Goal: Book appointment/travel/reservation

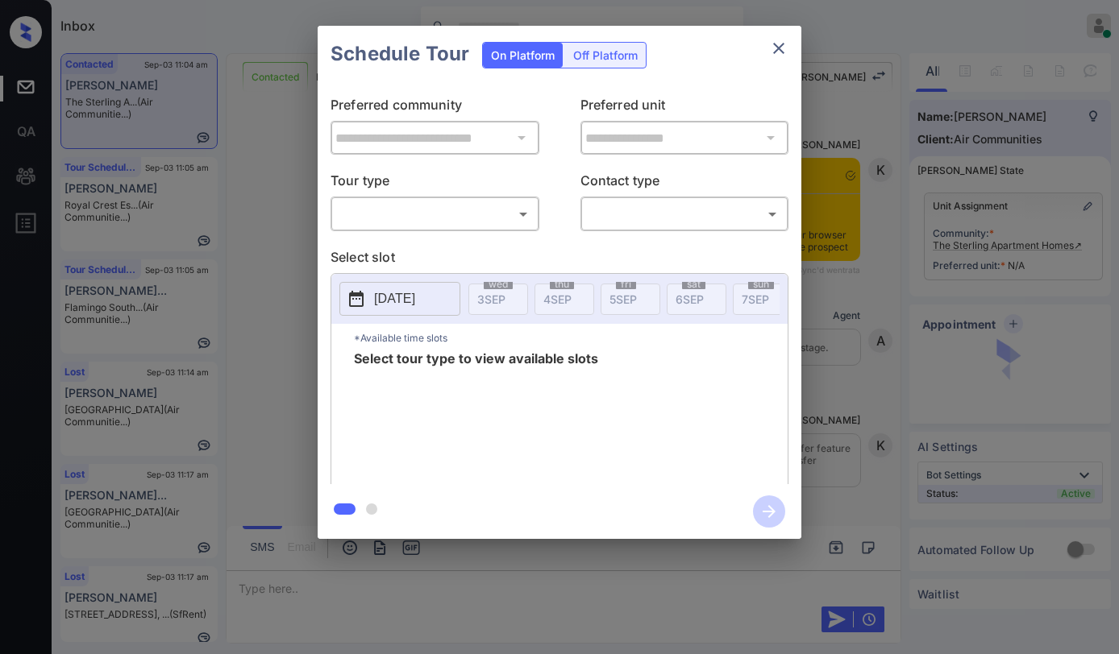
scroll to position [2853, 0]
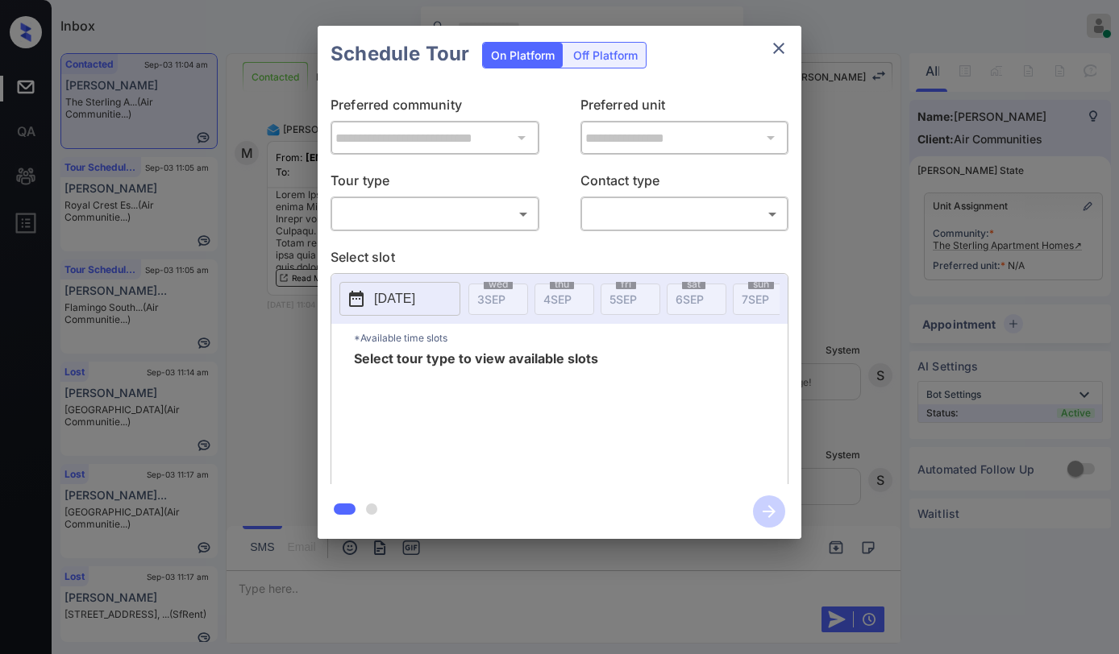
click at [463, 211] on body "Inbox [PERSON_NAME] Online Set yourself offline Set yourself on break Profile S…" at bounding box center [559, 327] width 1119 height 654
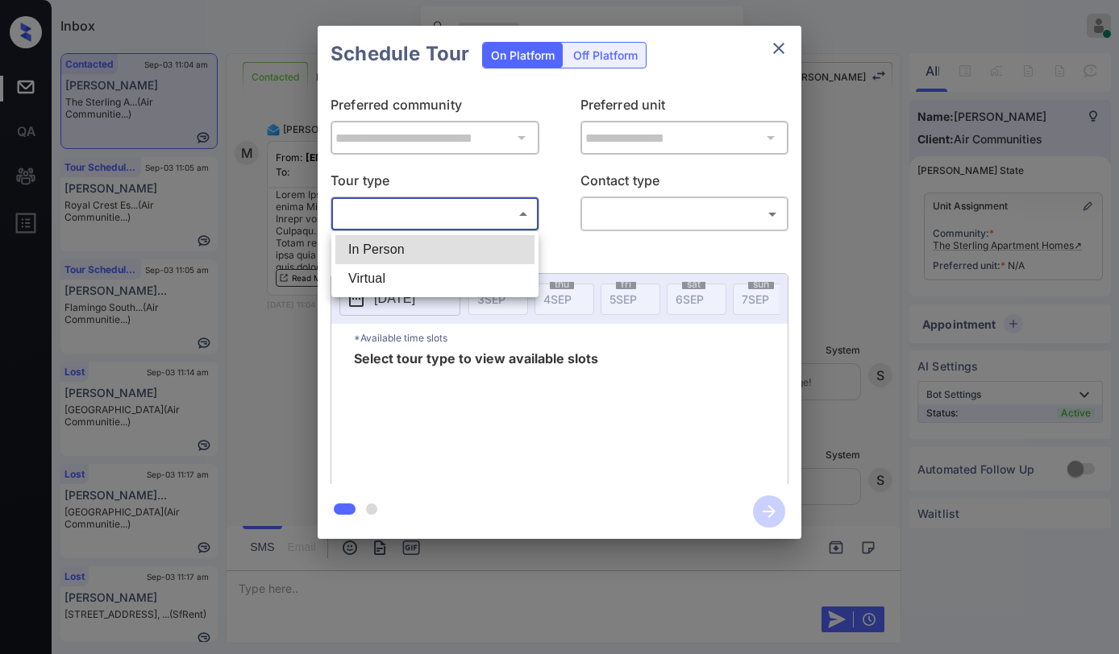
click at [405, 268] on li "Virtual" at bounding box center [434, 278] width 199 height 29
type input "*******"
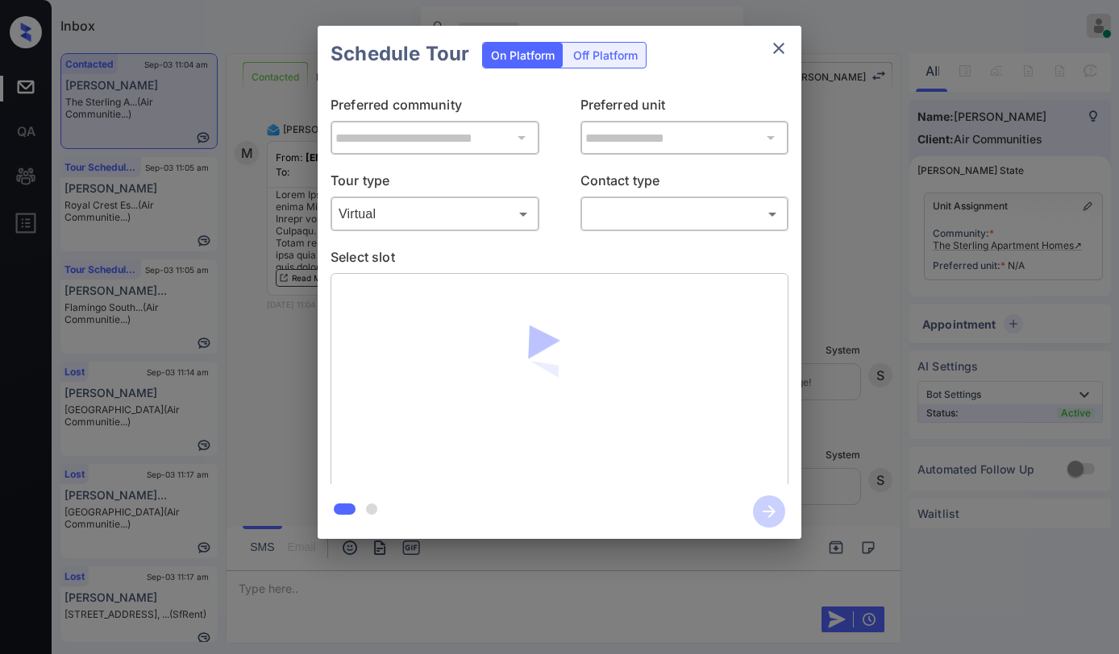
click at [625, 224] on body "Inbox Paolo Gabriel Online Set yourself offline Set yourself on break Profile S…" at bounding box center [559, 327] width 1119 height 654
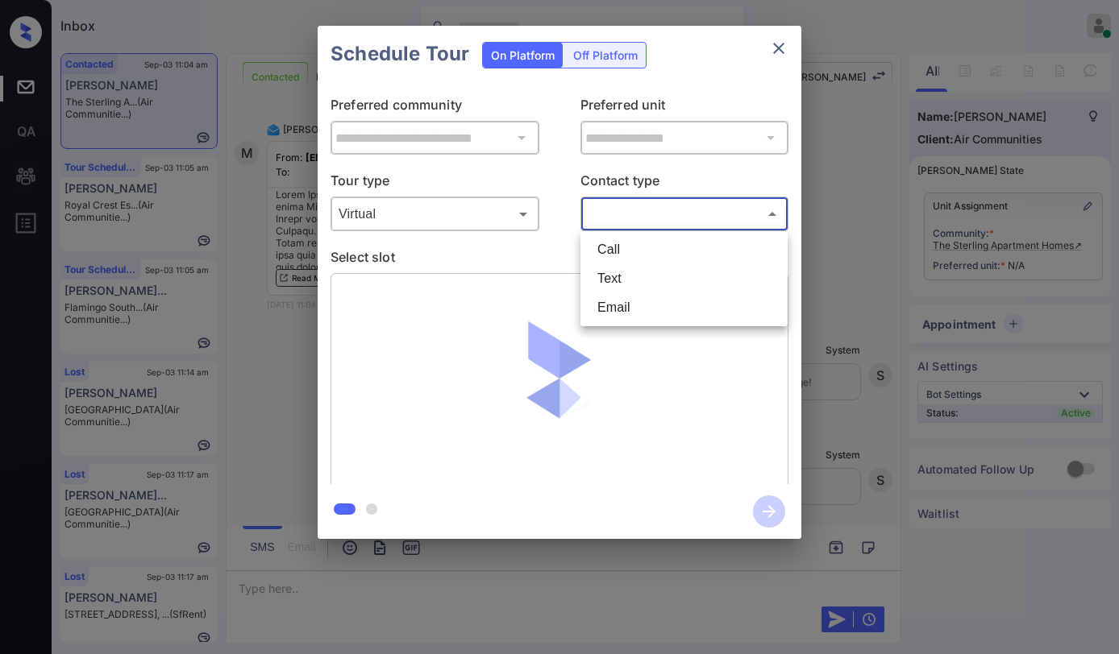
click at [615, 280] on li "Text" at bounding box center [683, 278] width 199 height 29
type input "****"
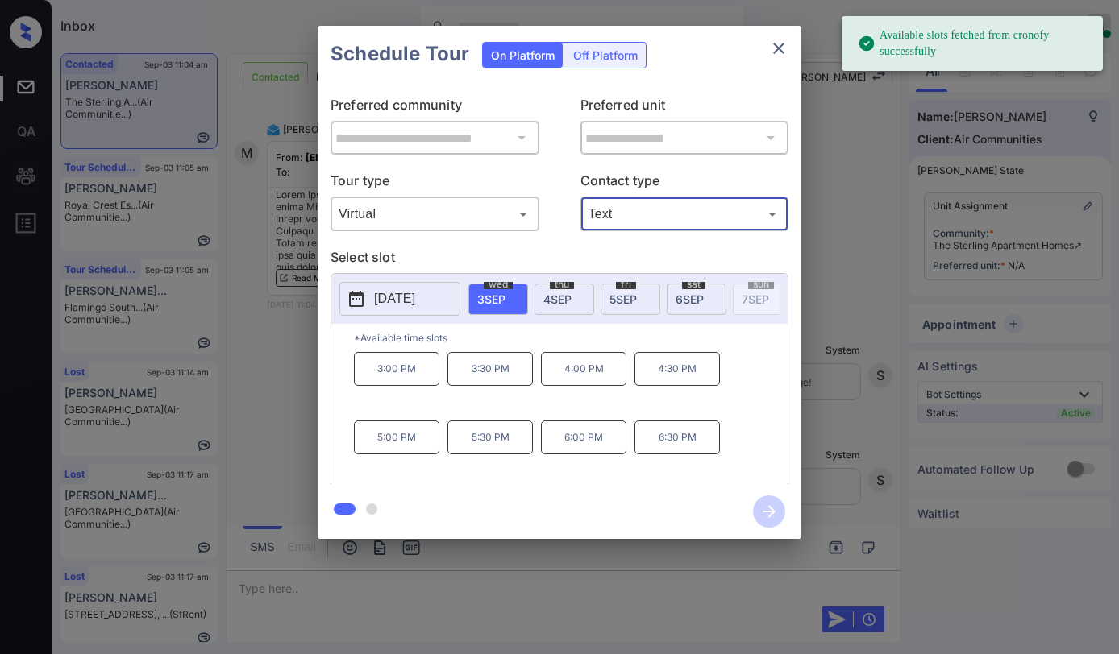
click at [783, 54] on icon "close" at bounding box center [778, 48] width 19 height 19
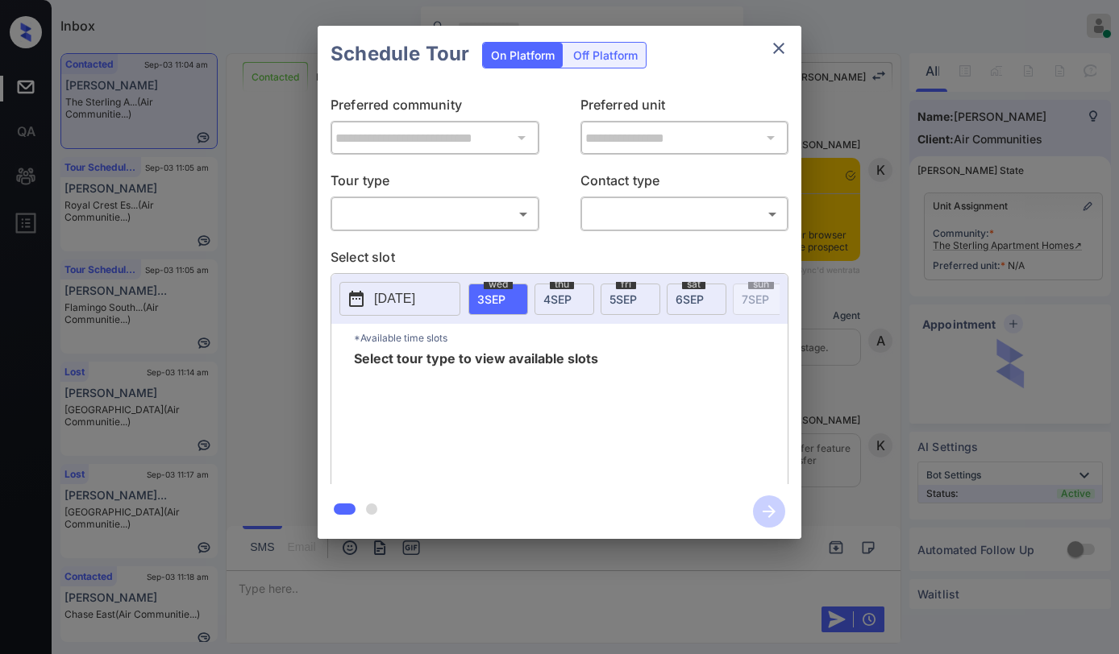
scroll to position [2047, 0]
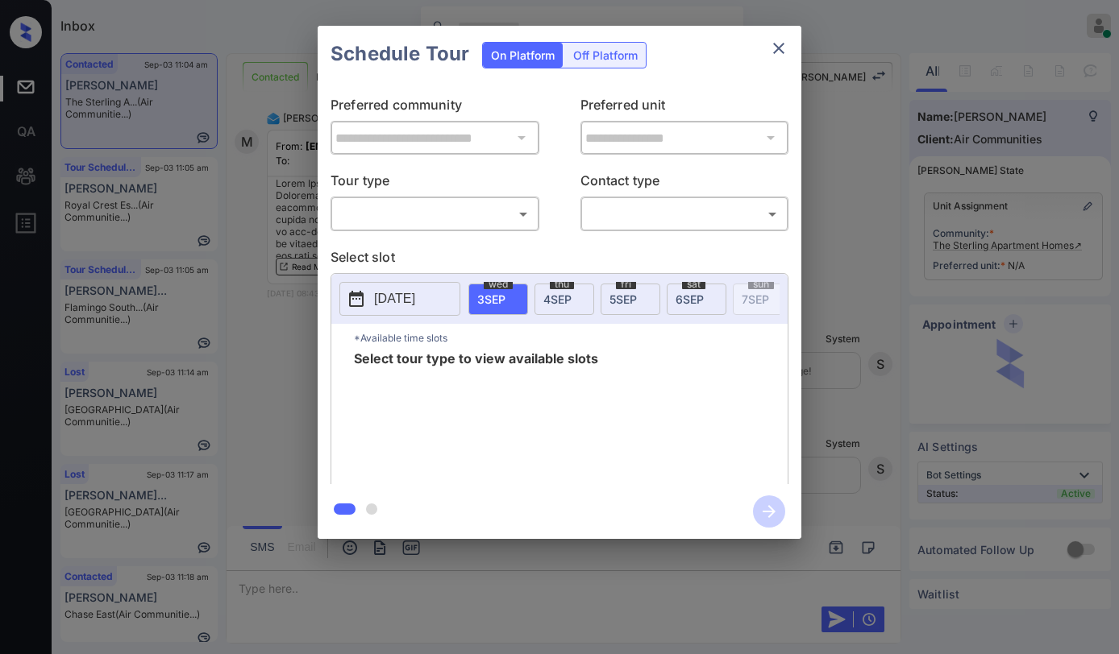
click at [413, 225] on body "Inbox Paolo Gabriel Online Set yourself offline Set yourself on break Profile S…" at bounding box center [559, 327] width 1119 height 654
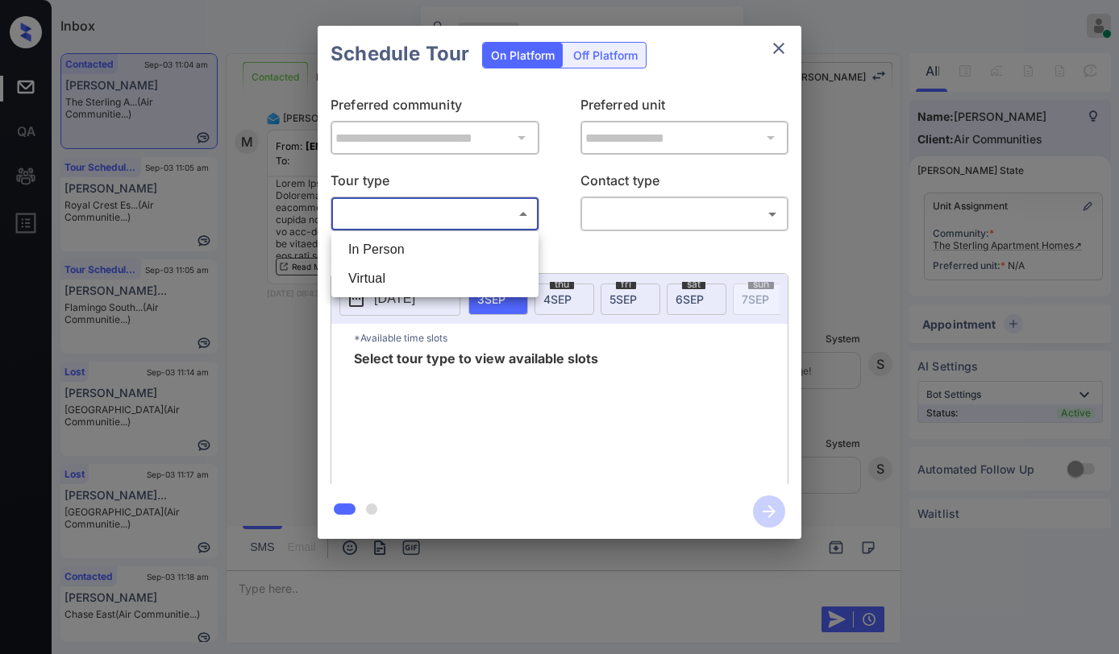
click at [396, 278] on li "Virtual" at bounding box center [434, 278] width 199 height 29
type input "*******"
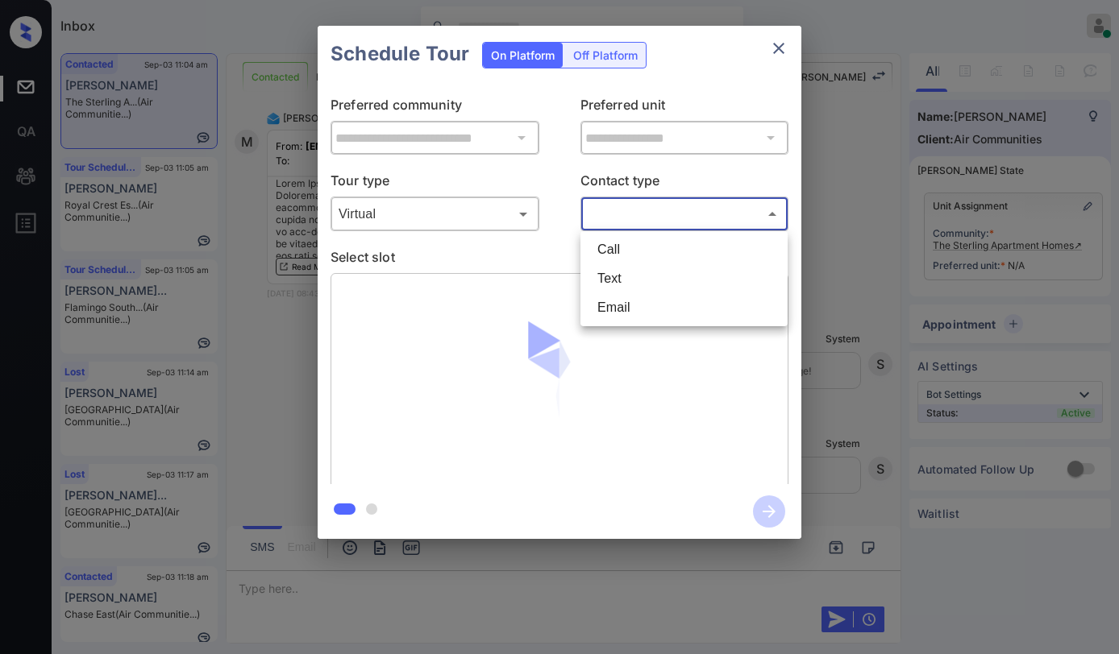
click at [664, 222] on body "Inbox Paolo Gabriel Online Set yourself offline Set yourself on break Profile S…" at bounding box center [559, 327] width 1119 height 654
click at [628, 277] on li "Text" at bounding box center [683, 278] width 199 height 29
type input "****"
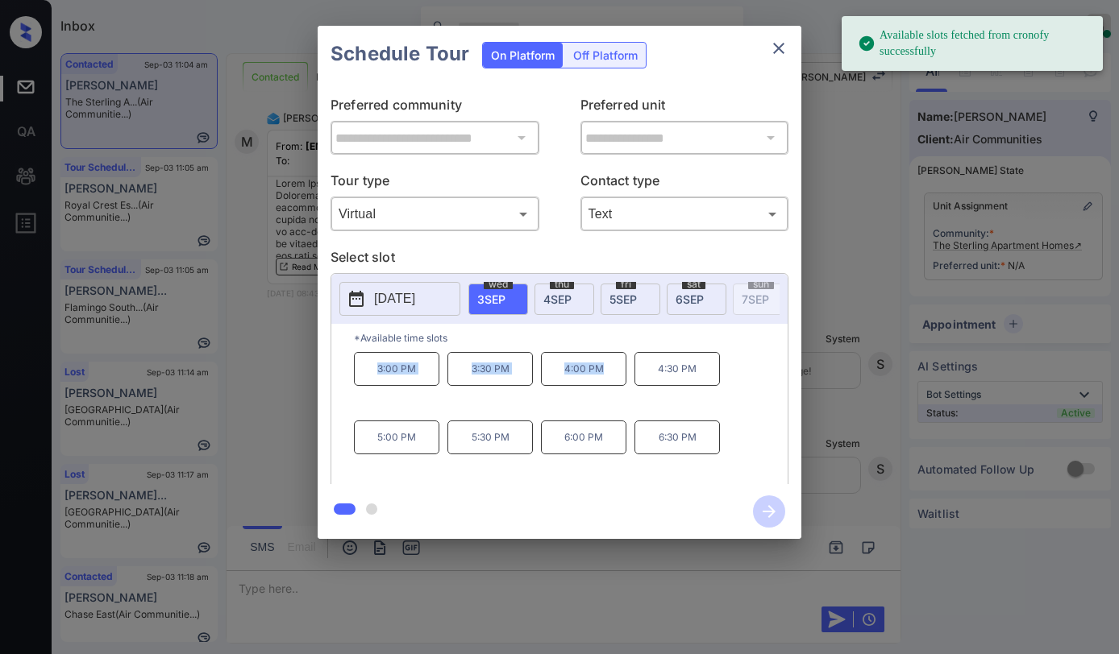
drag, startPoint x: 370, startPoint y: 376, endPoint x: 626, endPoint y: 342, distance: 258.5
click at [604, 384] on div "3:00 PM 3:30 PM 4:00 PM 4:30 PM 5:00 PM 5:30 PM 6:00 PM 6:30 PM" at bounding box center [571, 416] width 434 height 129
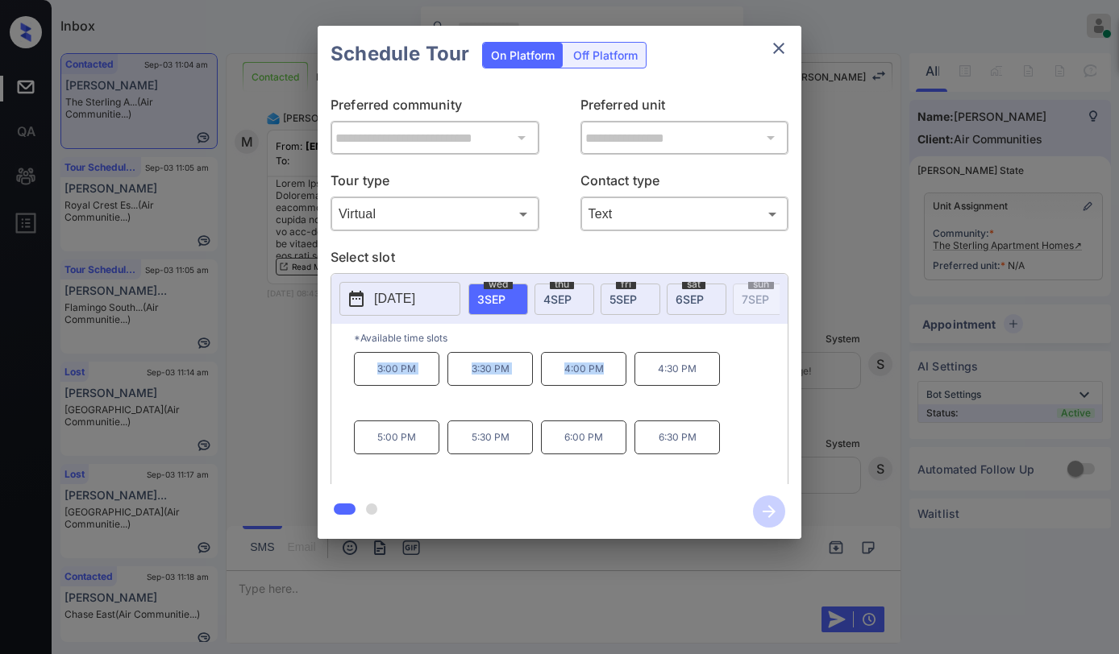
copy div "3:00 PM 3:30 PM 4:00 PM"
click at [779, 47] on icon "close" at bounding box center [778, 48] width 11 height 11
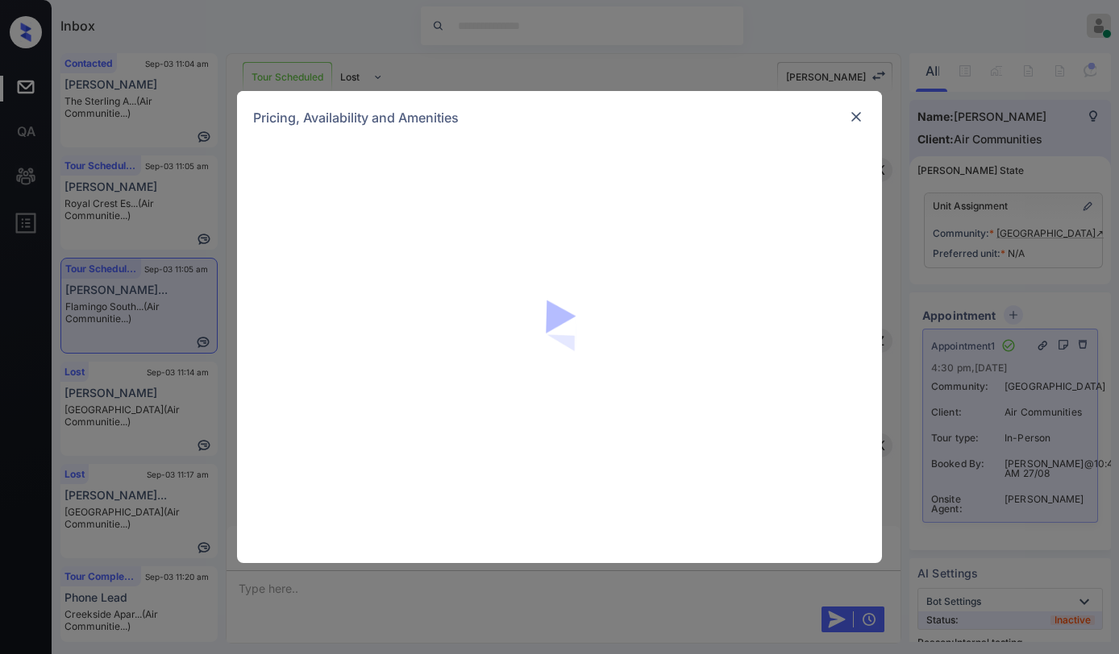
scroll to position [7719, 0]
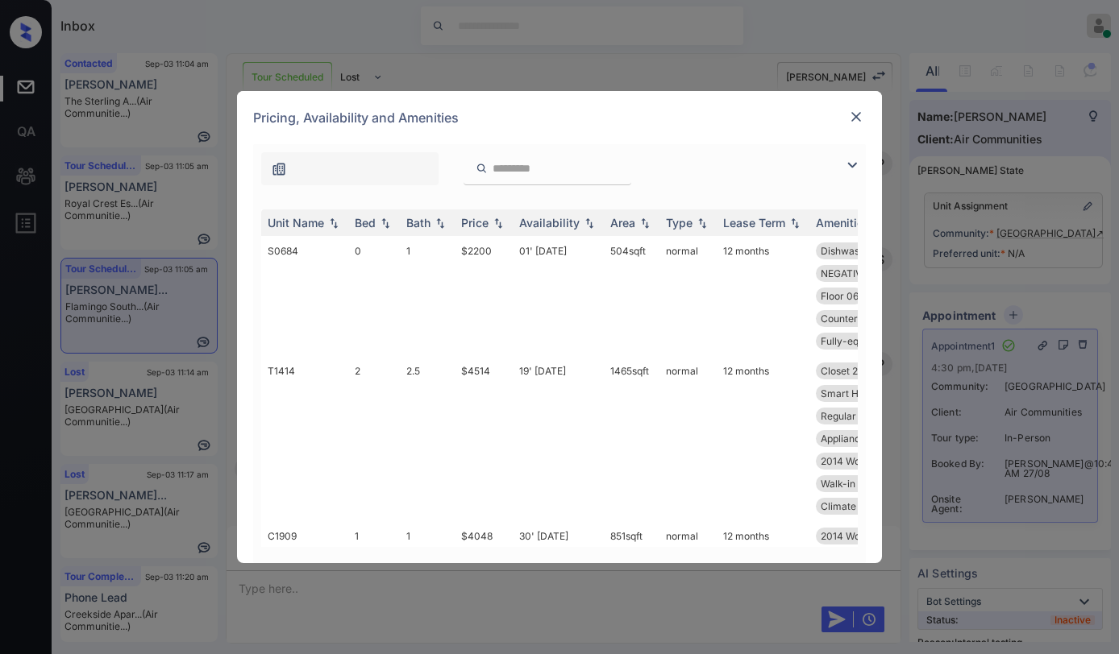
click at [852, 123] on img at bounding box center [856, 117] width 16 height 16
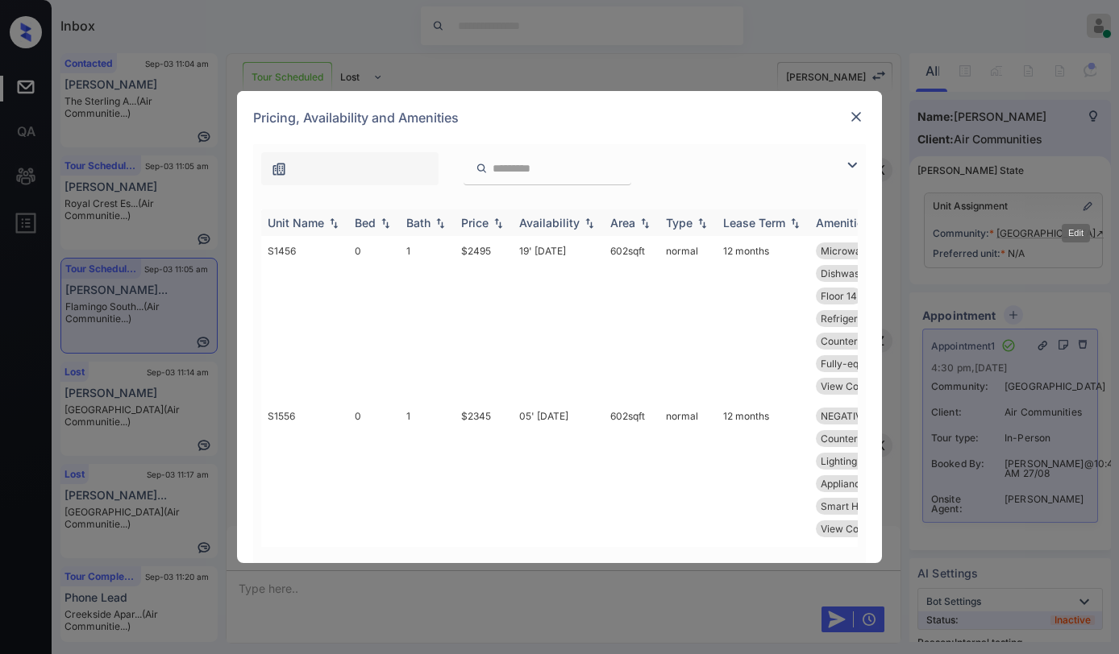
scroll to position [7719, 0]
click at [861, 170] on div at bounding box center [855, 165] width 19 height 19
click at [854, 168] on img at bounding box center [851, 165] width 19 height 19
click at [850, 160] on img at bounding box center [851, 165] width 19 height 19
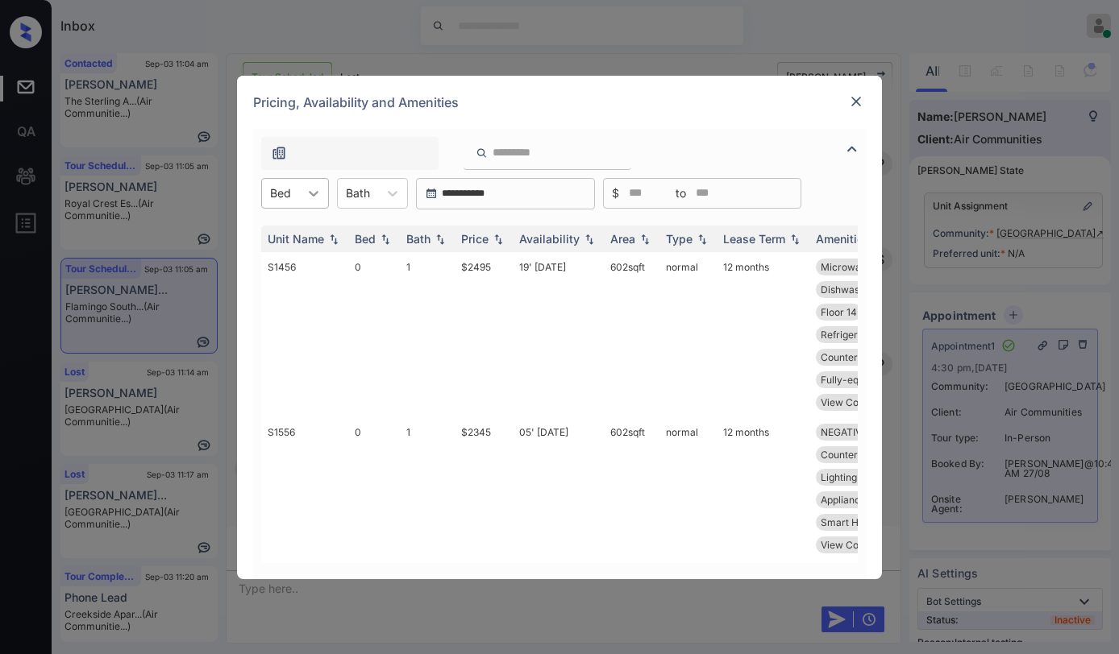
click at [305, 196] on icon at bounding box center [313, 193] width 16 height 16
click at [277, 241] on div "0" at bounding box center [295, 232] width 68 height 29
click at [474, 238] on div "Price" at bounding box center [474, 239] width 27 height 14
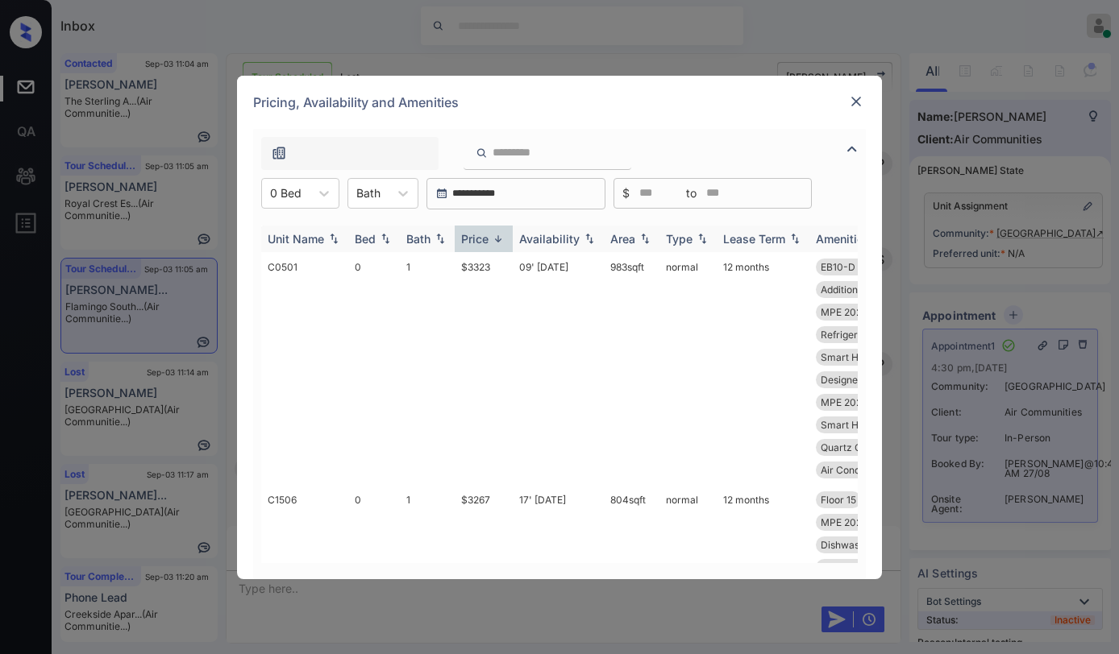
click at [483, 239] on div "Price" at bounding box center [474, 239] width 27 height 14
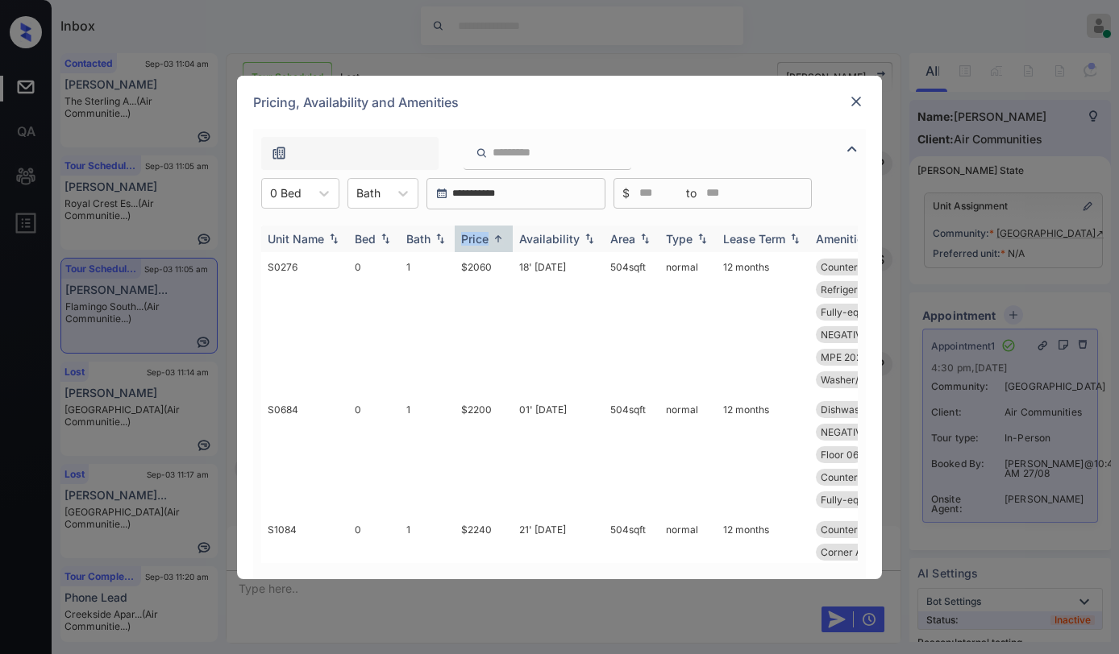
click at [483, 239] on div "Price" at bounding box center [474, 239] width 27 height 14
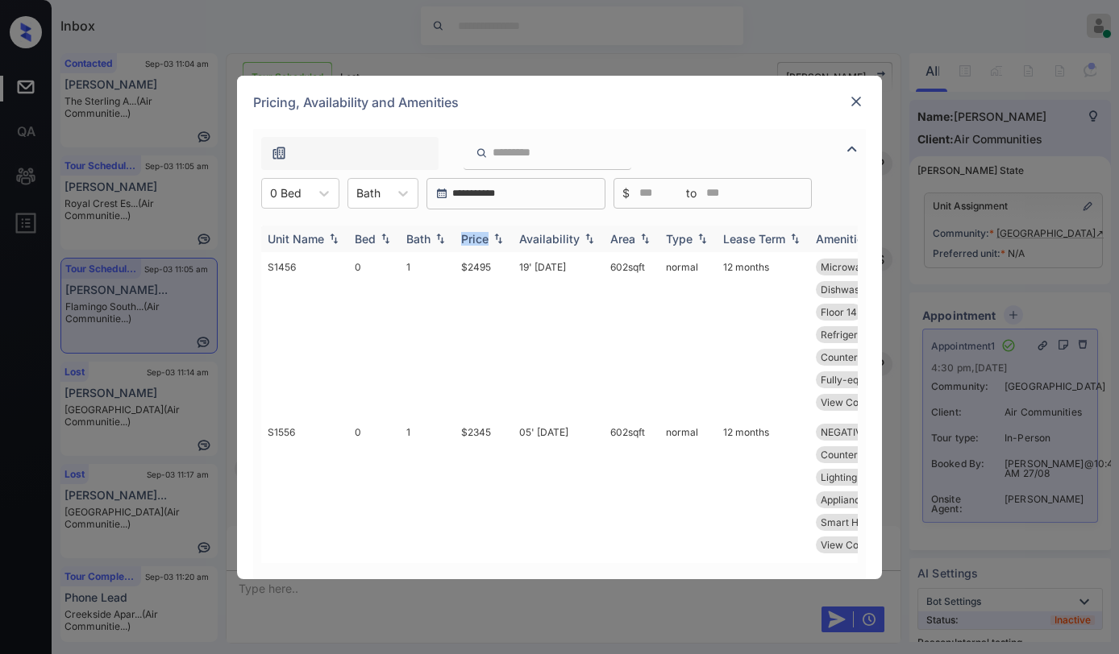
click at [484, 240] on div "Price" at bounding box center [474, 239] width 27 height 14
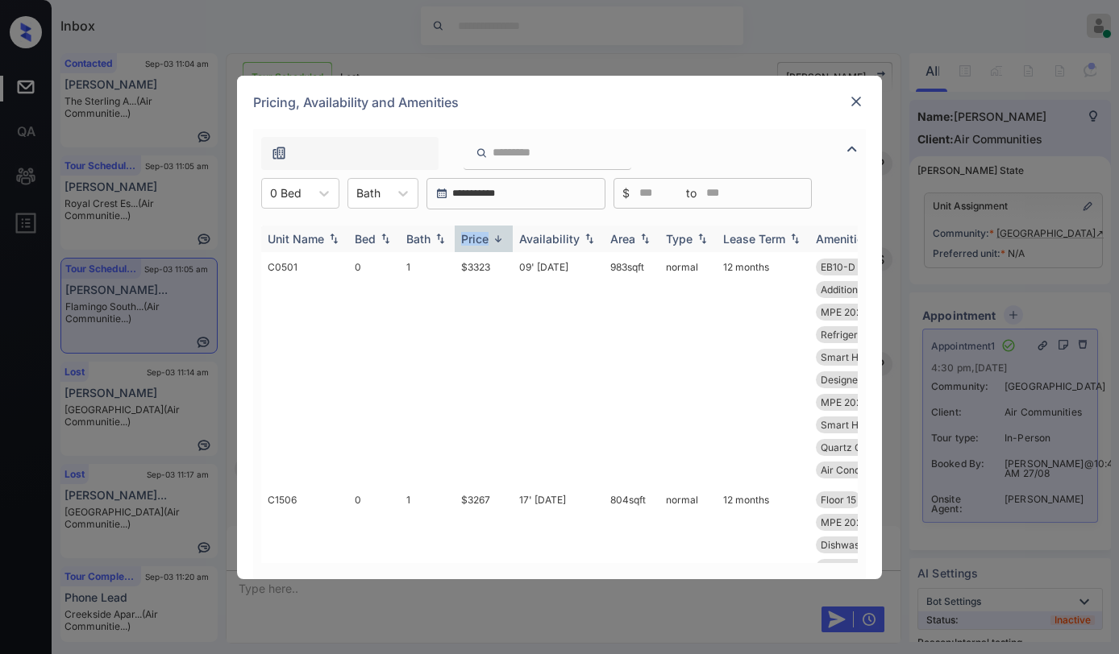
click at [481, 241] on div "Price" at bounding box center [474, 239] width 27 height 14
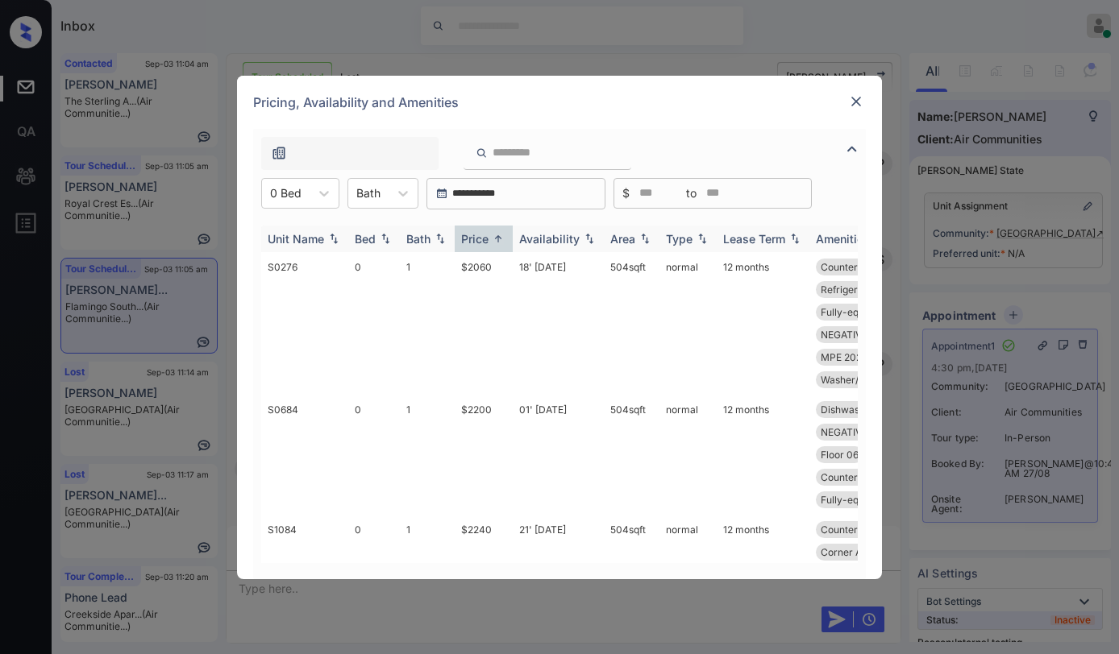
click at [480, 241] on div "Price" at bounding box center [474, 239] width 27 height 14
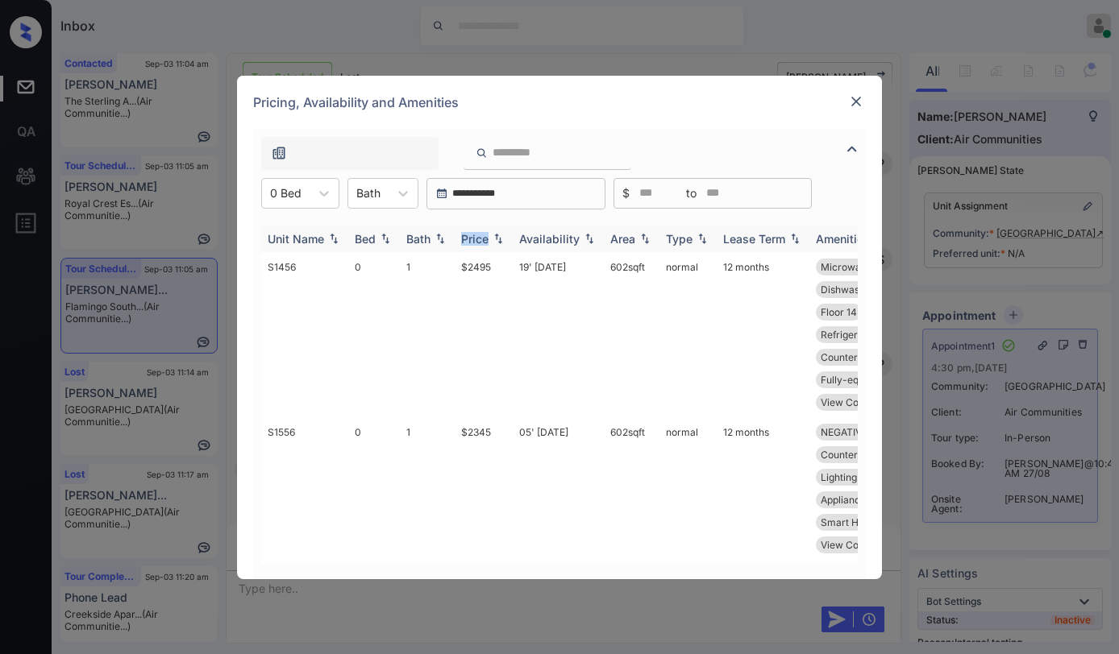
click at [480, 241] on div "Price" at bounding box center [474, 239] width 27 height 14
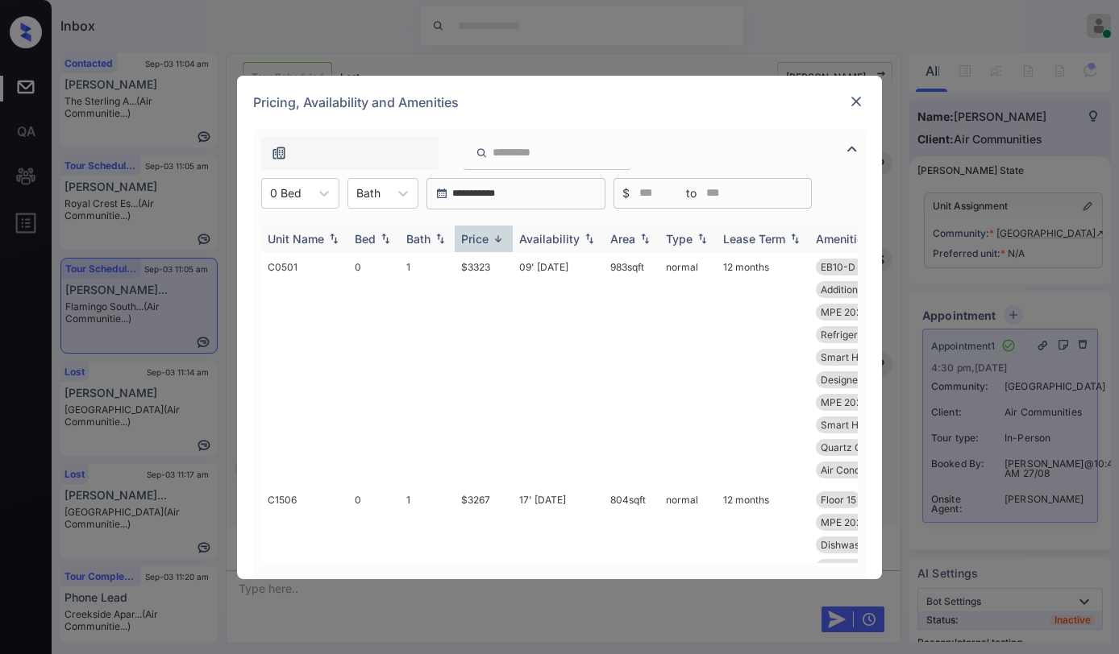
click at [480, 241] on div "Price" at bounding box center [474, 239] width 27 height 14
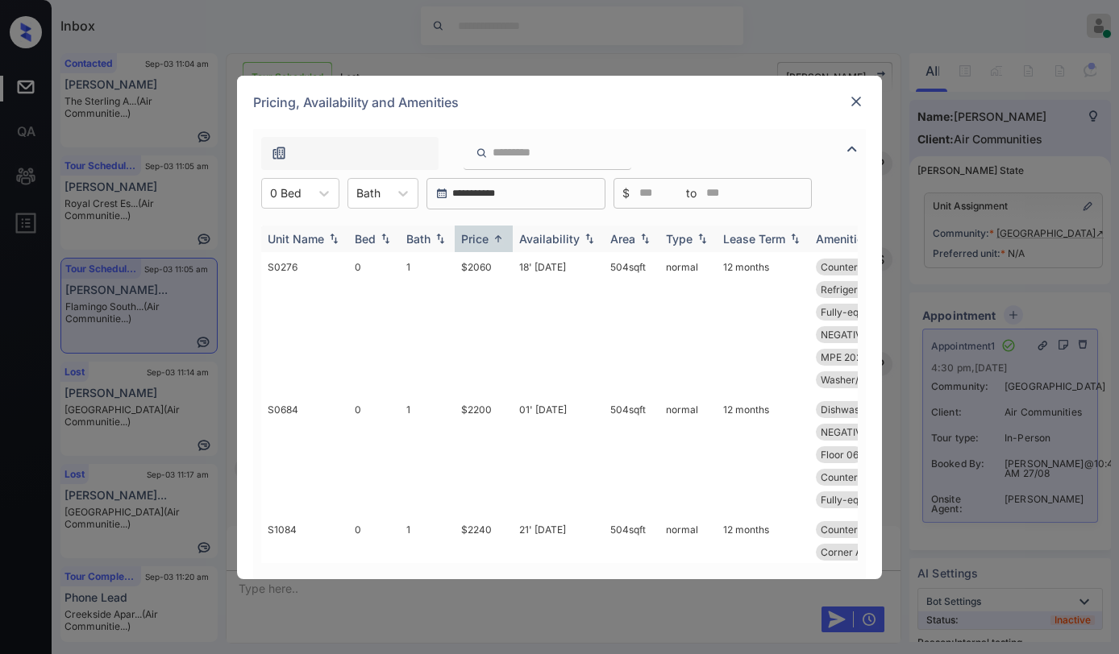
click at [481, 241] on div "Price" at bounding box center [474, 239] width 27 height 14
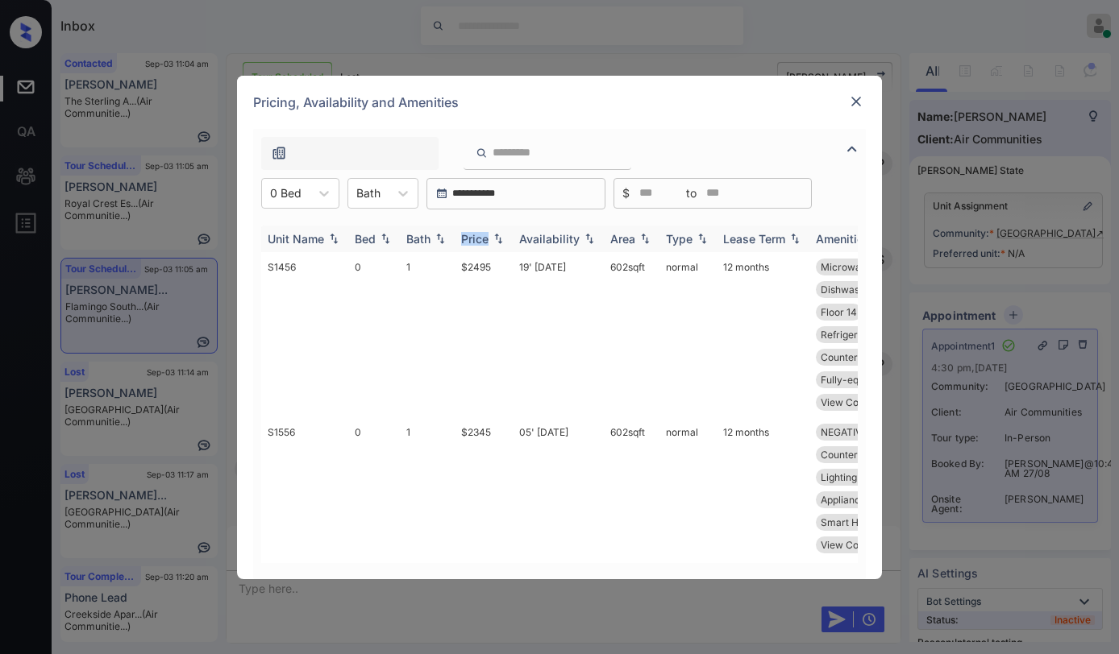
click at [481, 241] on div "Price" at bounding box center [474, 239] width 27 height 14
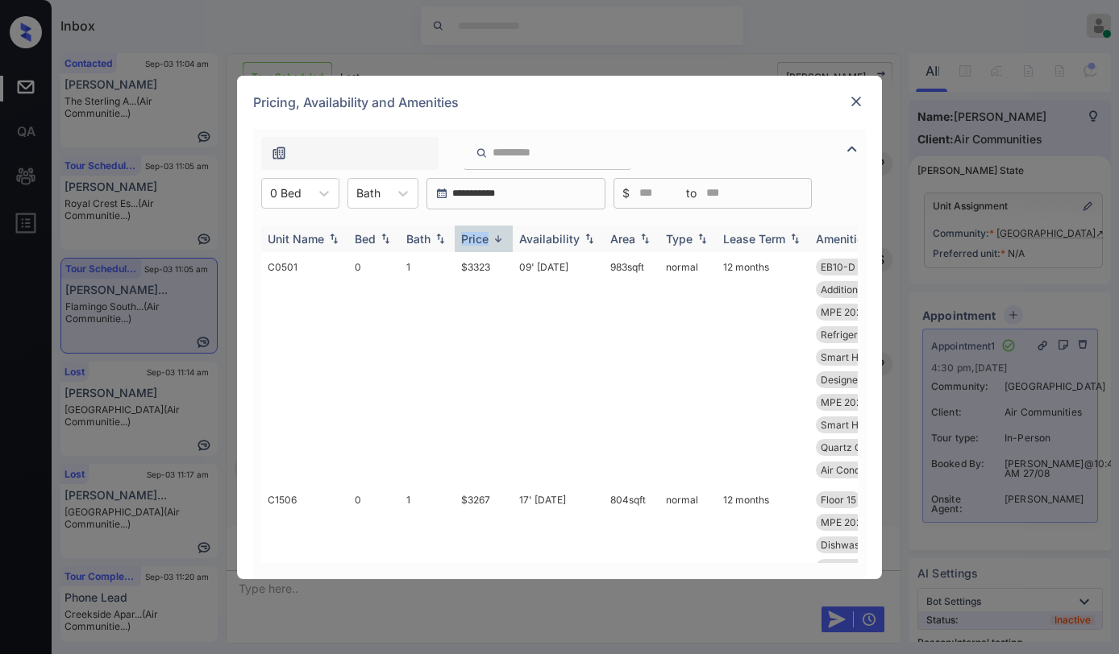
click at [481, 240] on div "Price" at bounding box center [474, 239] width 27 height 14
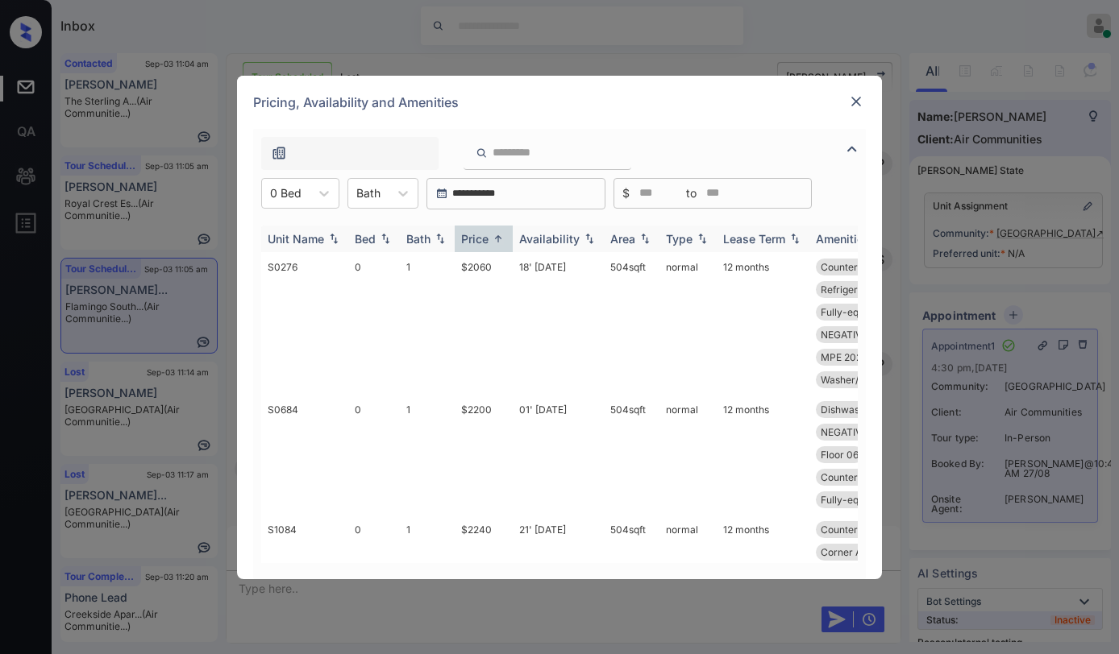
click at [481, 239] on div "Price" at bounding box center [474, 239] width 27 height 14
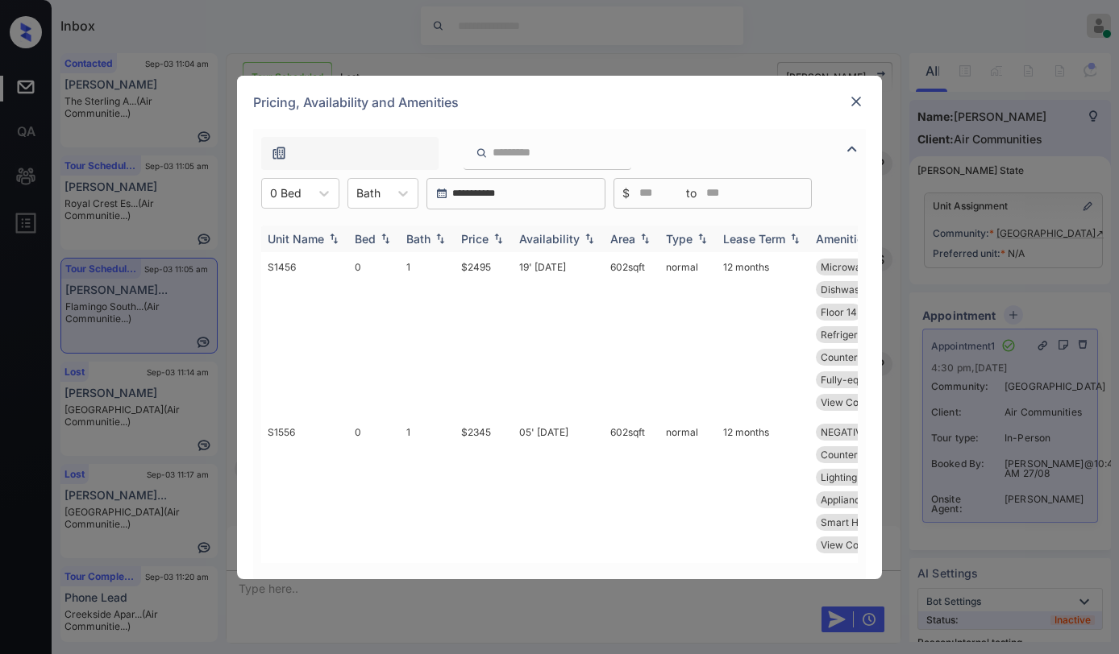
click at [481, 239] on div "Price" at bounding box center [474, 239] width 27 height 14
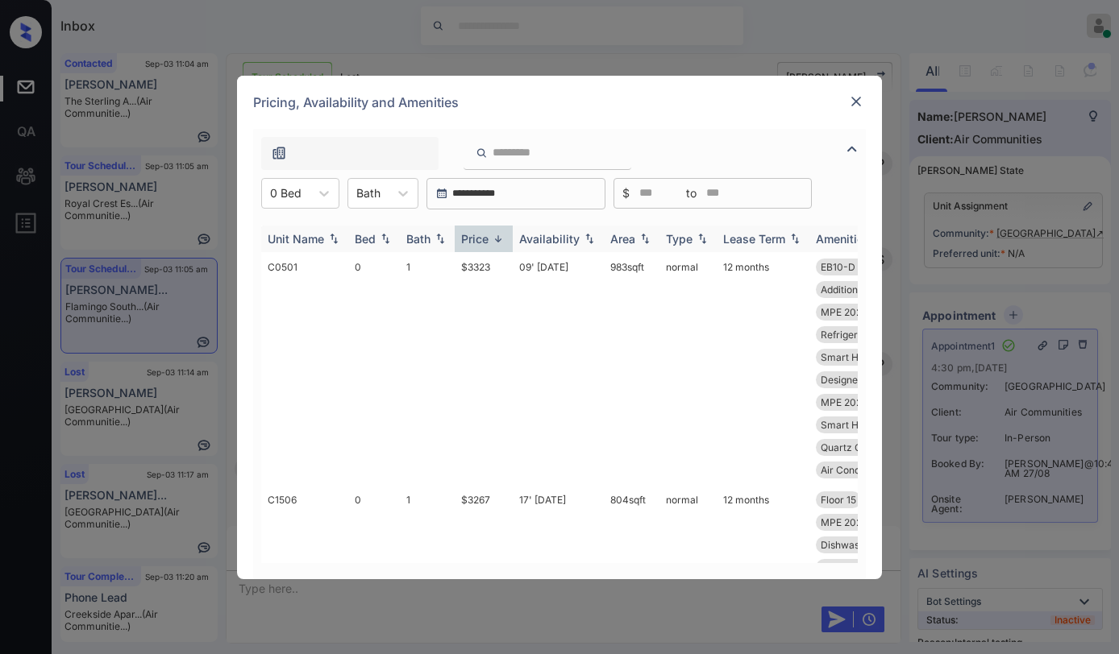
click at [481, 239] on div "Price" at bounding box center [474, 239] width 27 height 14
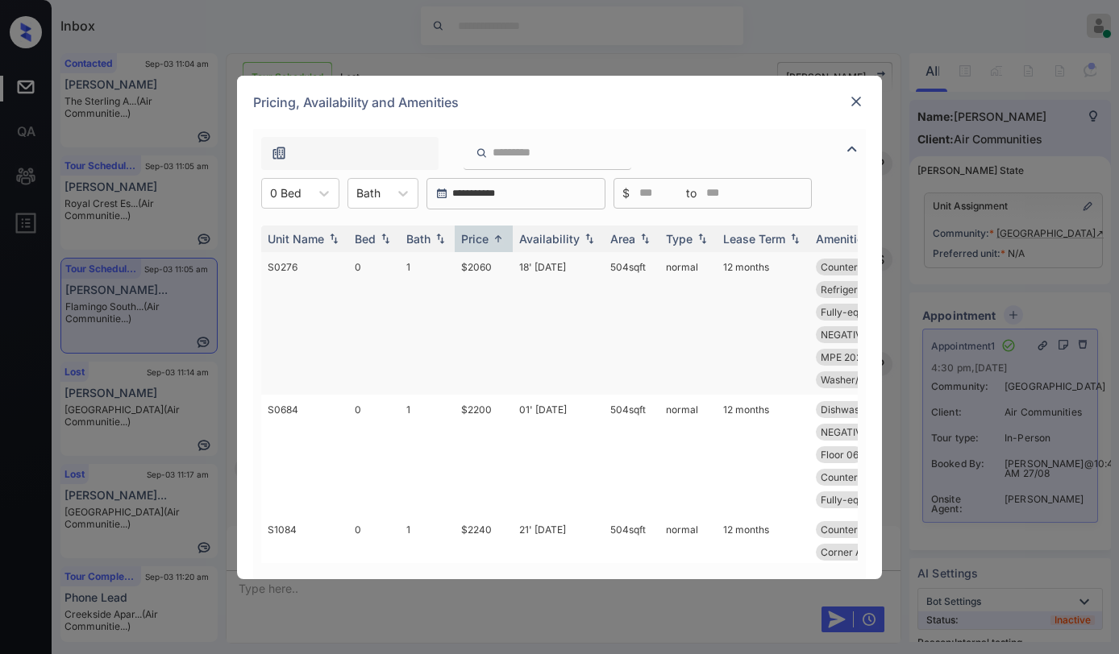
click at [481, 266] on td "$2060" at bounding box center [484, 323] width 58 height 143
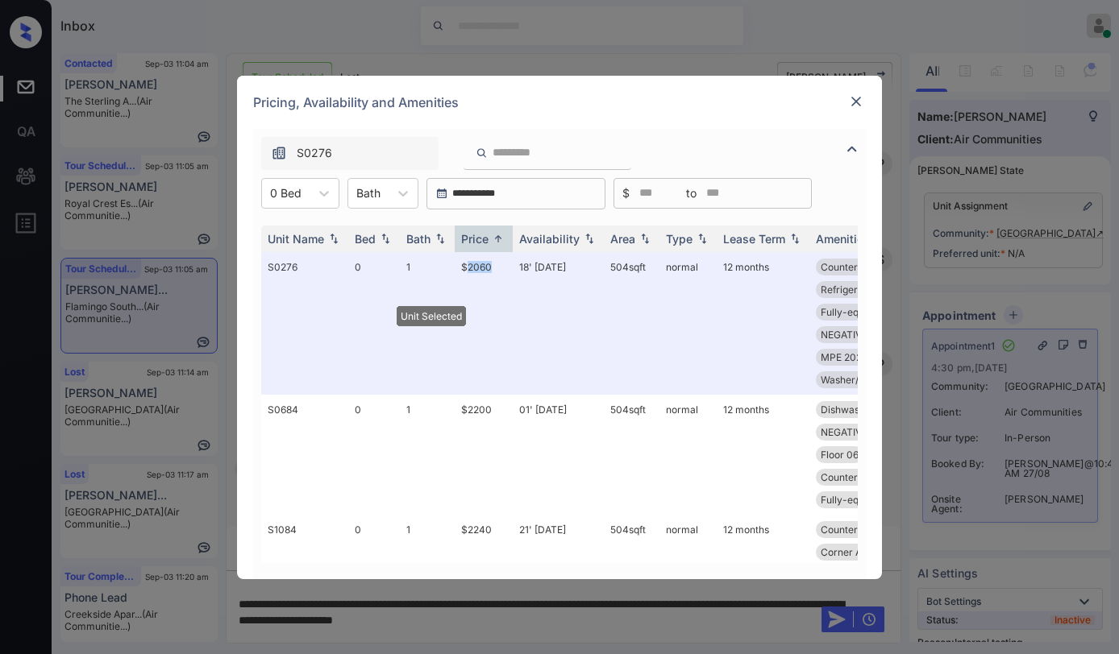
click at [857, 105] on img at bounding box center [856, 101] width 16 height 16
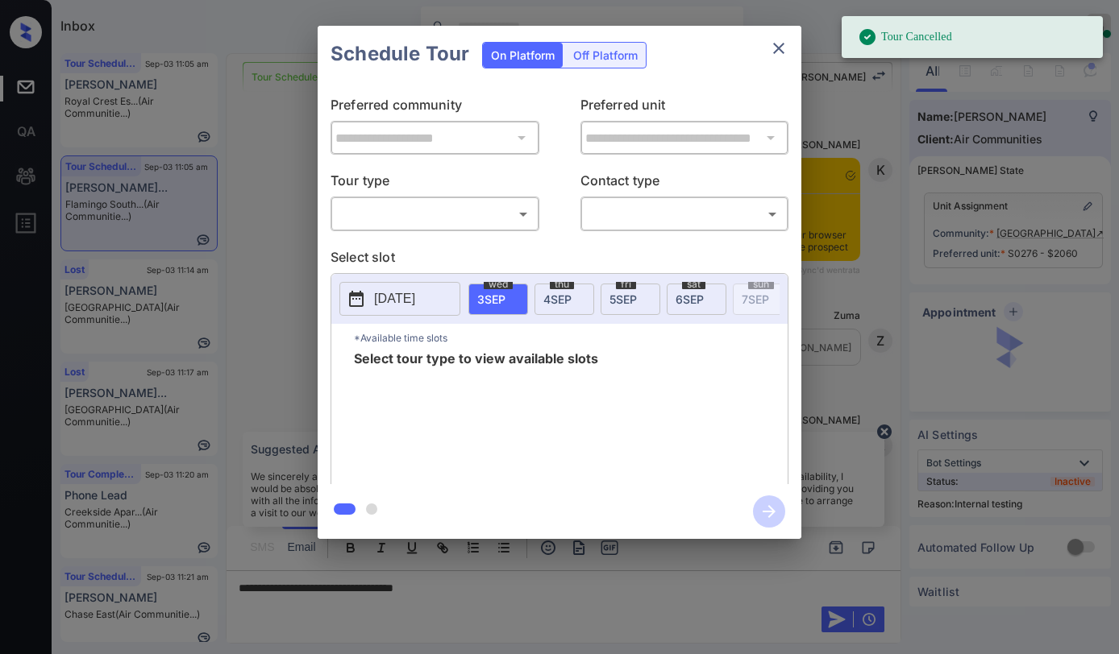
click at [460, 226] on body "Tour Cancelled Inbox [PERSON_NAME] Online Set yourself offline Set yourself on …" at bounding box center [559, 327] width 1119 height 654
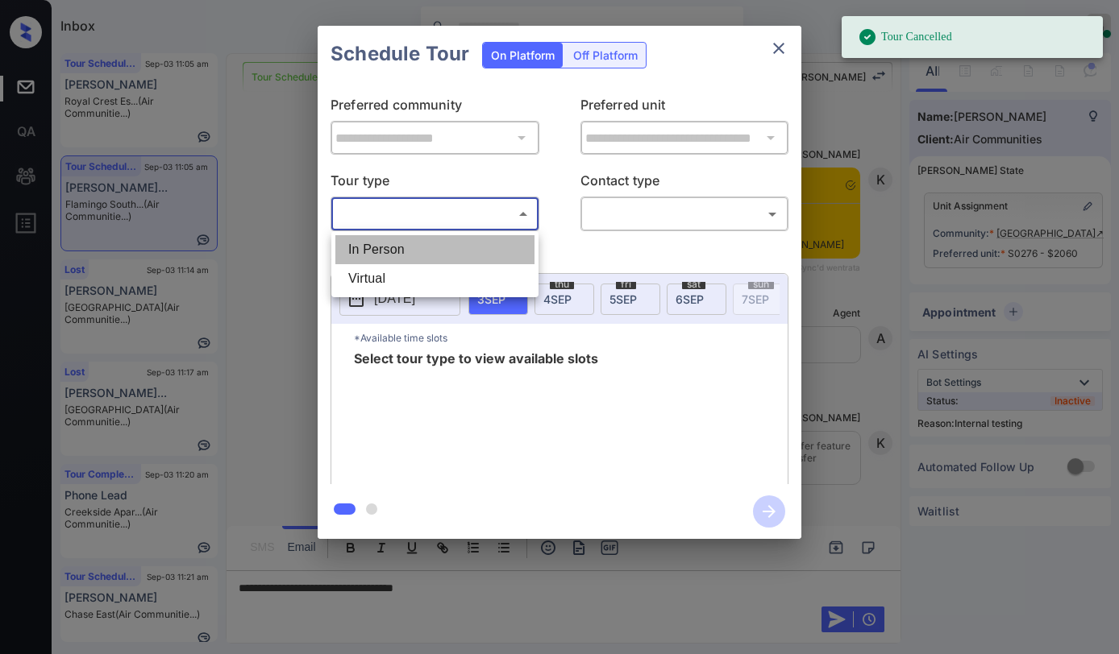
drag, startPoint x: 421, startPoint y: 253, endPoint x: 654, endPoint y: 197, distance: 239.4
click at [437, 253] on li "In Person" at bounding box center [434, 249] width 199 height 29
type input "********"
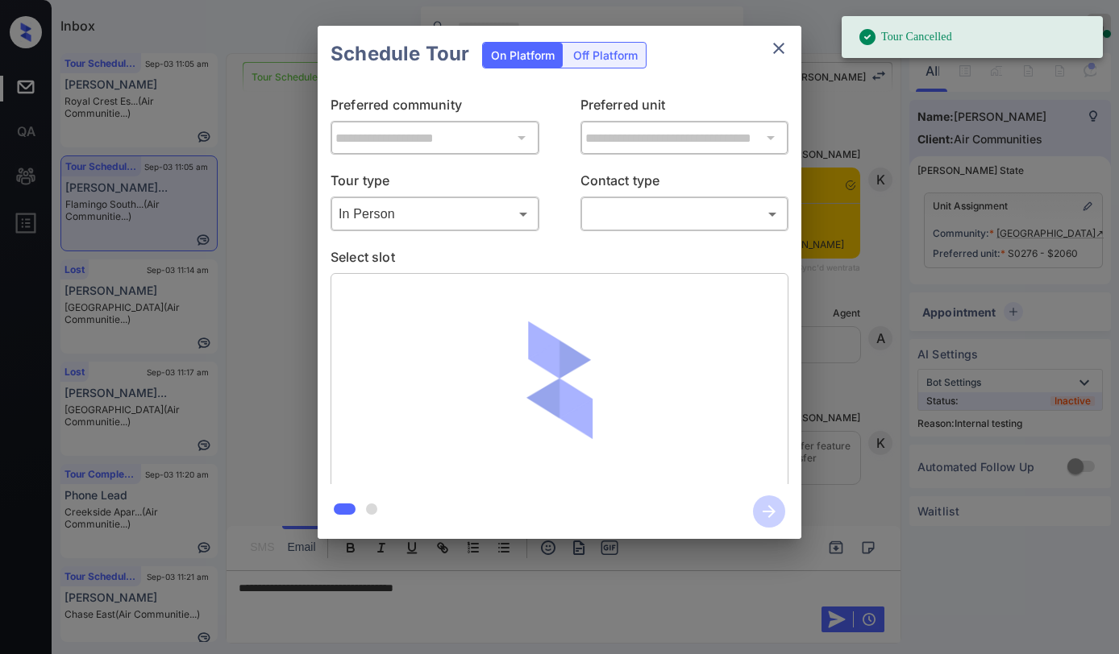
click at [647, 212] on body "Tour Cancelled Inbox [PERSON_NAME] Online Set yourself offline Set yourself on …" at bounding box center [559, 327] width 1119 height 654
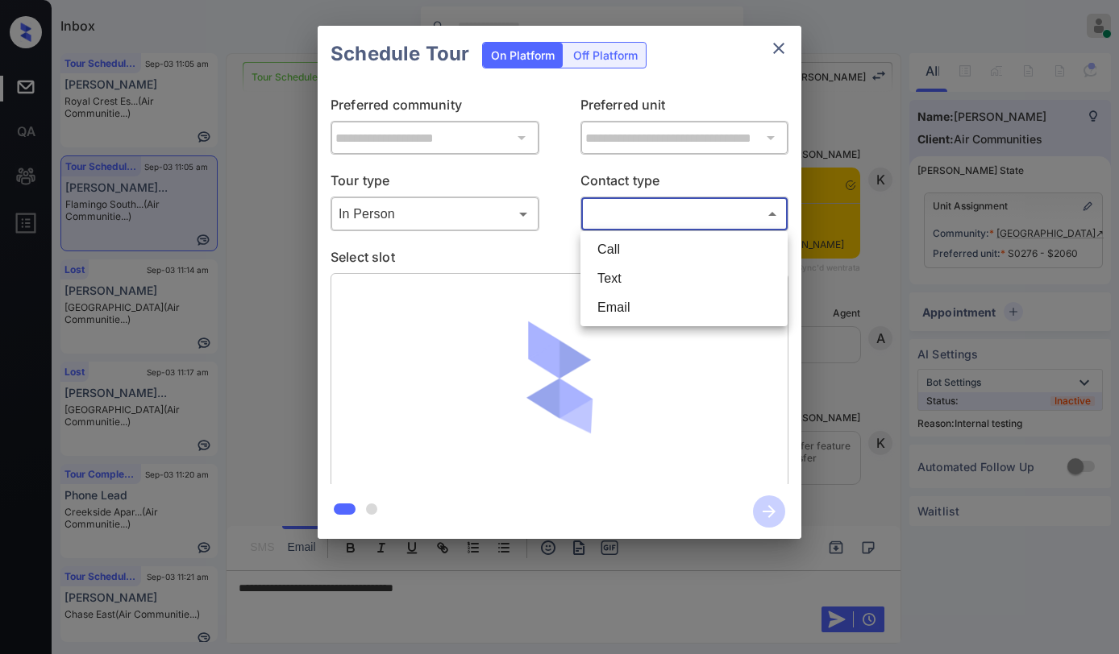
click at [633, 276] on li "Text" at bounding box center [683, 278] width 199 height 29
type input "****"
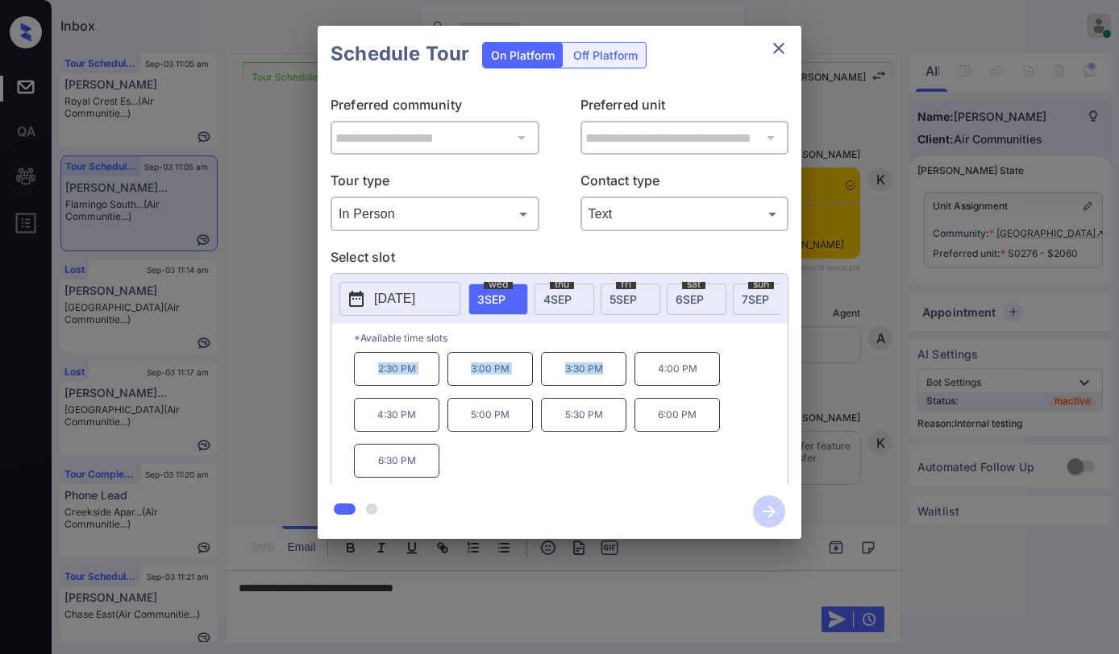
drag, startPoint x: 440, startPoint y: 380, endPoint x: 608, endPoint y: 384, distance: 167.7
click at [608, 384] on div "2:30 PM 3:00 PM 3:30 PM 4:00 PM 4:30 PM 5:00 PM 5:30 PM 6:00 PM 6:30 PM" at bounding box center [571, 416] width 434 height 129
copy div "2:30 PM 3:00 PM 3:30 PM"
click at [774, 52] on icon "close" at bounding box center [778, 48] width 19 height 19
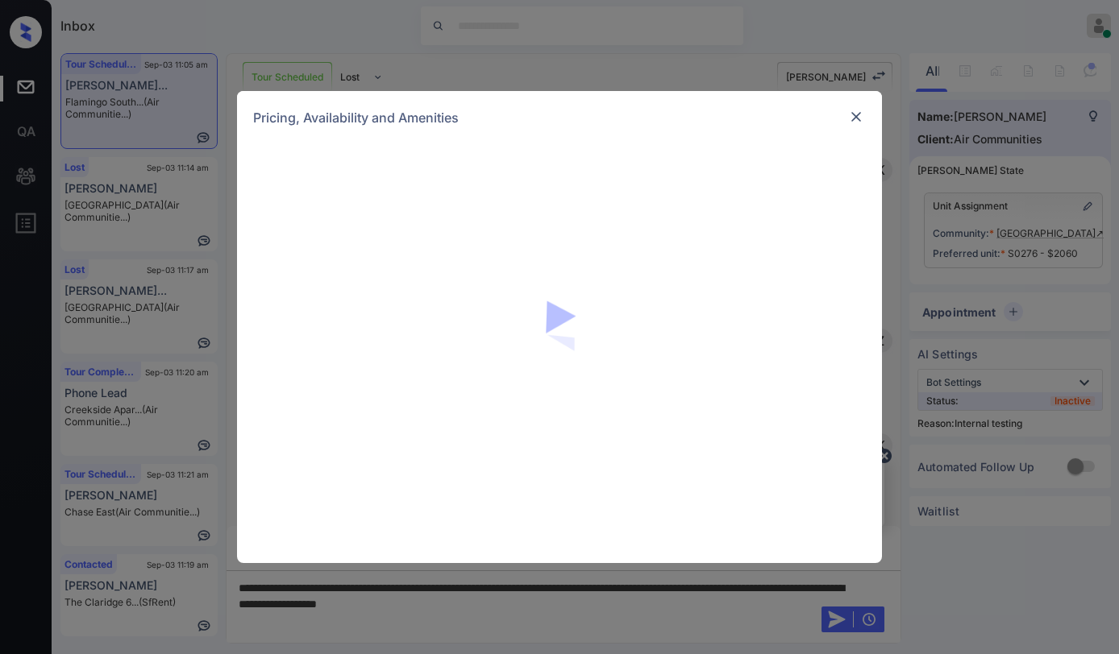
scroll to position [9071, 0]
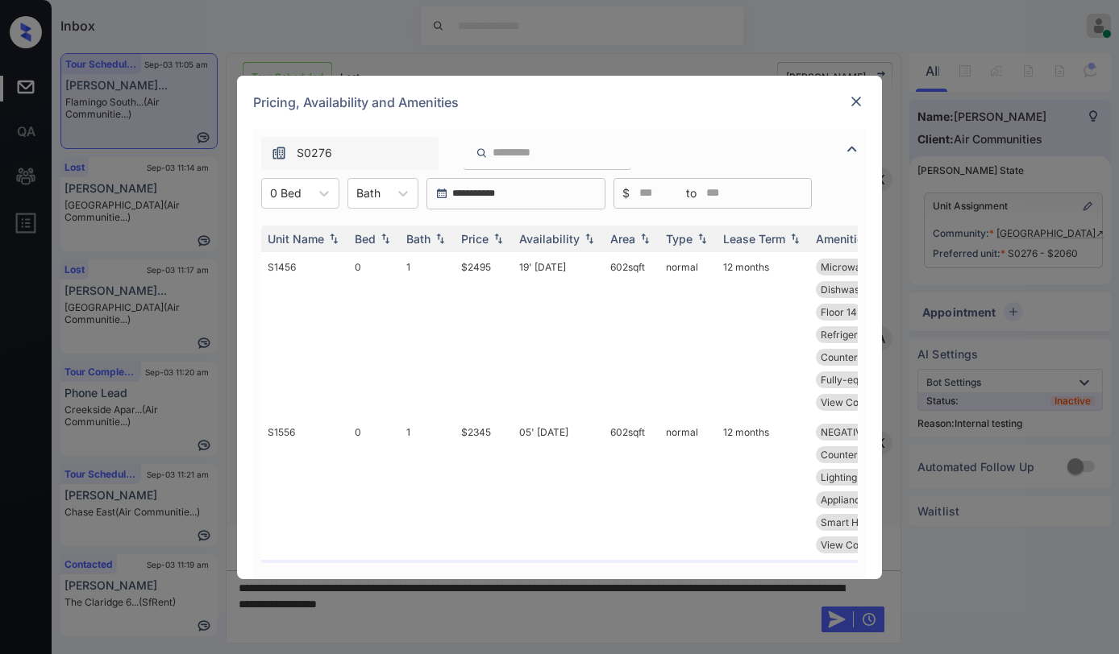
click at [864, 100] on div at bounding box center [855, 101] width 19 height 19
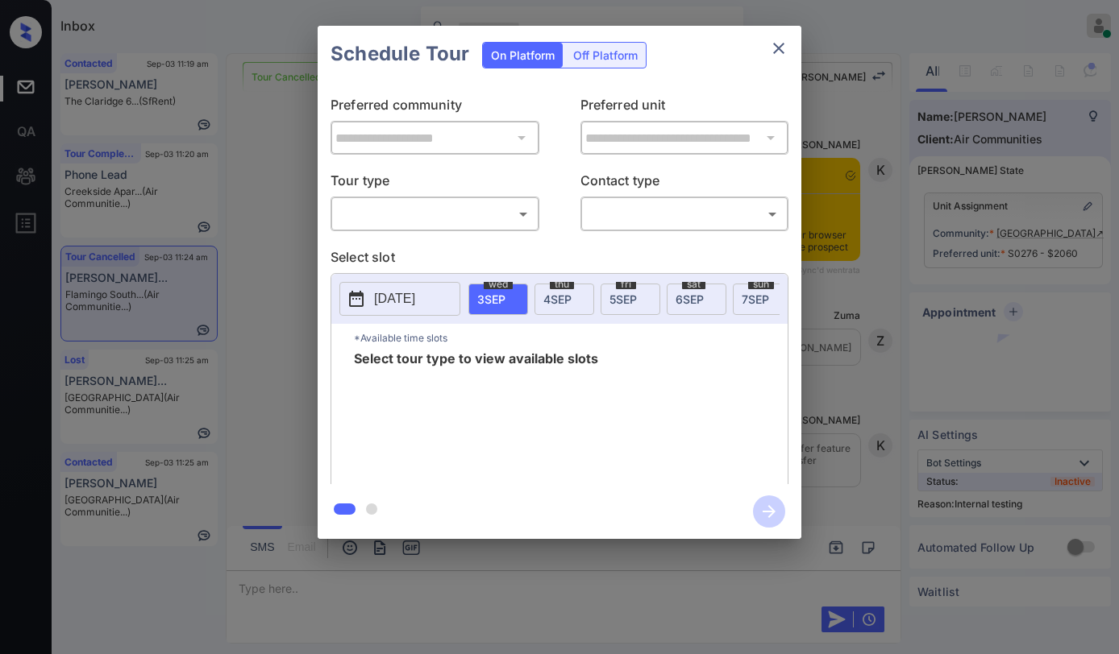
scroll to position [9571, 0]
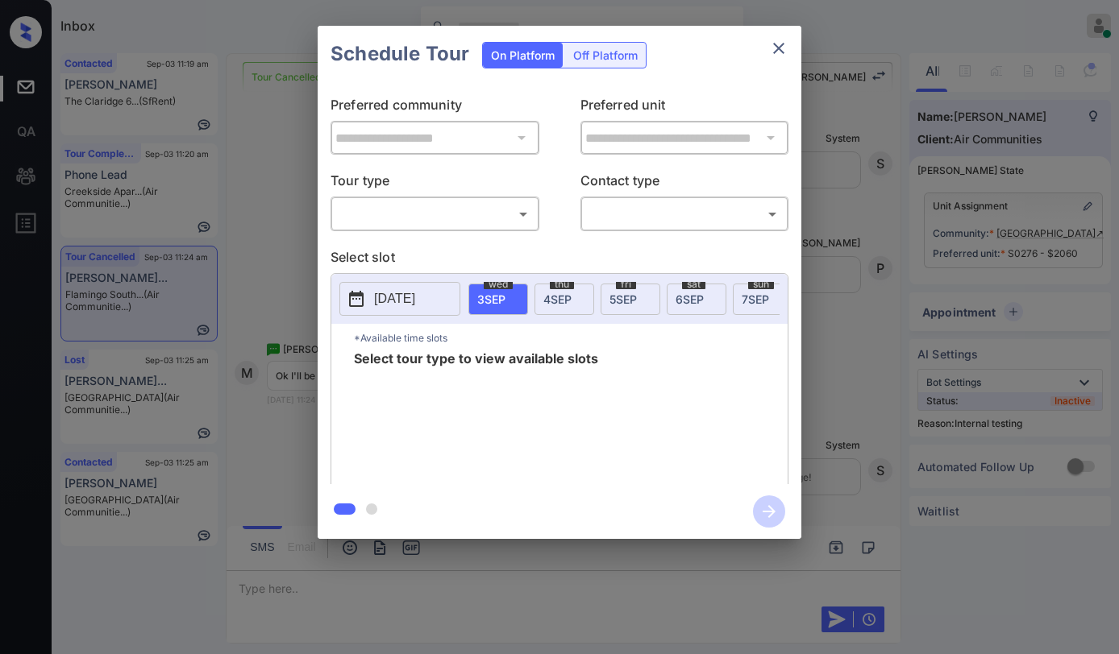
click at [442, 203] on body "Inbox Paolo Gabriel Online Set yourself offline Set yourself on break Profile S…" at bounding box center [559, 327] width 1119 height 654
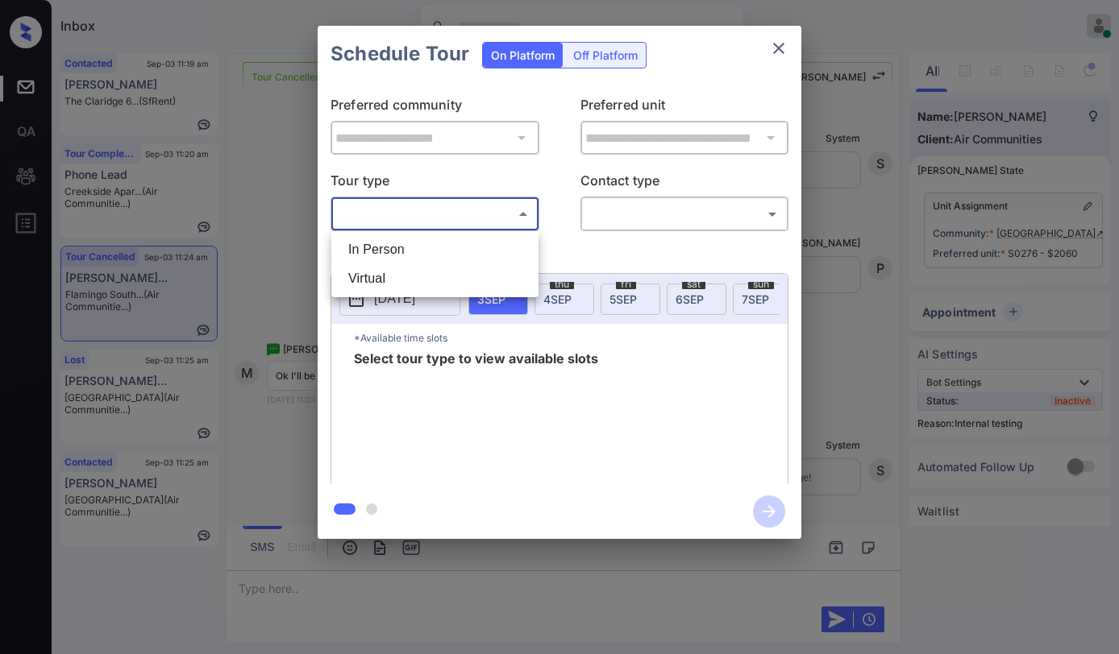
click at [426, 245] on li "In Person" at bounding box center [434, 249] width 199 height 29
type input "********"
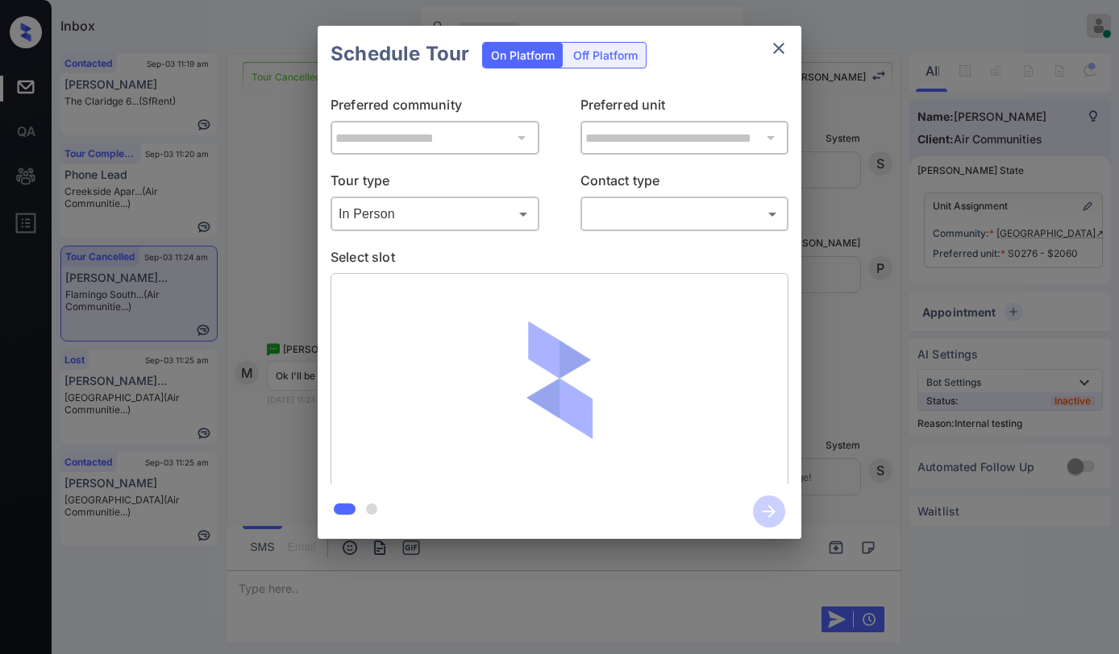
click at [606, 233] on div "**********" at bounding box center [560, 283] width 484 height 402
click at [615, 212] on body "Inbox [PERSON_NAME] Online Set yourself offline Set yourself on break Profile S…" at bounding box center [559, 327] width 1119 height 654
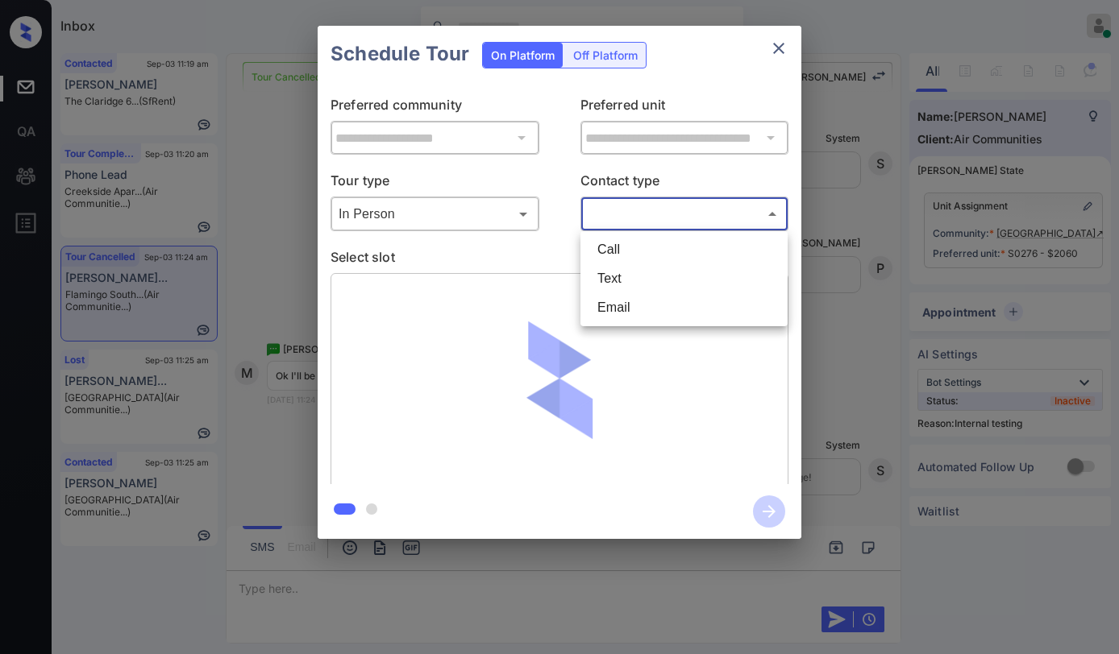
click at [610, 275] on li "Text" at bounding box center [683, 278] width 199 height 29
type input "****"
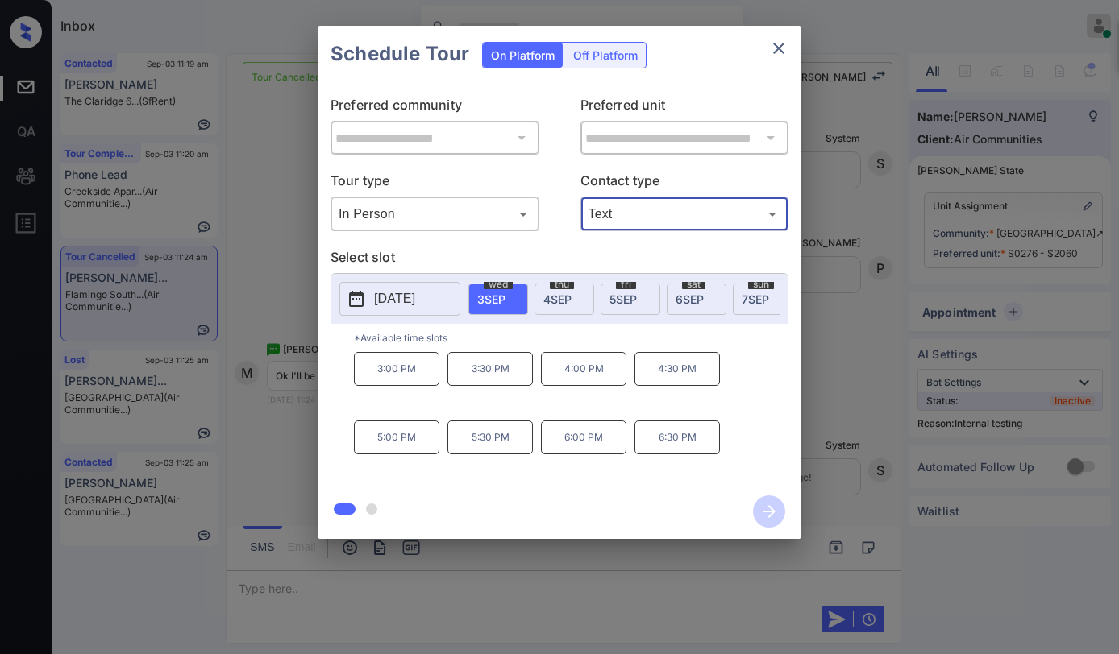
click at [767, 56] on button "close" at bounding box center [778, 48] width 32 height 32
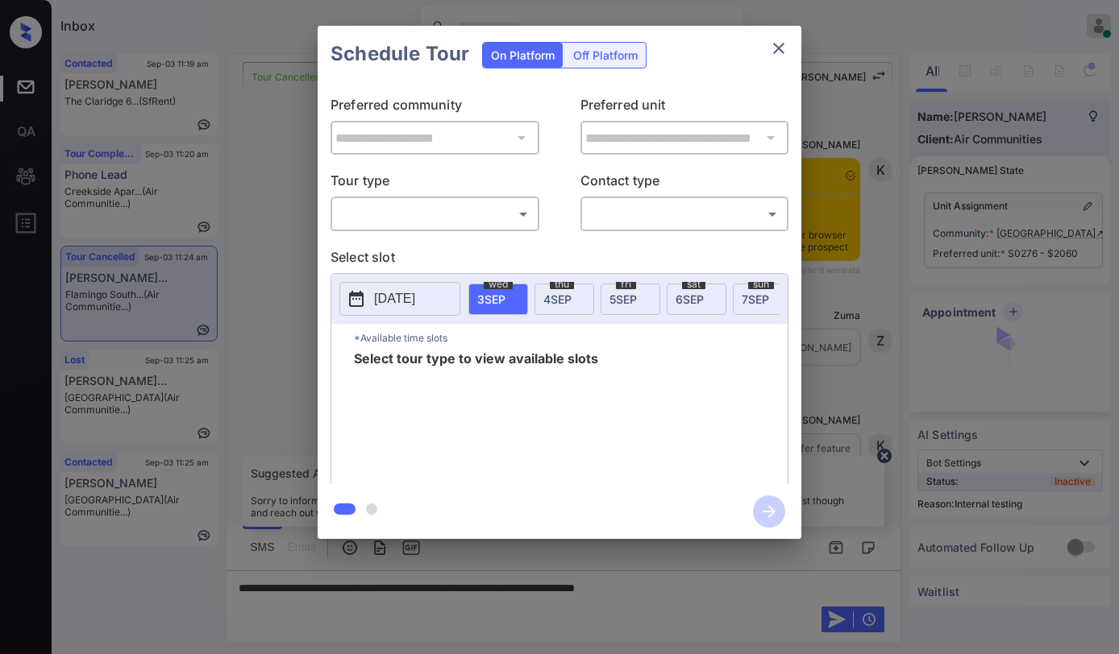
click at [429, 218] on body "Inbox [PERSON_NAME] Online Set yourself offline Set yourself on break Profile S…" at bounding box center [559, 327] width 1119 height 654
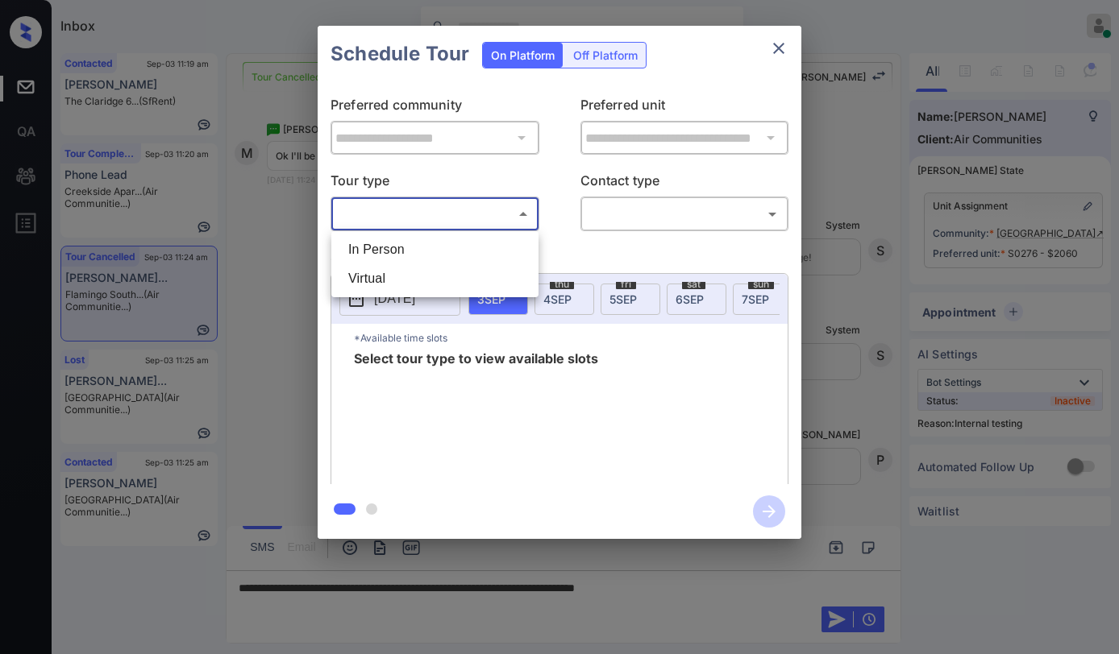
click at [434, 250] on li "In Person" at bounding box center [434, 249] width 199 height 29
type input "********"
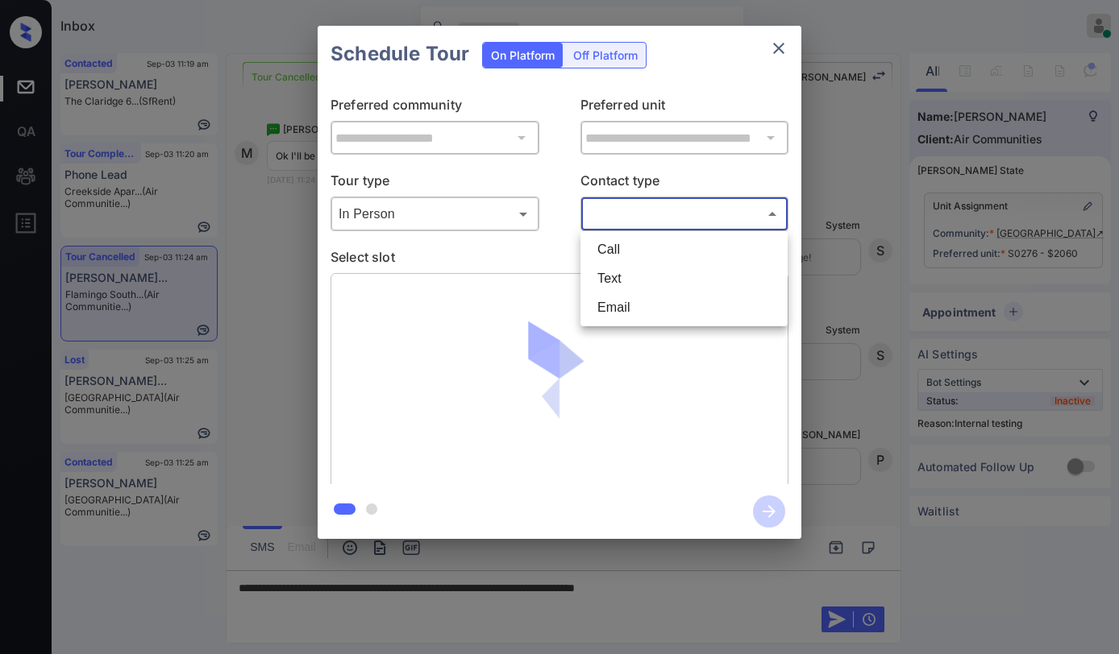
click at [608, 208] on body "Inbox [PERSON_NAME] Online Set yourself offline Set yourself on break Profile S…" at bounding box center [559, 327] width 1119 height 654
click at [616, 274] on li "Text" at bounding box center [683, 278] width 199 height 29
type input "****"
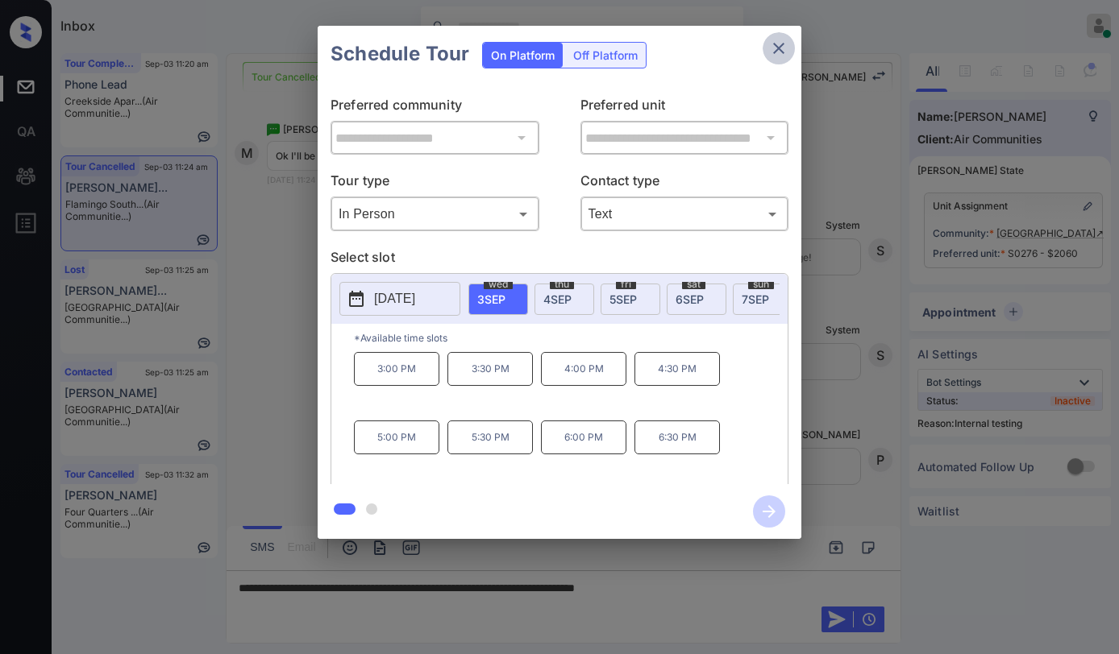
click at [771, 50] on icon "close" at bounding box center [778, 48] width 19 height 19
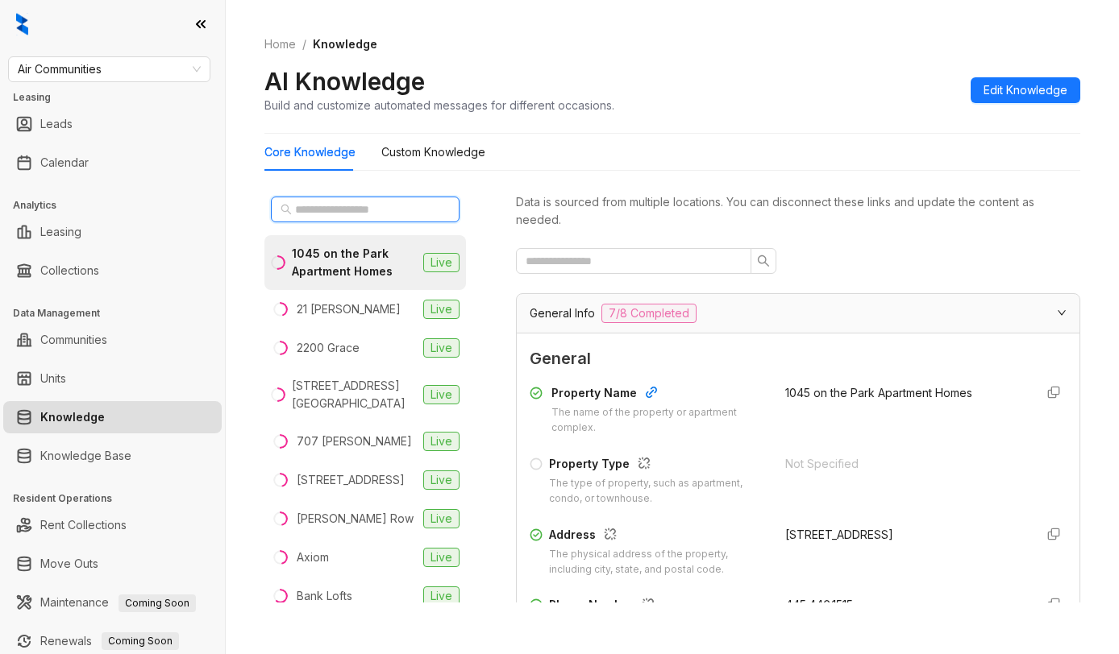
click at [380, 205] on input "text" at bounding box center [366, 210] width 142 height 18
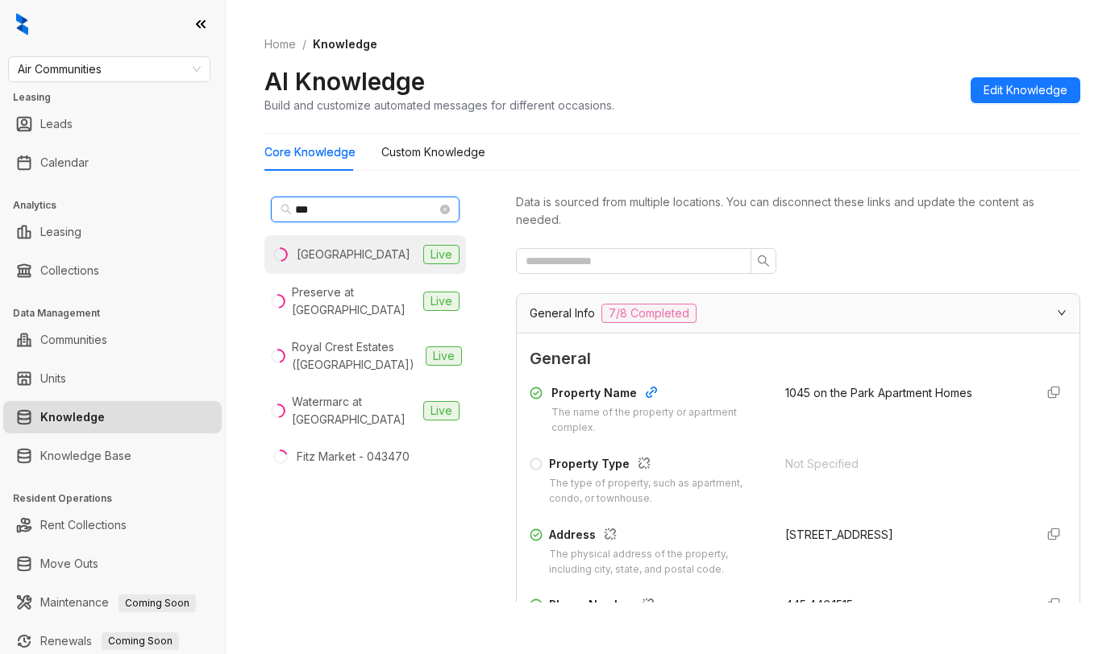
type input "***"
click at [368, 261] on div "[GEOGRAPHIC_DATA]" at bounding box center [354, 255] width 114 height 18
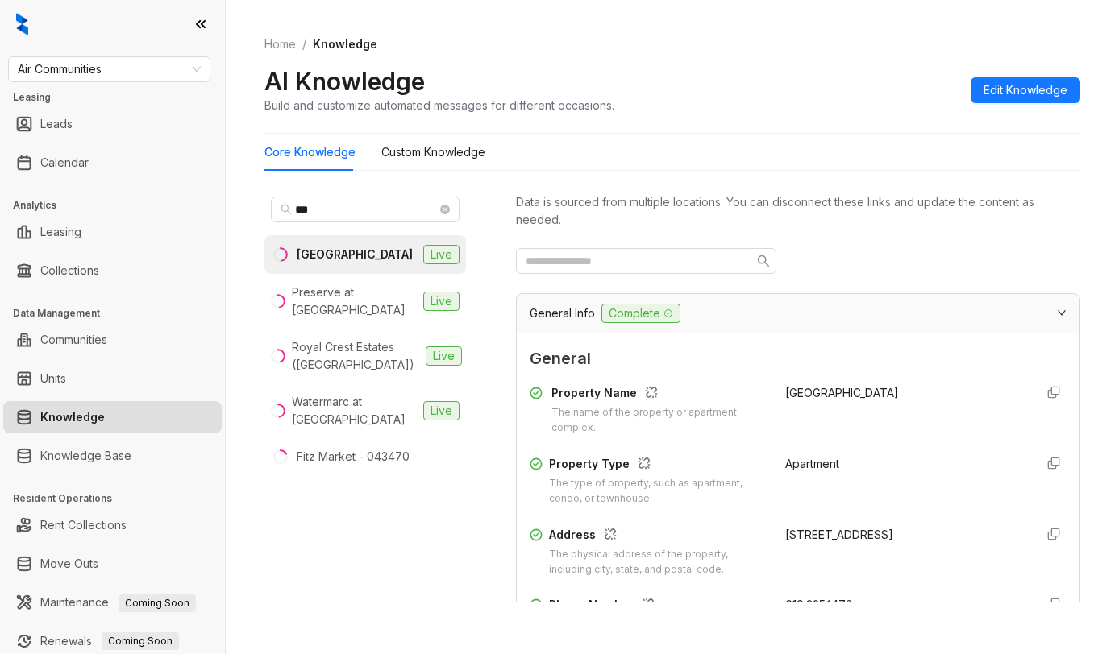
click at [870, 106] on div "AI Knowledge Build and customize automated messages for different occasions. Ed…" at bounding box center [672, 90] width 816 height 48
click at [681, 268] on input "text" at bounding box center [626, 261] width 203 height 18
click at [677, 261] on input "***" at bounding box center [626, 261] width 203 height 18
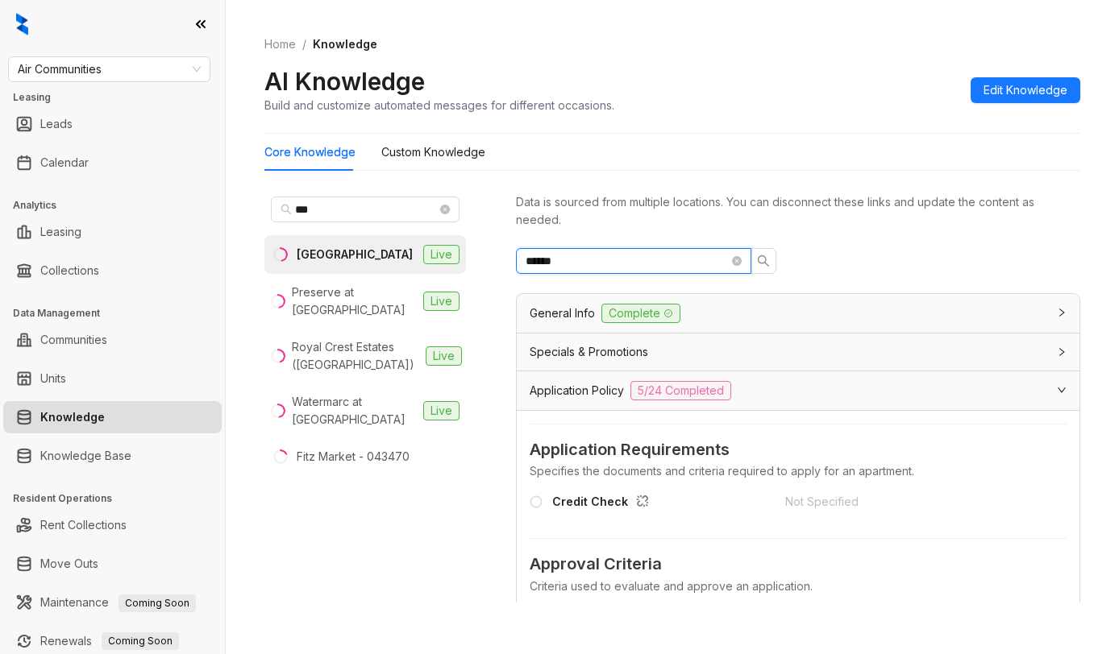
type input "******"
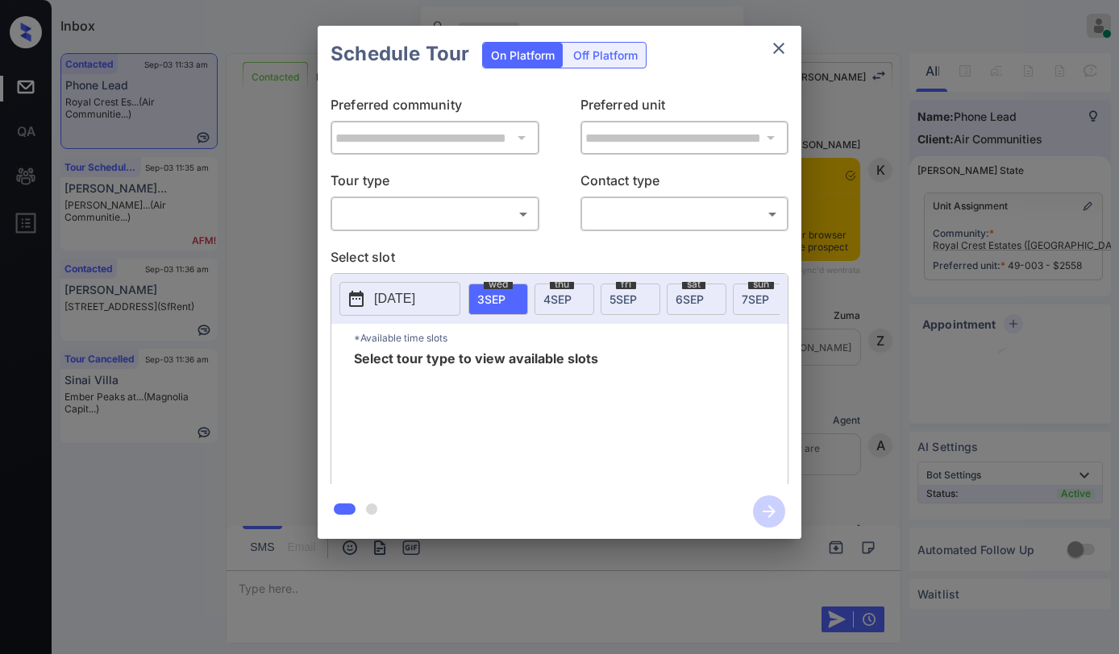
scroll to position [1560, 0]
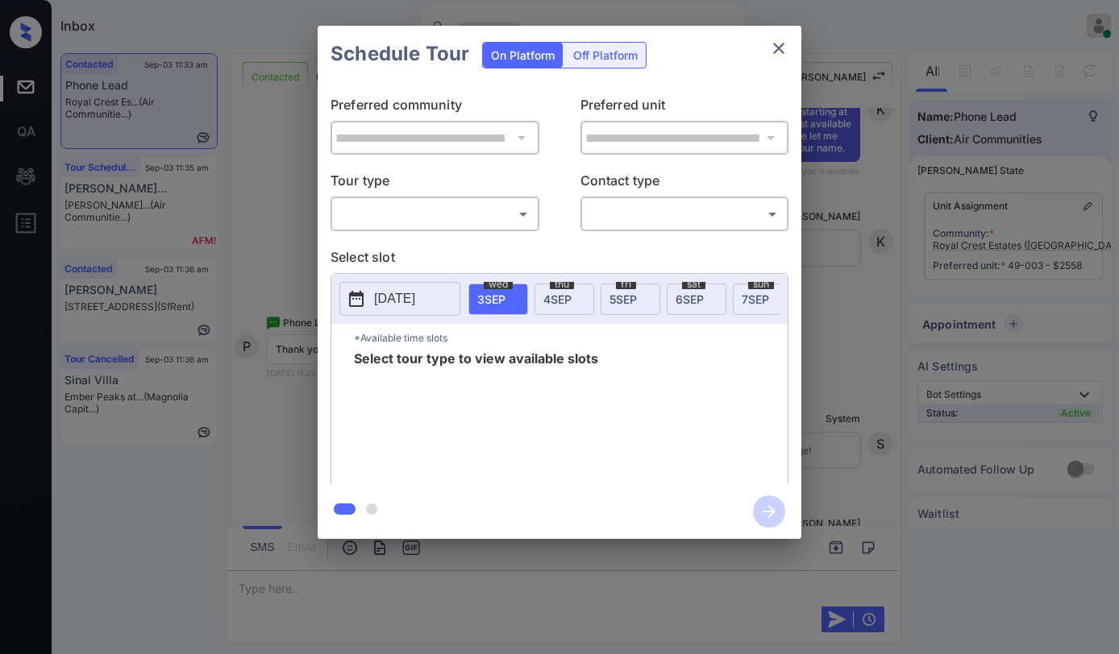
click at [451, 208] on body "Inbox [PERSON_NAME] Online Set yourself offline Set yourself on break Profile S…" at bounding box center [559, 327] width 1119 height 654
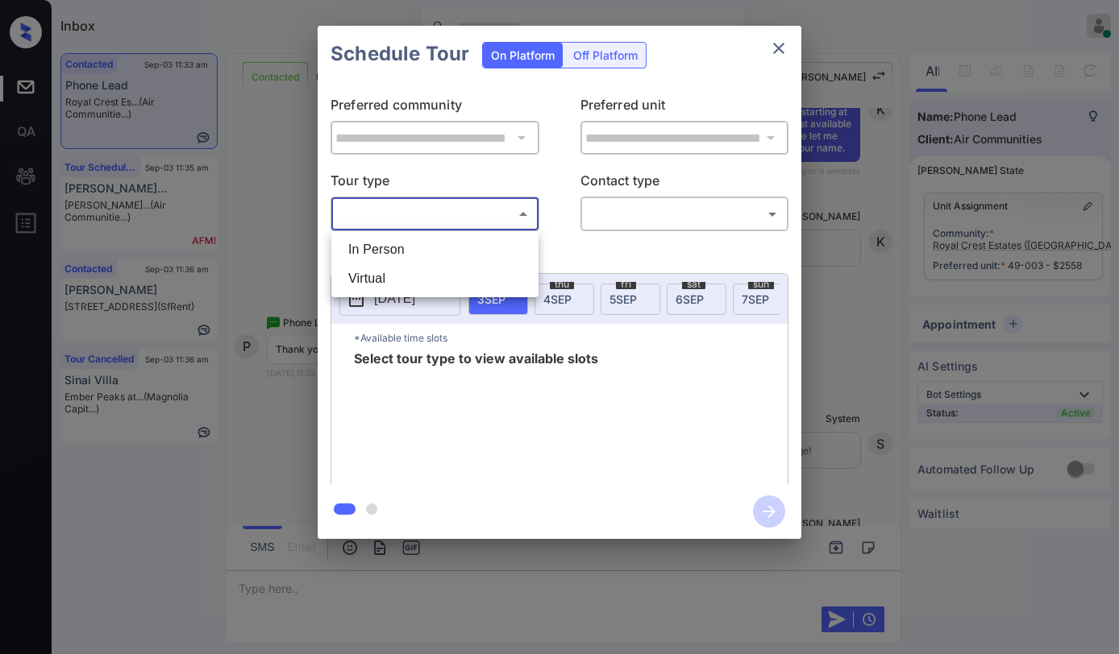
click at [411, 243] on li "In Person" at bounding box center [434, 249] width 199 height 29
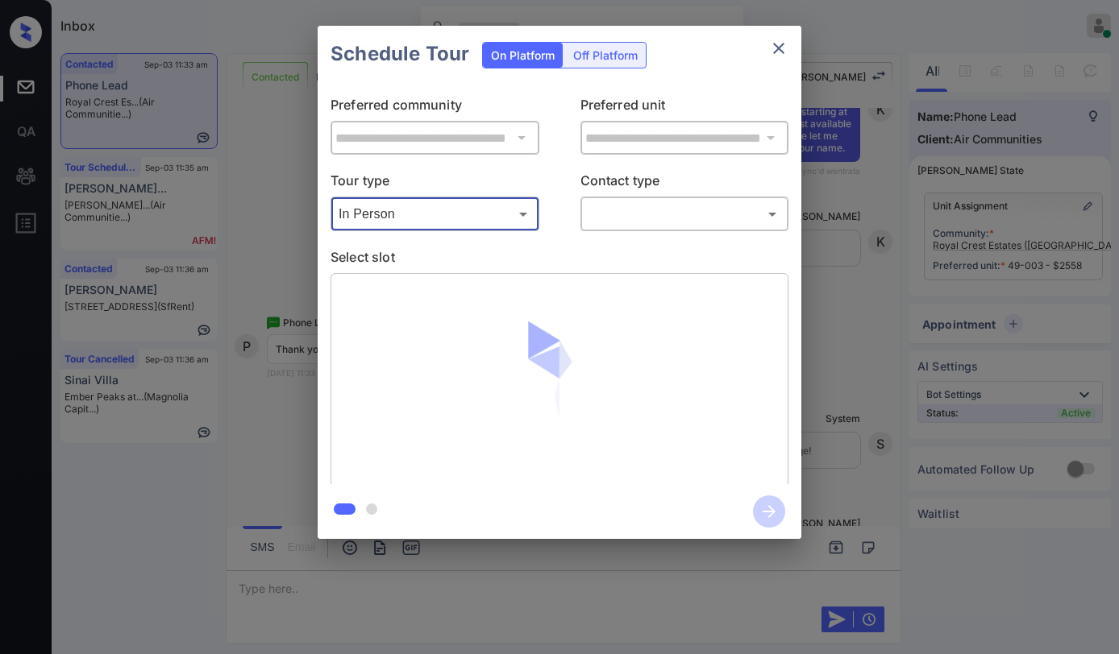
click at [471, 215] on body "Inbox [PERSON_NAME] Online Set yourself offline Set yourself on break Profile S…" at bounding box center [559, 327] width 1119 height 654
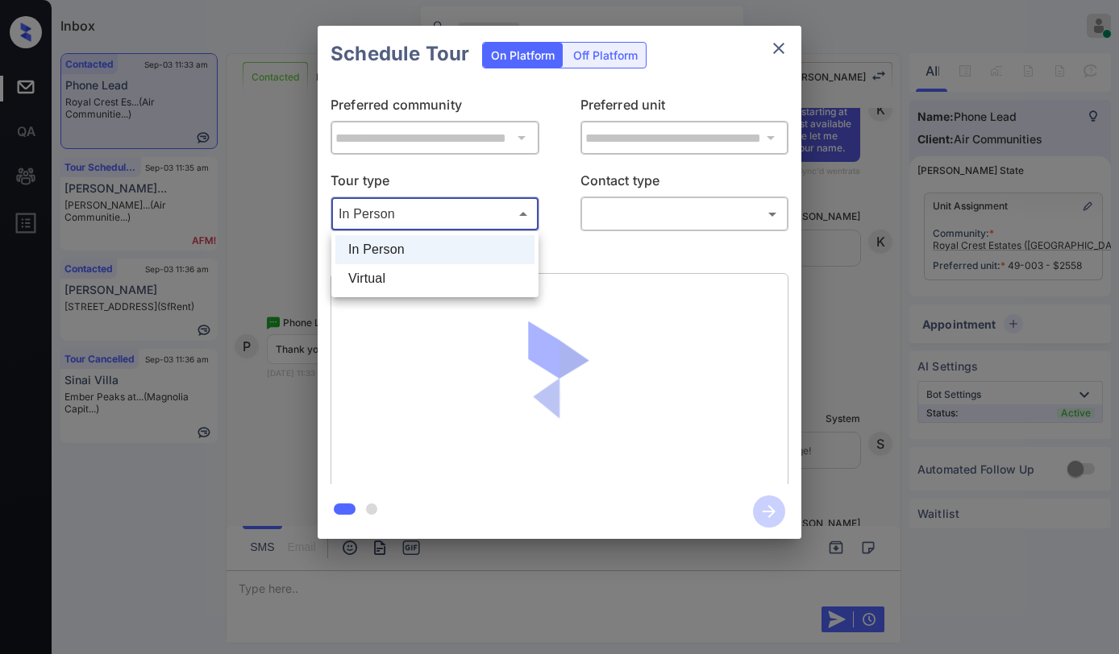
drag, startPoint x: 405, startPoint y: 274, endPoint x: 493, endPoint y: 254, distance: 90.9
click at [407, 274] on li "Virtual" at bounding box center [434, 278] width 199 height 29
type input "*******"
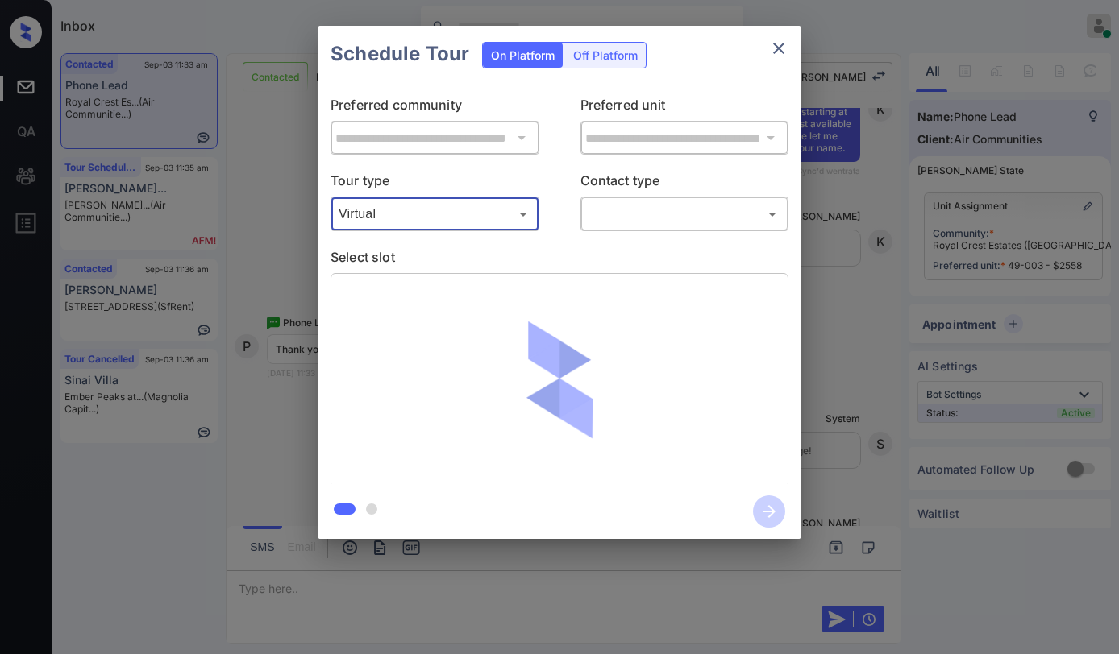
click at [599, 223] on body "Inbox [PERSON_NAME] Online Set yourself offline Set yourself on break Profile S…" at bounding box center [559, 327] width 1119 height 654
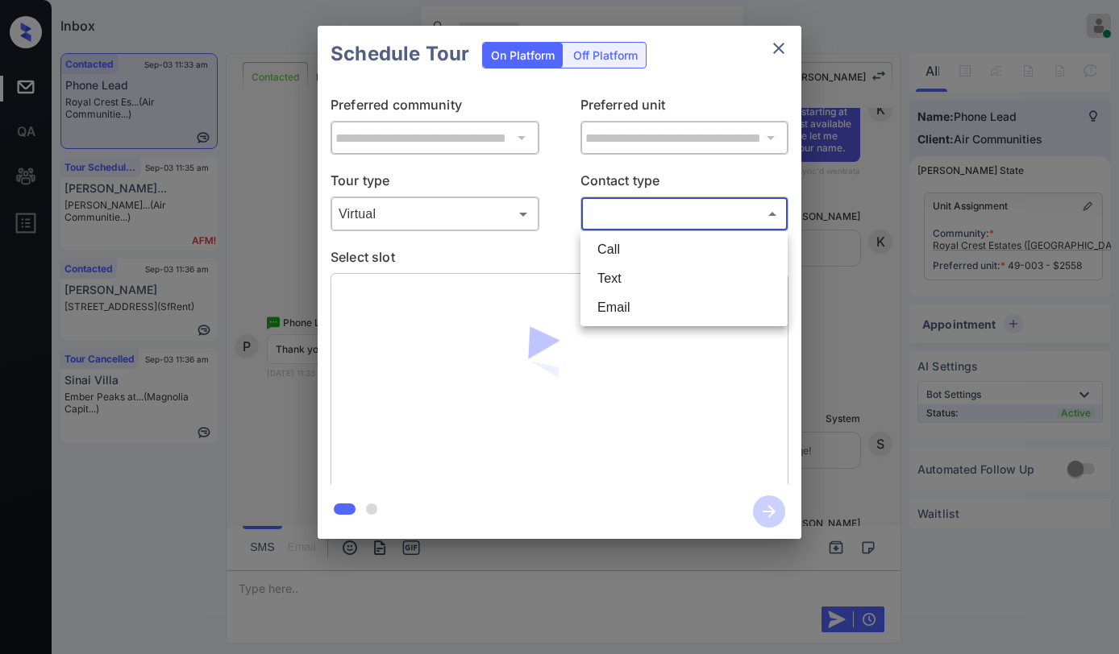
click at [608, 280] on li "Text" at bounding box center [683, 278] width 199 height 29
type input "****"
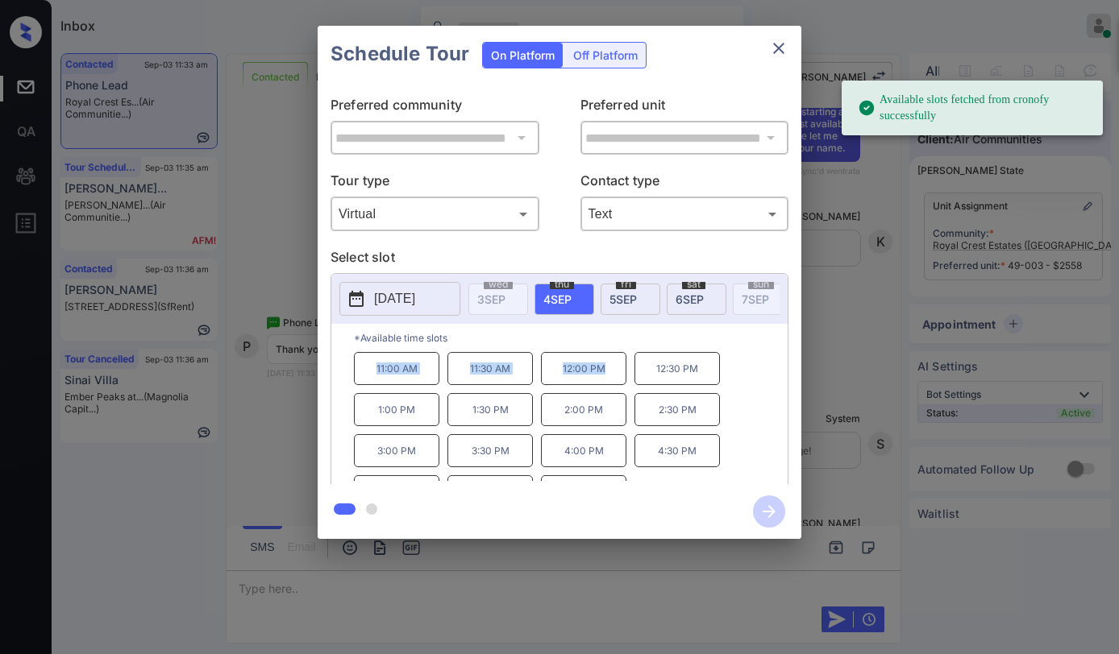
drag, startPoint x: 372, startPoint y: 373, endPoint x: 629, endPoint y: 379, distance: 257.1
click at [629, 379] on div "11:00 AM 11:30 AM 12:00 PM 12:30 PM 1:00 PM 1:30 PM 2:00 PM 2:30 PM 3:00 PM 3:3…" at bounding box center [571, 416] width 434 height 129
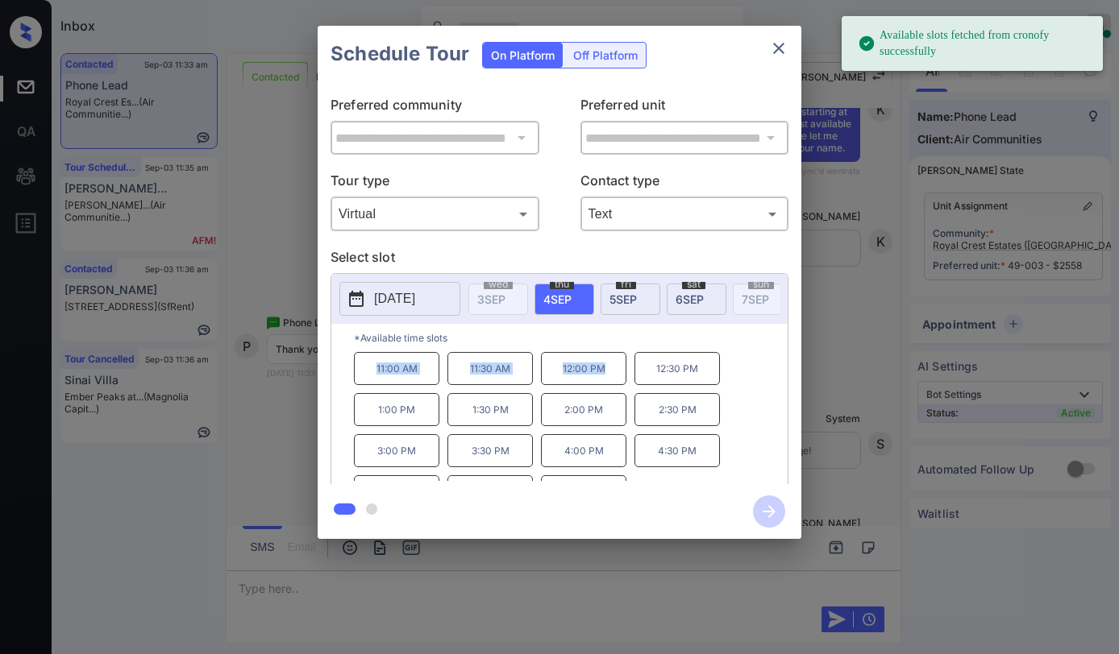
copy div "11:00 AM 11:30 AM 12:00 PM"
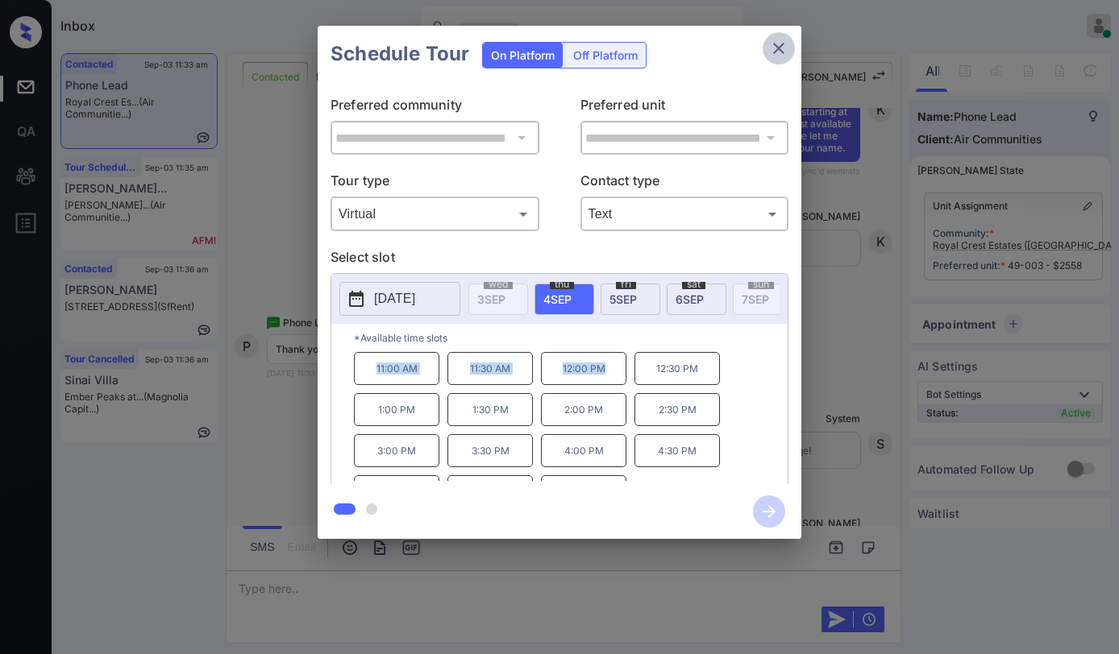
click at [778, 41] on icon "close" at bounding box center [778, 48] width 19 height 19
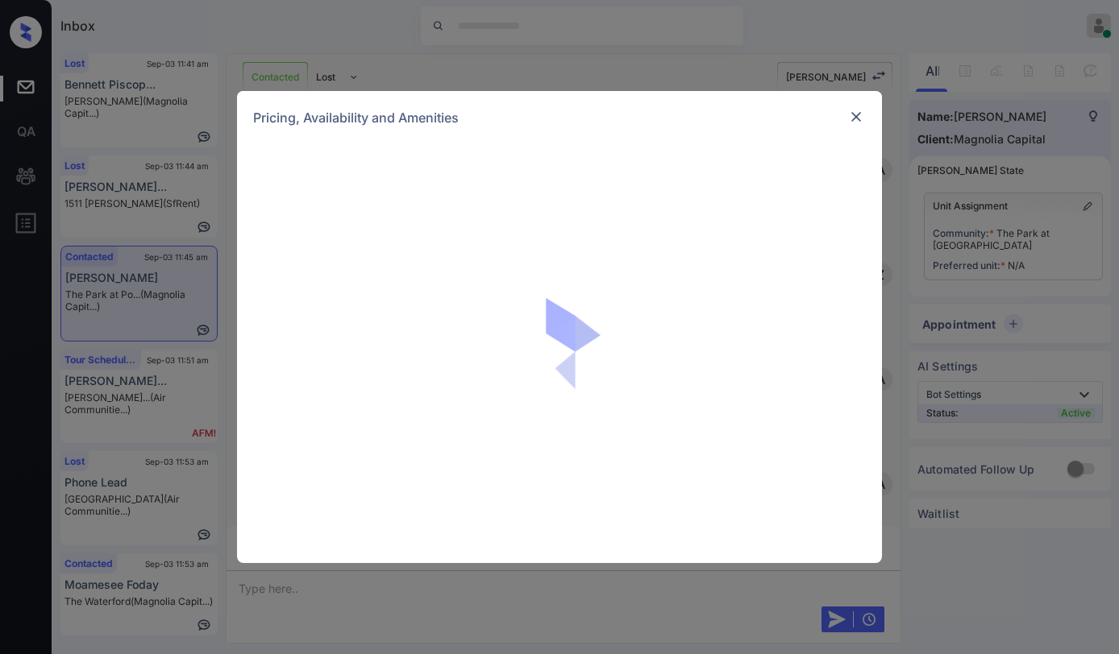
scroll to position [2070, 0]
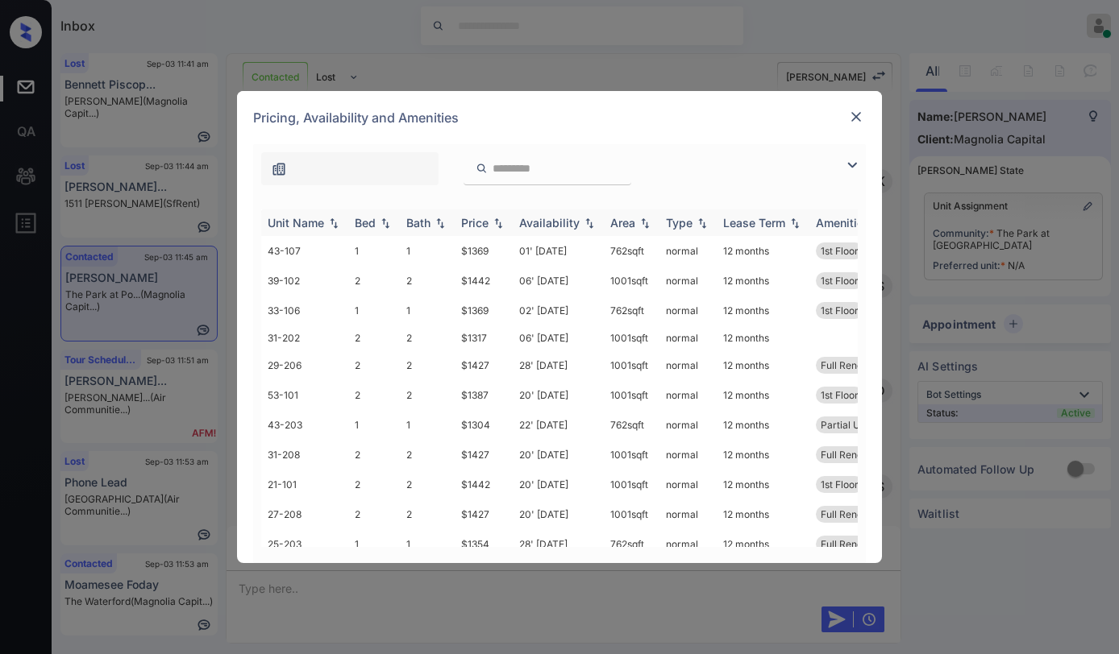
click at [481, 223] on div "Price" at bounding box center [474, 223] width 27 height 14
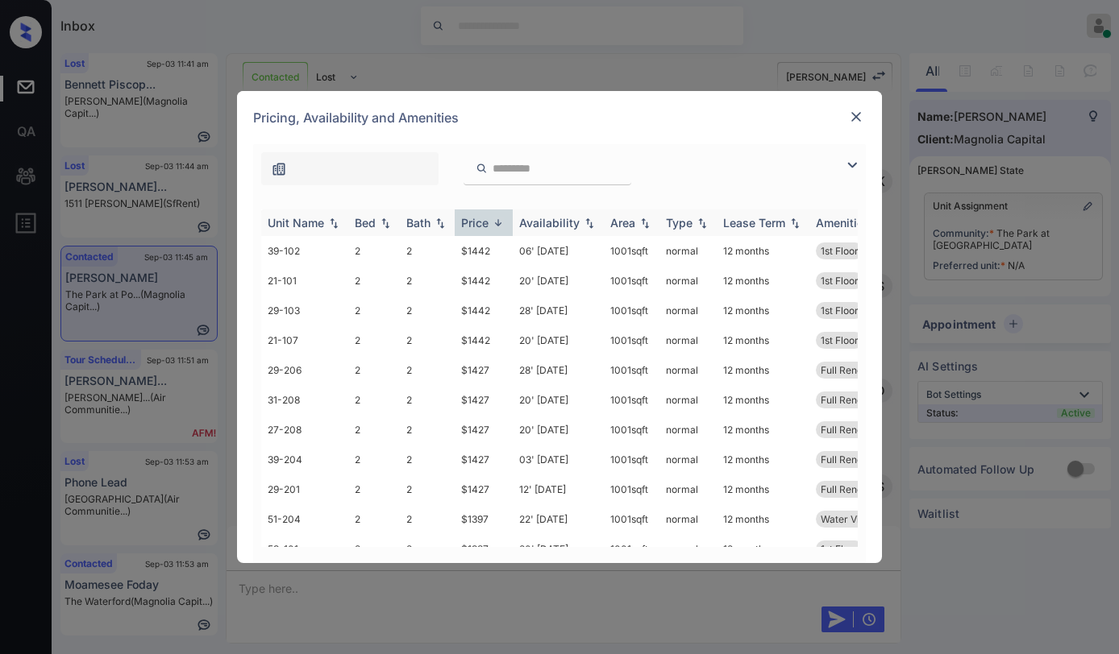
click at [484, 223] on div "Price" at bounding box center [474, 223] width 27 height 14
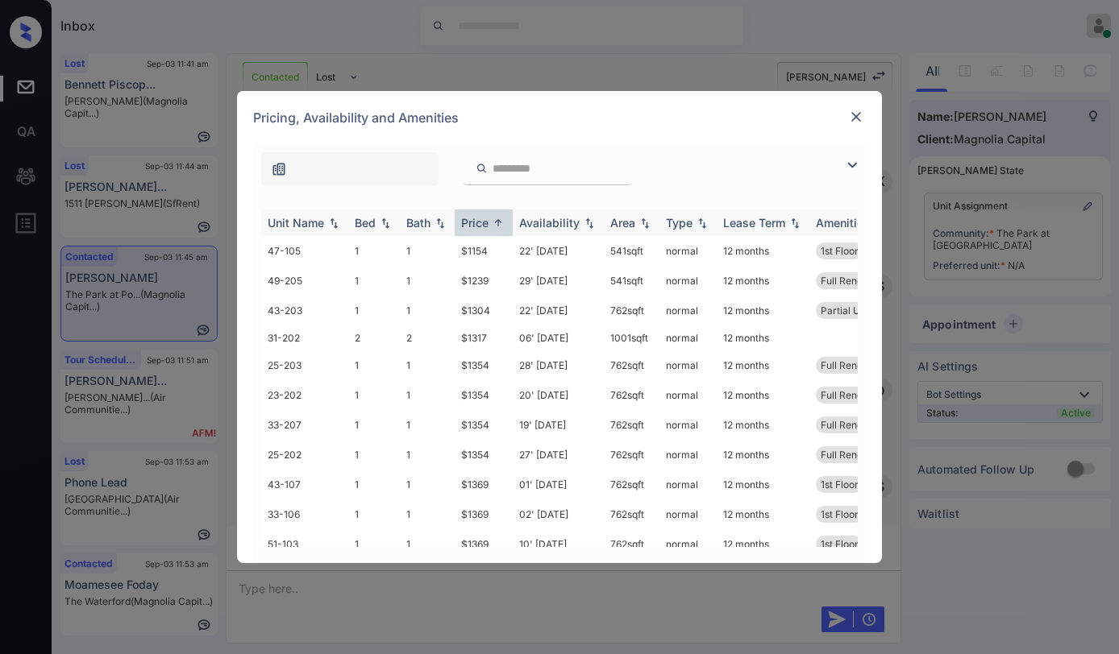
click at [484, 225] on div "Price" at bounding box center [474, 223] width 27 height 14
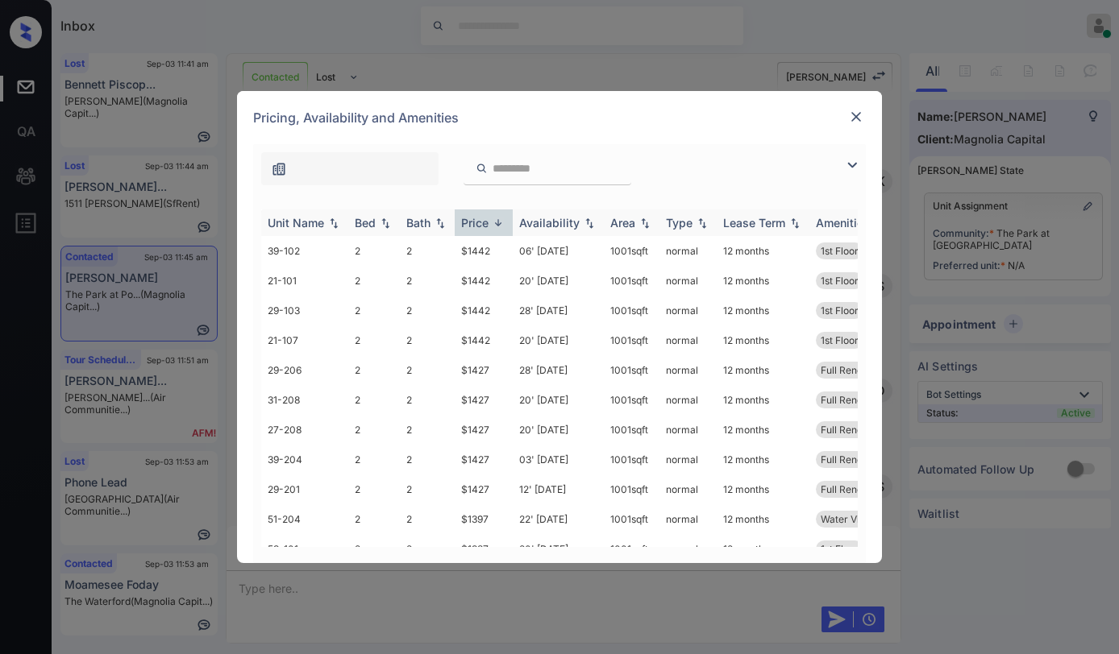
click at [484, 225] on div "Price" at bounding box center [474, 223] width 27 height 14
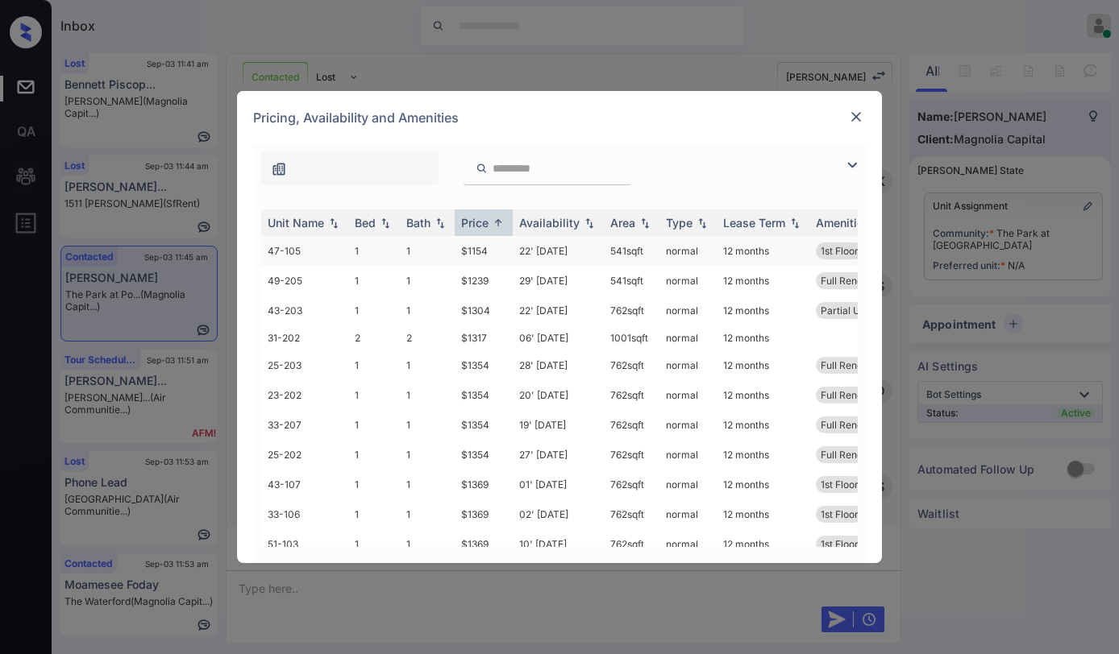
click at [478, 249] on td "$1154" at bounding box center [484, 251] width 58 height 30
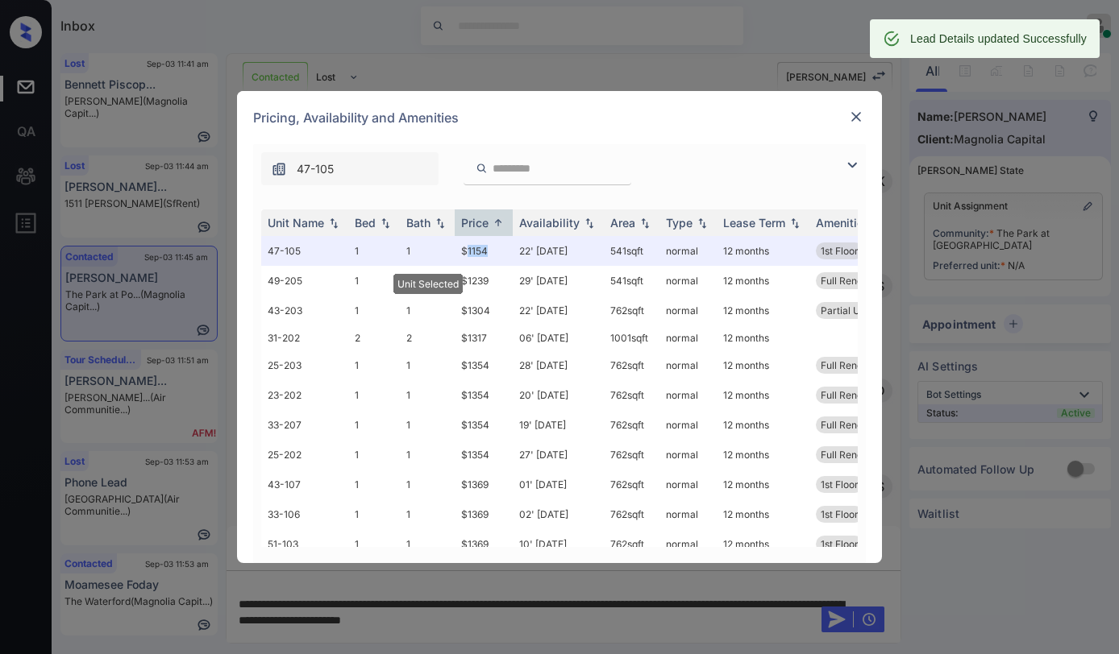
click at [854, 118] on img at bounding box center [856, 117] width 16 height 16
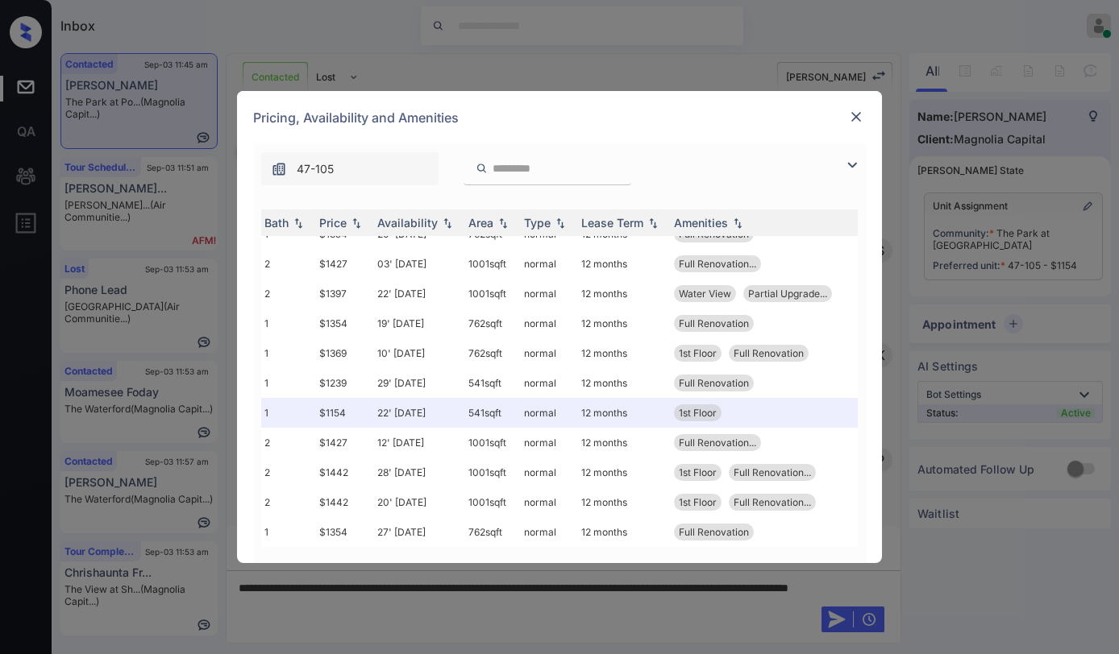
scroll to position [352, 0]
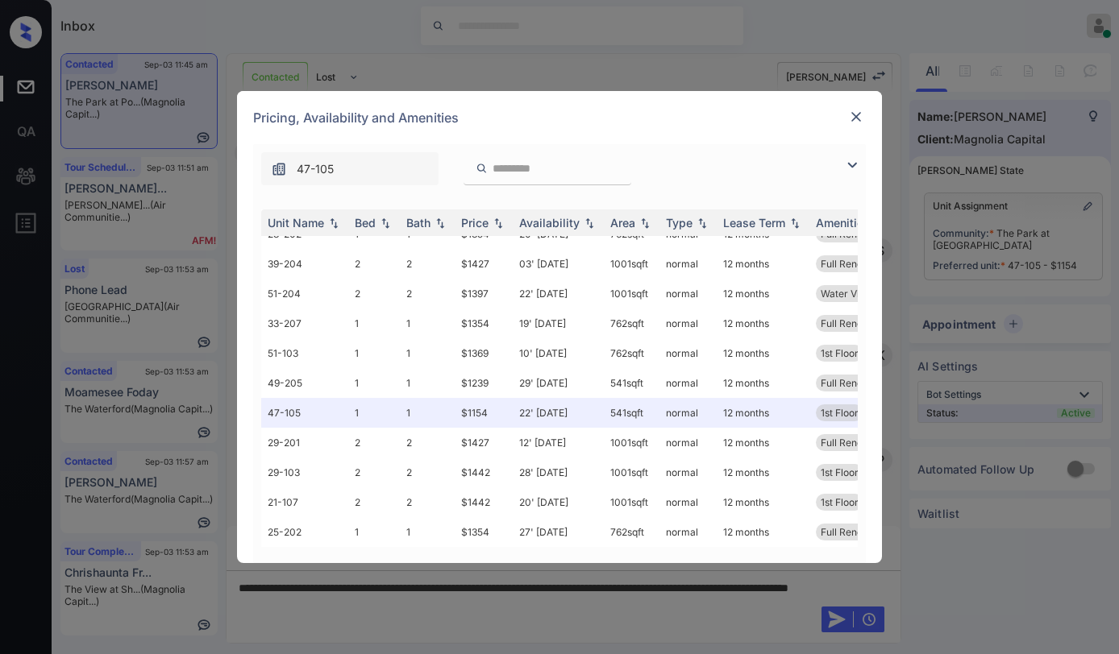
click at [857, 114] on img at bounding box center [856, 117] width 16 height 16
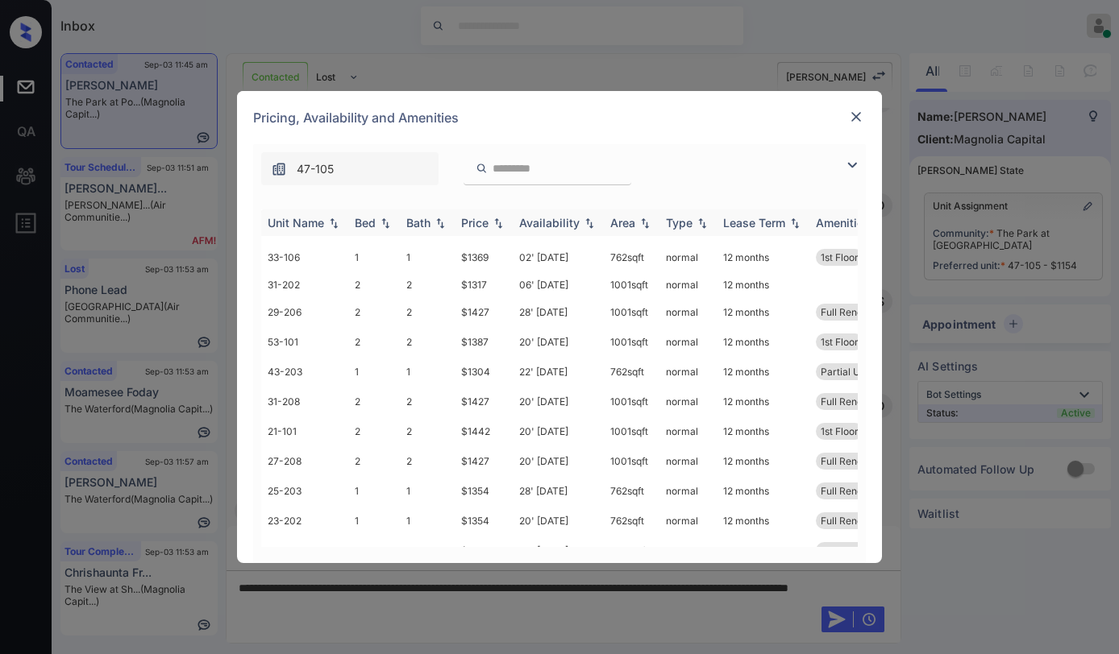
scroll to position [81, 0]
click at [492, 221] on img at bounding box center [498, 223] width 16 height 11
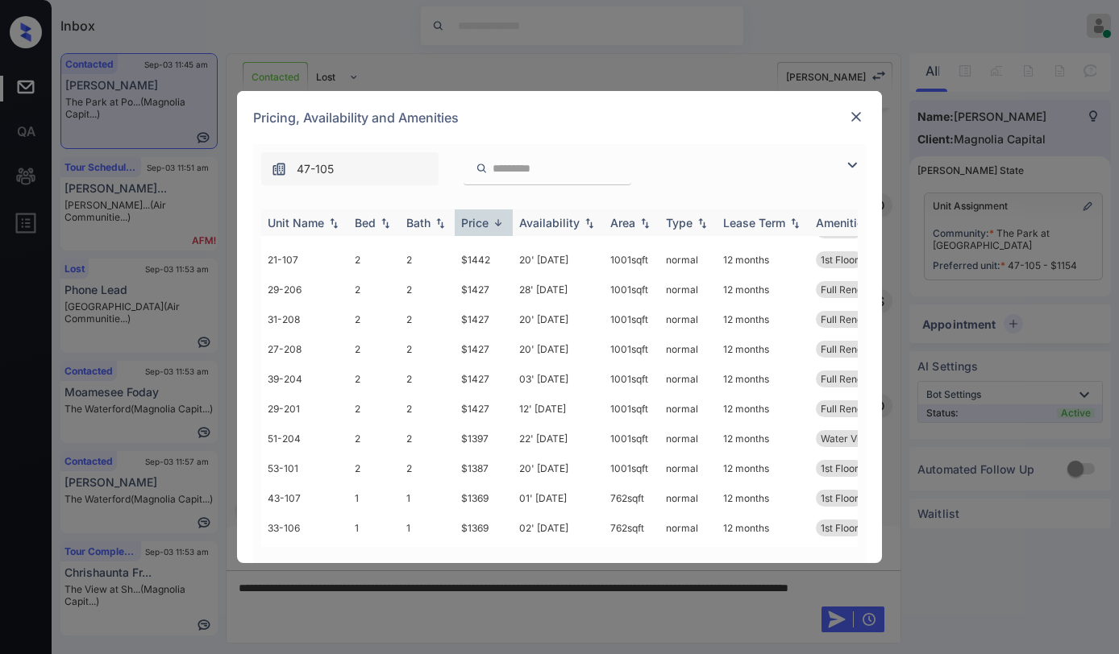
click at [491, 222] on img at bounding box center [498, 223] width 16 height 12
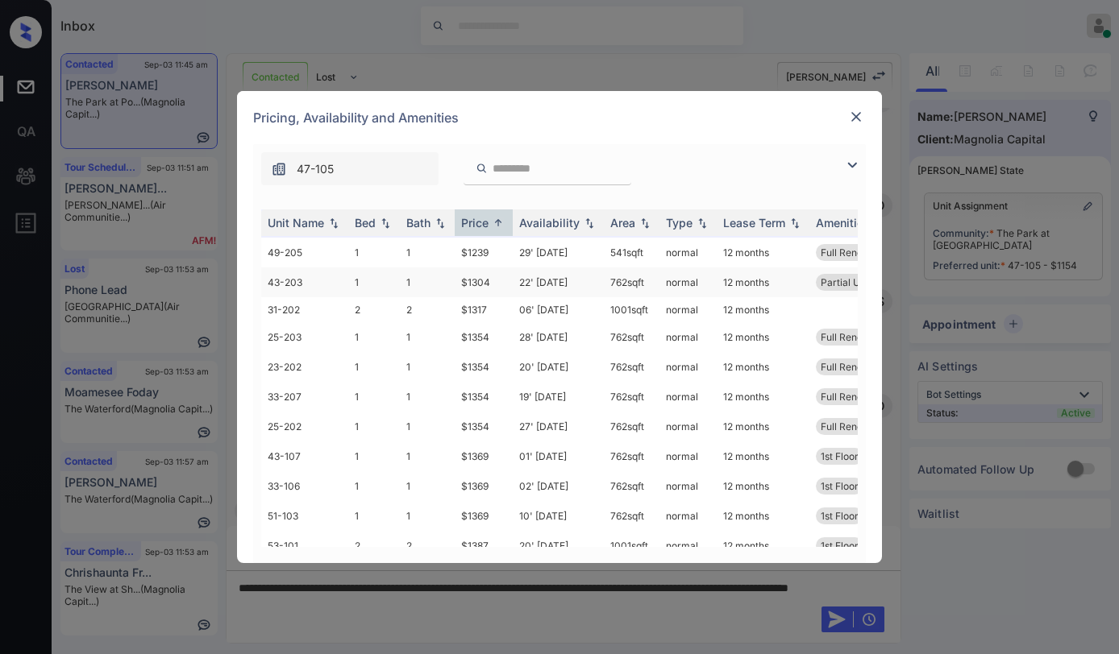
scroll to position [0, 0]
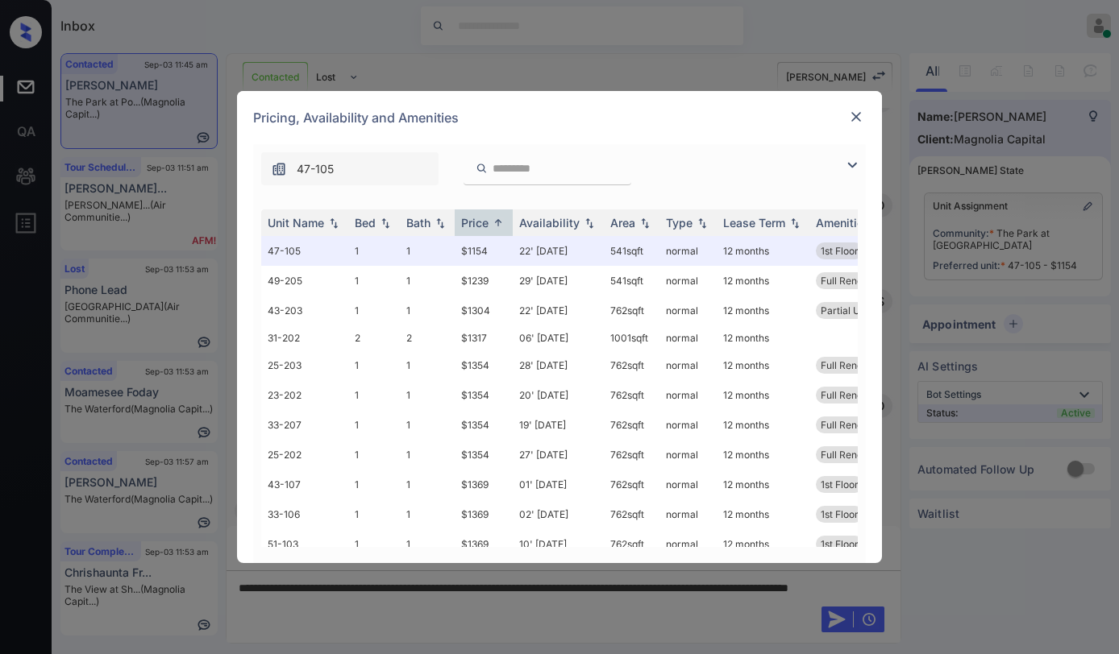
click at [855, 116] on img at bounding box center [856, 117] width 16 height 16
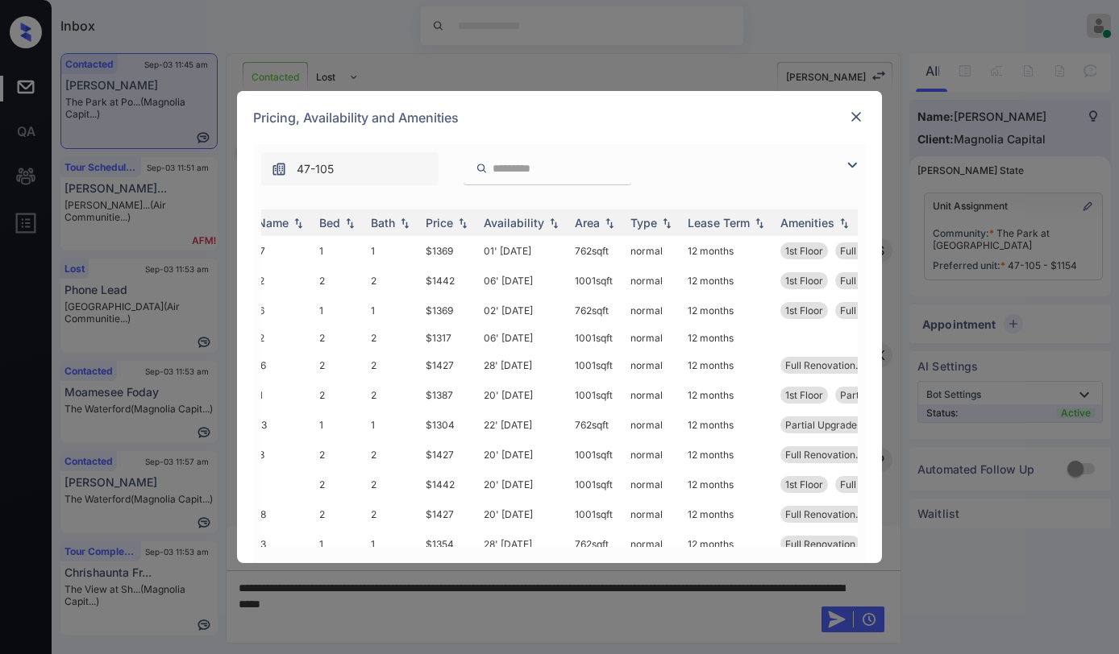
scroll to position [0, 43]
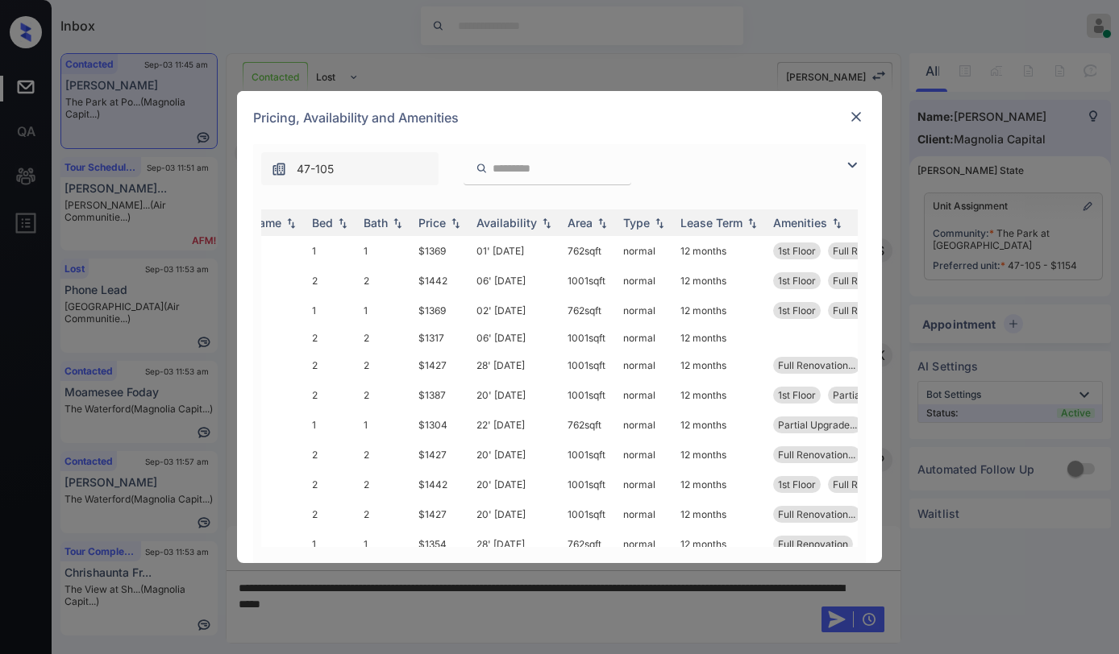
click at [864, 119] on div at bounding box center [855, 116] width 19 height 19
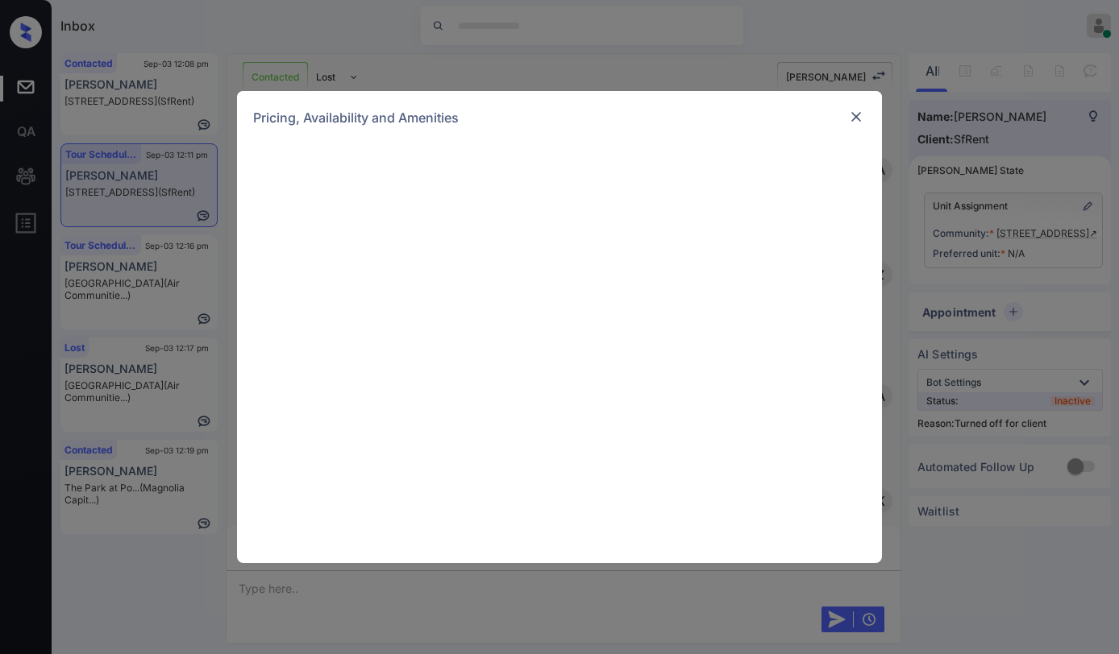
scroll to position [4356, 0]
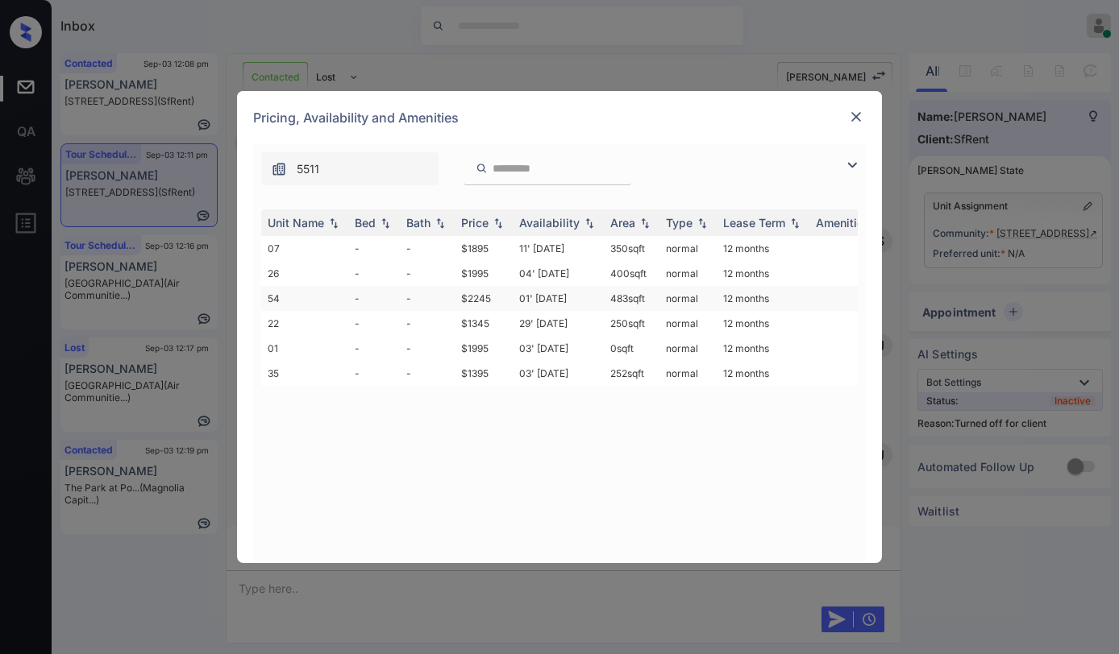
click at [489, 302] on td "$2245" at bounding box center [484, 298] width 58 height 25
click at [488, 302] on td "$2245" at bounding box center [484, 298] width 58 height 25
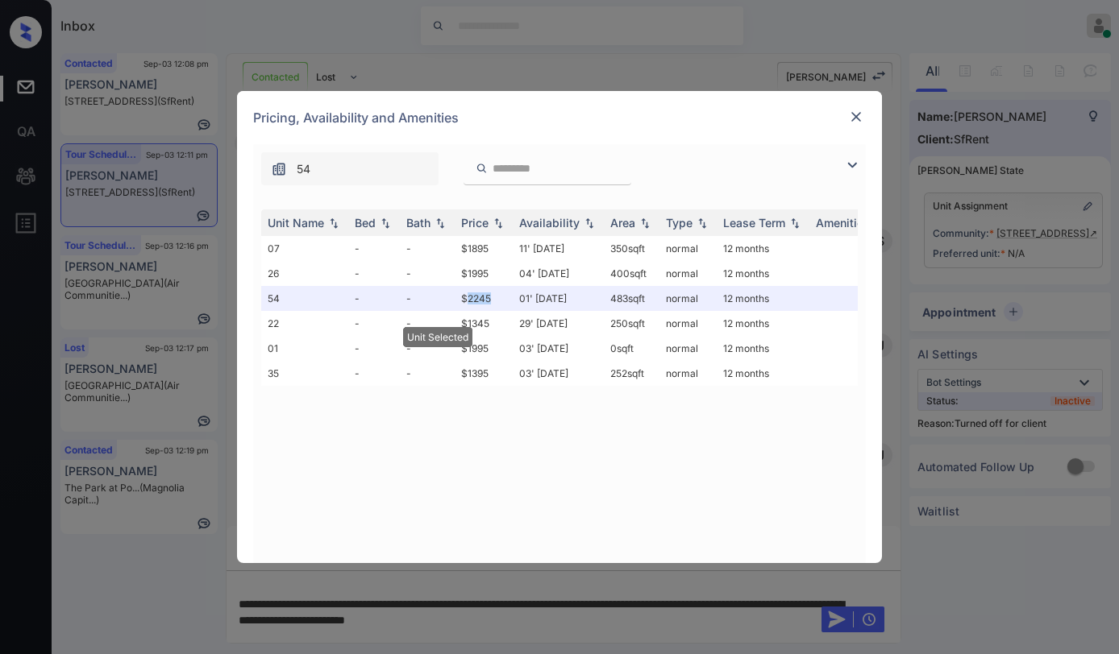
click at [855, 115] on img at bounding box center [856, 117] width 16 height 16
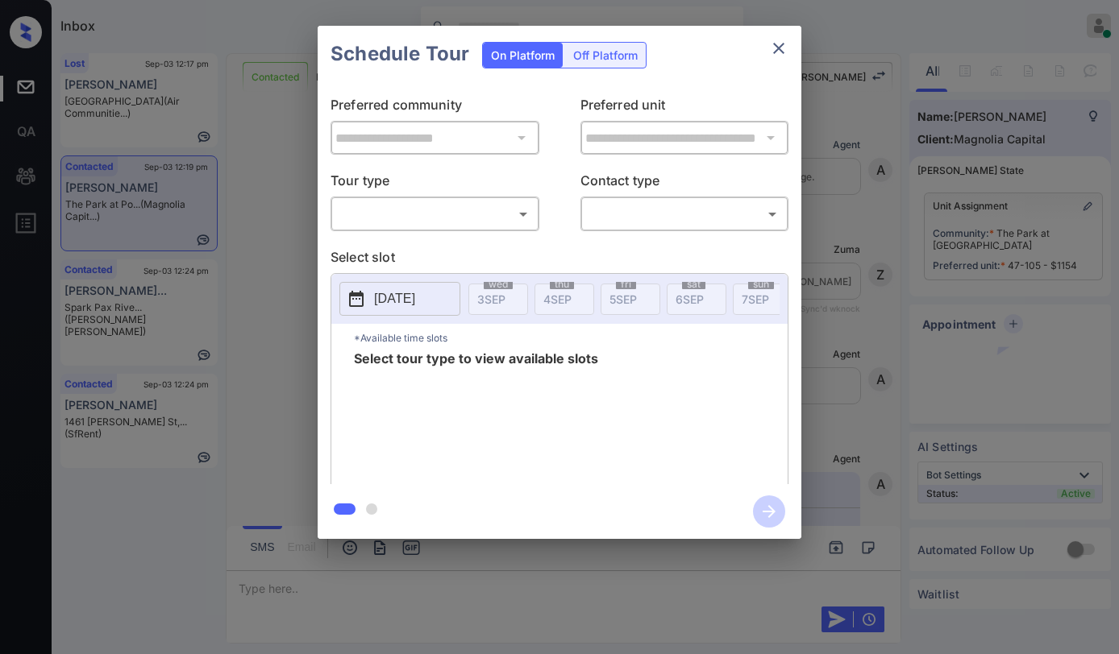
scroll to position [0, 7]
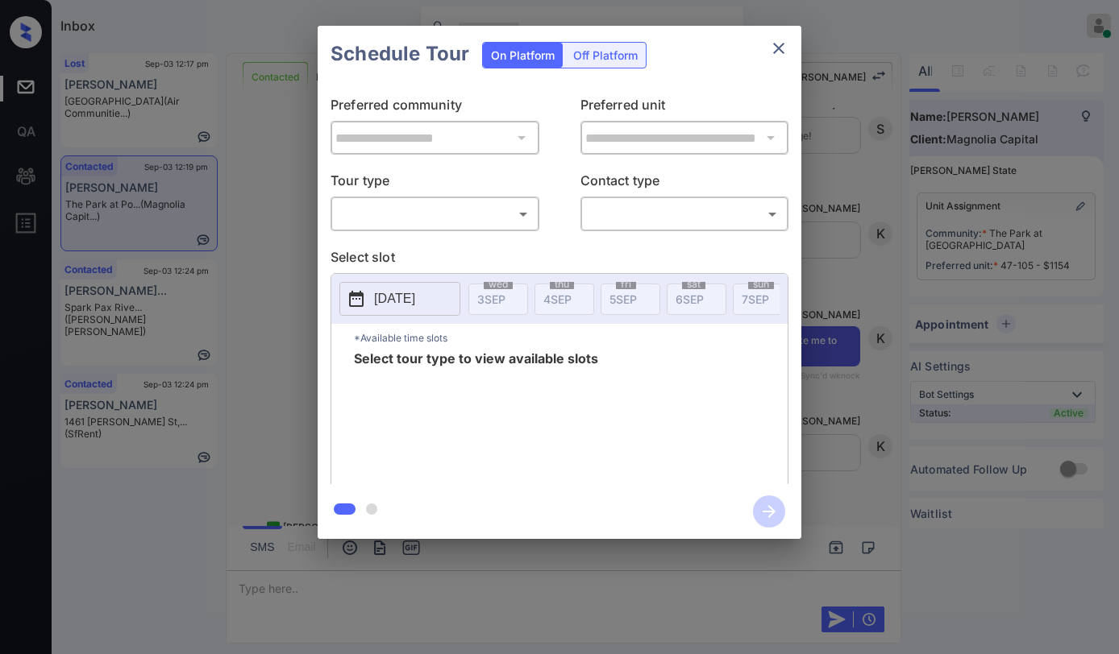
click at [357, 205] on body "Inbox [PERSON_NAME] Online Set yourself offline Set yourself on break Profile S…" at bounding box center [559, 327] width 1119 height 654
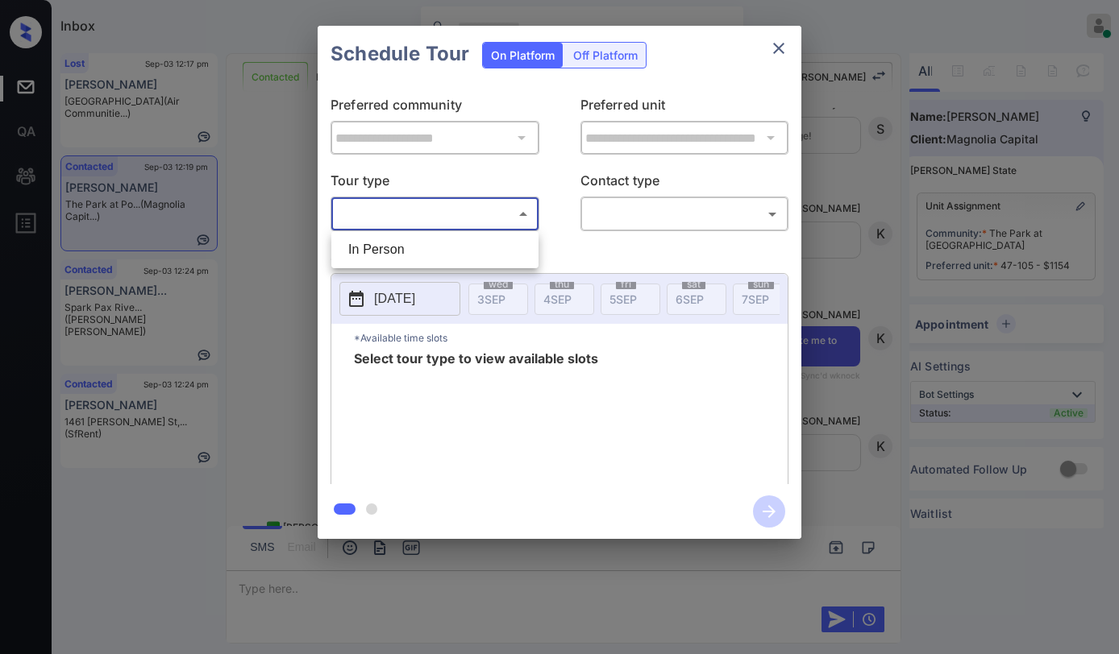
drag, startPoint x: 411, startPoint y: 252, endPoint x: 581, endPoint y: 235, distance: 170.9
click at [412, 252] on li "In Person" at bounding box center [434, 249] width 199 height 29
type input "********"
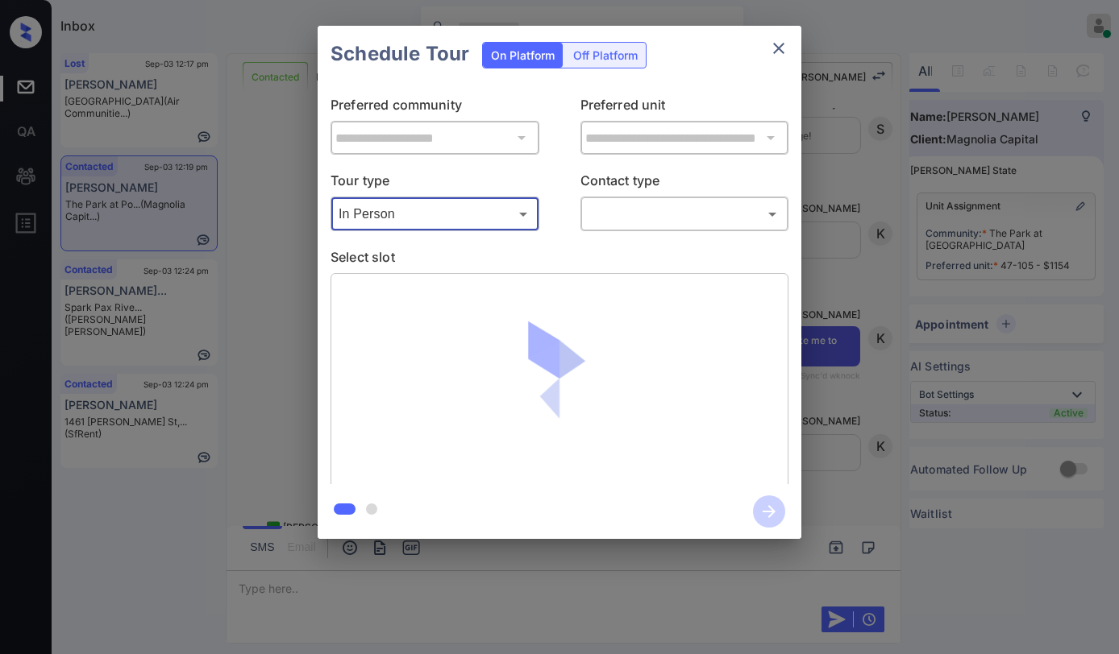
click at [625, 225] on body "Inbox [PERSON_NAME] Online Set yourself offline Set yourself on break Profile S…" at bounding box center [559, 327] width 1119 height 654
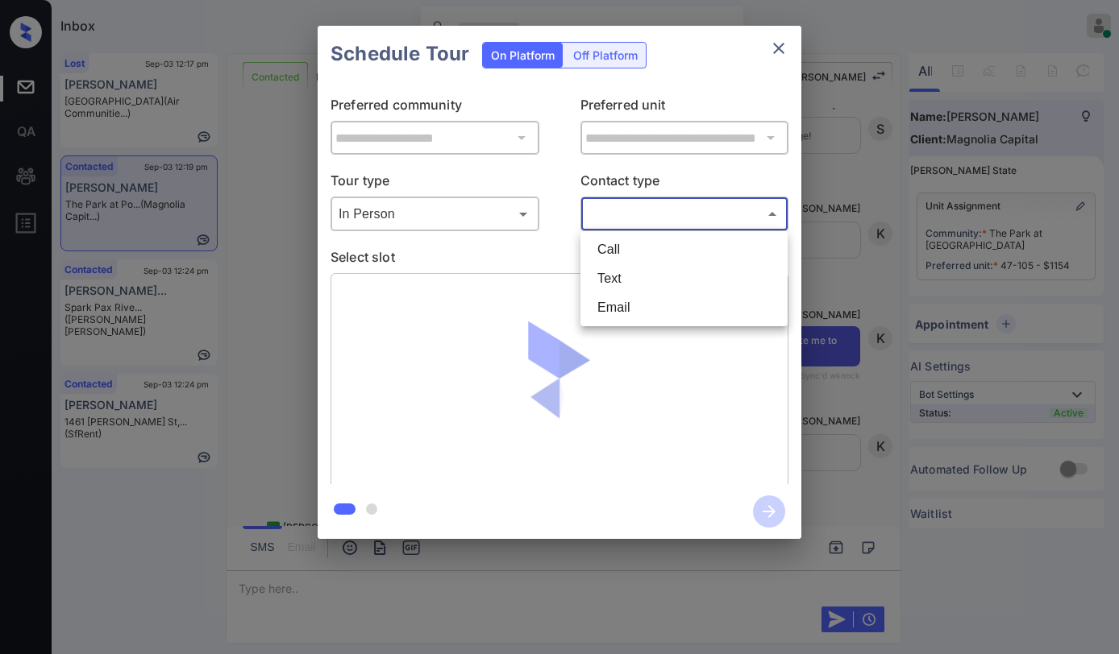
click at [629, 272] on li "Text" at bounding box center [683, 278] width 199 height 29
type input "****"
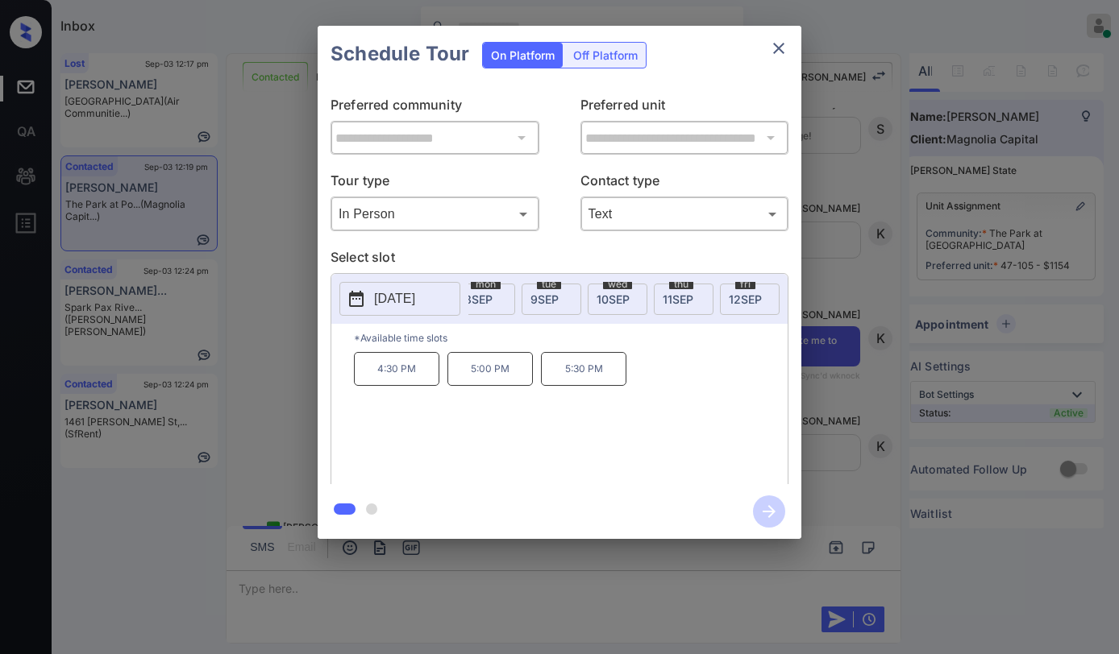
scroll to position [0, 355]
drag, startPoint x: 587, startPoint y: 300, endPoint x: 565, endPoint y: 321, distance: 30.2
click at [587, 299] on span "10 SEP" at bounding box center [601, 300] width 33 height 14
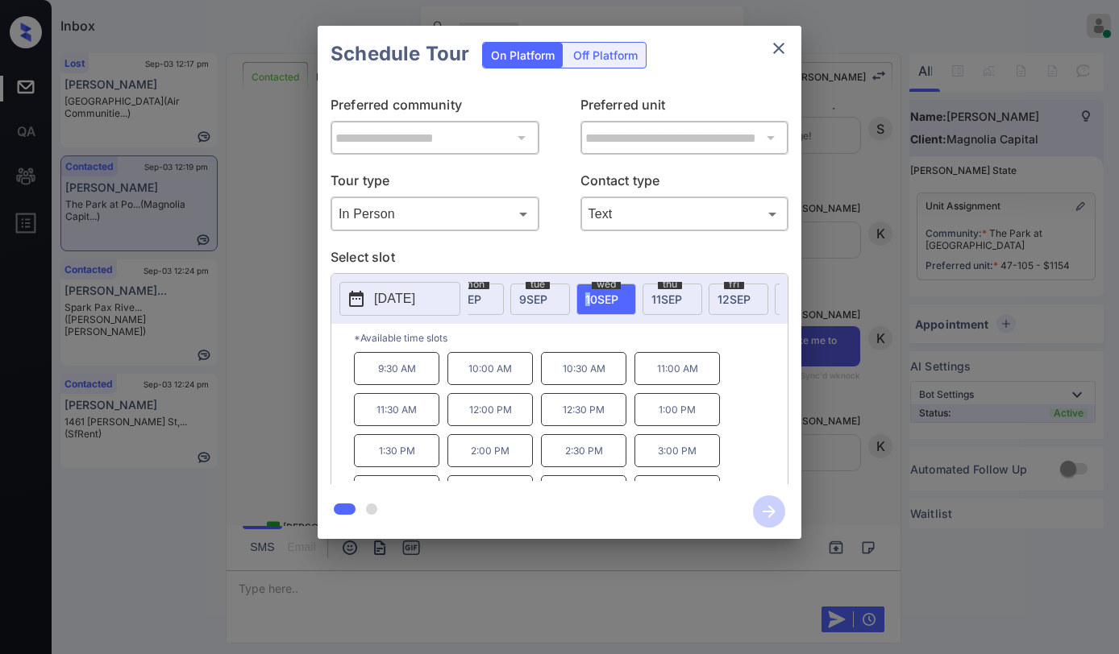
click at [778, 48] on icon "close" at bounding box center [778, 48] width 19 height 19
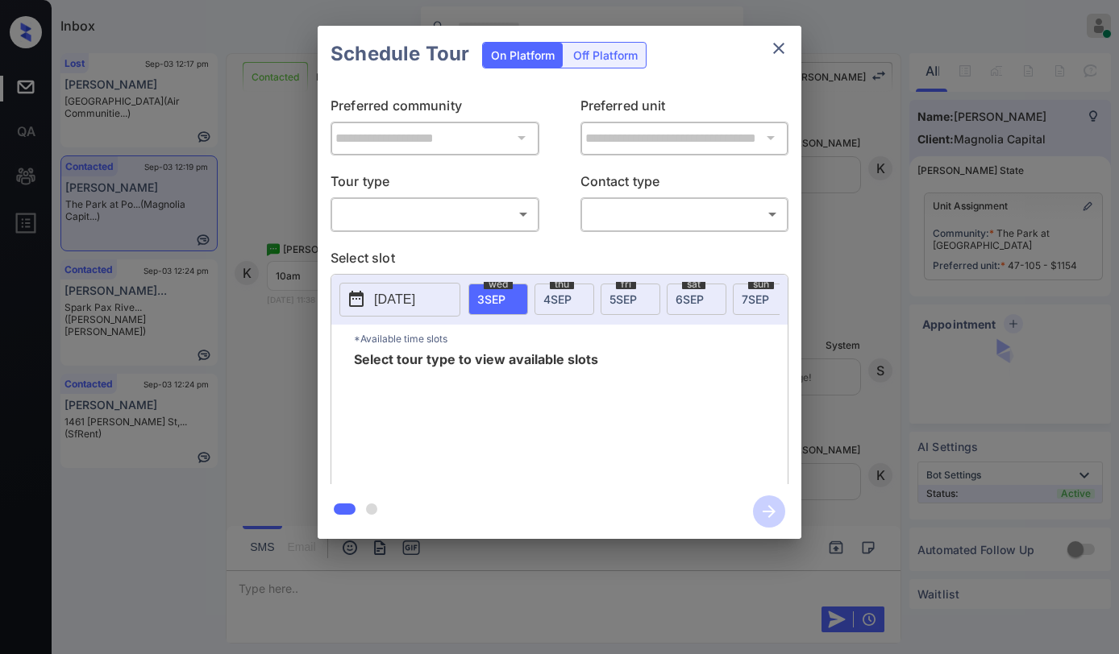
scroll to position [0, 7]
click at [451, 217] on body "Inbox [PERSON_NAME] Online Set yourself offline Set yourself on break Profile S…" at bounding box center [559, 327] width 1119 height 654
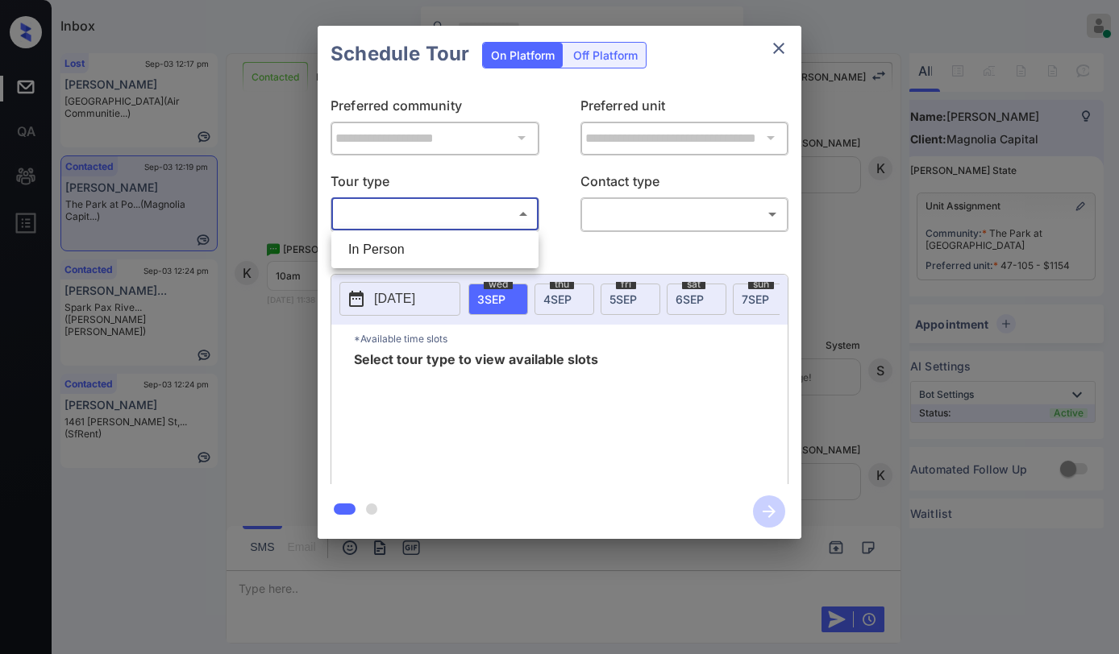
click at [431, 247] on li "In Person" at bounding box center [434, 249] width 199 height 29
type input "********"
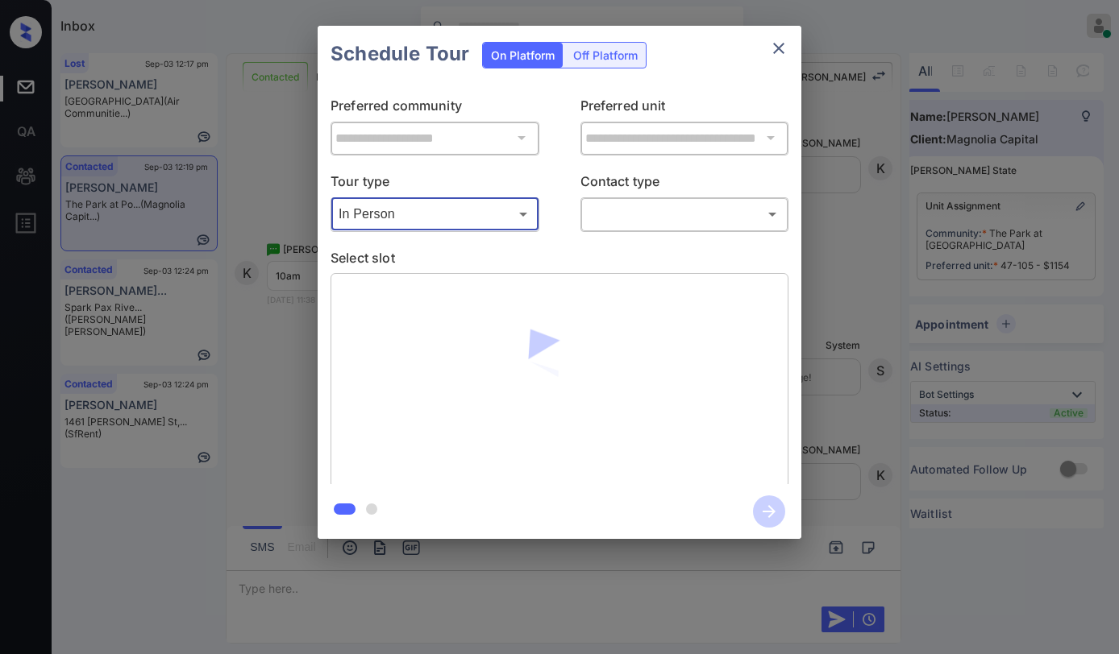
click at [605, 210] on body "Inbox [PERSON_NAME] Online Set yourself offline Set yourself on break Profile S…" at bounding box center [559, 327] width 1119 height 654
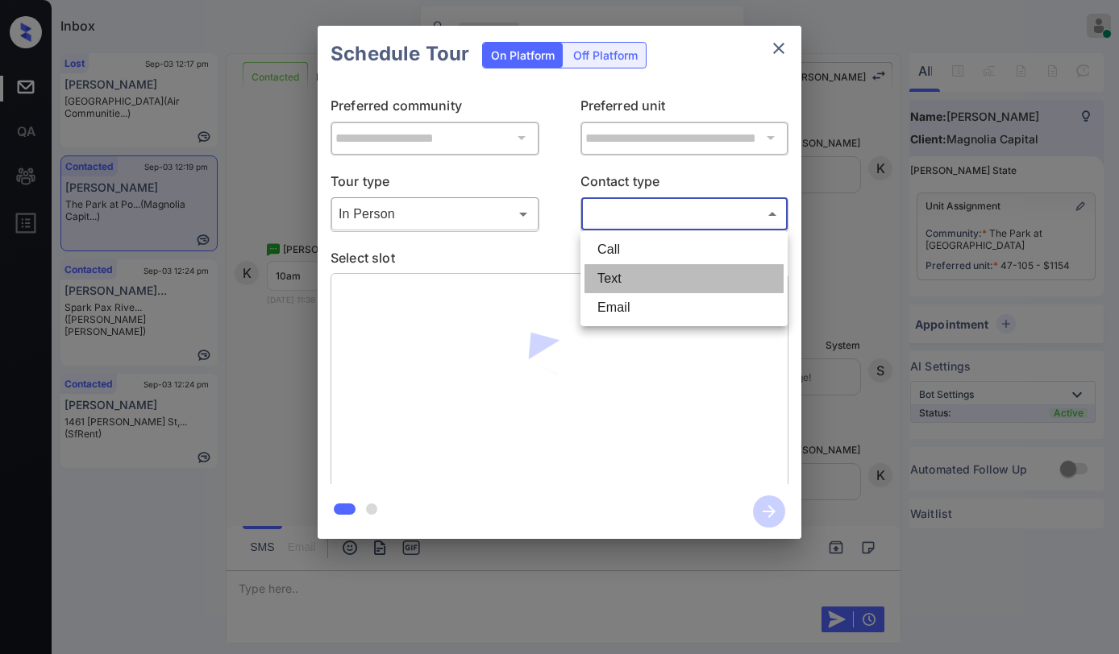
click at [617, 273] on li "Text" at bounding box center [683, 278] width 199 height 29
type input "****"
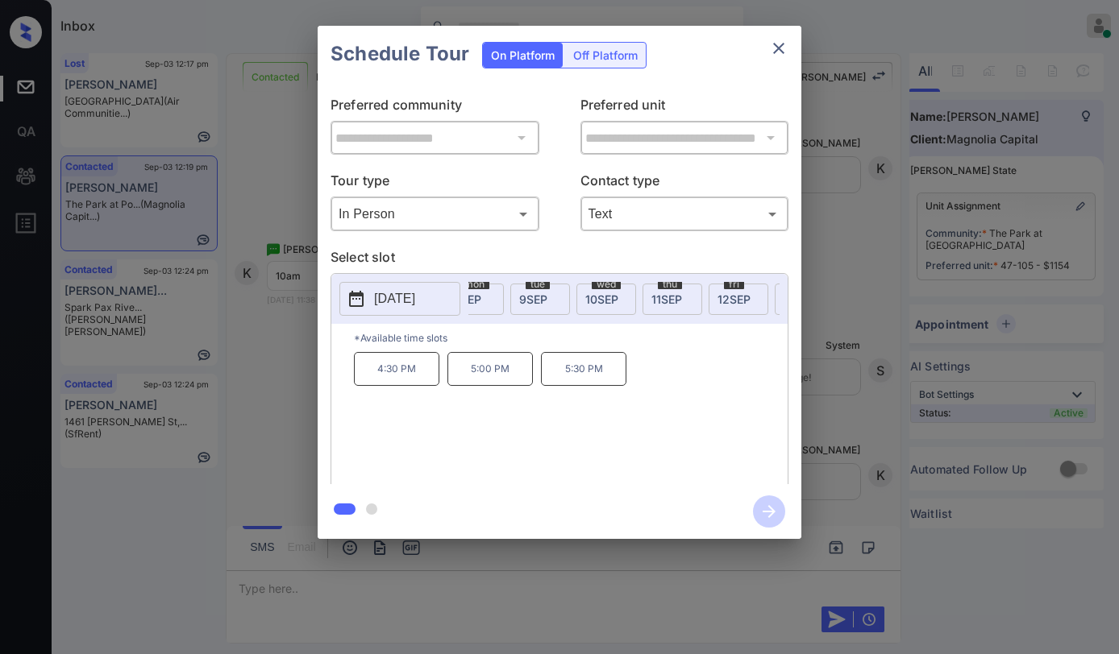
scroll to position [0, 0]
click at [776, 37] on button "close" at bounding box center [778, 48] width 32 height 32
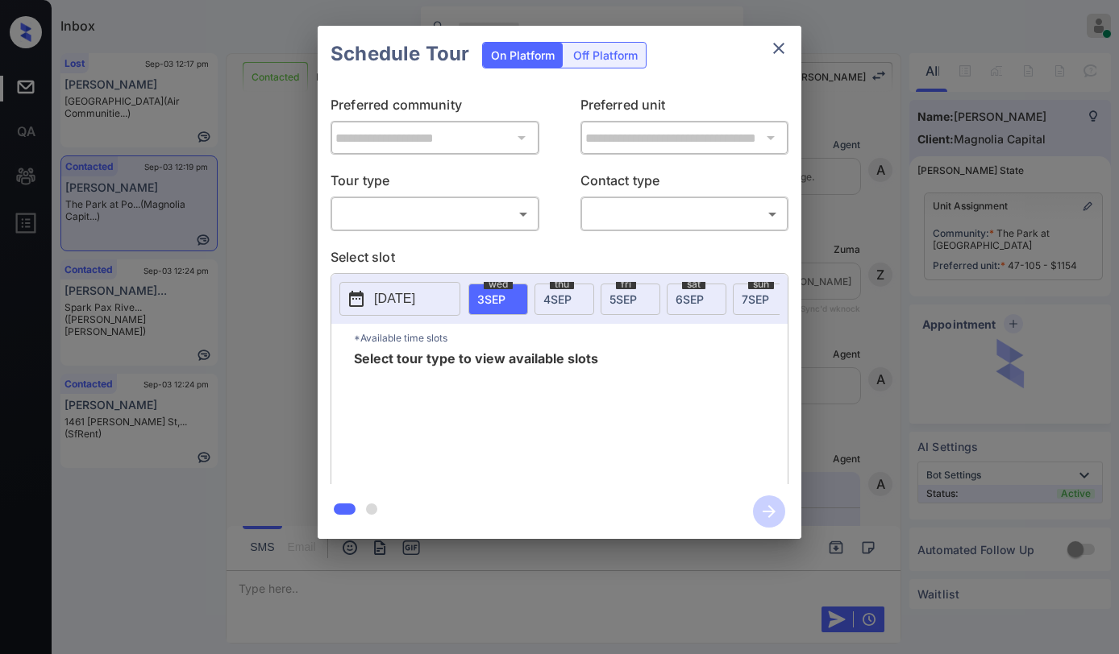
scroll to position [1256, 0]
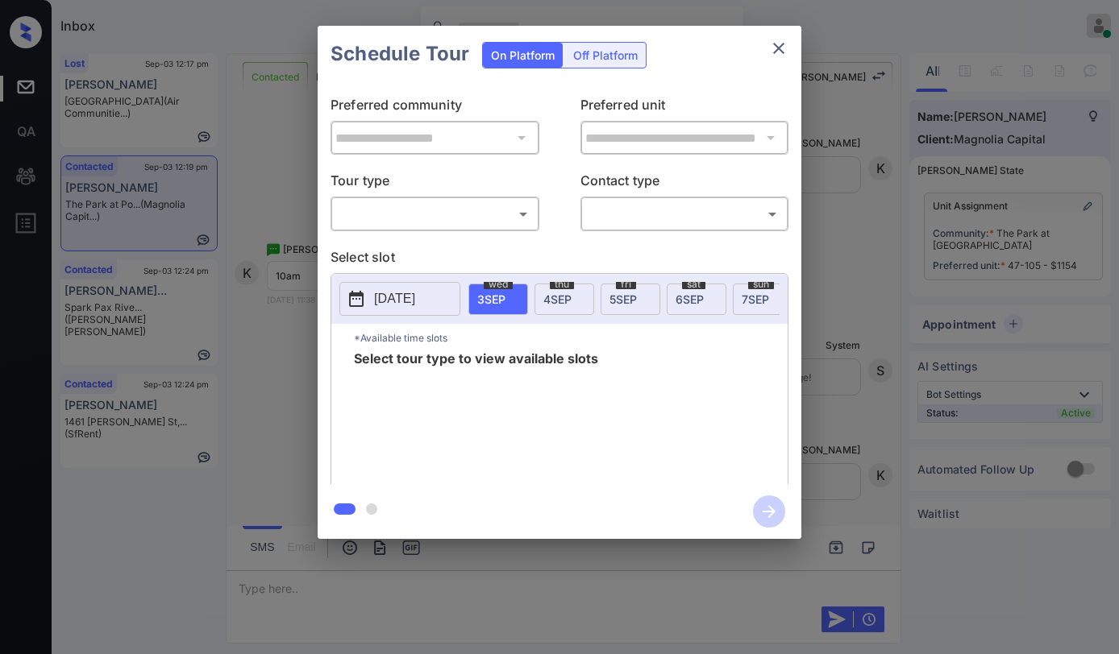
click at [435, 226] on div "​ ​" at bounding box center [434, 214] width 209 height 35
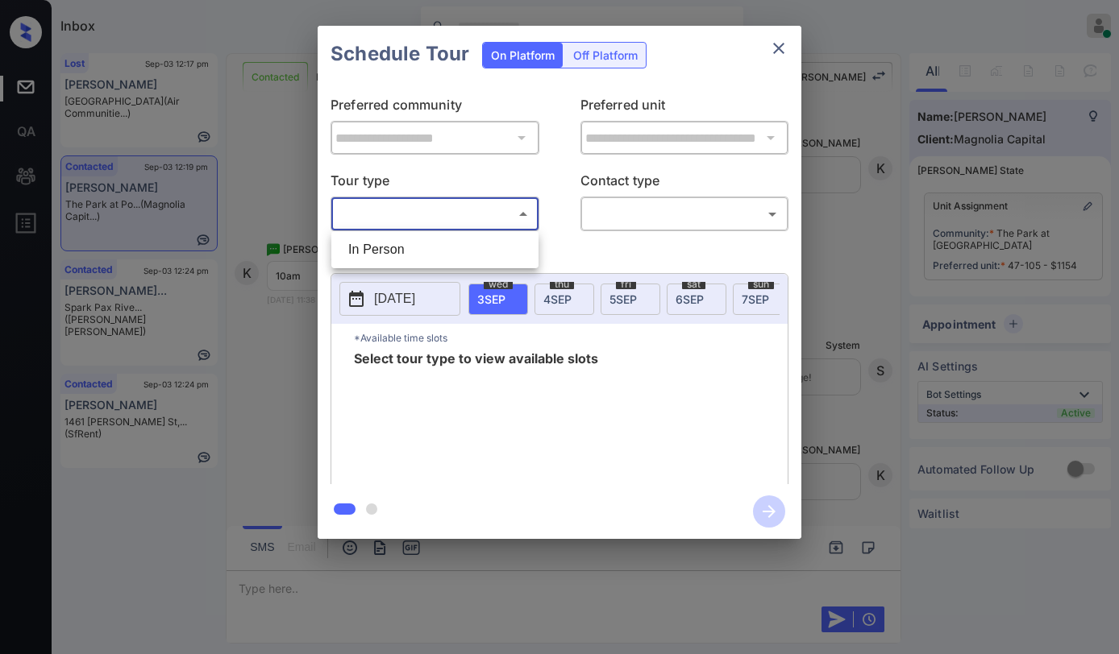
click at [411, 227] on body "Inbox [PERSON_NAME] Online Set yourself offline Set yourself on break Profile S…" at bounding box center [559, 327] width 1119 height 654
drag, startPoint x: 406, startPoint y: 251, endPoint x: 555, endPoint y: 247, distance: 149.1
click at [409, 251] on li "In Person" at bounding box center [434, 249] width 199 height 29
type input "********"
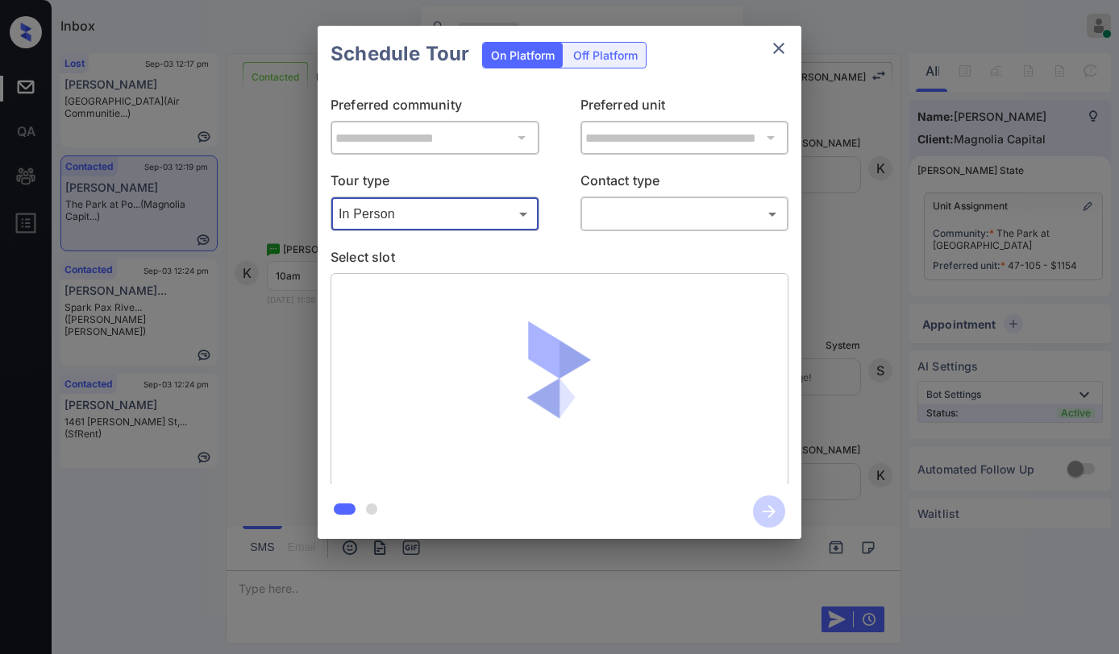
click at [630, 218] on body "Inbox [PERSON_NAME] Online Set yourself offline Set yourself on break Profile S…" at bounding box center [559, 327] width 1119 height 654
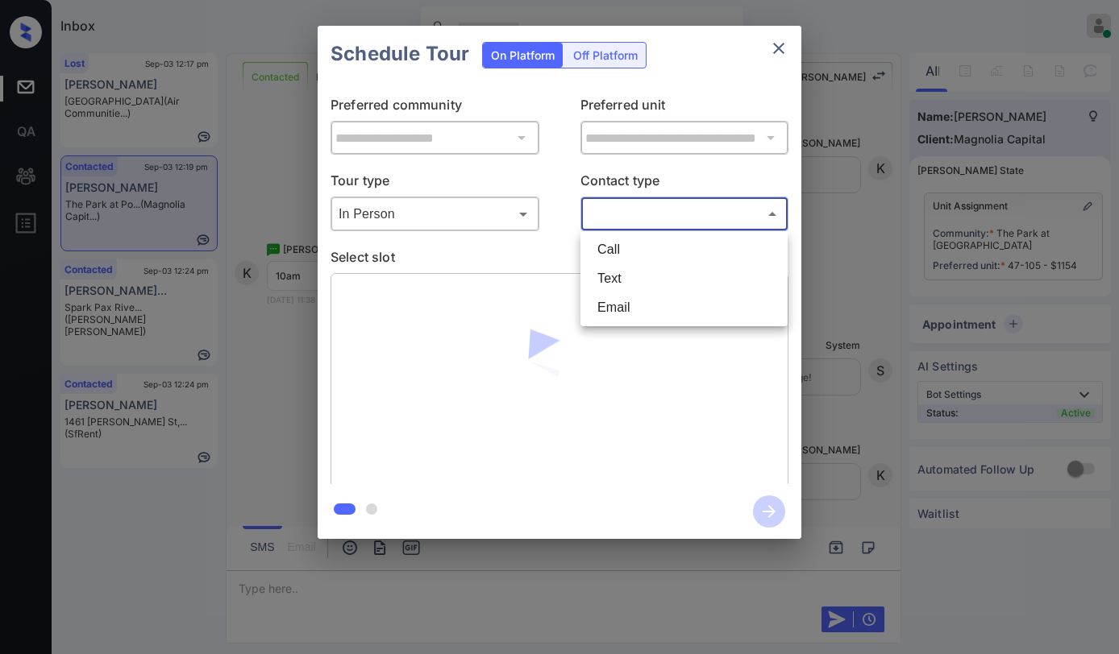
click at [610, 276] on li "Text" at bounding box center [683, 278] width 199 height 29
type input "****"
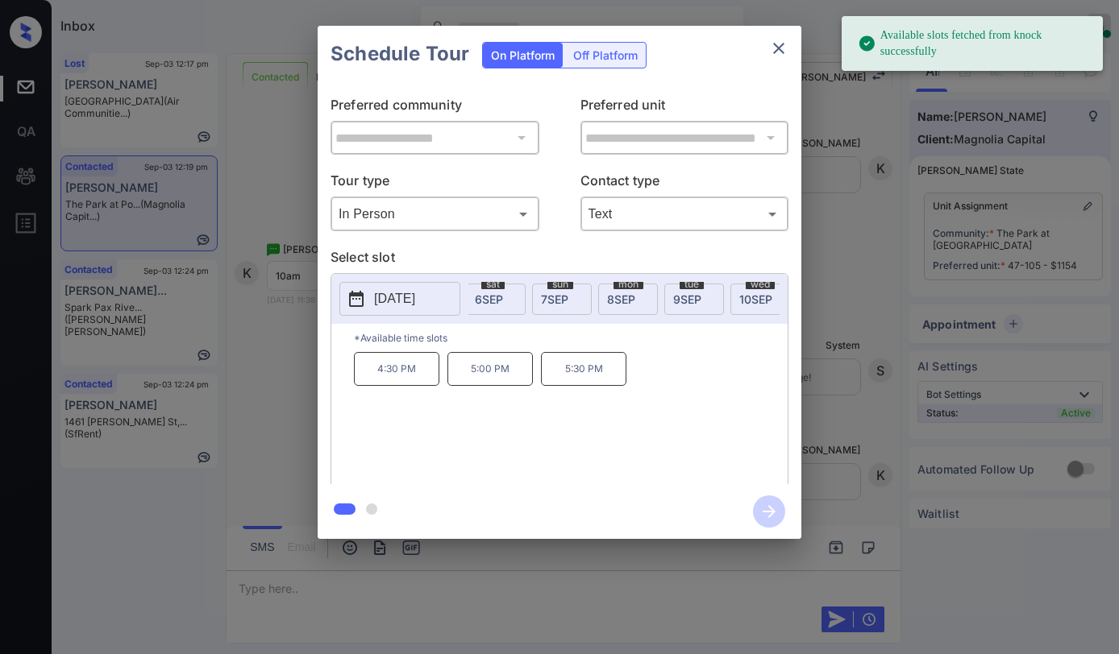
scroll to position [0, 236]
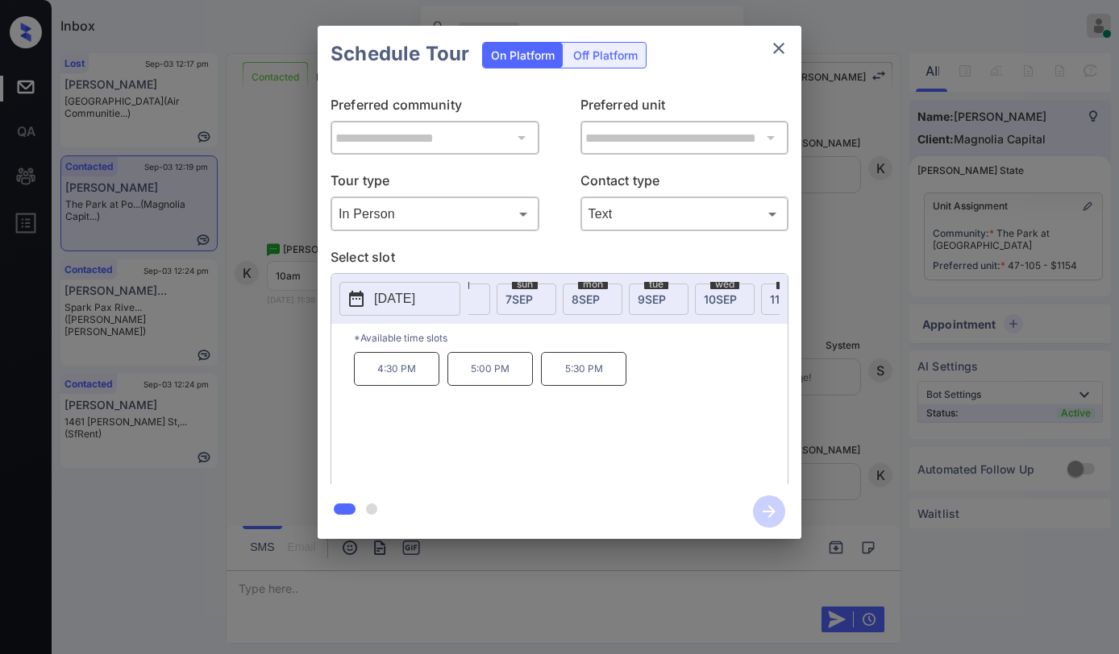
drag, startPoint x: 708, startPoint y: 301, endPoint x: 648, endPoint y: 338, distance: 70.2
click at [708, 301] on span "10 SEP" at bounding box center [720, 300] width 33 height 14
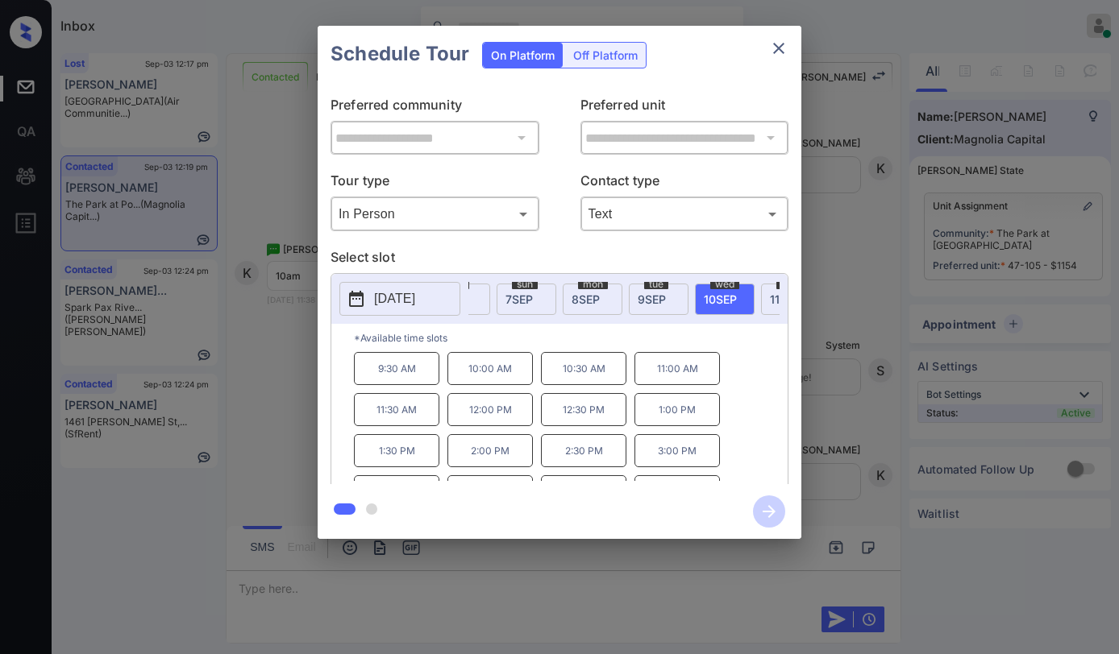
click at [480, 377] on p "10:00 AM" at bounding box center [489, 368] width 85 height 33
click at [760, 517] on icon "button" at bounding box center [769, 512] width 32 height 32
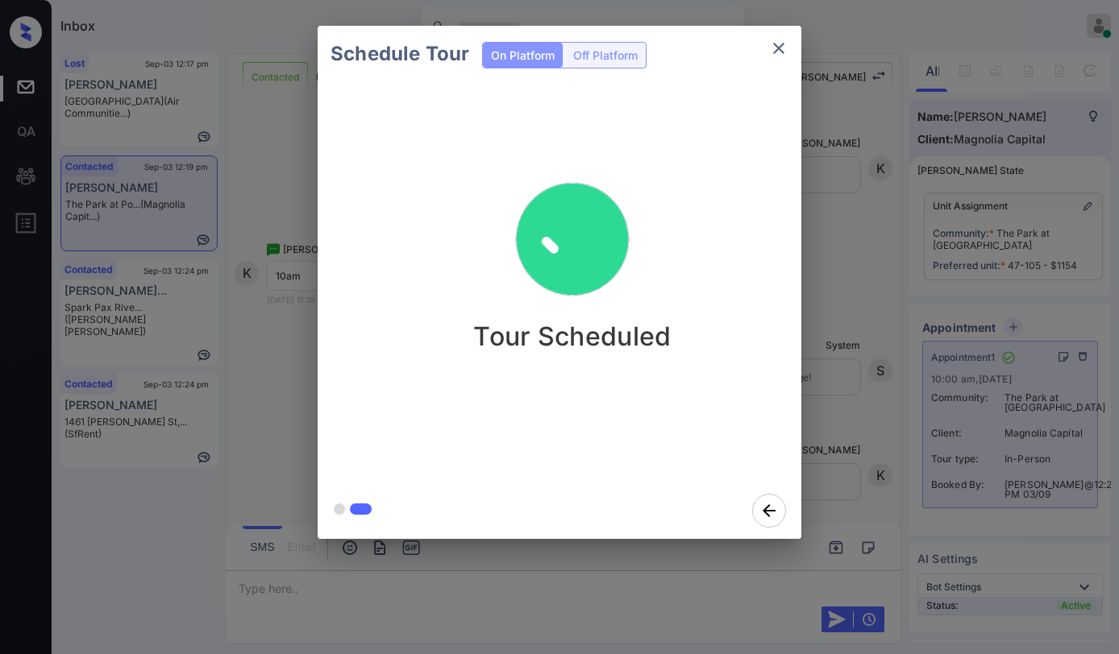
click at [780, 49] on icon "close" at bounding box center [778, 48] width 11 height 11
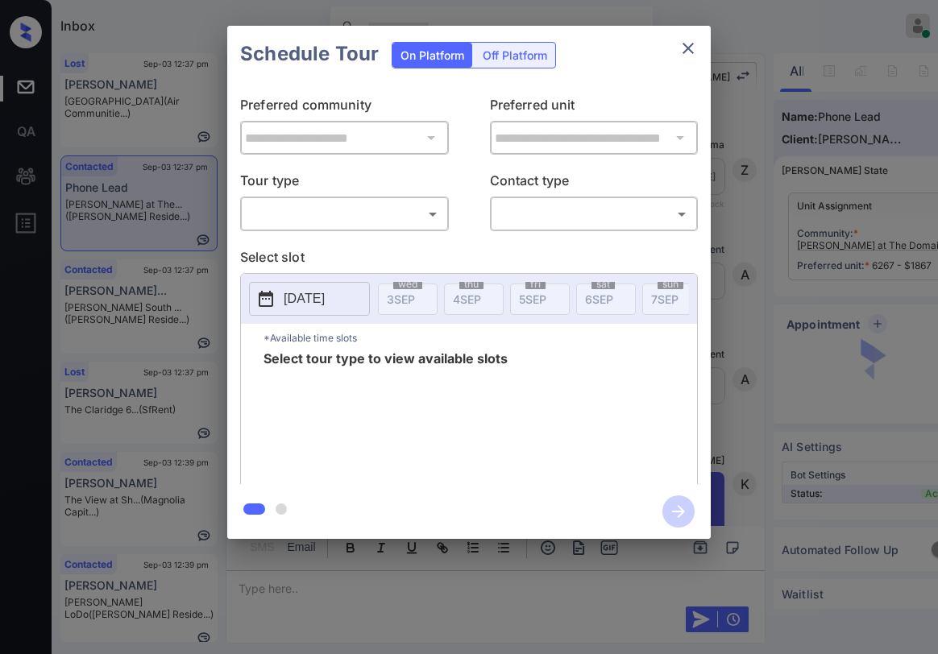
scroll to position [1092, 0]
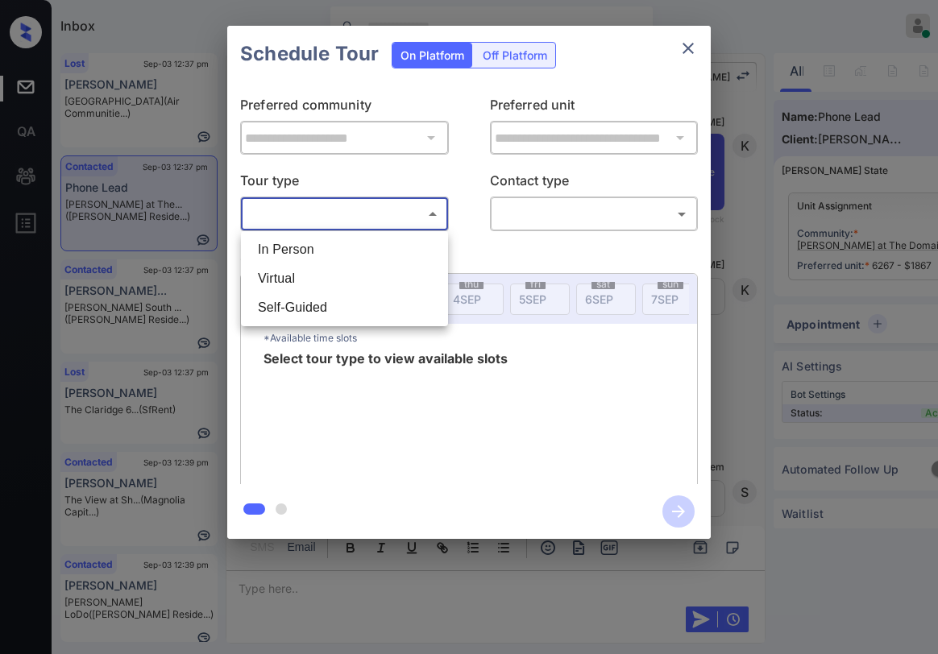
drag, startPoint x: 363, startPoint y: 216, endPoint x: 333, endPoint y: 251, distance: 46.2
click at [362, 217] on body "Inbox [PERSON_NAME] Online Set yourself offline Set yourself on break Profile S…" at bounding box center [469, 327] width 938 height 654
drag, startPoint x: 333, startPoint y: 251, endPoint x: 482, endPoint y: 236, distance: 149.8
click at [338, 251] on li "In Person" at bounding box center [344, 249] width 199 height 29
type input "********"
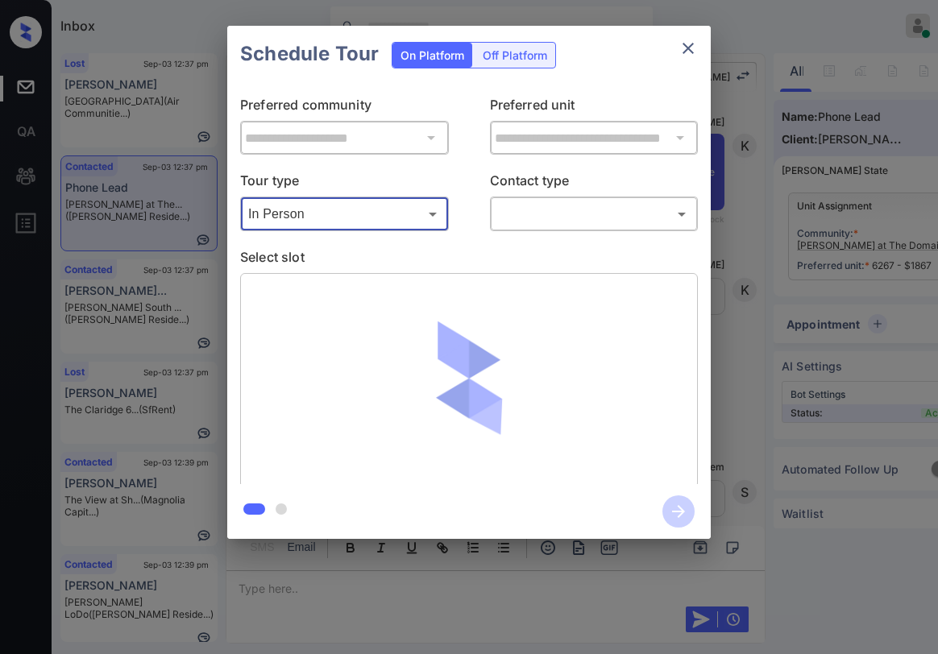
drag, startPoint x: 571, startPoint y: 218, endPoint x: 575, endPoint y: 230, distance: 12.0
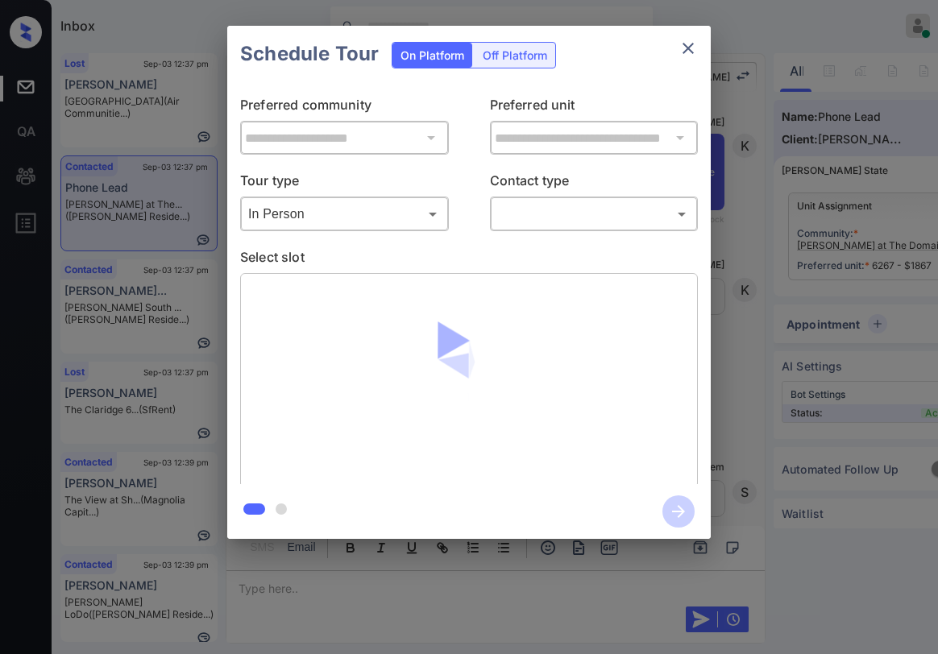
click at [538, 228] on div "​ ​" at bounding box center [594, 214] width 209 height 35
click at [530, 229] on div "​ ​" at bounding box center [594, 214] width 209 height 35
click at [531, 228] on div "​ ​" at bounding box center [594, 214] width 209 height 35
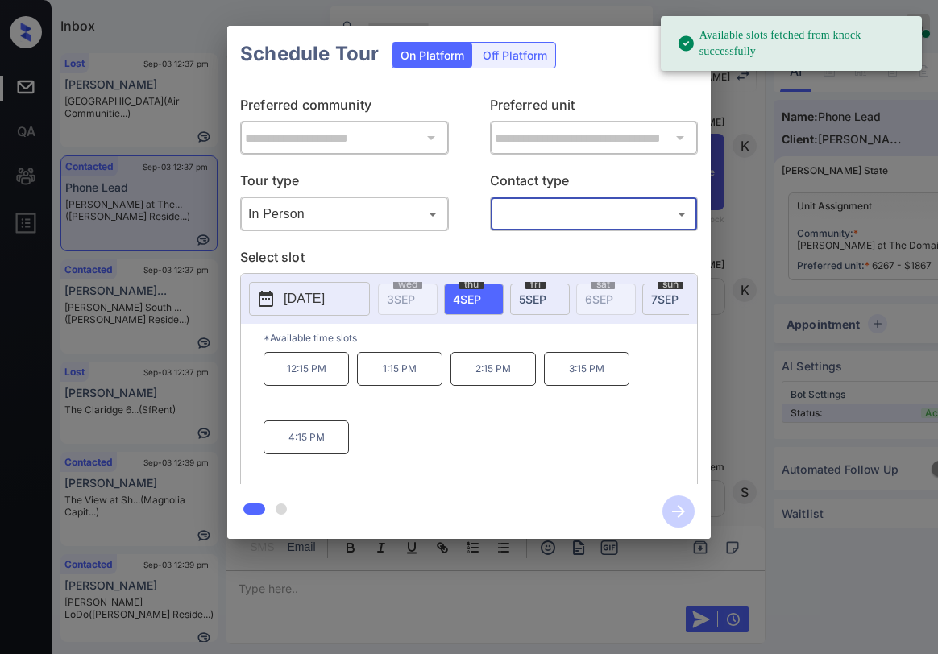
click at [531, 210] on body "Available slots fetched from knock successfully Inbox [PERSON_NAME] Online Set …" at bounding box center [469, 327] width 938 height 654
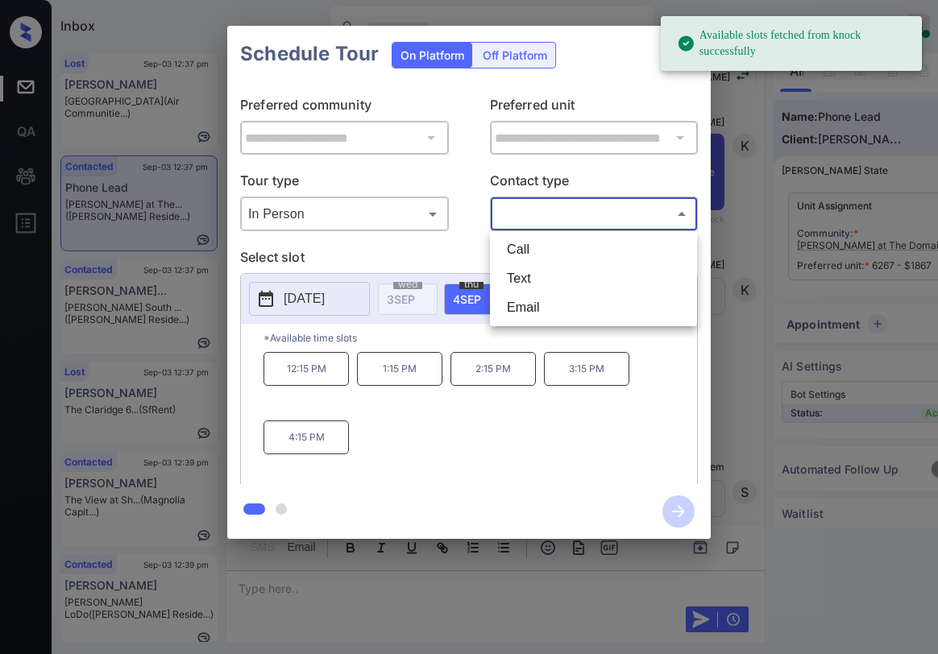
click at [533, 276] on li "Text" at bounding box center [593, 278] width 199 height 29
type input "****"
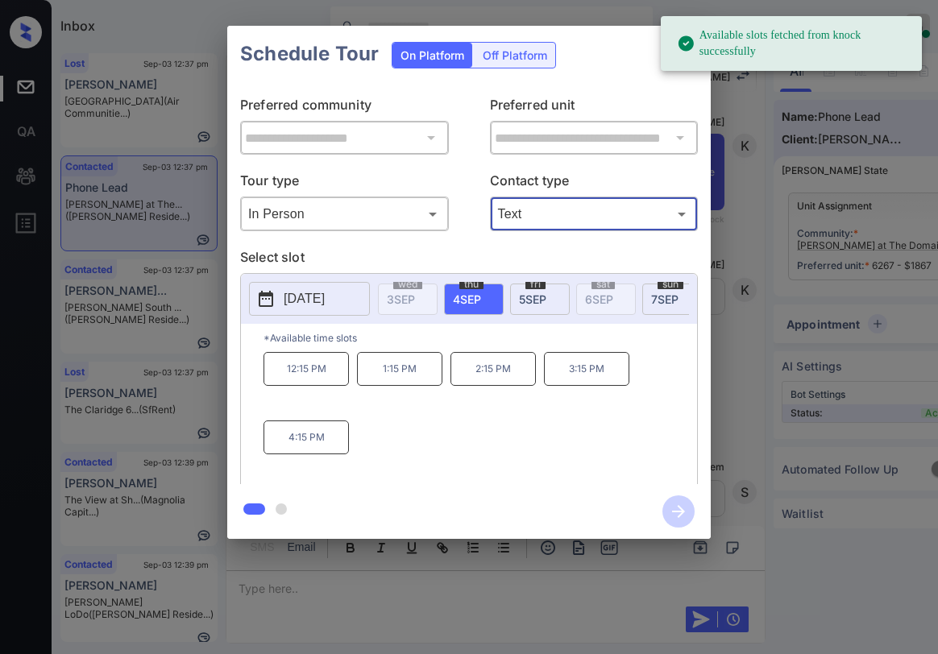
click at [534, 290] on div "fri 5 SEP" at bounding box center [540, 299] width 60 height 31
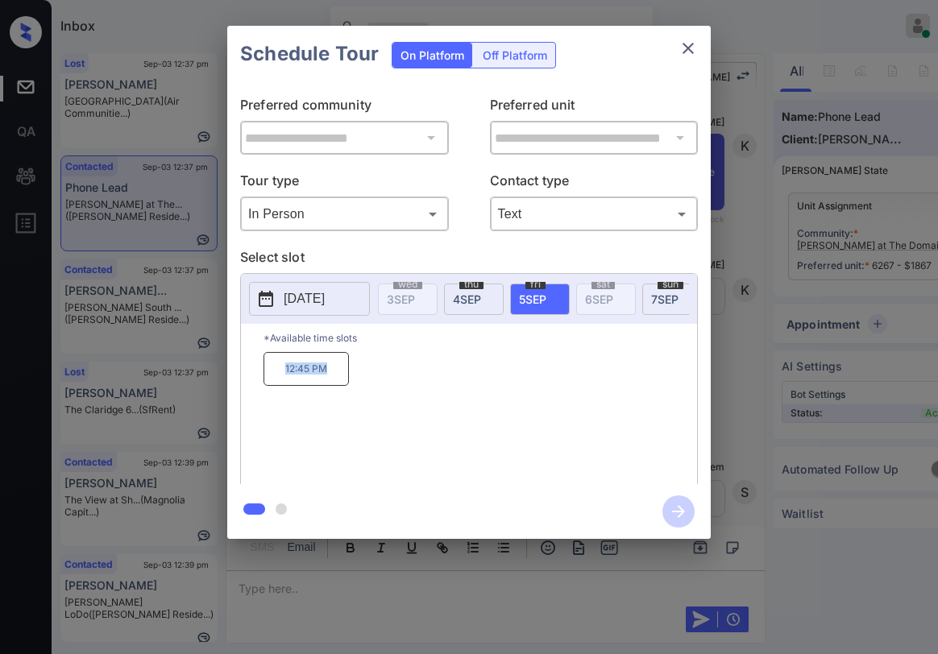
drag, startPoint x: 302, startPoint y: 376, endPoint x: 483, endPoint y: 300, distance: 195.8
click at [343, 371] on p "12:45 PM" at bounding box center [306, 369] width 85 height 34
copy p "12:45 PM"
click at [691, 51] on icon "close" at bounding box center [688, 48] width 11 height 11
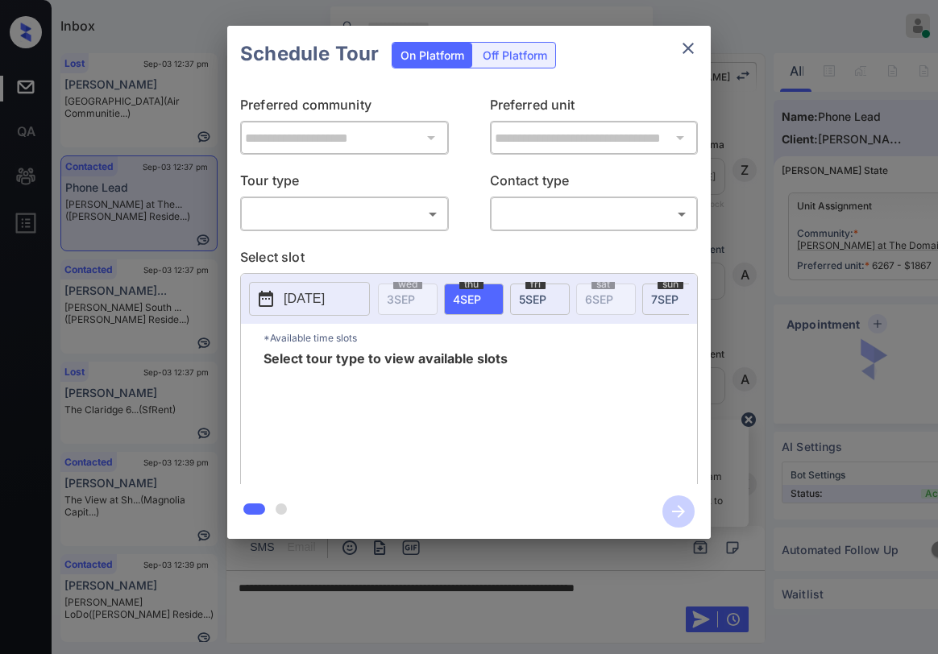
scroll to position [1173, 0]
click at [366, 223] on body "Inbox [PERSON_NAME] Online Set yourself offline Set yourself on break Profile S…" at bounding box center [469, 327] width 938 height 654
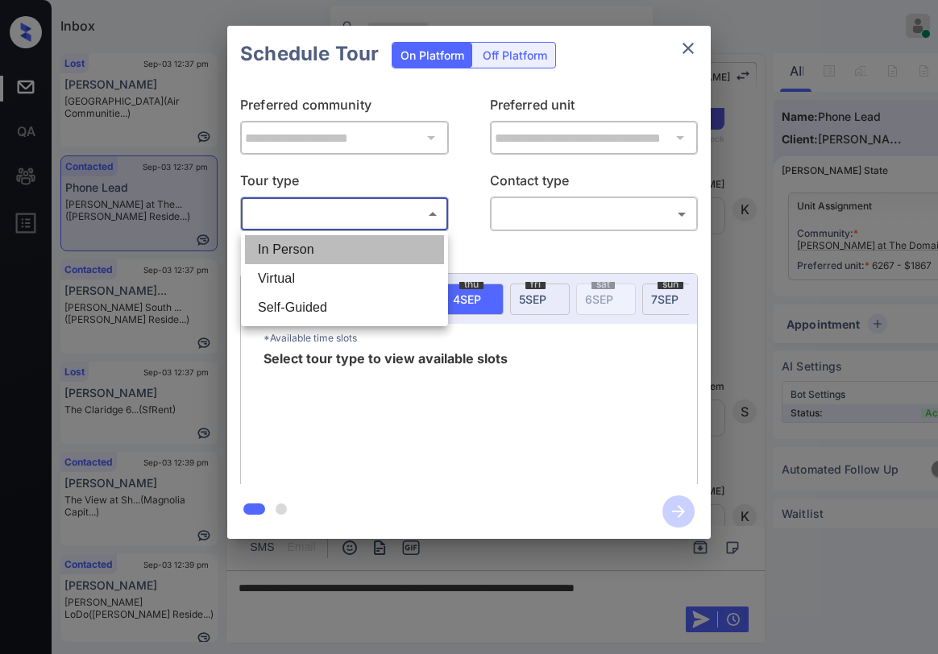
click at [356, 255] on li "In Person" at bounding box center [344, 249] width 199 height 29
type input "********"
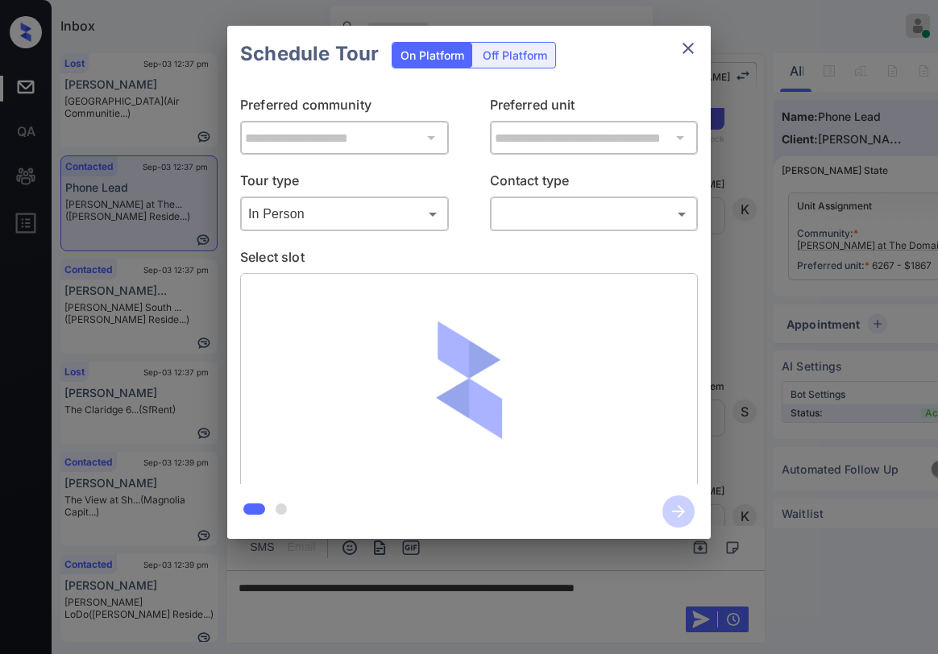
click at [546, 222] on body "Inbox Paolo Gabriel Online Set yourself offline Set yourself on break Profile S…" at bounding box center [469, 327] width 938 height 654
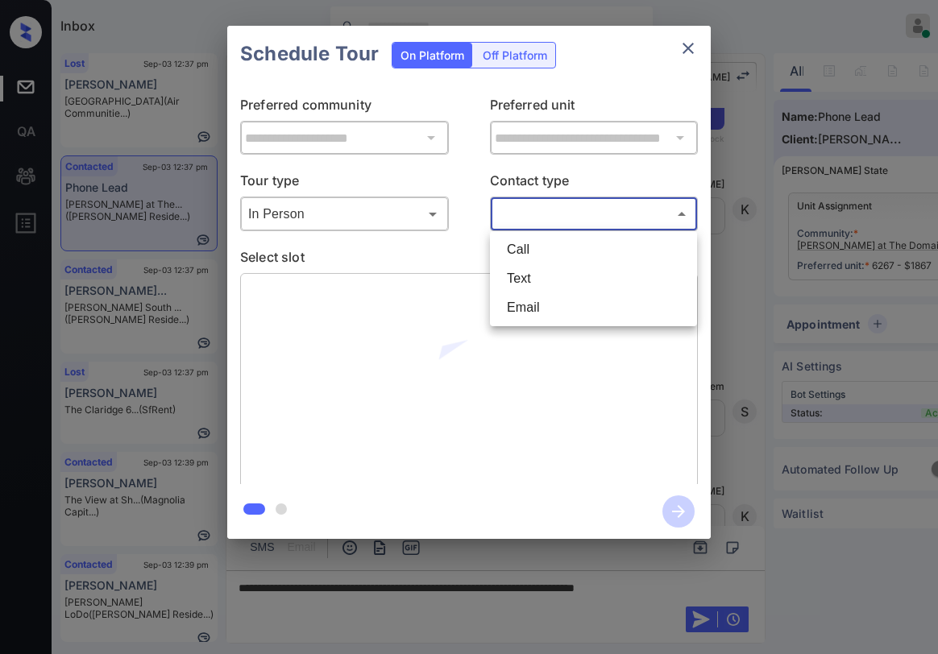
click at [534, 279] on li "Text" at bounding box center [593, 278] width 199 height 29
type input "****"
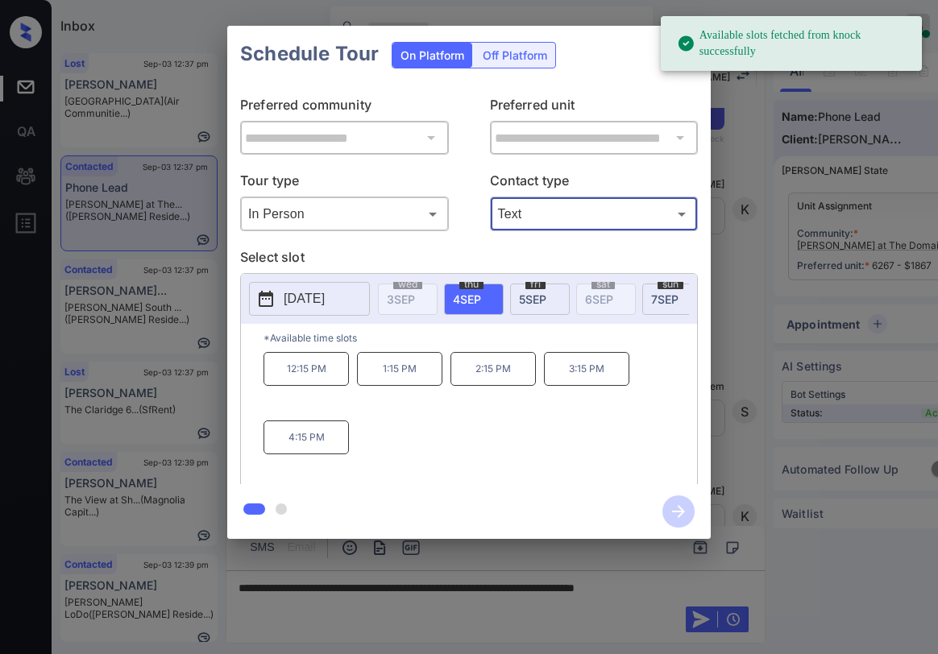
click at [525, 302] on span "5 SEP" at bounding box center [532, 300] width 27 height 14
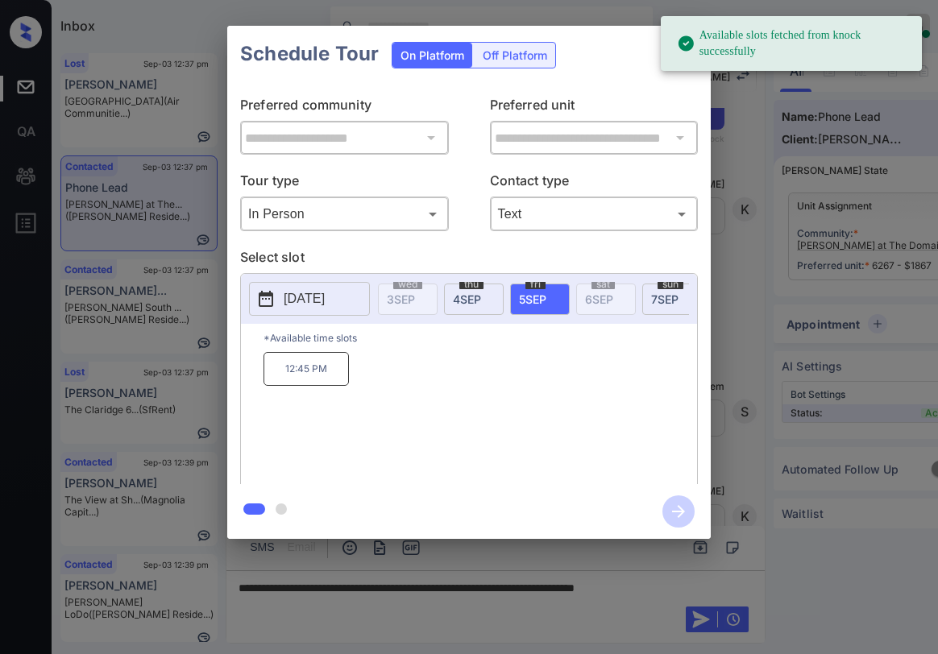
click at [634, 68] on div "Schedule Tour On Platform Off Platform" at bounding box center [469, 54] width 484 height 56
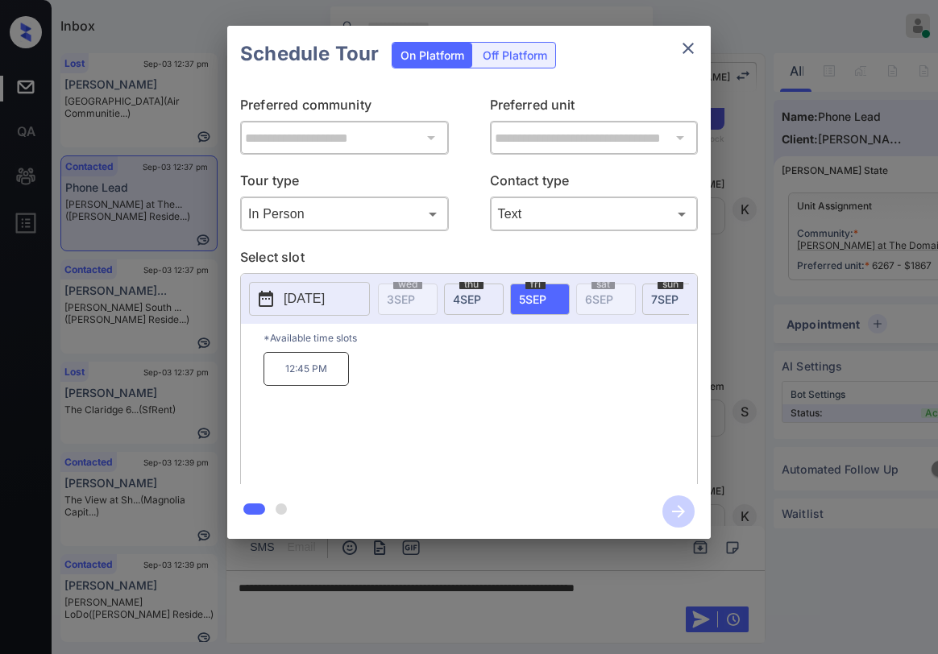
click at [683, 56] on icon "close" at bounding box center [688, 48] width 19 height 19
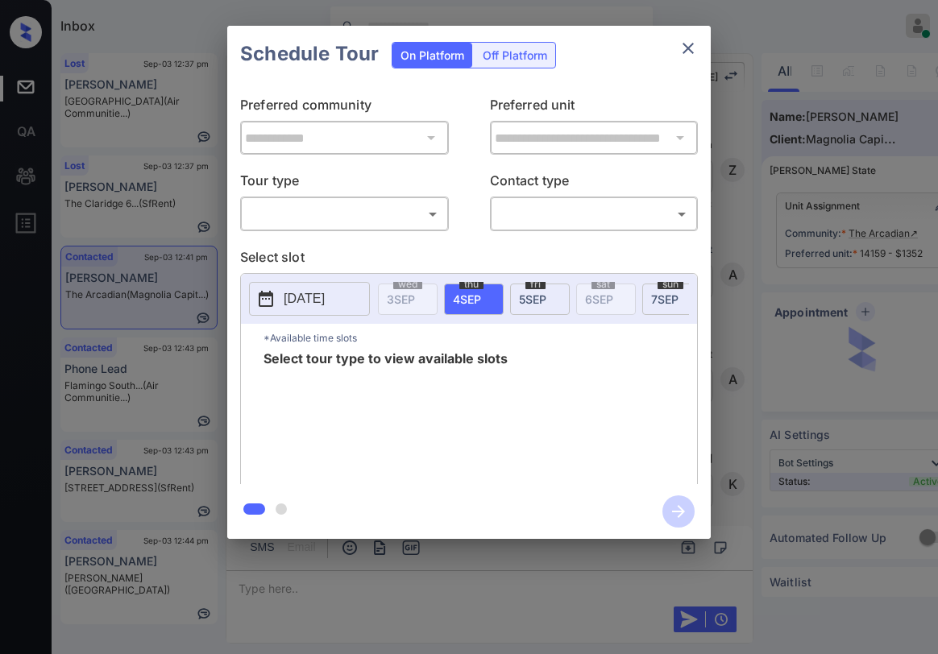
scroll to position [3759, 0]
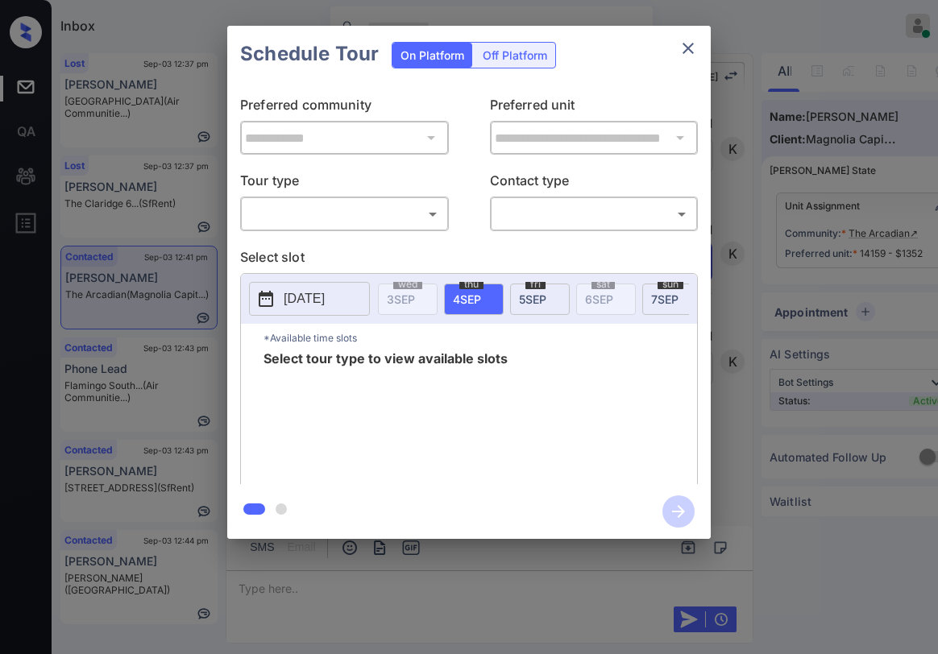
click at [327, 212] on body "Inbox [PERSON_NAME] Online Set yourself offline Set yourself on break Profile S…" at bounding box center [469, 327] width 938 height 654
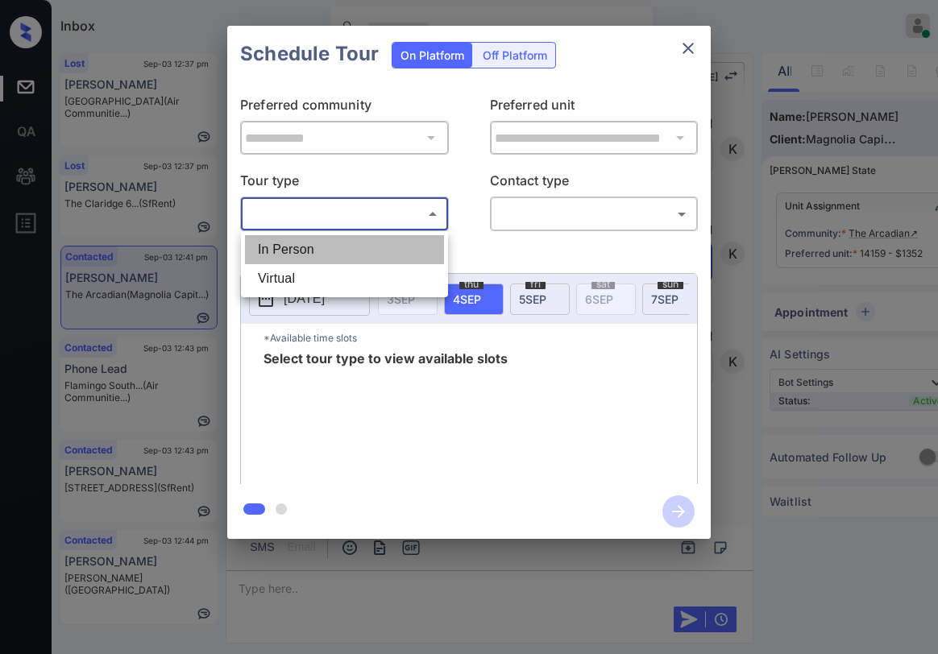
drag, startPoint x: 306, startPoint y: 253, endPoint x: 398, endPoint y: 240, distance: 92.8
click at [310, 251] on li "In Person" at bounding box center [344, 249] width 199 height 29
type input "********"
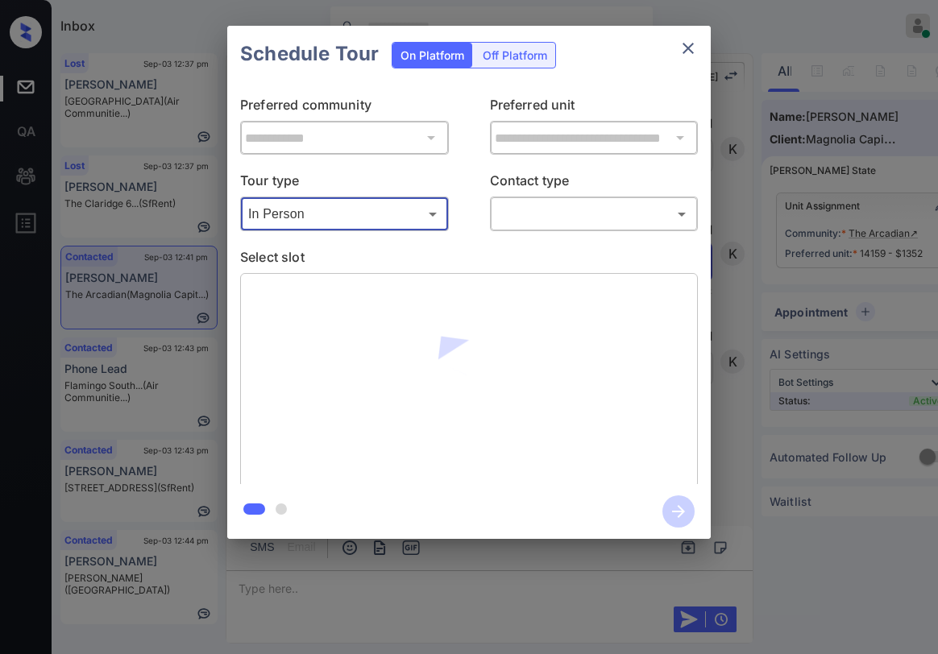
click at [686, 55] on icon "close" at bounding box center [688, 48] width 19 height 19
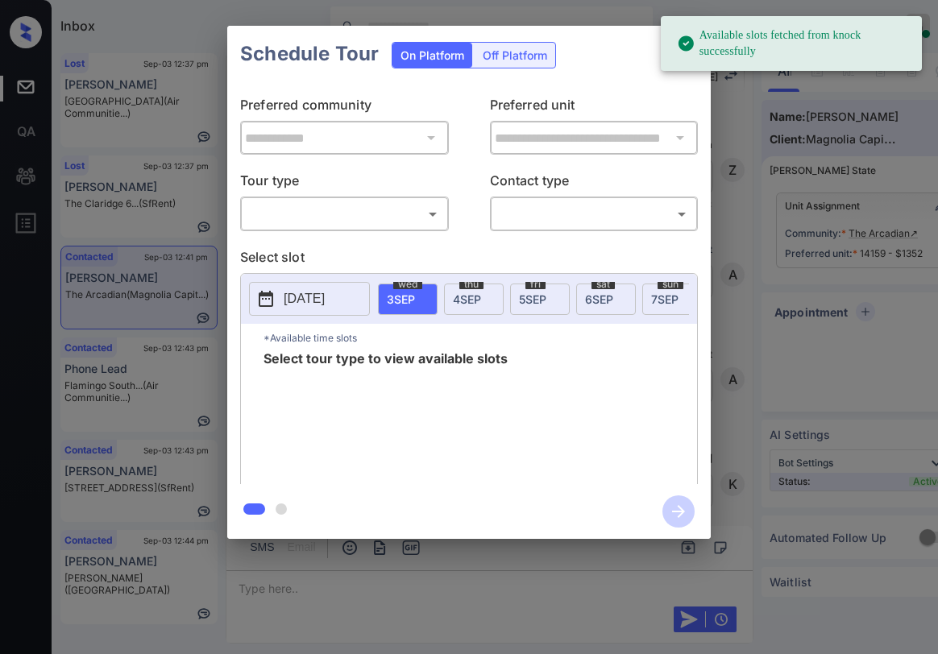
scroll to position [4508, 0]
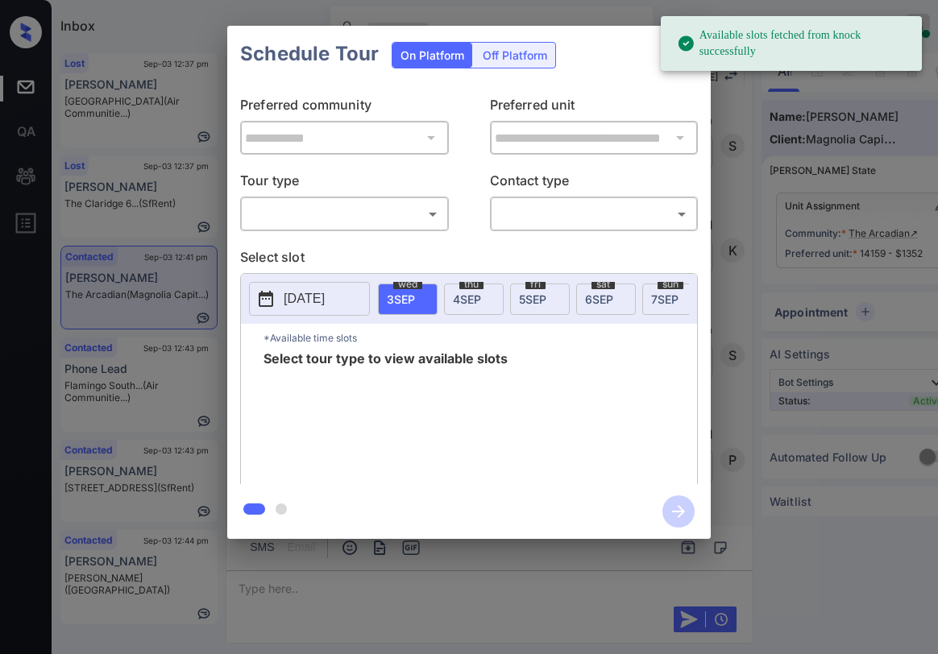
click at [394, 220] on body "Available slots fetched from knock successfully Inbox Paolo Gabriel Online Set …" at bounding box center [469, 327] width 938 height 654
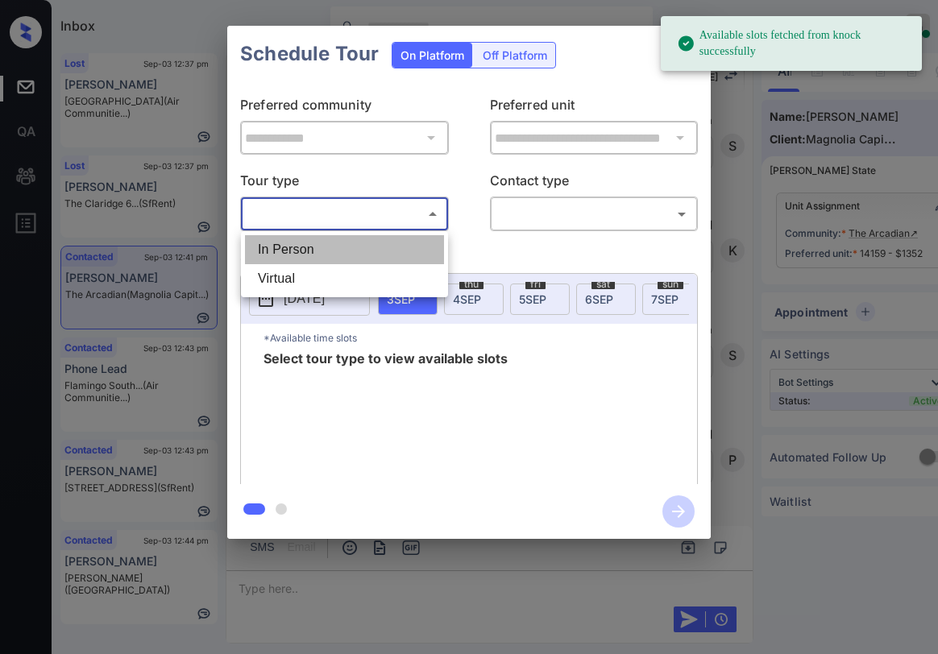
click at [380, 245] on li "In Person" at bounding box center [344, 249] width 199 height 29
type input "********"
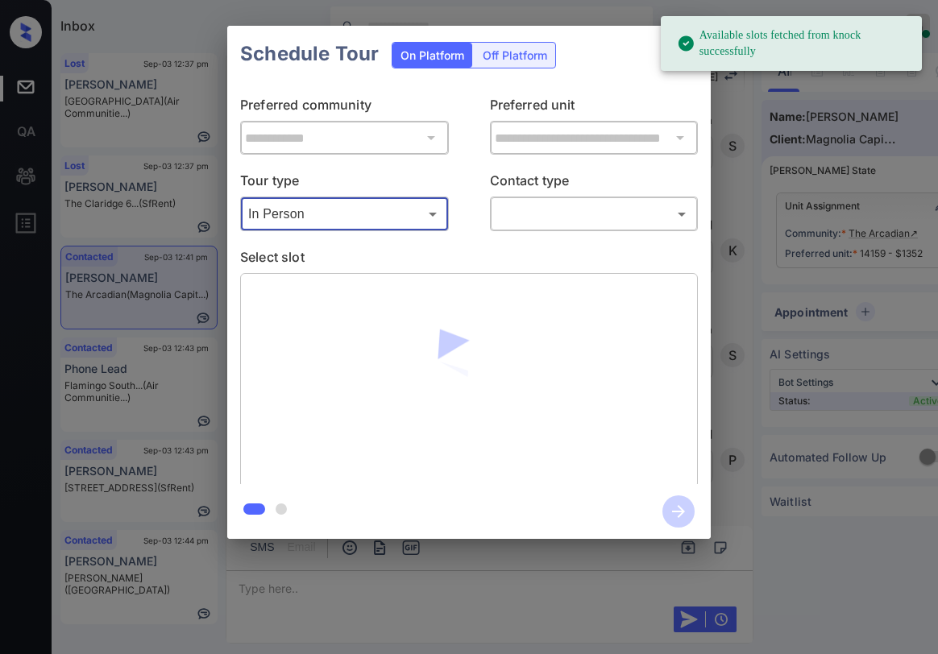
click at [563, 218] on body "Available slots fetched from knock successfully Inbox Paolo Gabriel Online Set …" at bounding box center [469, 327] width 938 height 654
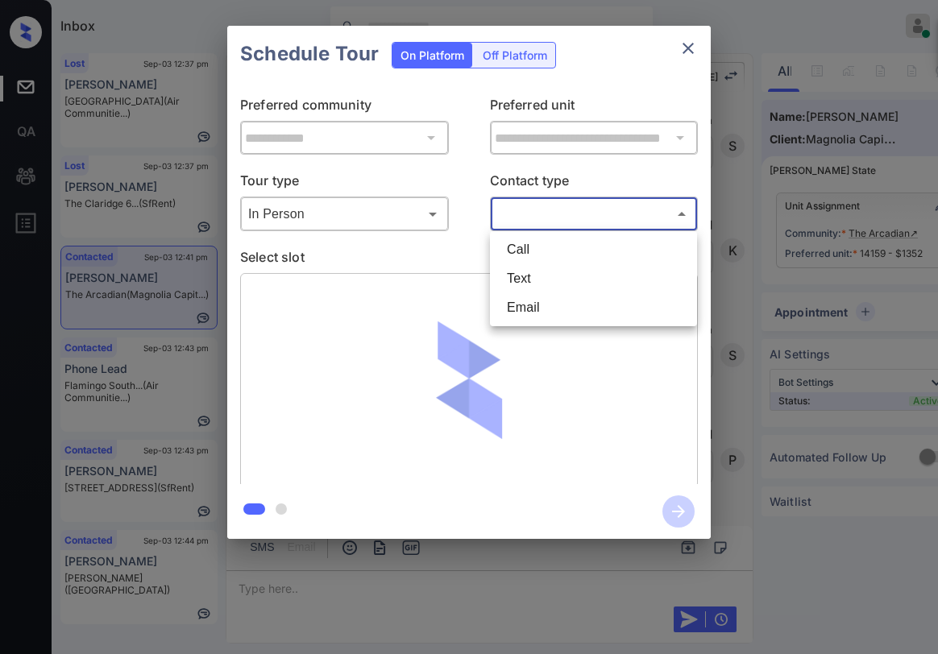
click at [546, 272] on li "Text" at bounding box center [593, 278] width 199 height 29
type input "****"
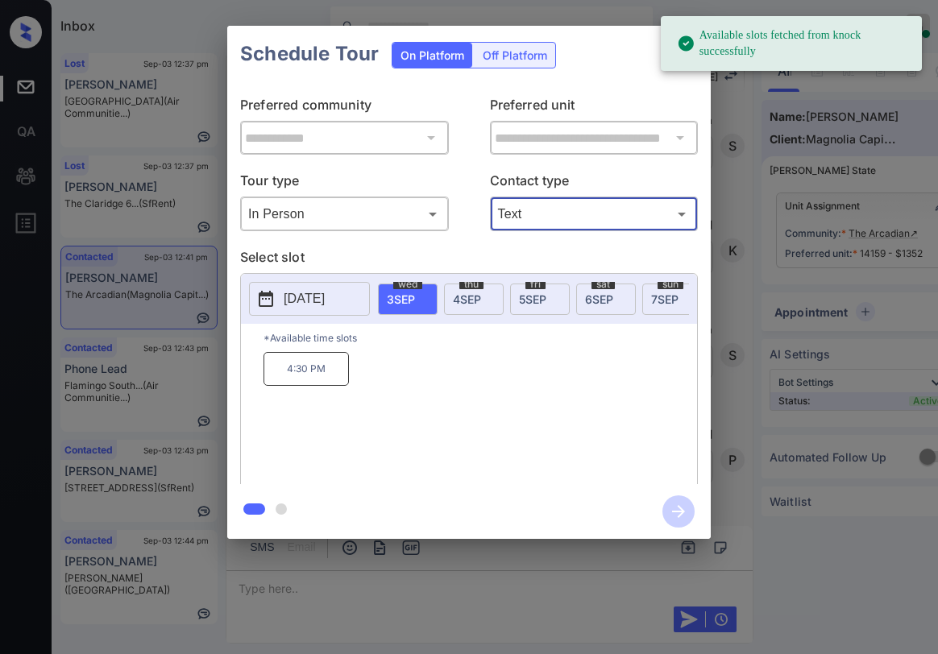
drag, startPoint x: 598, startPoint y: 294, endPoint x: 577, endPoint y: 304, distance: 23.1
click at [599, 293] on span "6 SEP" at bounding box center [599, 300] width 28 height 14
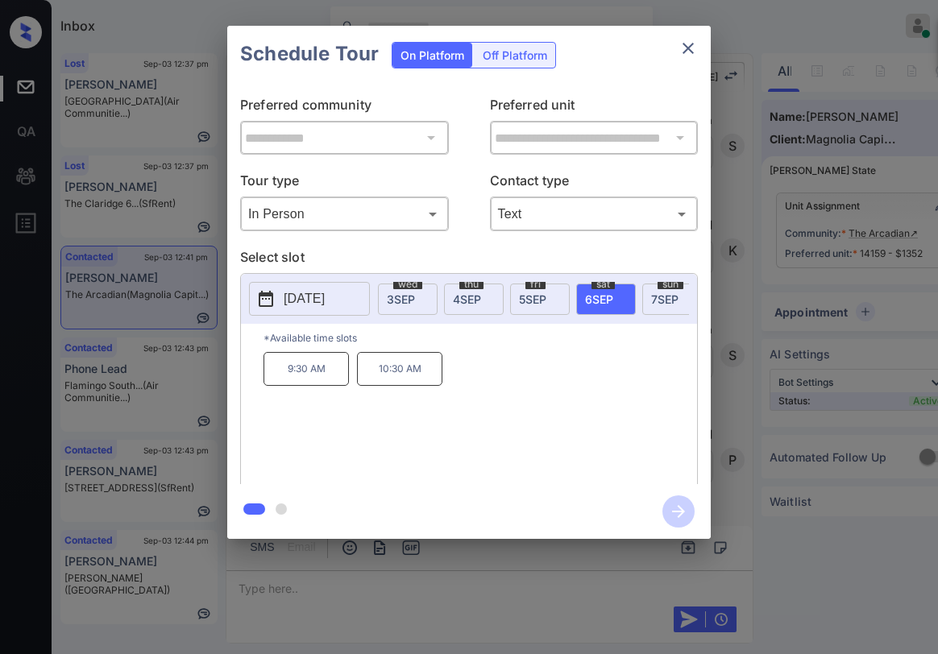
click at [302, 386] on p "9:30 AM" at bounding box center [306, 369] width 85 height 34
click at [672, 504] on icon "button" at bounding box center [678, 512] width 32 height 32
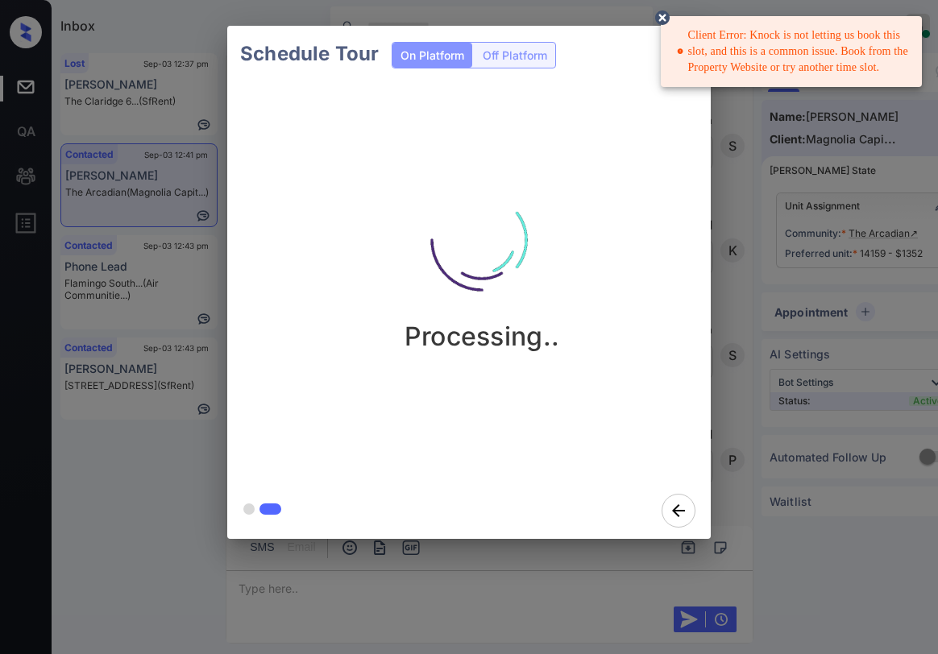
click at [665, 17] on icon at bounding box center [662, 17] width 15 height 15
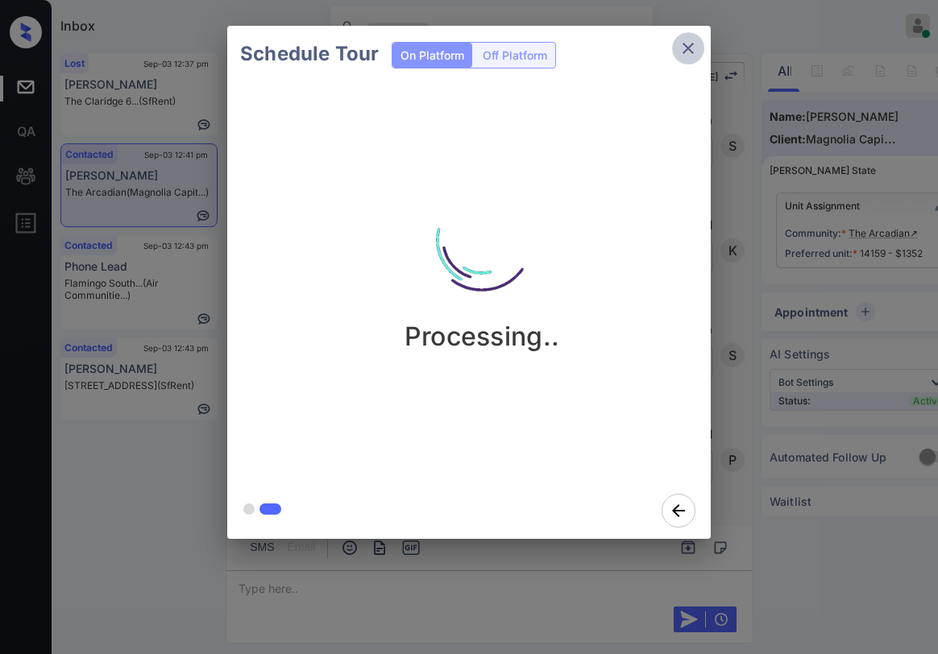
click at [690, 52] on icon "close" at bounding box center [688, 48] width 19 height 19
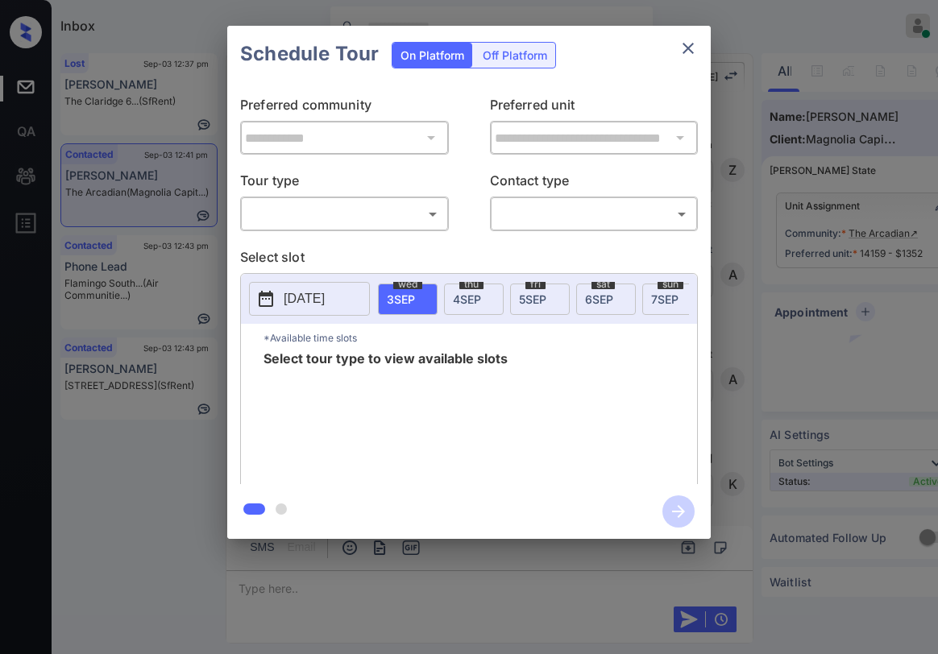
scroll to position [3789, 0]
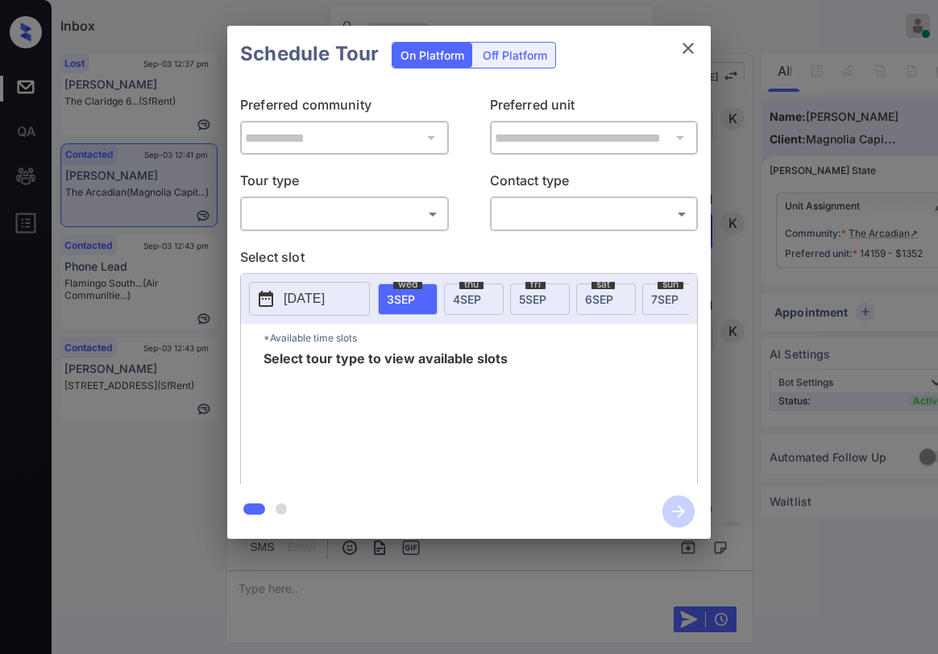
click at [325, 223] on body "Inbox [PERSON_NAME] Online Set yourself offline Set yourself on break Profile S…" at bounding box center [469, 327] width 938 height 654
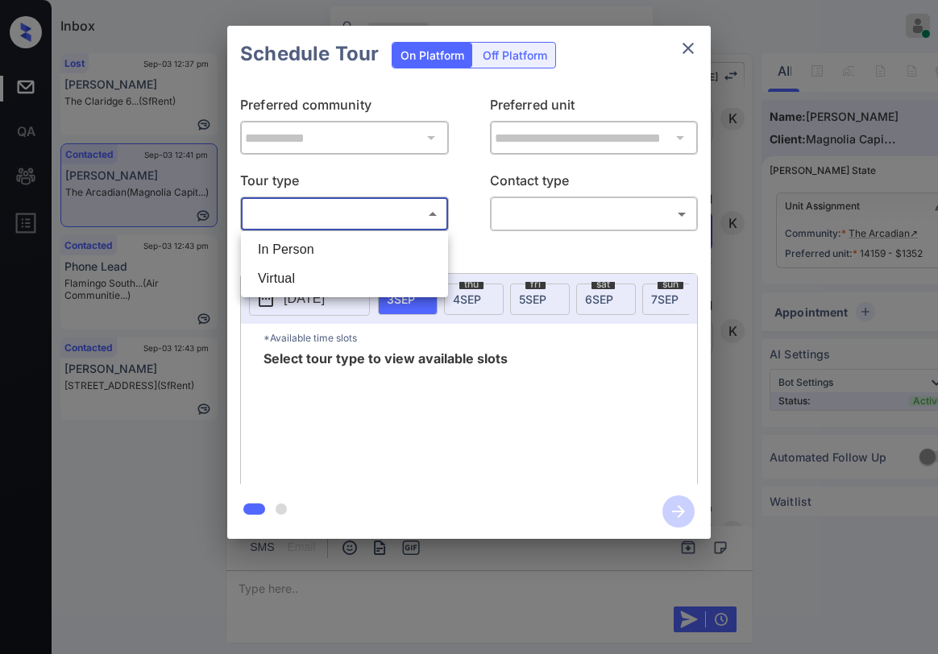
click at [321, 248] on li "In Person" at bounding box center [344, 249] width 199 height 29
type input "********"
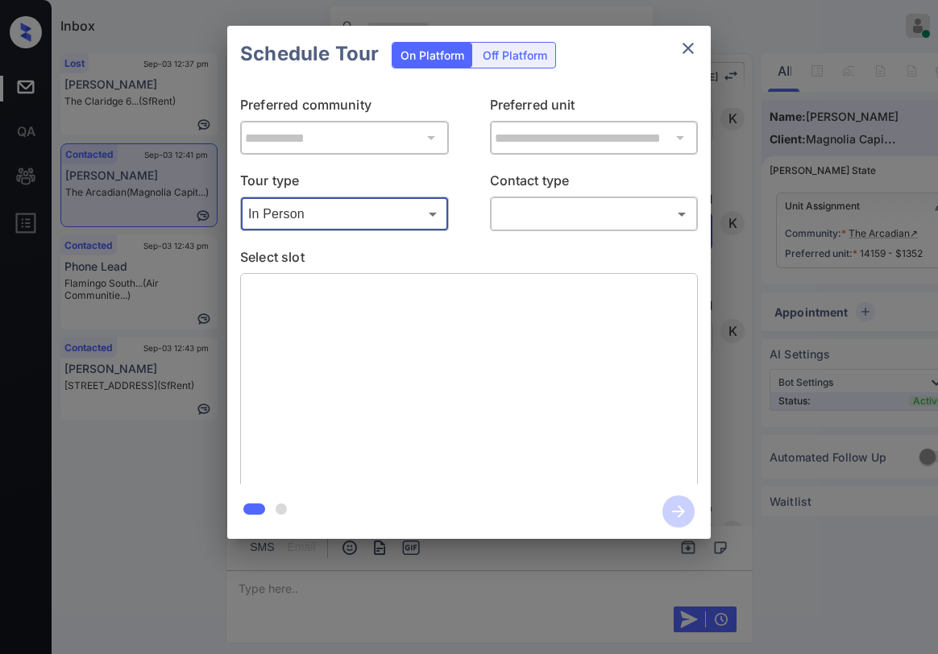
click at [515, 235] on div "**********" at bounding box center [469, 283] width 484 height 402
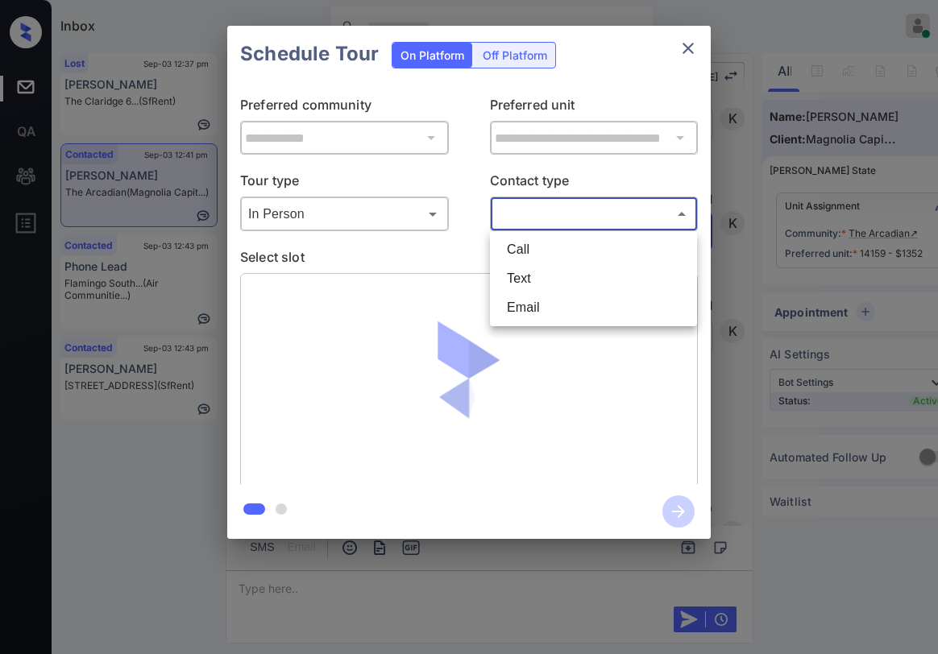
click at [547, 226] on body "Inbox [PERSON_NAME] Online Set yourself offline Set yourself on break Profile S…" at bounding box center [469, 327] width 938 height 654
click at [543, 268] on li "Text" at bounding box center [593, 278] width 199 height 29
type input "****"
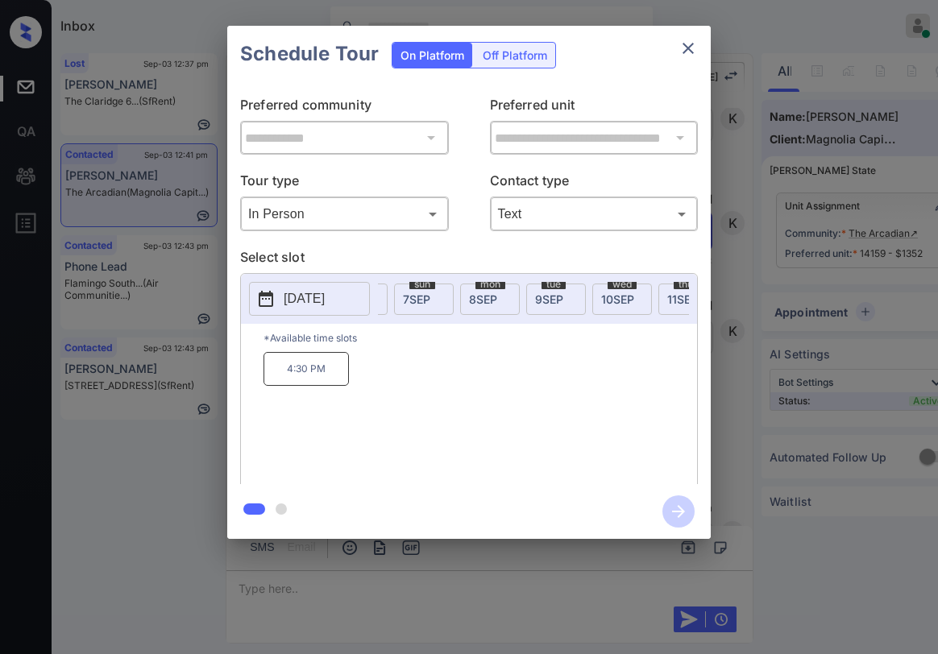
scroll to position [0, 177]
click at [428, 299] on span "[DATE]" at bounding box center [422, 300] width 28 height 14
drag, startPoint x: 372, startPoint y: 374, endPoint x: 458, endPoint y: 370, distance: 86.3
click at [454, 372] on div "9:30 AM 10:30 AM" at bounding box center [481, 416] width 434 height 129
copy p "10:30 AM"
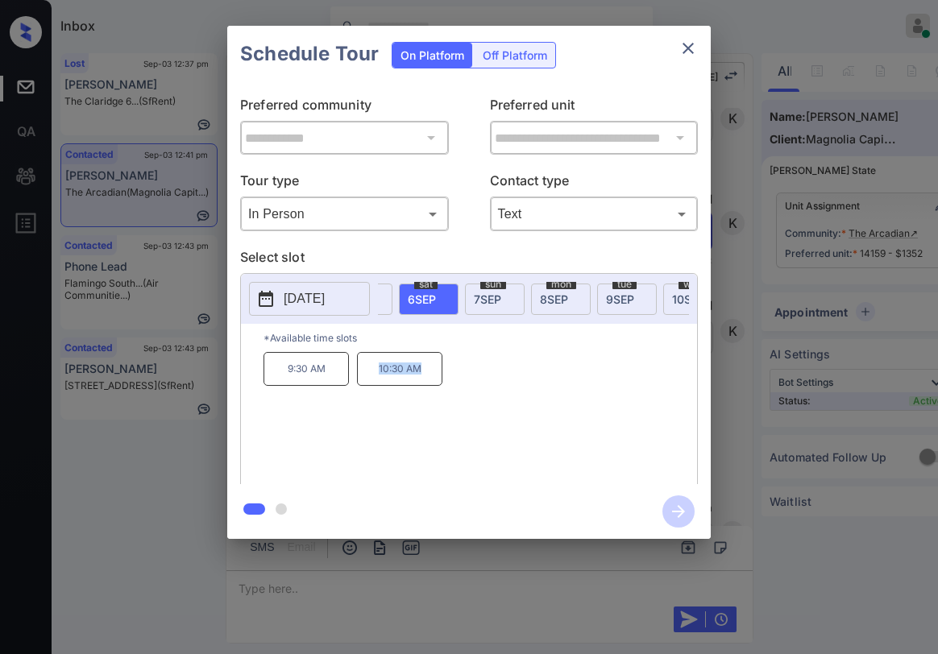
click at [684, 54] on icon "close" at bounding box center [688, 48] width 19 height 19
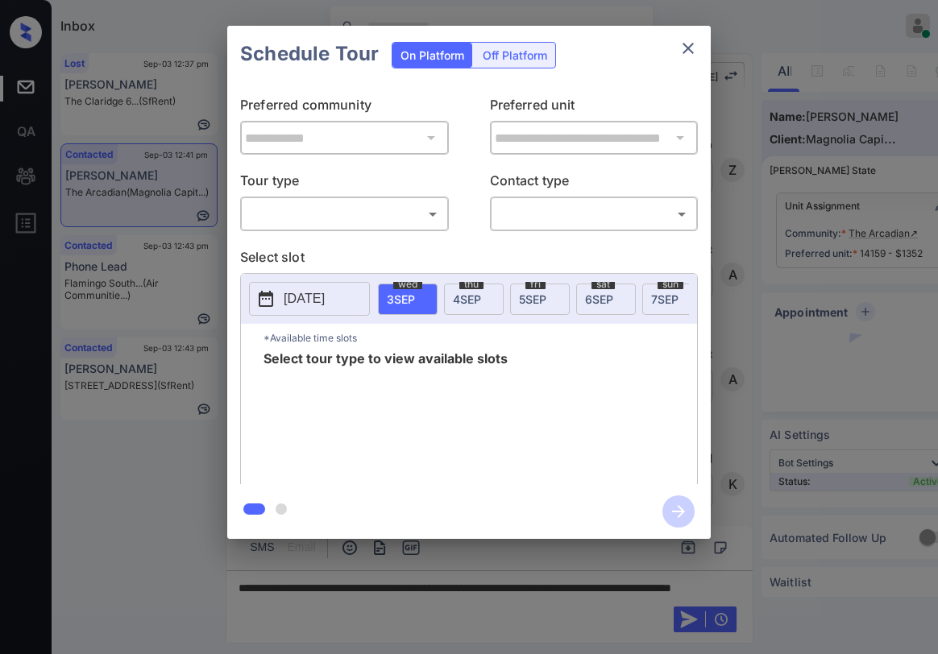
scroll to position [4186, 0]
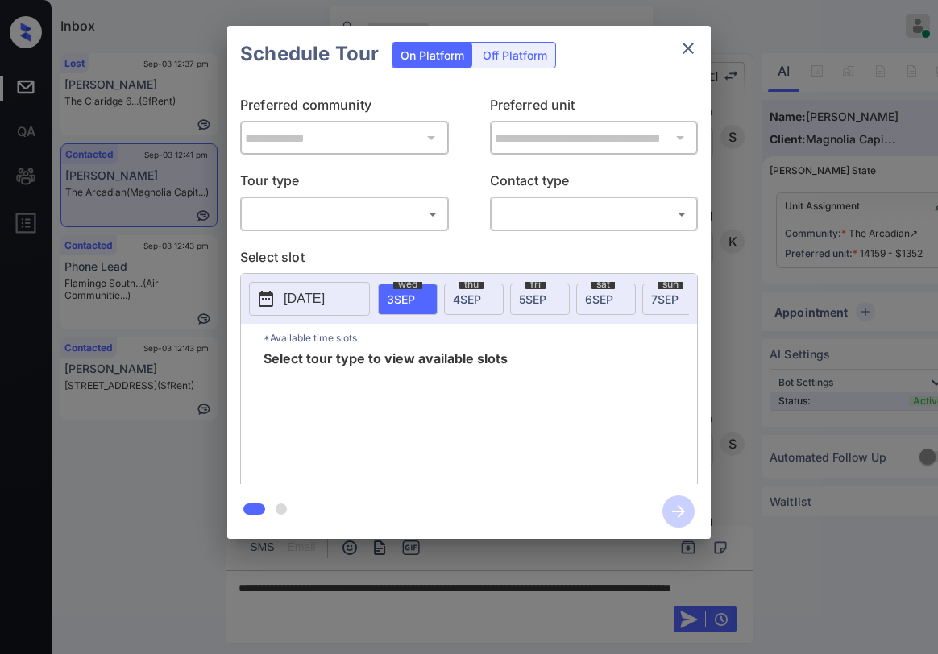
click at [392, 206] on body "Inbox Paolo Gabriel Online Set yourself offline Set yourself on break Profile S…" at bounding box center [469, 327] width 938 height 654
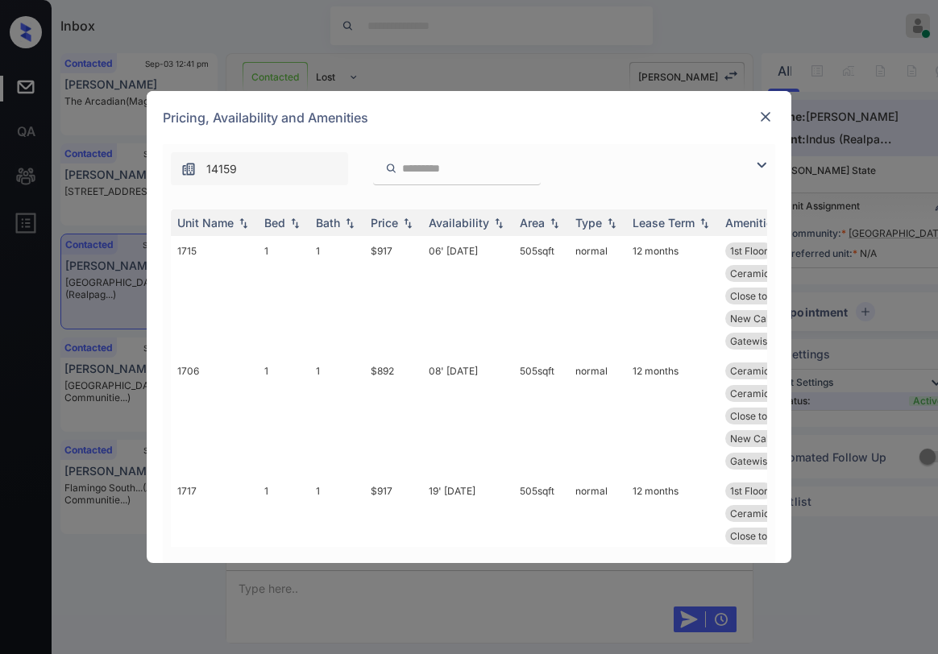
click at [757, 163] on img at bounding box center [761, 165] width 19 height 19
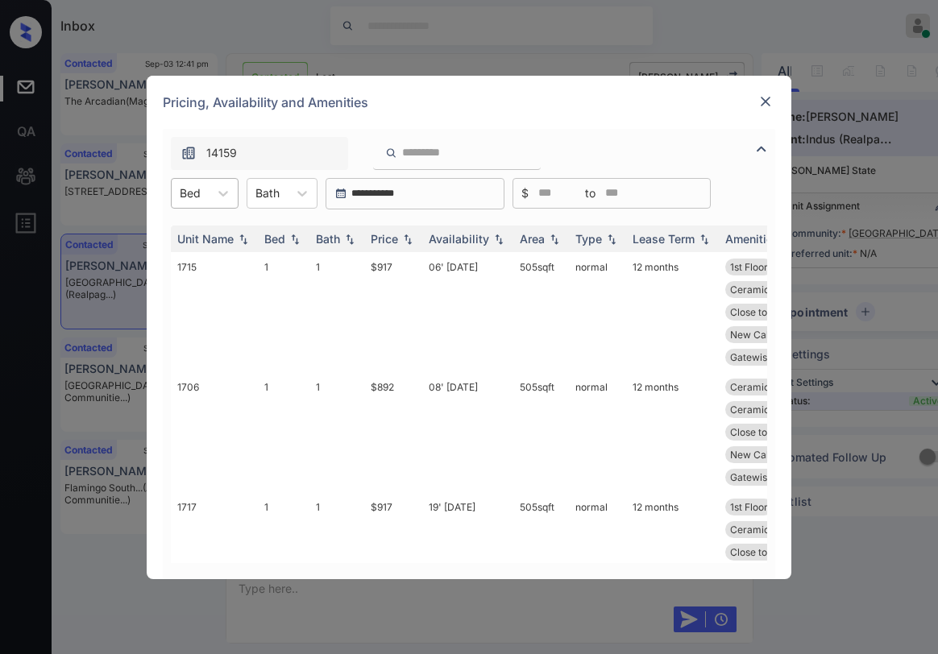
click at [207, 193] on div "Bed" at bounding box center [190, 192] width 37 height 23
drag, startPoint x: 202, startPoint y: 241, endPoint x: 284, endPoint y: 301, distance: 101.6
click at [203, 241] on div "1" at bounding box center [205, 232] width 68 height 29
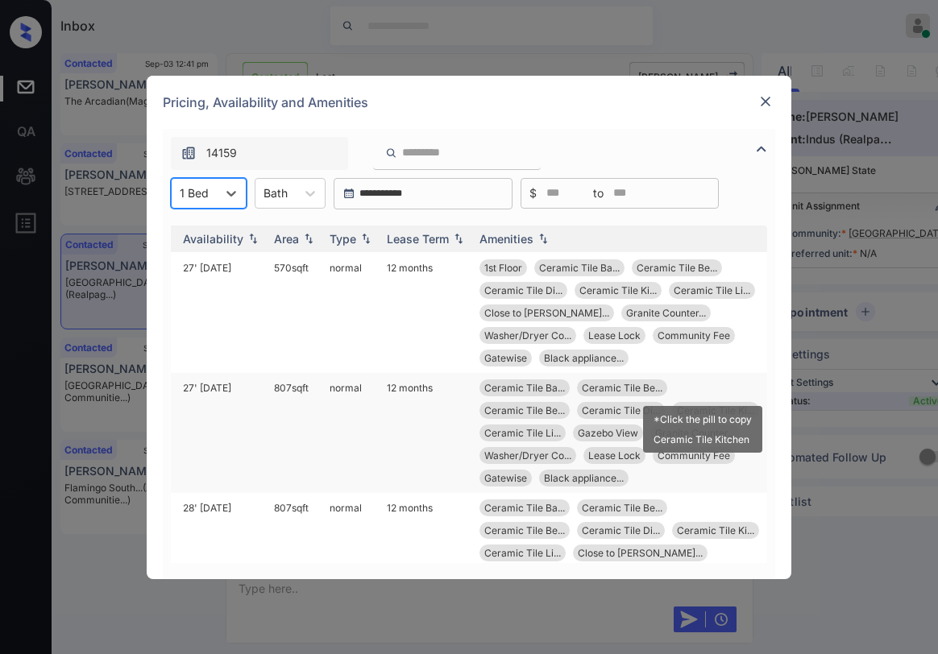
scroll to position [725, 258]
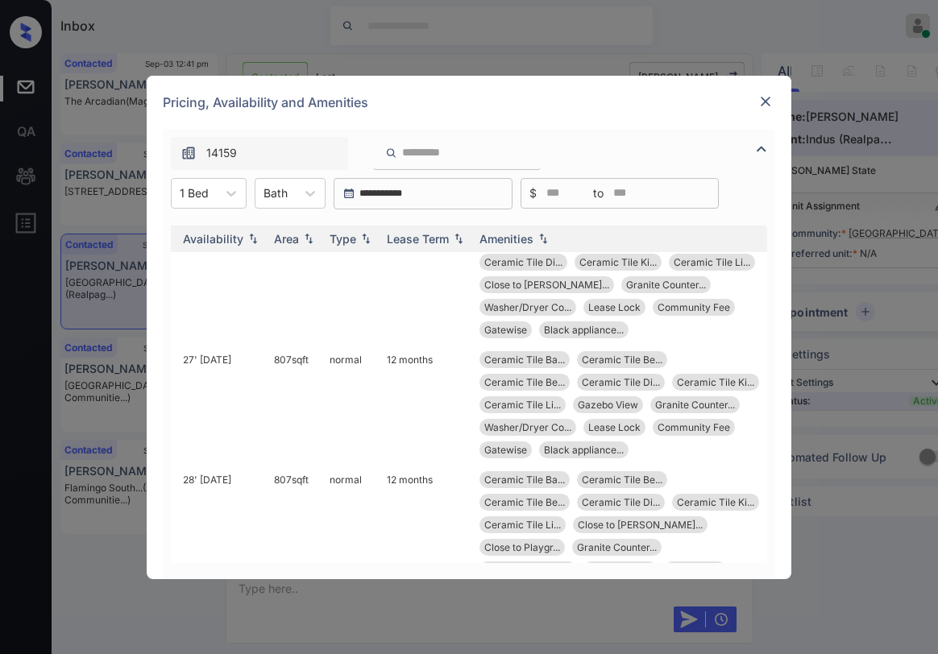
click at [523, 150] on input "search" at bounding box center [467, 153] width 132 height 14
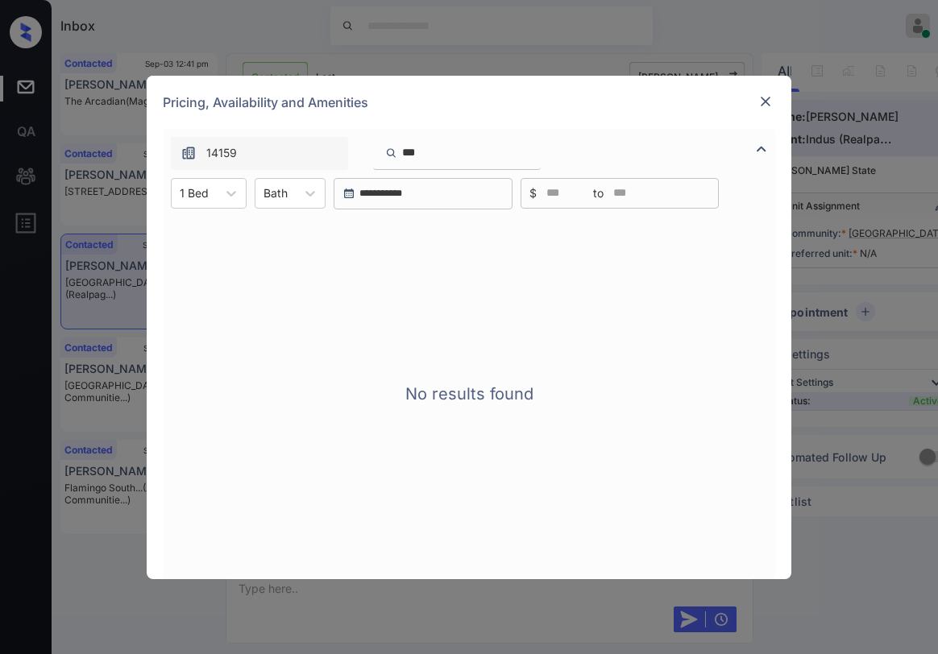
type input "****"
type input "*"
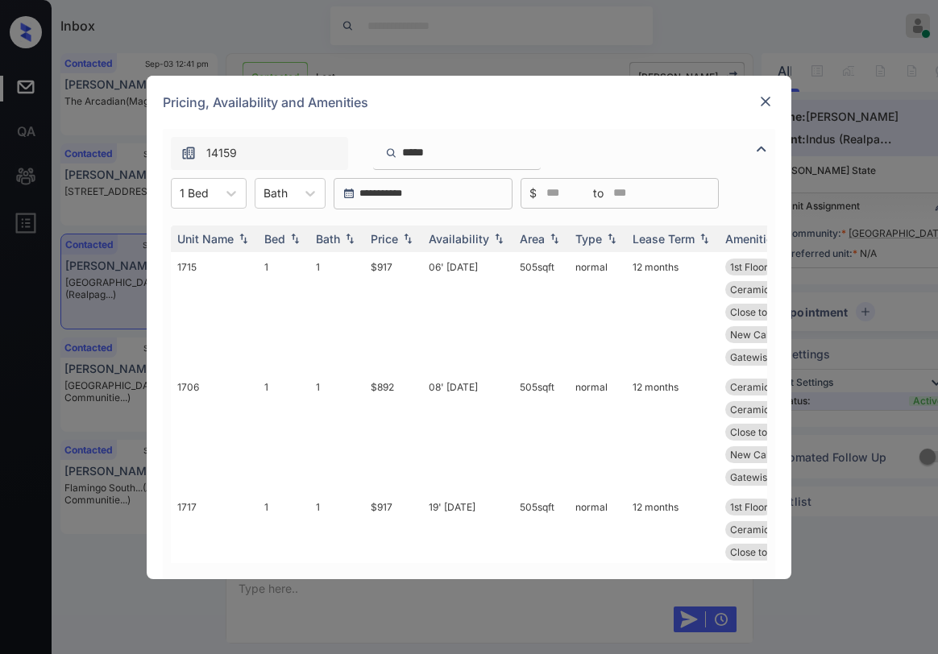
type input "*****"
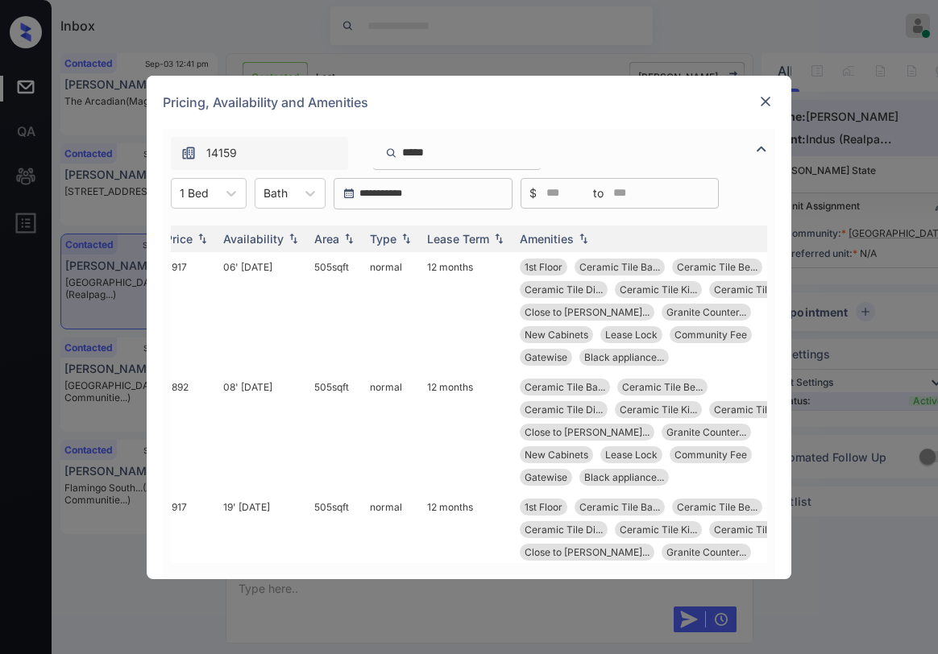
scroll to position [0, 0]
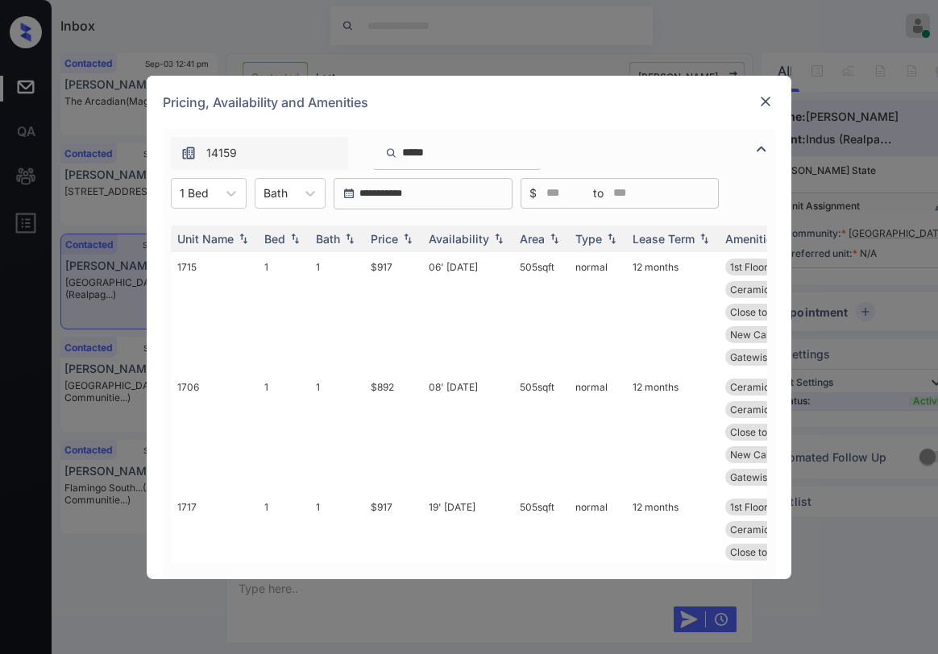
drag, startPoint x: 445, startPoint y: 159, endPoint x: 210, endPoint y: 123, distance: 238.0
click at [210, 123] on div "**********" at bounding box center [469, 328] width 645 height 504
click at [773, 115] on div "Pricing, Availability and Amenities" at bounding box center [469, 102] width 645 height 53
click at [763, 101] on img at bounding box center [766, 101] width 16 height 16
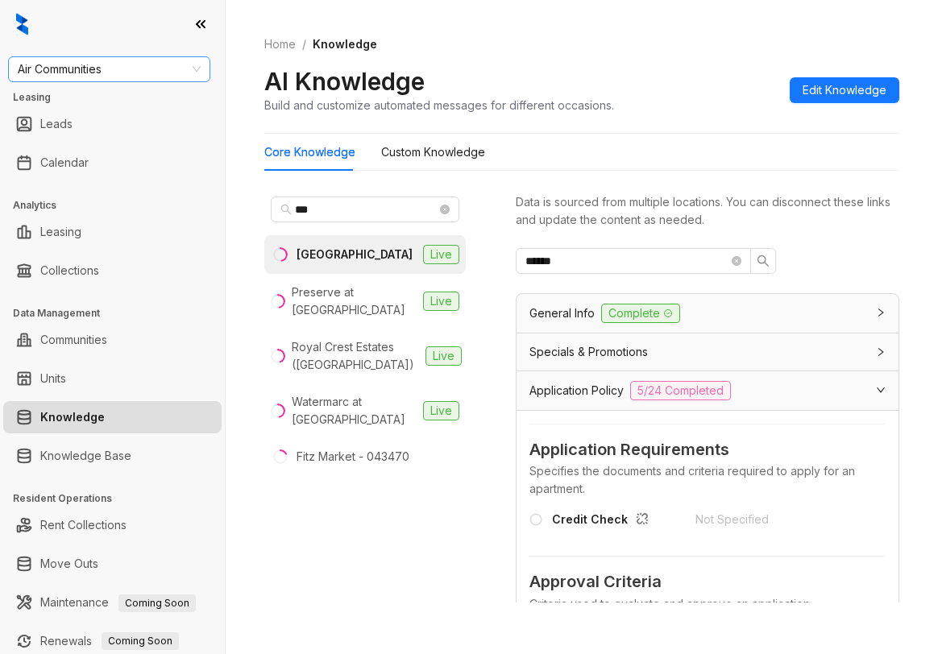
click at [161, 67] on span "Air Communities" at bounding box center [109, 69] width 183 height 24
type input "*****"
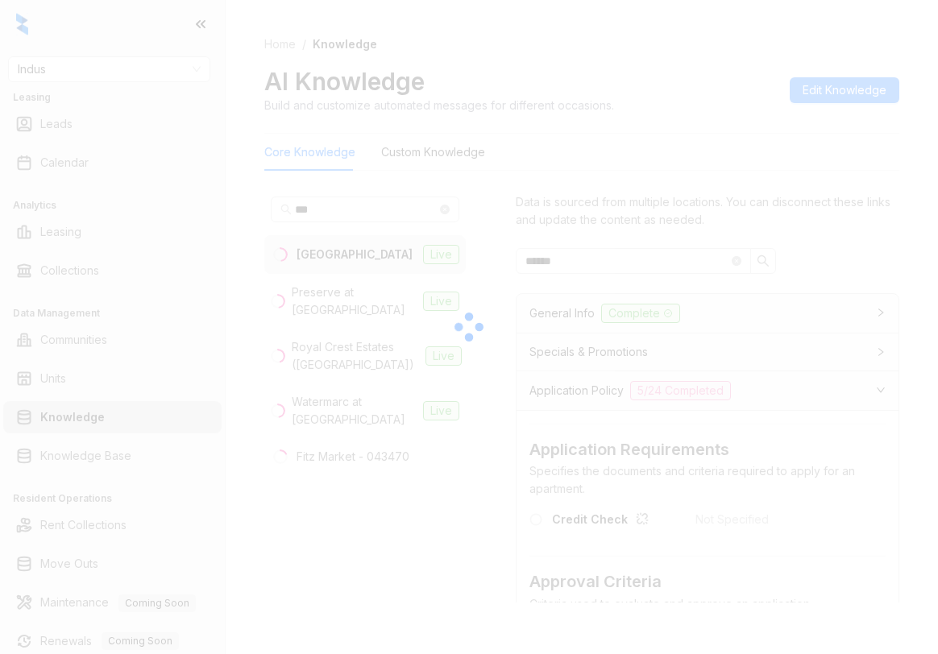
click at [137, 61] on div at bounding box center [469, 327] width 938 height 654
click at [138, 68] on div at bounding box center [469, 327] width 938 height 654
click at [134, 73] on div at bounding box center [469, 327] width 938 height 654
click at [545, 103] on div at bounding box center [469, 327] width 938 height 654
click at [547, 80] on div at bounding box center [469, 327] width 938 height 654
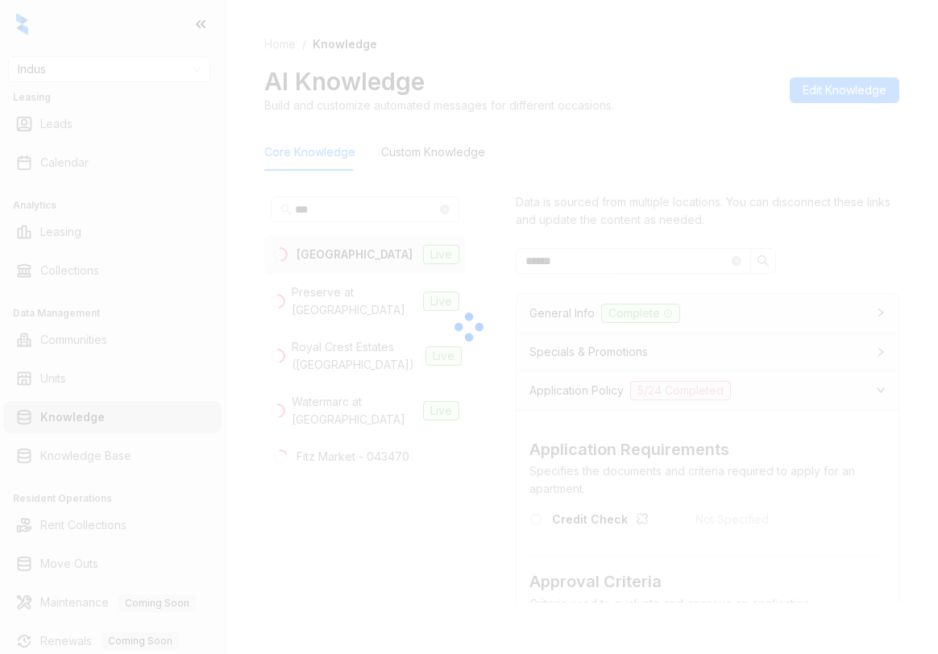
click at [548, 72] on div at bounding box center [469, 327] width 938 height 654
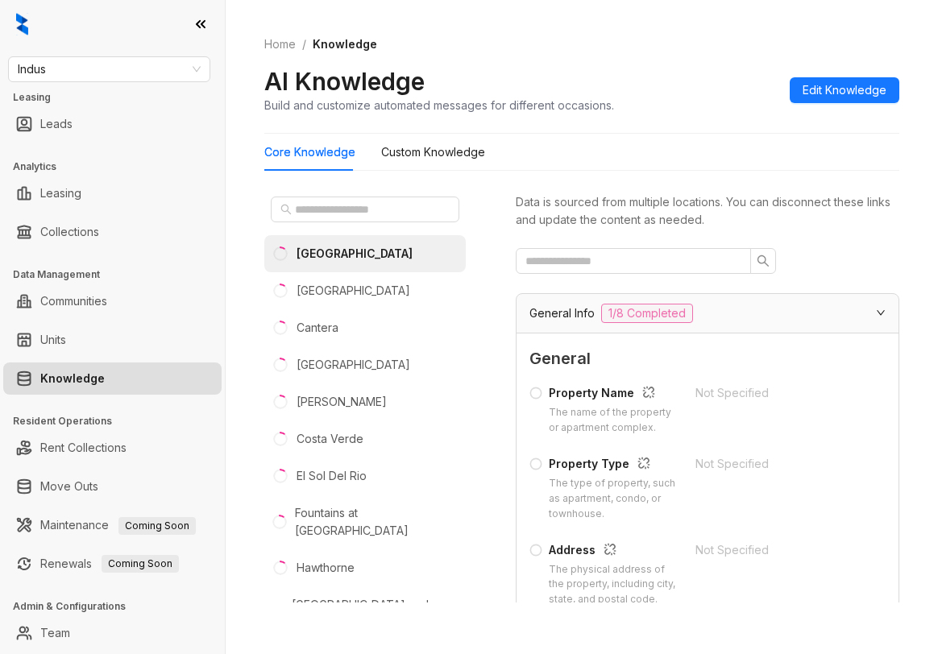
drag, startPoint x: 874, startPoint y: 54, endPoint x: 861, endPoint y: 51, distance: 13.3
click at [861, 51] on div "Home / Knowledge AI Knowledge Build and customize automated messages for differ…" at bounding box center [581, 75] width 635 height 118
click at [75, 70] on span "Indus" at bounding box center [109, 69] width 183 height 24
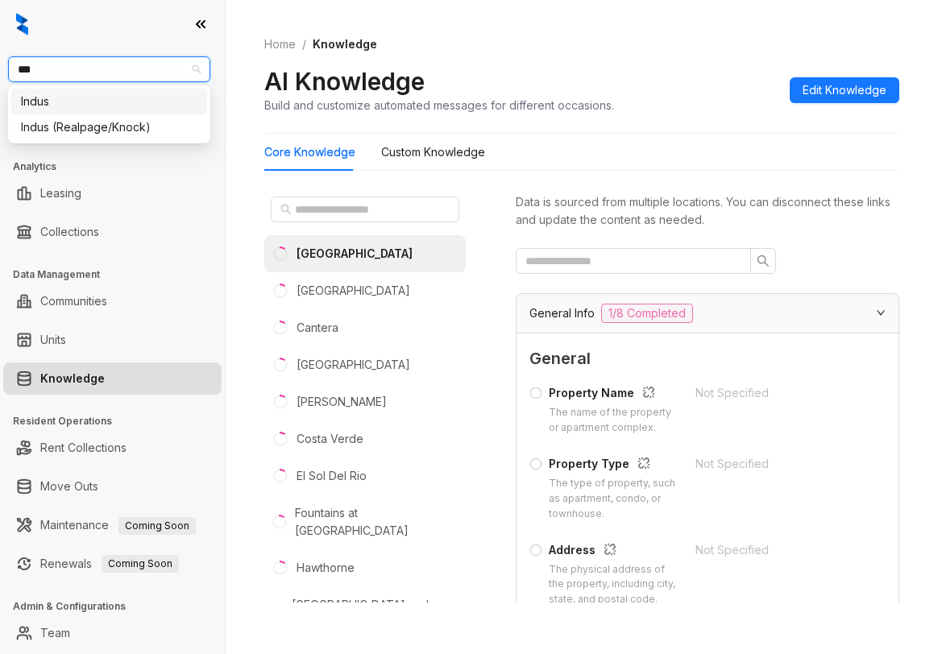
type input "****"
drag, startPoint x: 143, startPoint y: 131, endPoint x: 81, endPoint y: 34, distance: 115.3
click at [140, 128] on div "Indus (Realpage/Knock)" at bounding box center [109, 127] width 176 height 18
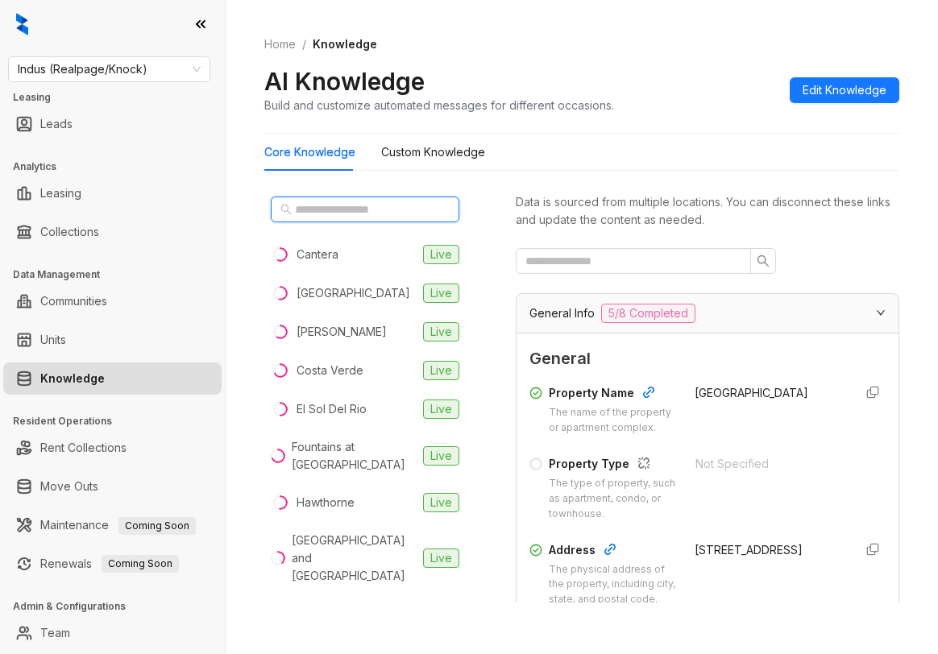
click at [335, 211] on input "text" at bounding box center [366, 210] width 142 height 18
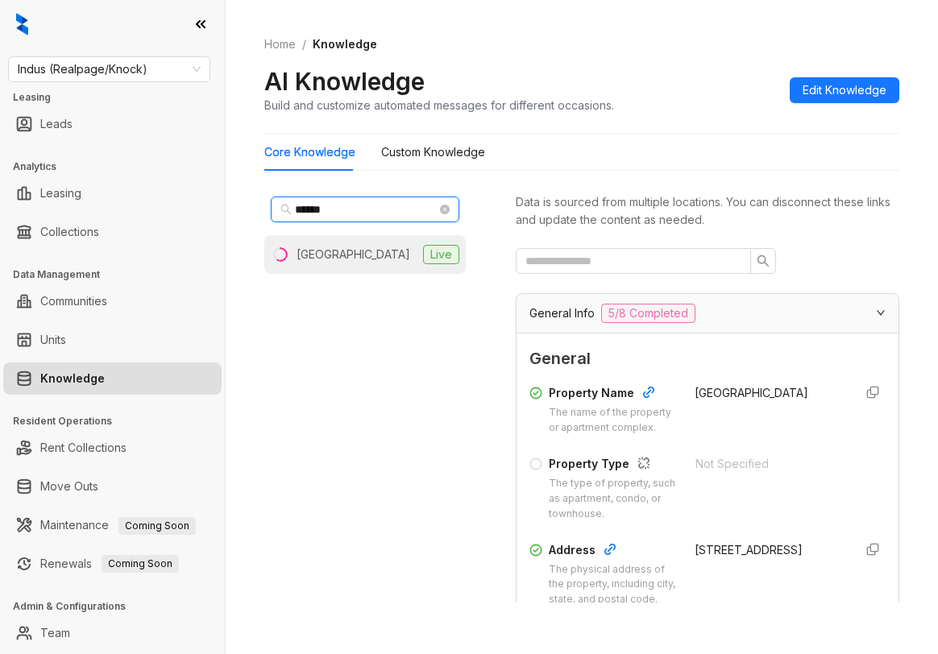
type input "*****"
click at [355, 255] on div "[GEOGRAPHIC_DATA]" at bounding box center [354, 255] width 114 height 18
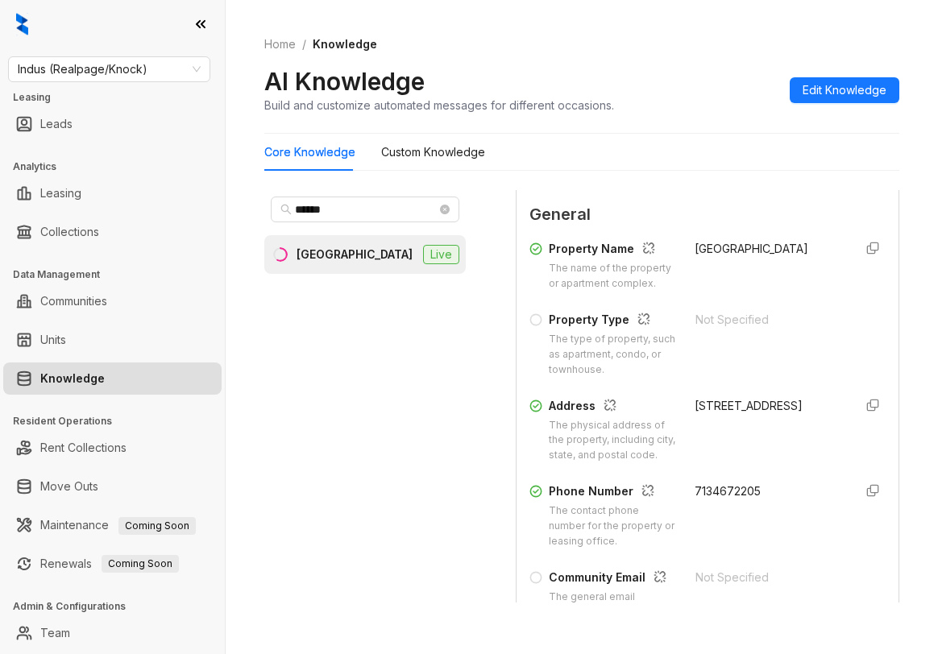
scroll to position [322, 0]
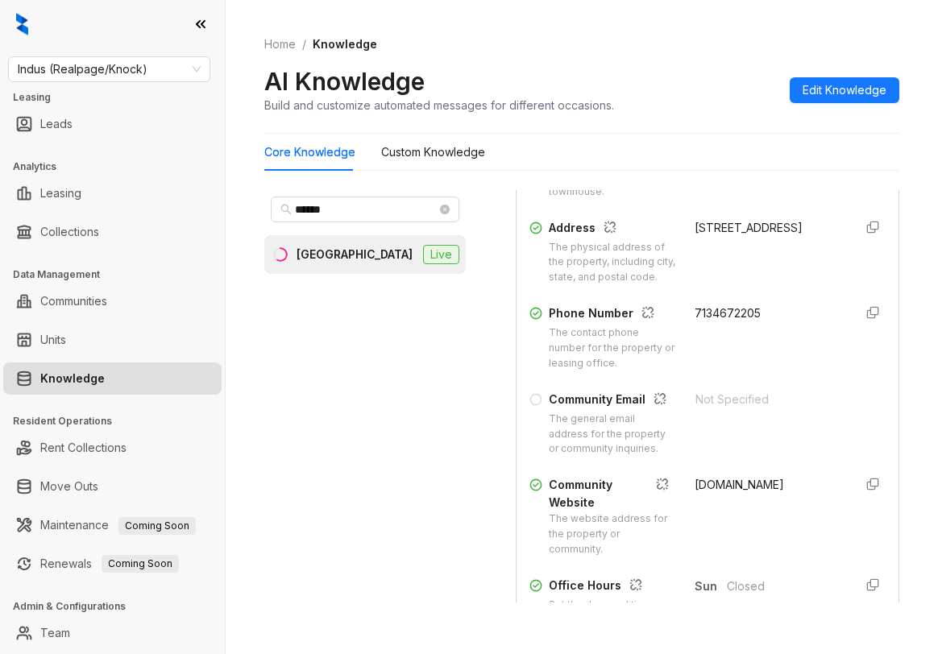
drag, startPoint x: 675, startPoint y: 255, endPoint x: 788, endPoint y: 284, distance: 117.3
click at [788, 284] on div "Address The physical address of the property, including city, state, and postal…" at bounding box center [707, 252] width 356 height 67
copy div "7222 Bellerive Dr, Houston, TX, 77036"
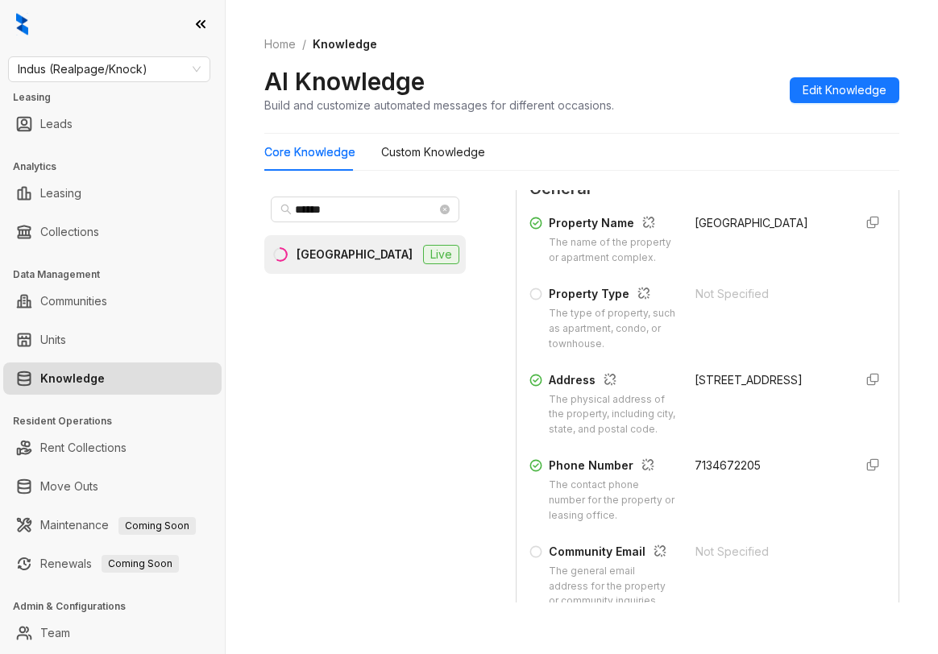
scroll to position [0, 0]
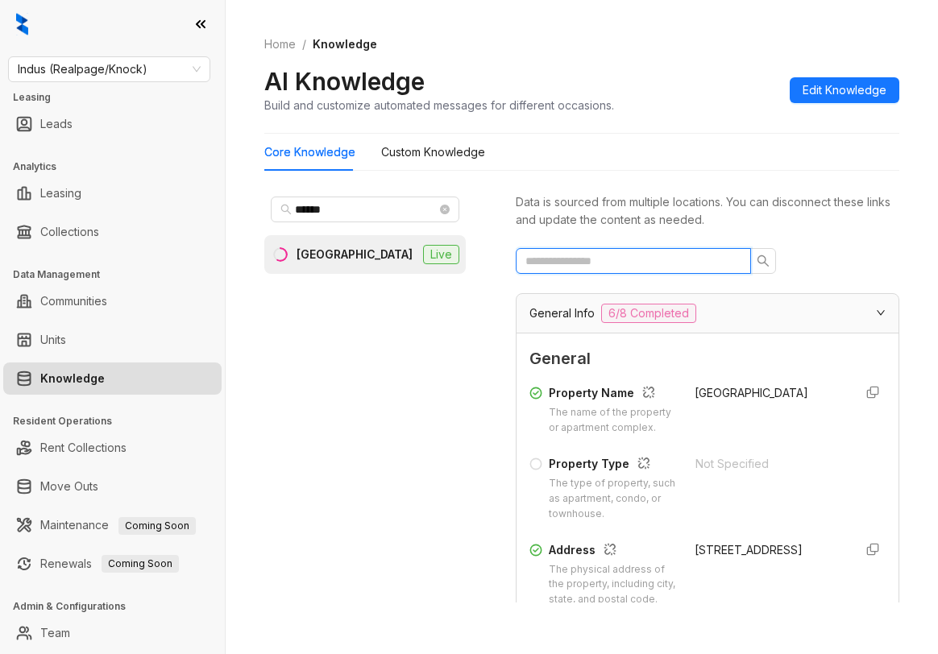
click at [621, 267] on input "text" at bounding box center [626, 261] width 203 height 18
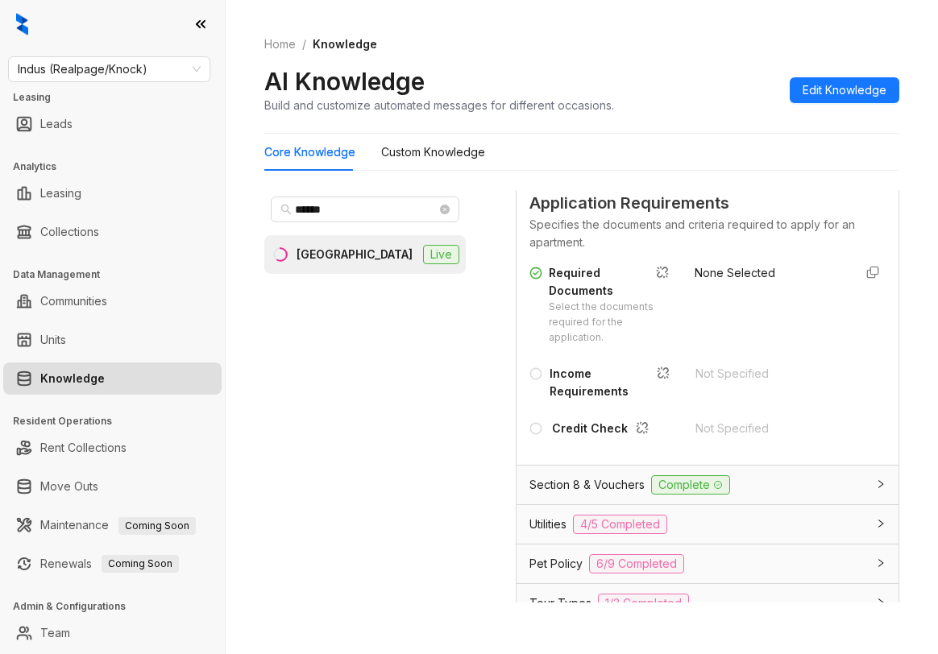
scroll to position [242, 0]
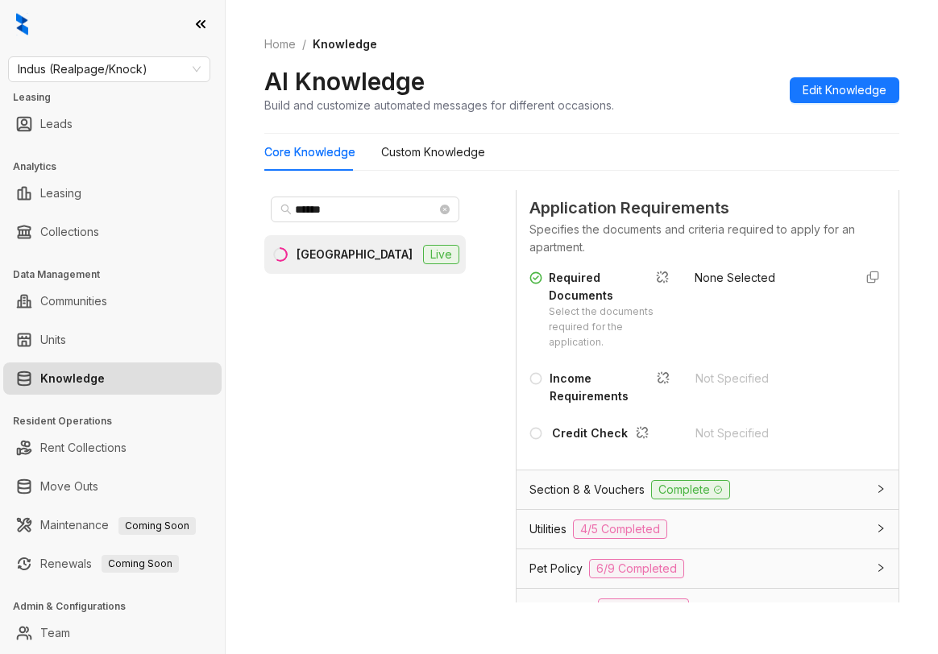
type input "******"
click at [150, 73] on span "Indus (Realpage/Knock)" at bounding box center [109, 69] width 183 height 24
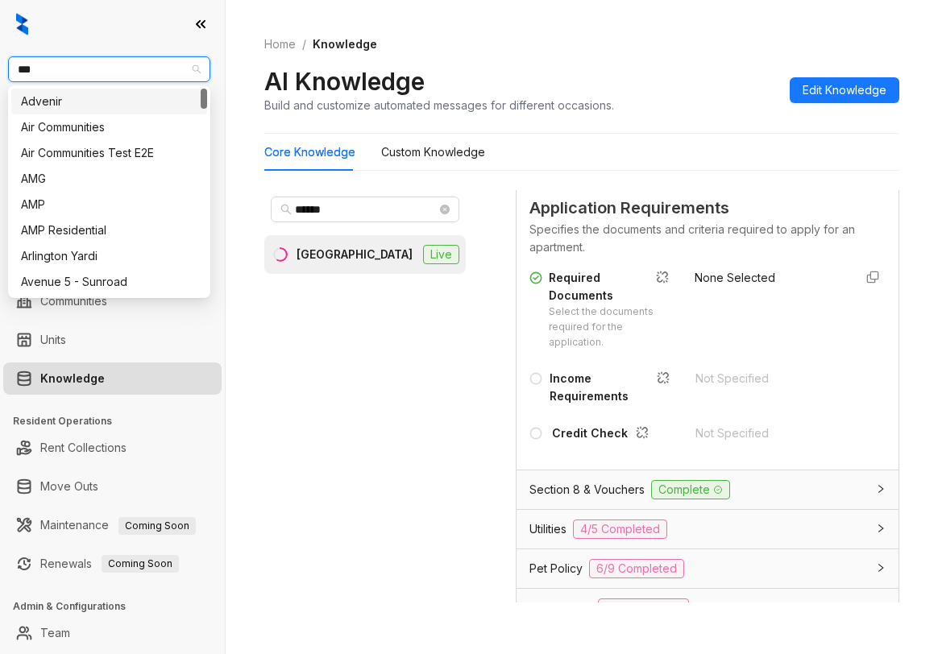
type input "****"
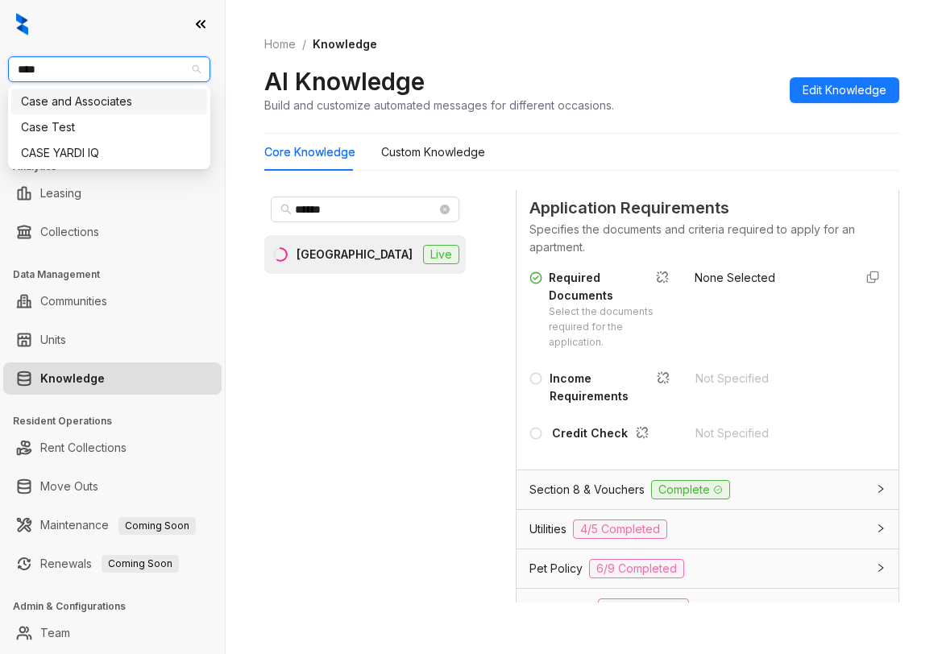
click at [139, 99] on div "Case and Associates" at bounding box center [109, 102] width 176 height 18
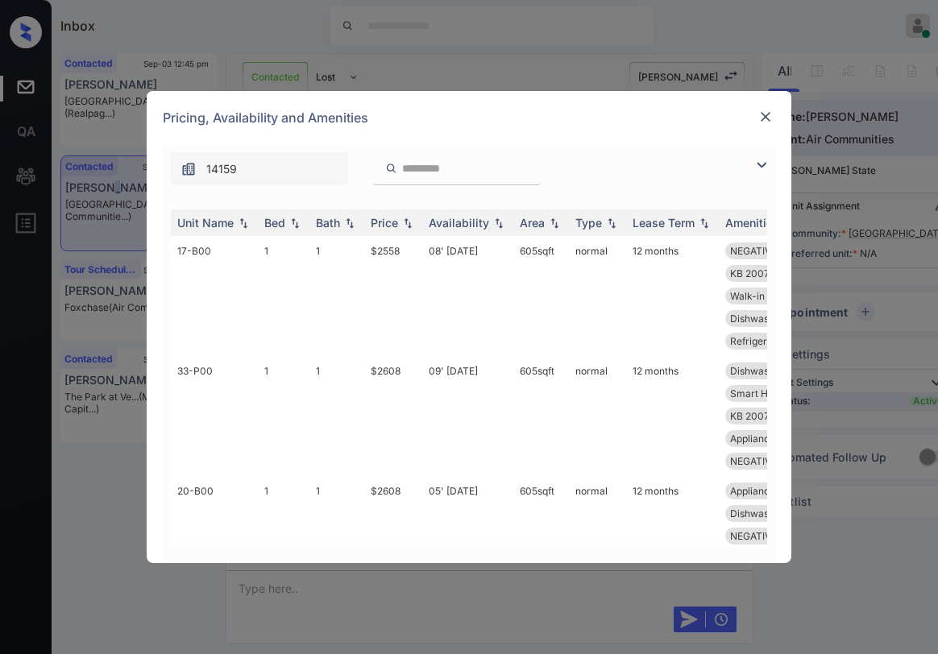
scroll to position [1584, 0]
click at [765, 118] on img at bounding box center [766, 117] width 16 height 16
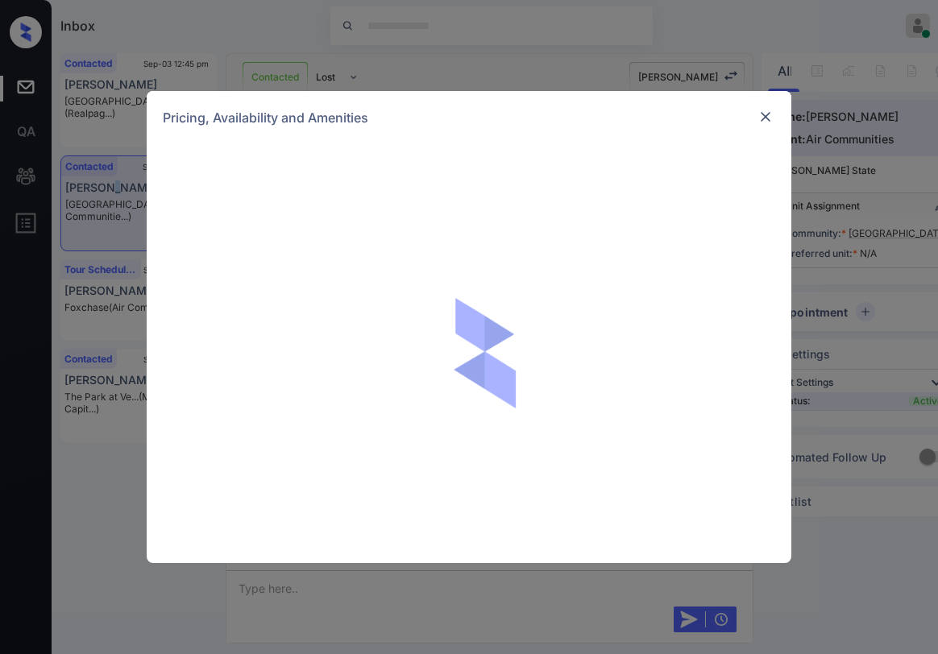
scroll to position [1987, 0]
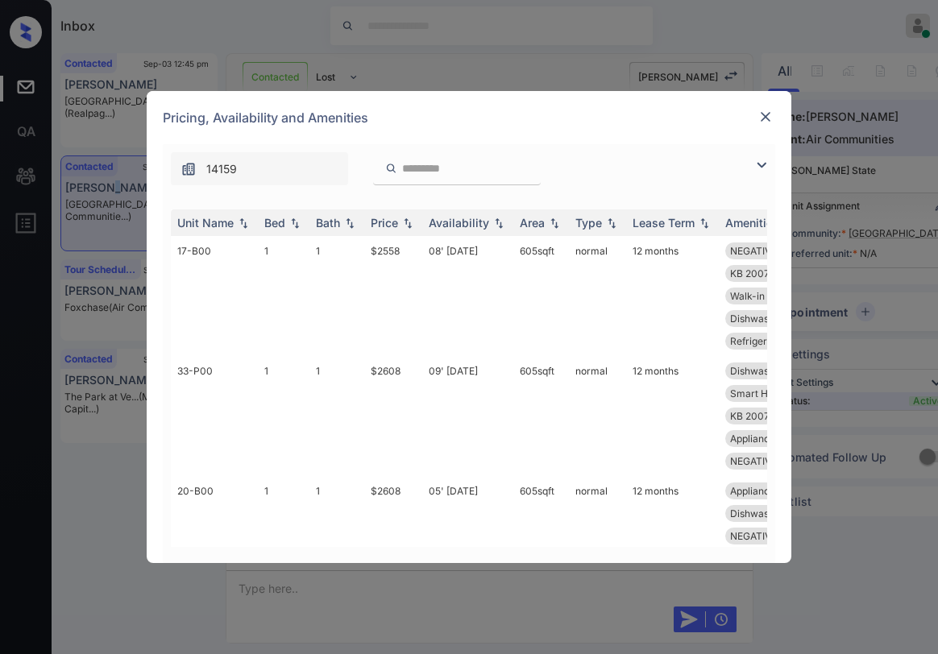
drag, startPoint x: 761, startPoint y: 162, endPoint x: 556, endPoint y: 193, distance: 207.1
click at [758, 162] on img at bounding box center [761, 165] width 19 height 19
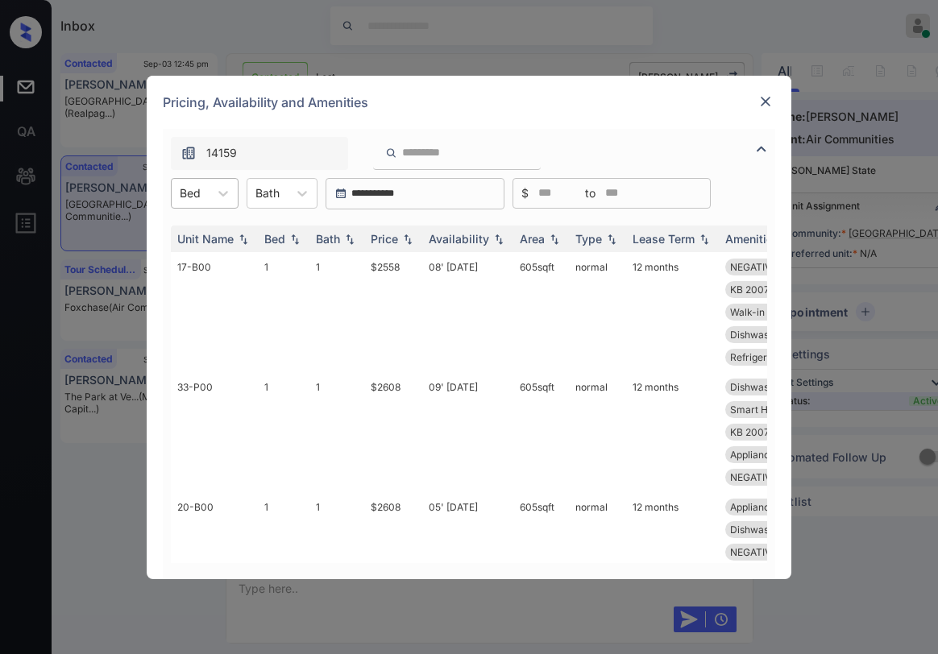
click at [193, 183] on div "Bed" at bounding box center [190, 192] width 37 height 23
click at [206, 232] on div "1" at bounding box center [205, 232] width 68 height 29
click at [388, 246] on th "Price" at bounding box center [393, 239] width 58 height 27
click at [392, 242] on div "Price" at bounding box center [384, 239] width 27 height 14
click at [405, 243] on img at bounding box center [408, 239] width 16 height 12
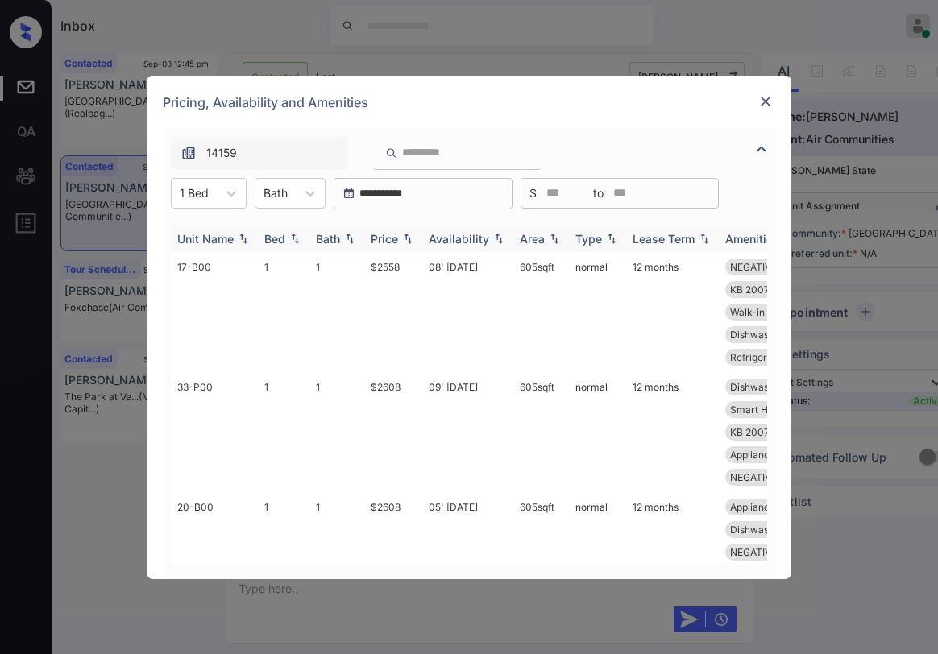
click at [396, 240] on div "Price" at bounding box center [384, 239] width 27 height 14
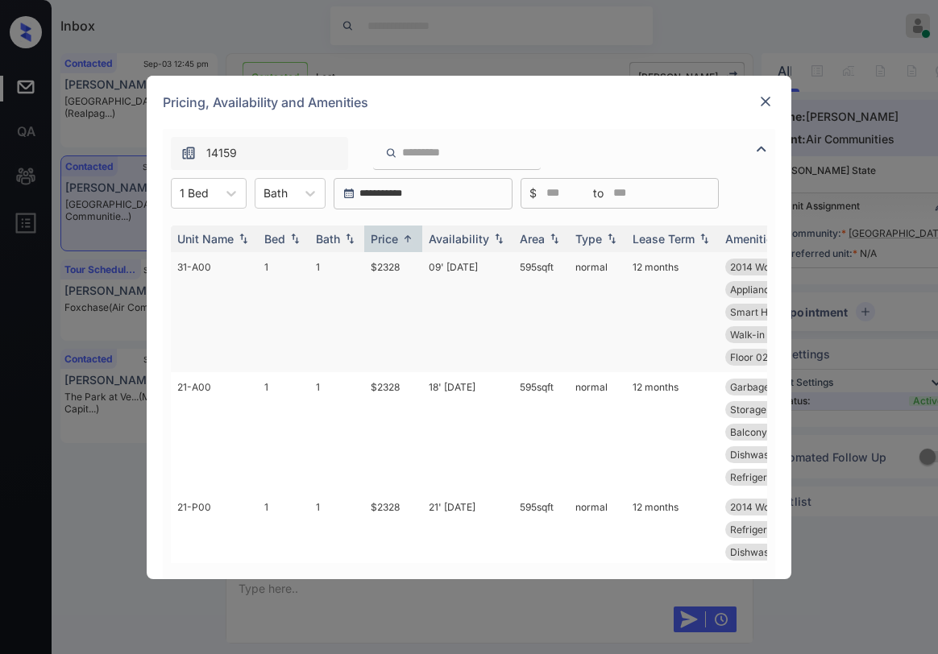
click at [384, 272] on td "$2328" at bounding box center [393, 312] width 58 height 120
drag, startPoint x: 384, startPoint y: 272, endPoint x: 546, endPoint y: 239, distance: 164.7
click at [384, 271] on td "$2328" at bounding box center [393, 312] width 58 height 120
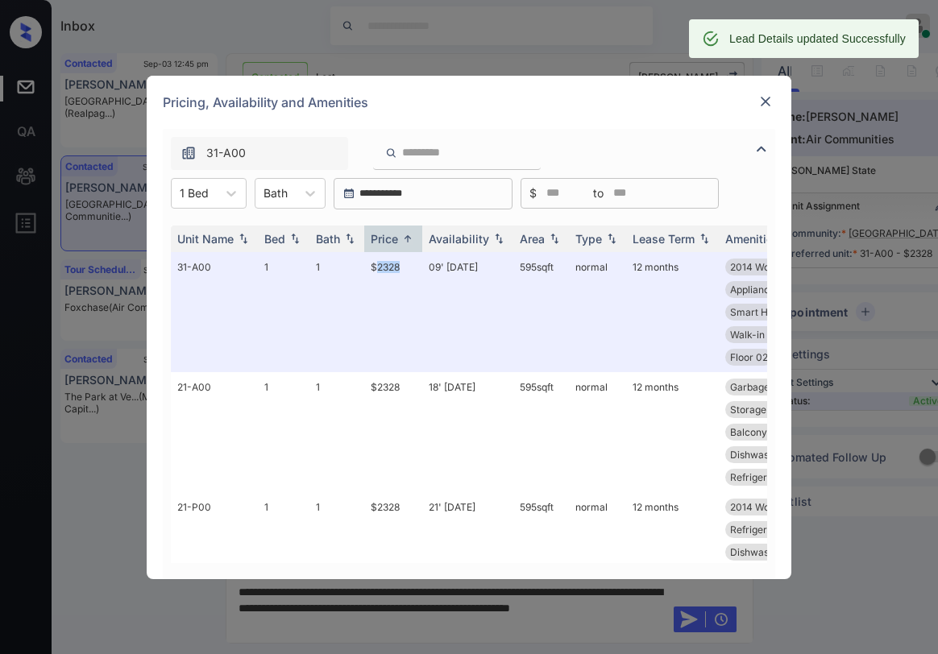
click at [761, 107] on img at bounding box center [766, 101] width 16 height 16
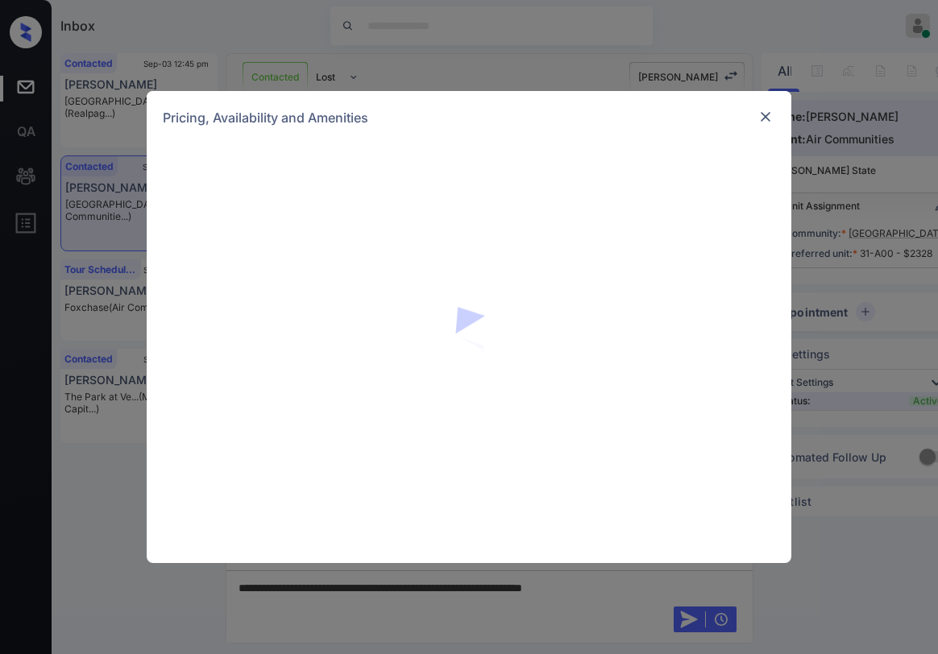
scroll to position [2091, 0]
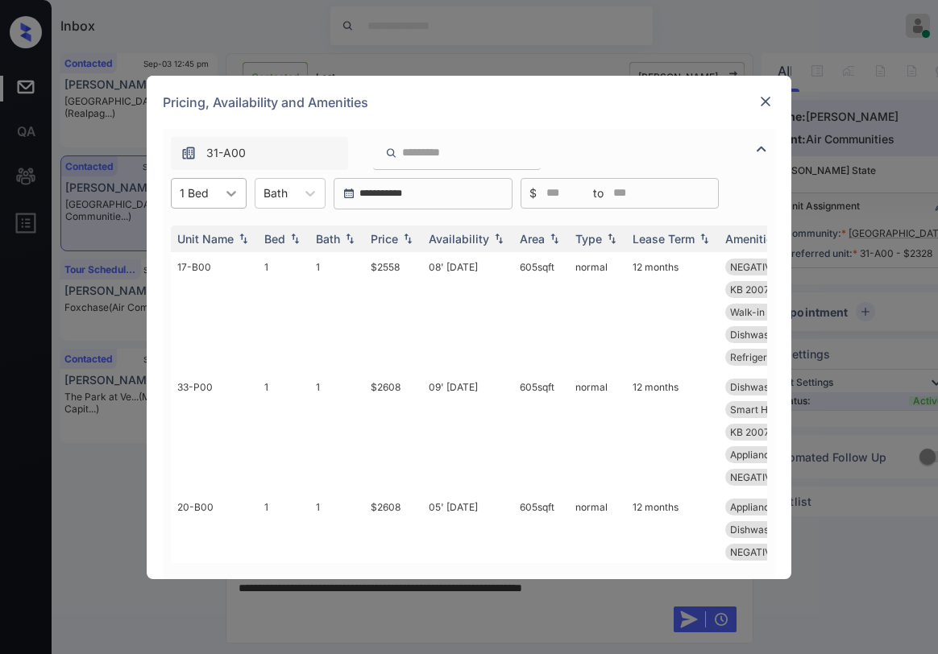
click at [239, 196] on div at bounding box center [231, 193] width 29 height 29
click at [201, 259] on div "2" at bounding box center [209, 261] width 76 height 29
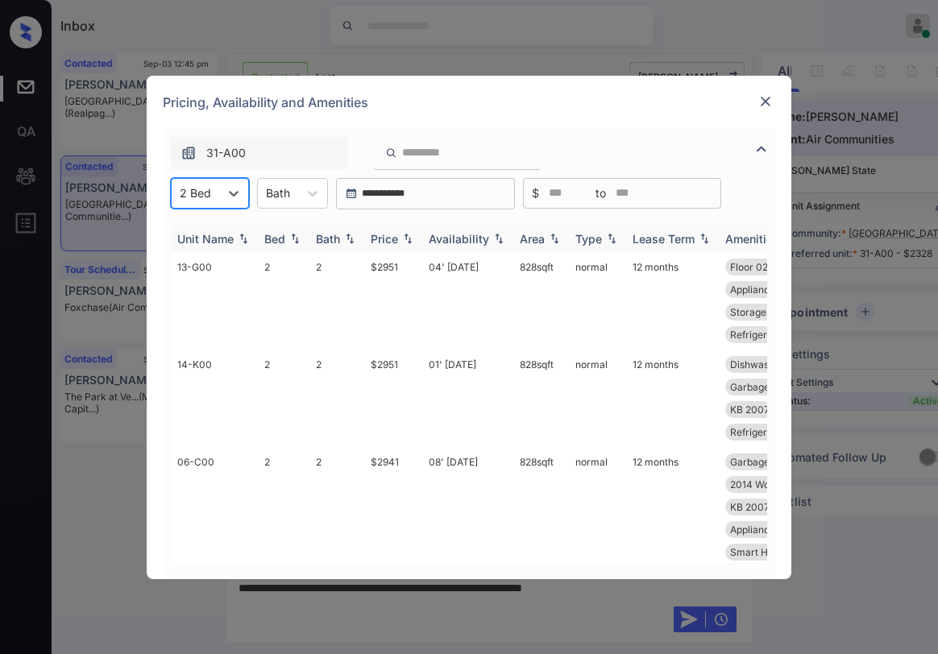
click at [400, 239] on img at bounding box center [408, 238] width 16 height 11
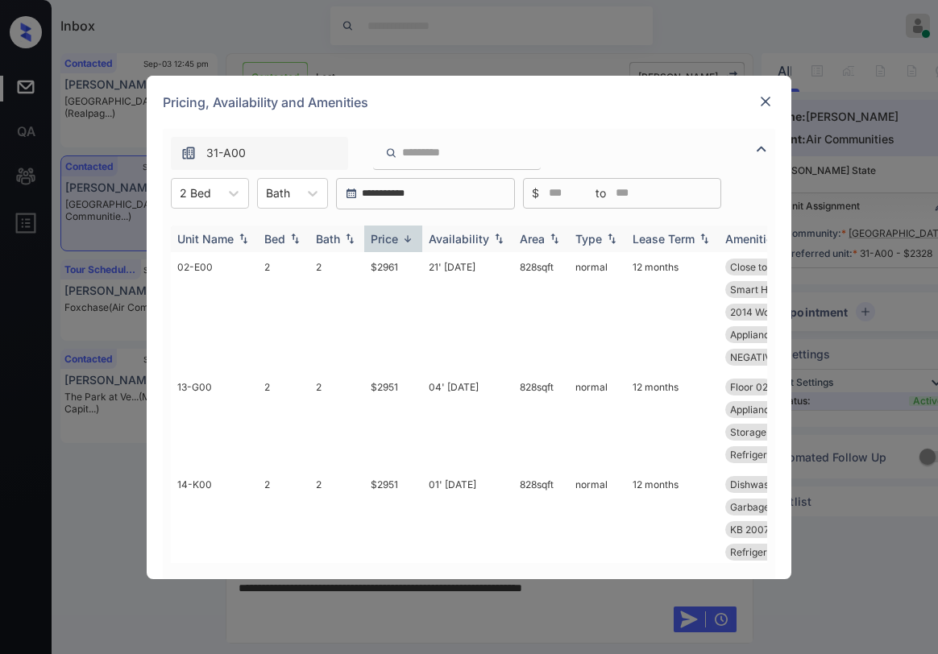
click at [401, 238] on img at bounding box center [408, 239] width 16 height 12
click at [401, 236] on img at bounding box center [408, 239] width 16 height 12
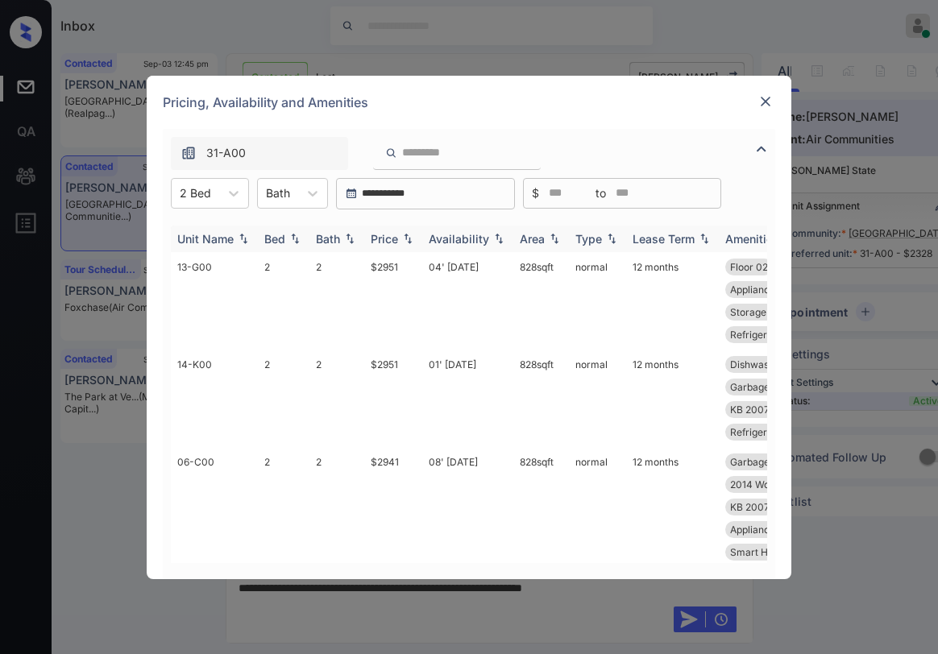
click at [400, 235] on img at bounding box center [408, 238] width 16 height 11
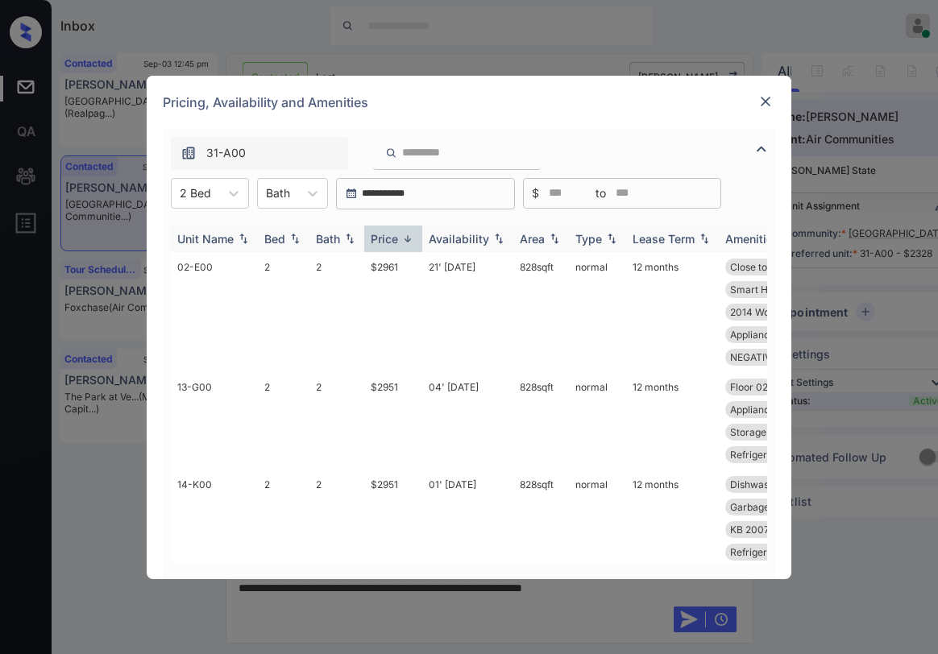
click at [400, 235] on img at bounding box center [408, 239] width 16 height 12
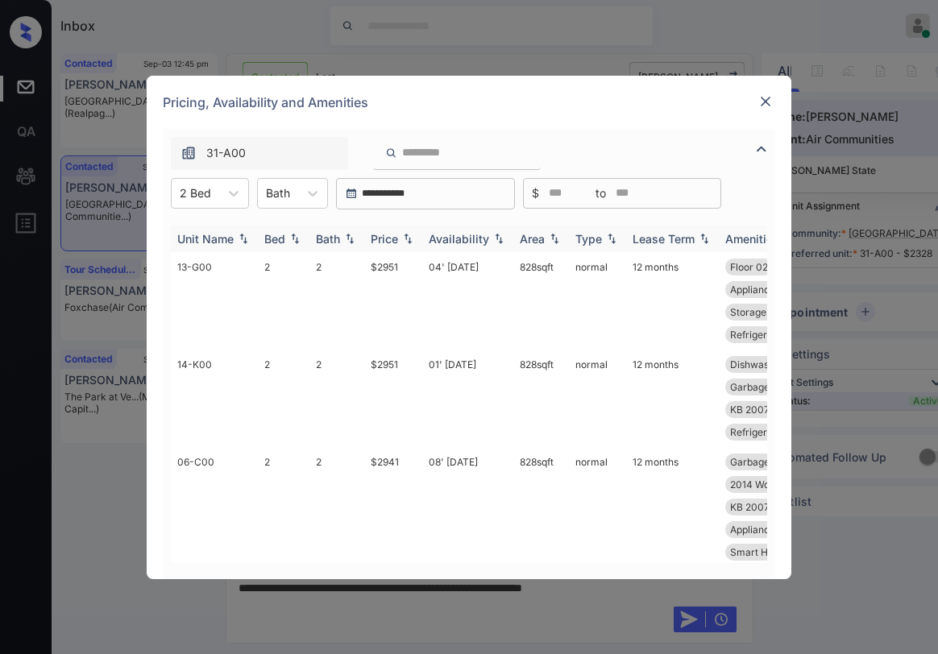
click at [400, 235] on img at bounding box center [408, 238] width 16 height 11
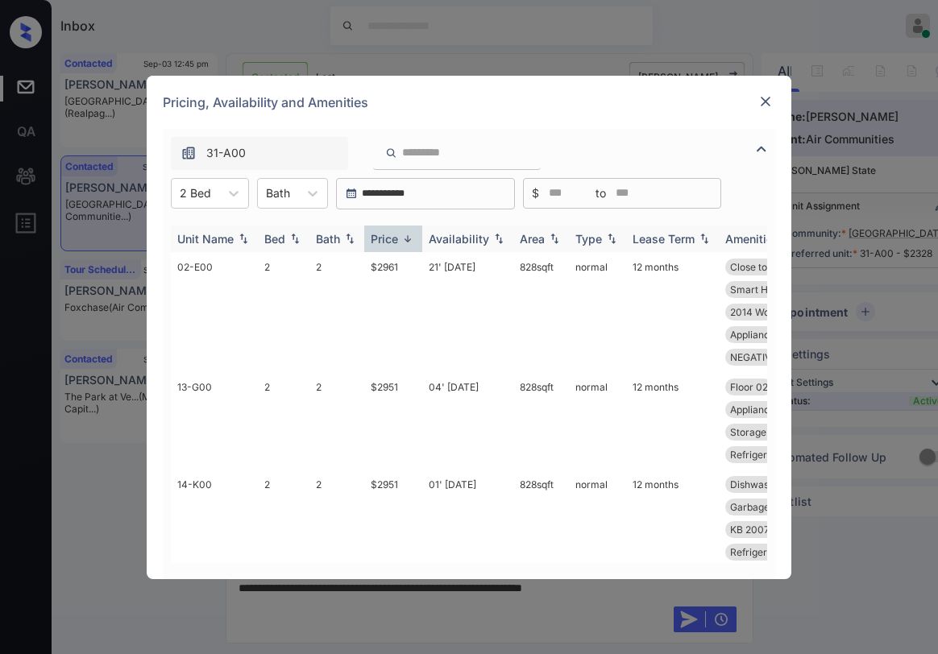
click at [400, 235] on img at bounding box center [408, 239] width 16 height 12
click at [384, 268] on td "$2941" at bounding box center [393, 312] width 58 height 120
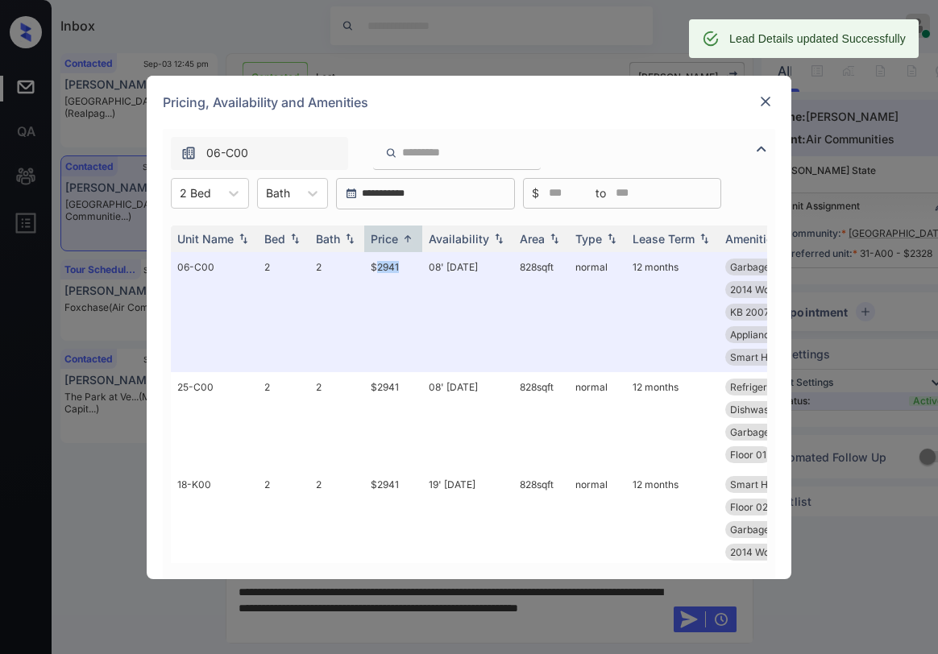
scroll to position [2196, 0]
click at [770, 104] on img at bounding box center [766, 101] width 16 height 16
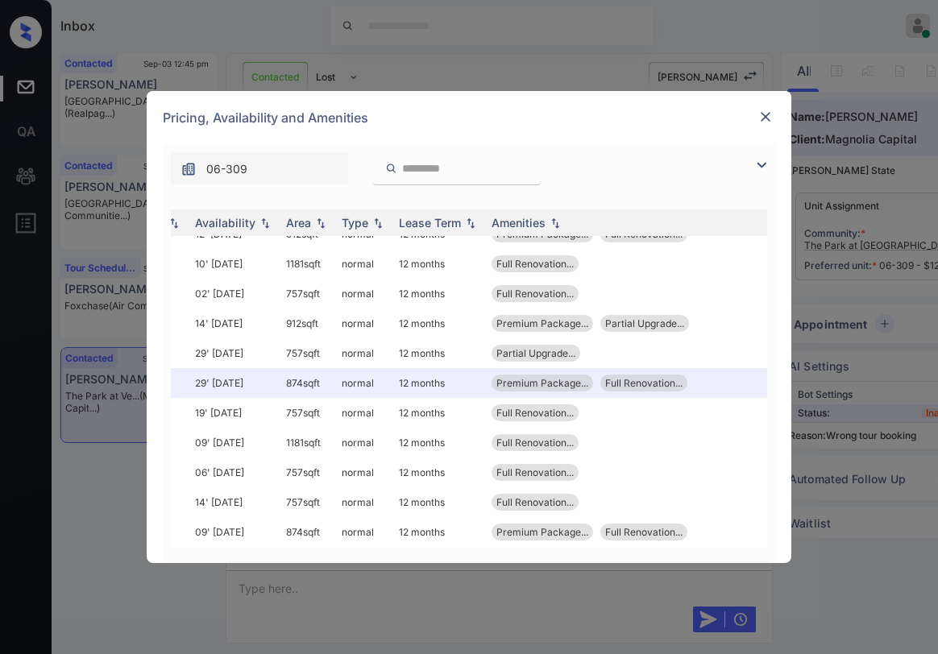
scroll to position [427, 0]
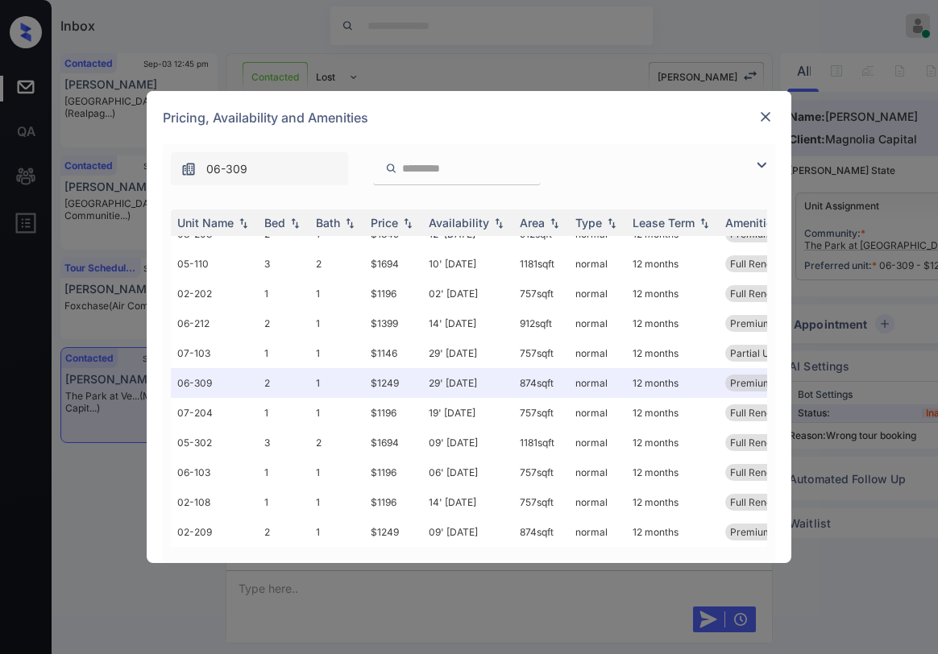
click at [770, 118] on img at bounding box center [766, 117] width 16 height 16
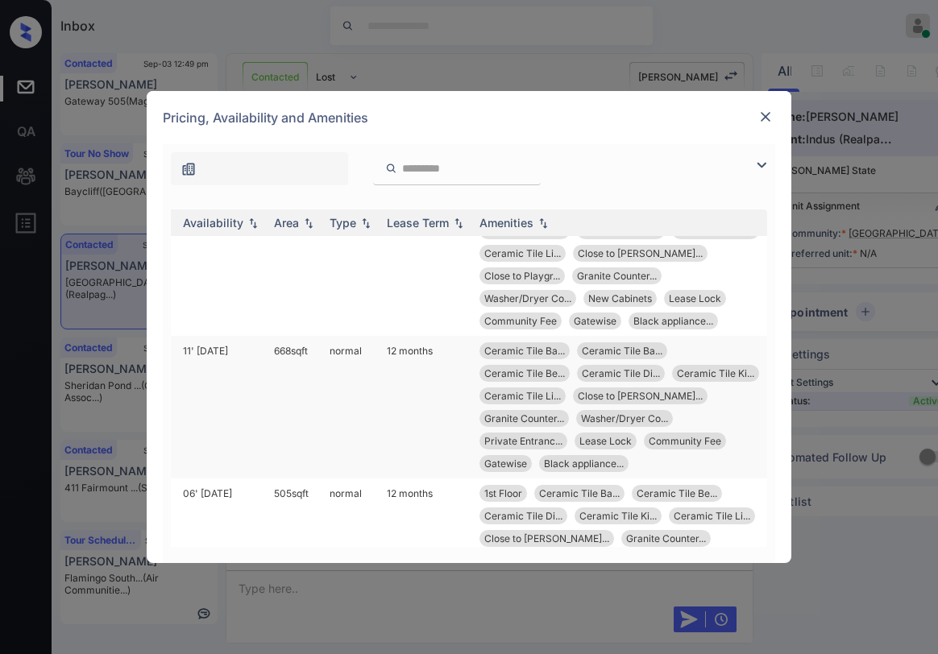
scroll to position [242, 258]
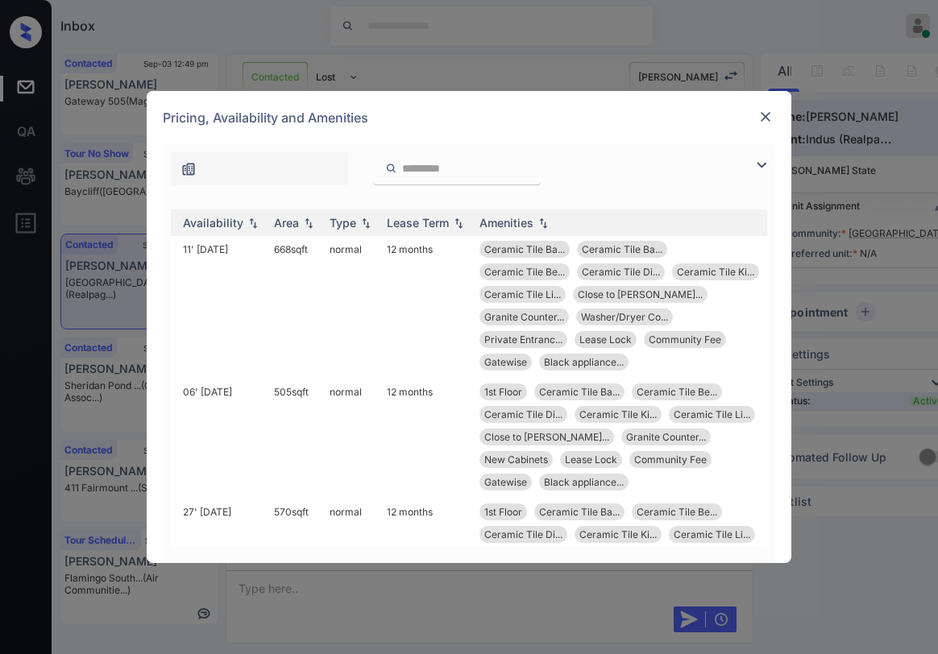
click at [755, 115] on div "Pricing, Availability and Amenities" at bounding box center [469, 117] width 645 height 53
click at [758, 120] on img at bounding box center [766, 117] width 16 height 16
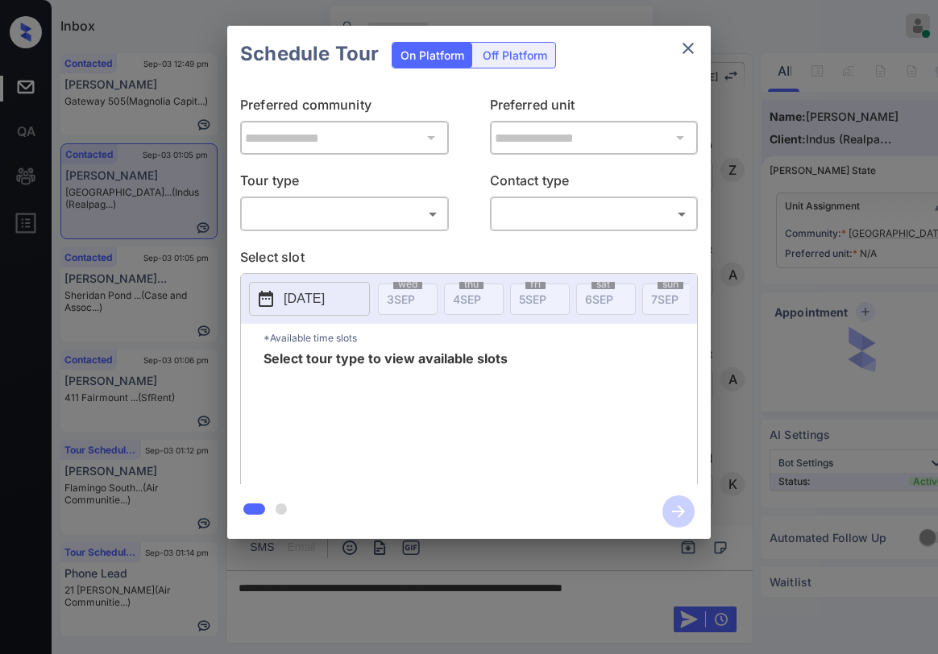
scroll to position [2130, 0]
click at [377, 218] on body "Inbox [PERSON_NAME] Online Set yourself offline Set yourself on break Profile S…" at bounding box center [469, 327] width 938 height 654
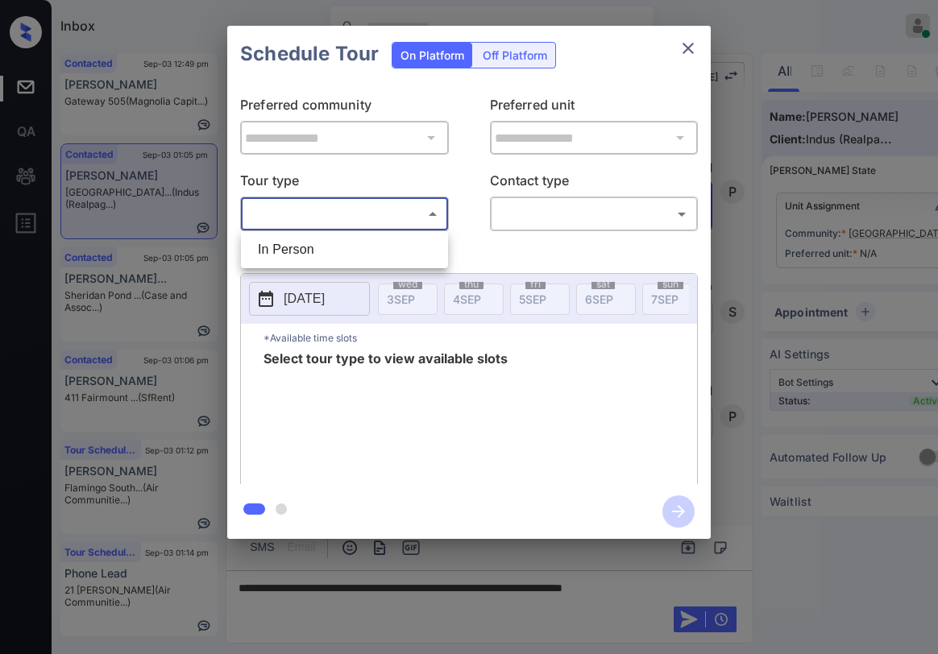
click at [303, 250] on li "In Person" at bounding box center [344, 249] width 199 height 29
type input "********"
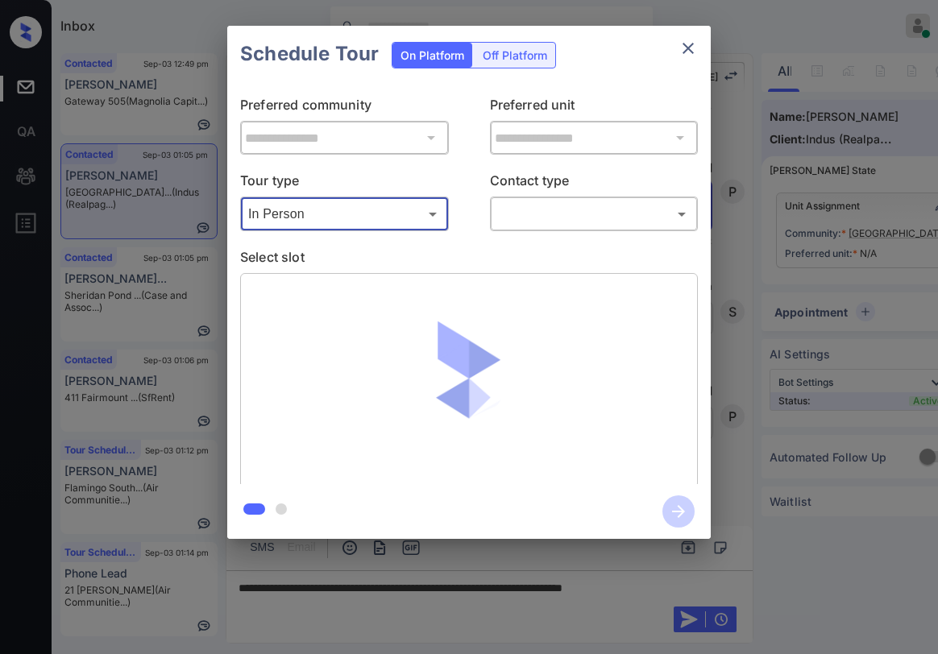
click at [543, 234] on div "**********" at bounding box center [469, 283] width 484 height 402
click at [551, 220] on body "Inbox Paolo Gabriel Online Set yourself offline Set yourself on break Profile S…" at bounding box center [469, 327] width 938 height 654
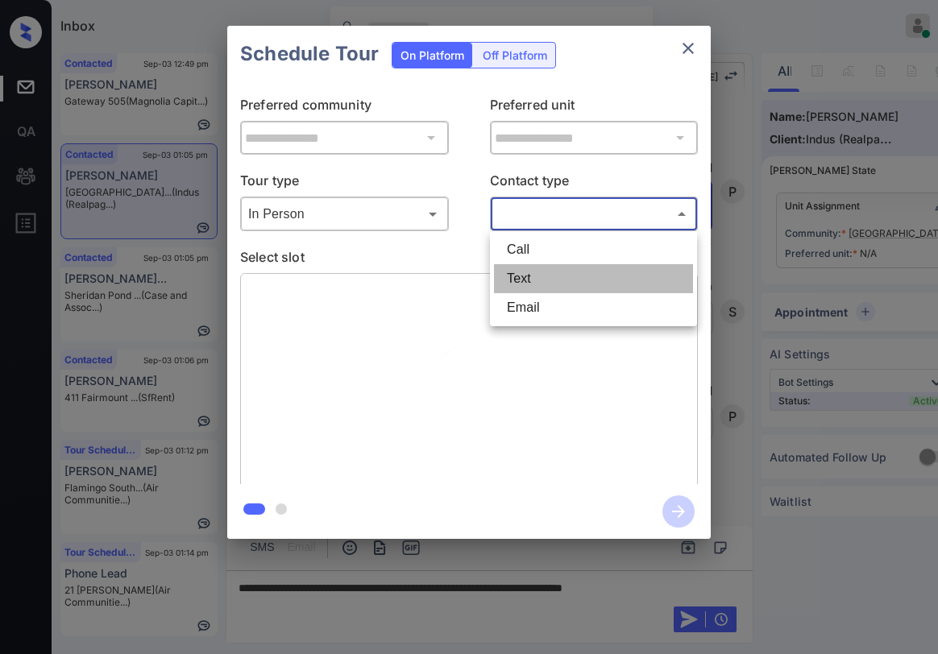
click at [529, 276] on li "Text" at bounding box center [593, 278] width 199 height 29
type input "****"
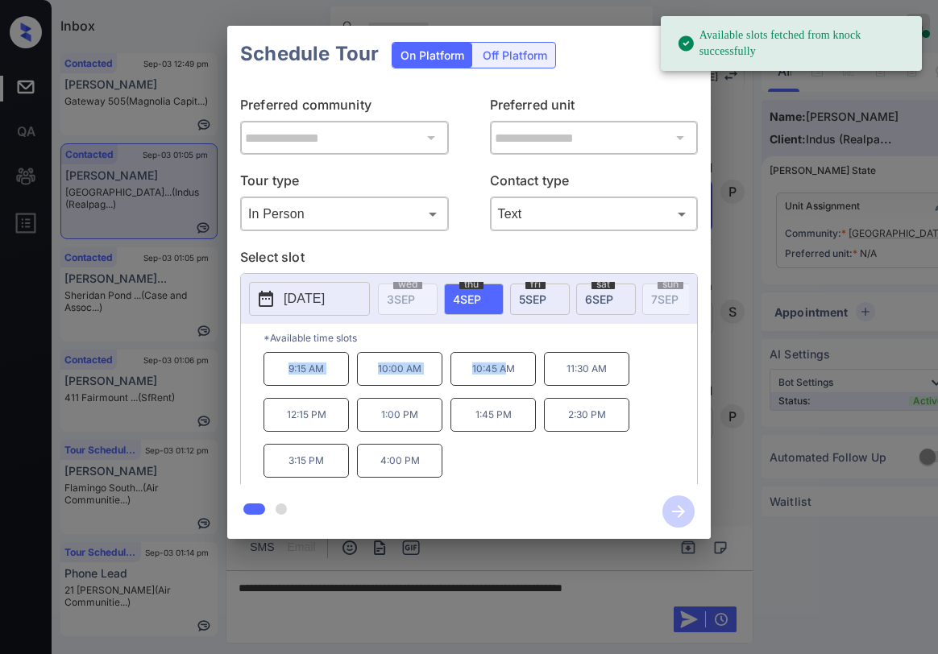
drag, startPoint x: 291, startPoint y: 379, endPoint x: 509, endPoint y: 376, distance: 218.4
click at [509, 376] on div "9:15 AM 10:00 AM 10:45 AM 11:30 AM 12:15 PM 1:00 PM 1:45 PM 2:30 PM 3:15 PM 4:0…" at bounding box center [481, 416] width 434 height 129
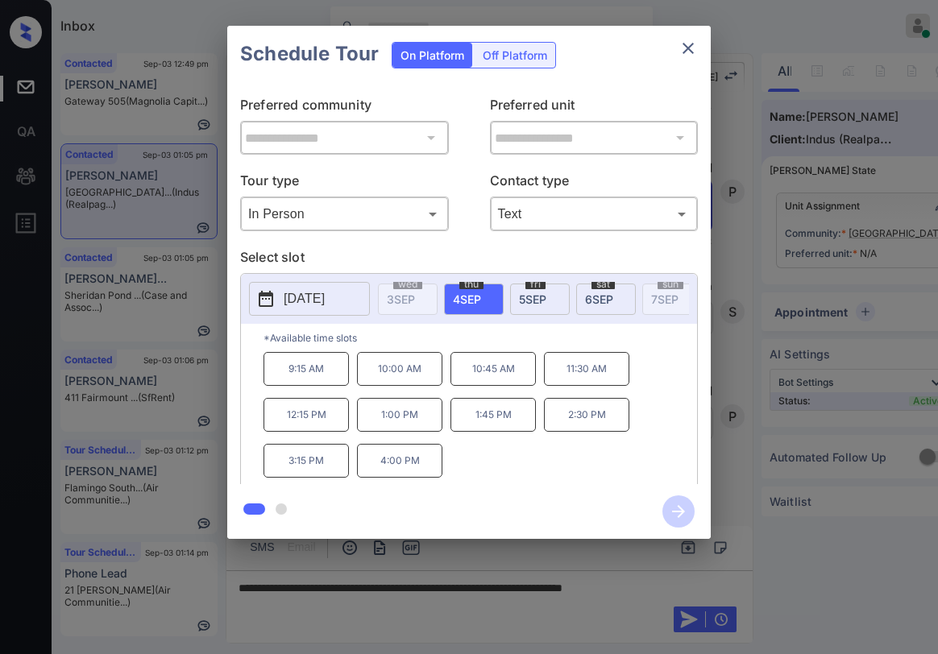
click at [522, 378] on p "10:45 AM" at bounding box center [492, 369] width 85 height 34
click at [384, 339] on p "*Available time slots" at bounding box center [481, 338] width 434 height 28
drag, startPoint x: 278, startPoint y: 372, endPoint x: 530, endPoint y: 369, distance: 252.3
click at [527, 374] on div "9:15 AM 10:00 AM 10:45 AM 11:30 AM 12:15 PM 1:00 PM 1:45 PM 2:30 PM 3:15 PM 4:0…" at bounding box center [481, 416] width 434 height 129
copy div "9:15 AM 10:00 AM 10:45 AM"
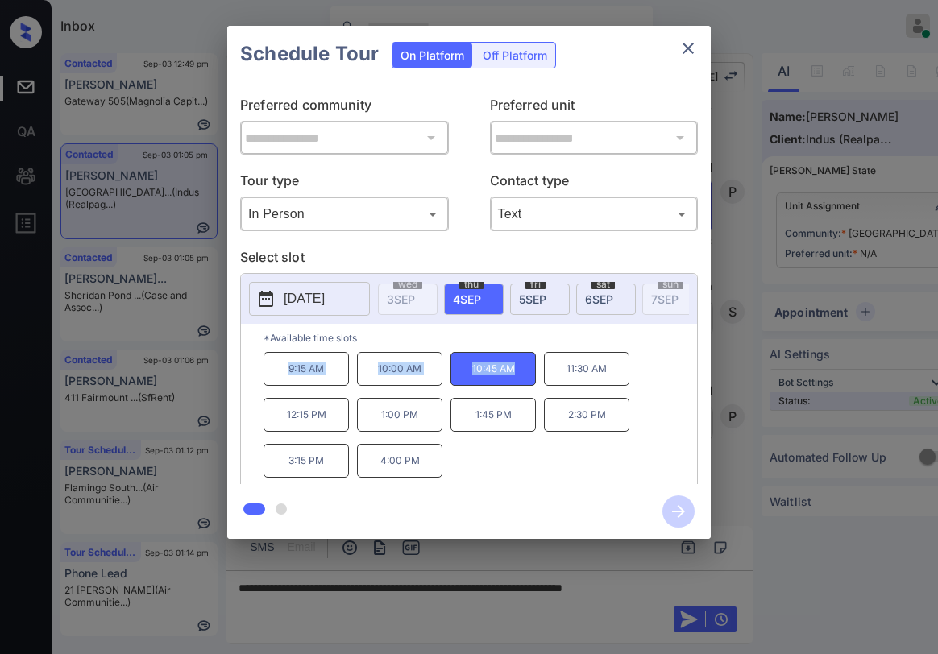
click at [689, 41] on icon "close" at bounding box center [688, 48] width 19 height 19
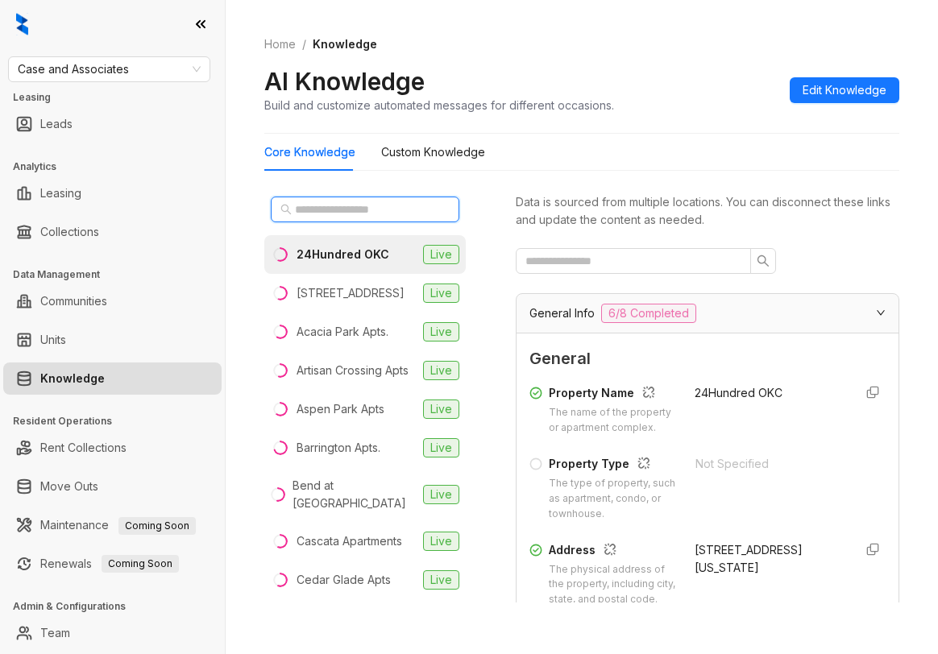
click at [333, 210] on input "text" at bounding box center [366, 210] width 142 height 18
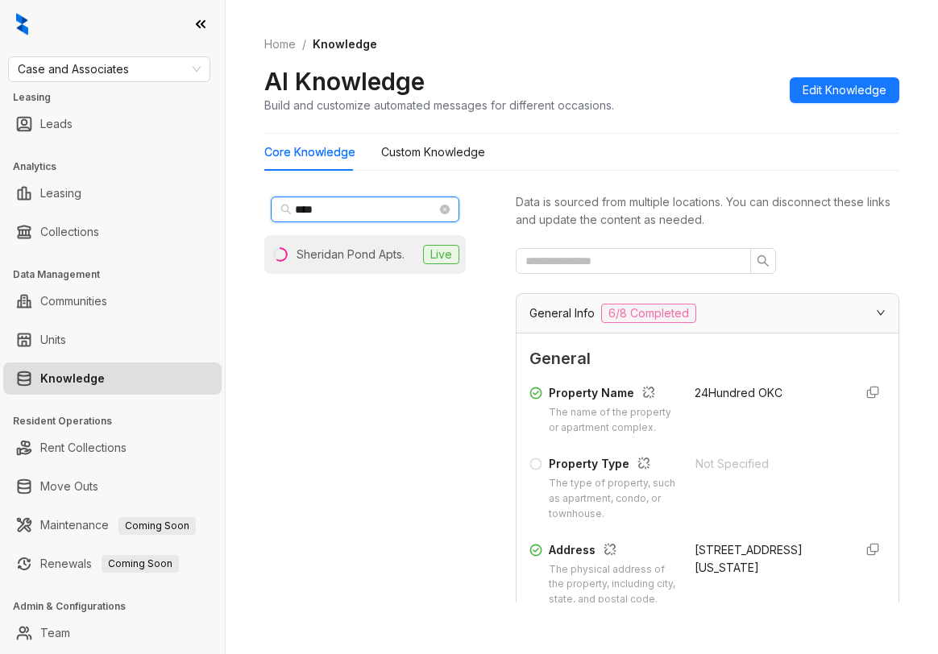
type input "****"
click at [335, 251] on div "Sheridan Pond Apts." at bounding box center [351, 255] width 108 height 18
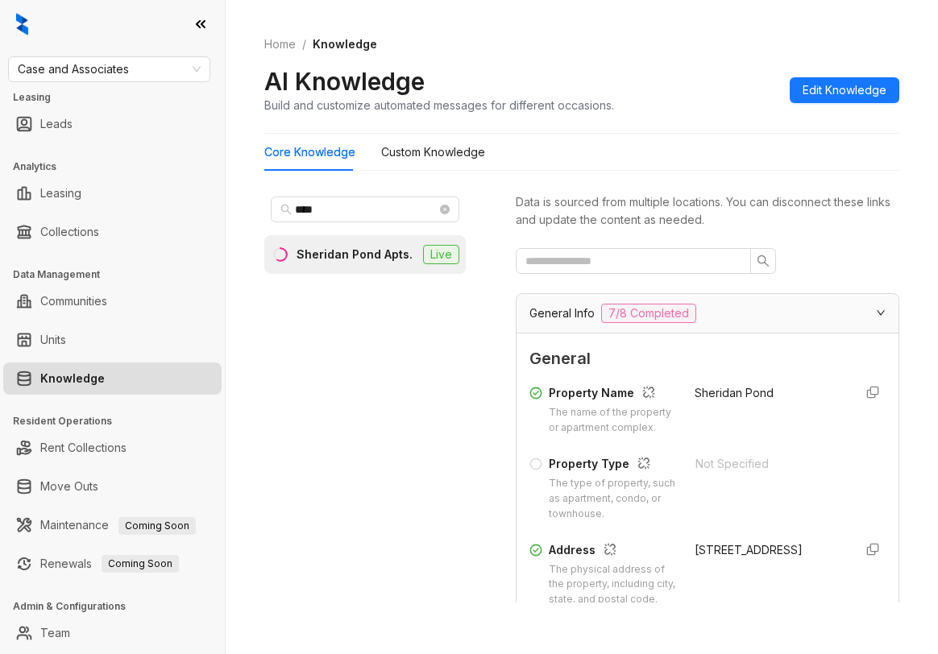
drag, startPoint x: 818, startPoint y: 26, endPoint x: 810, endPoint y: 35, distance: 12.6
click at [818, 26] on div "Home / Knowledge AI Knowledge Build and customize automated messages for differ…" at bounding box center [581, 75] width 635 height 118
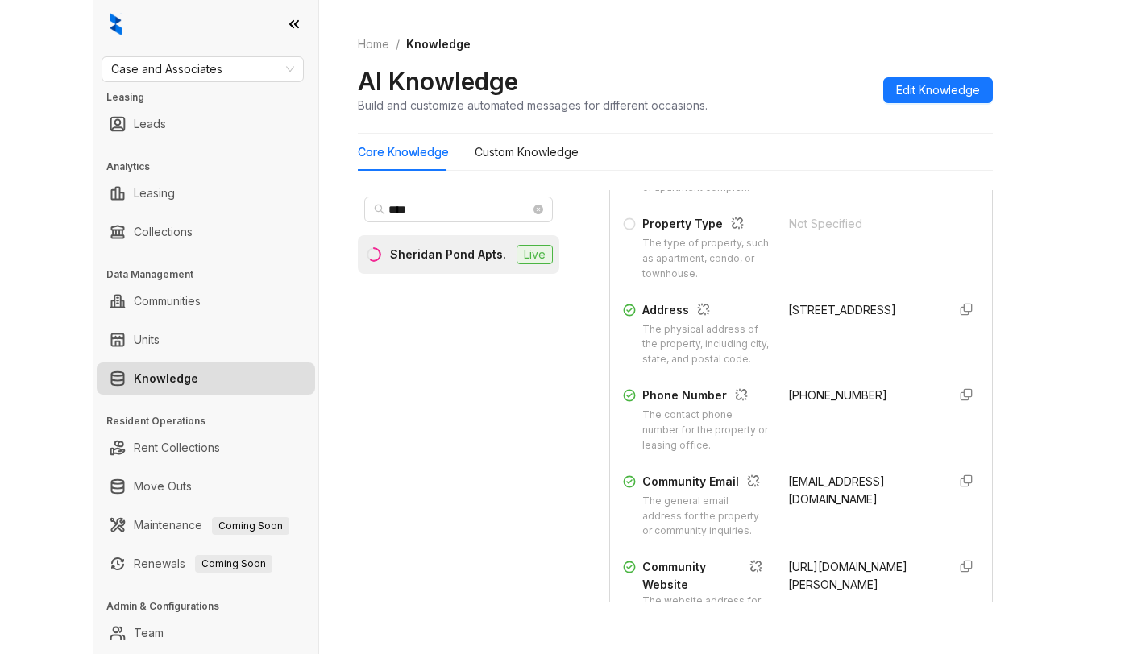
scroll to position [242, 0]
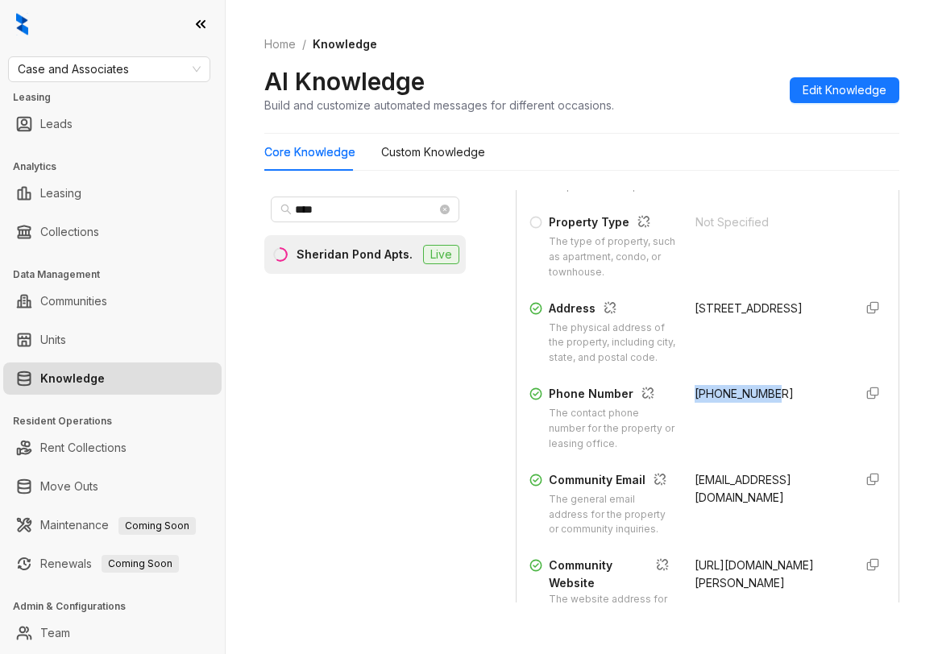
drag, startPoint x: 676, startPoint y: 440, endPoint x: 679, endPoint y: 380, distance: 59.7
click at [757, 447] on div "[PHONE_NUMBER]" at bounding box center [768, 418] width 146 height 67
copy span "[PHONE_NUMBER]"
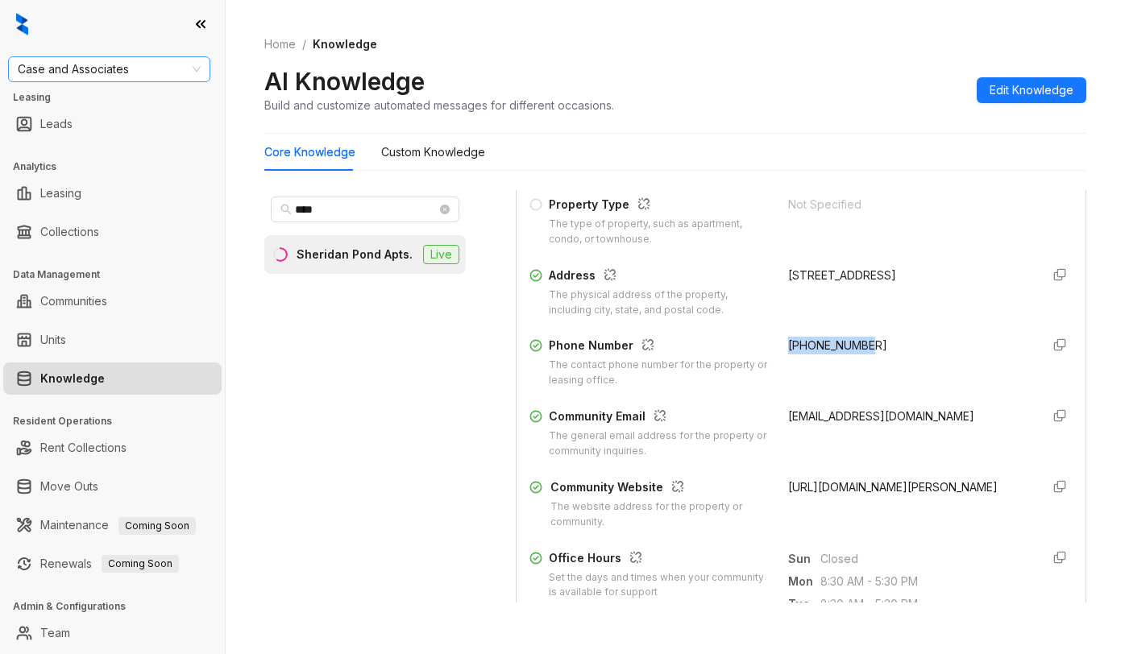
click at [165, 77] on span "Case and Associates" at bounding box center [109, 69] width 183 height 24
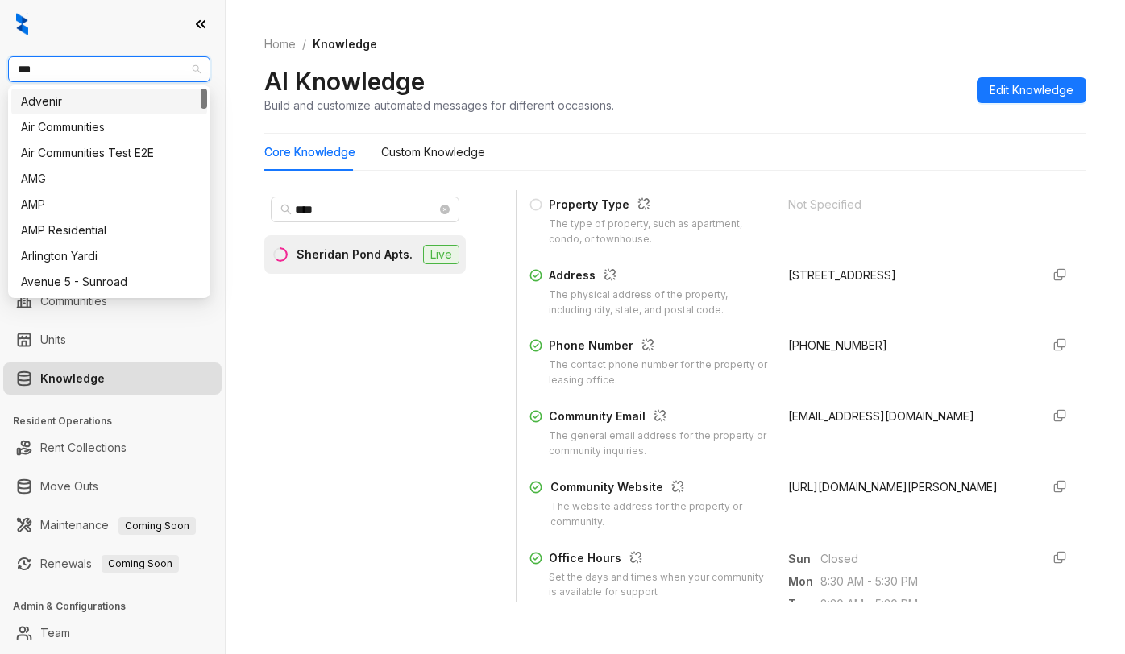
type input "****"
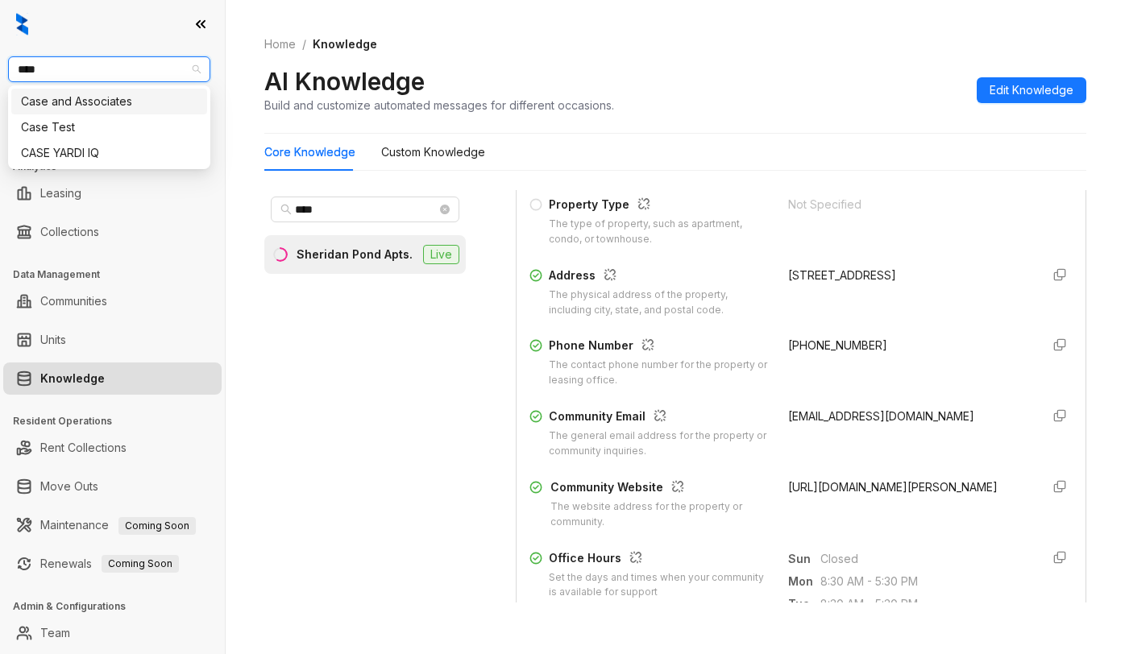
click at [97, 100] on div "Case and Associates" at bounding box center [109, 102] width 176 height 18
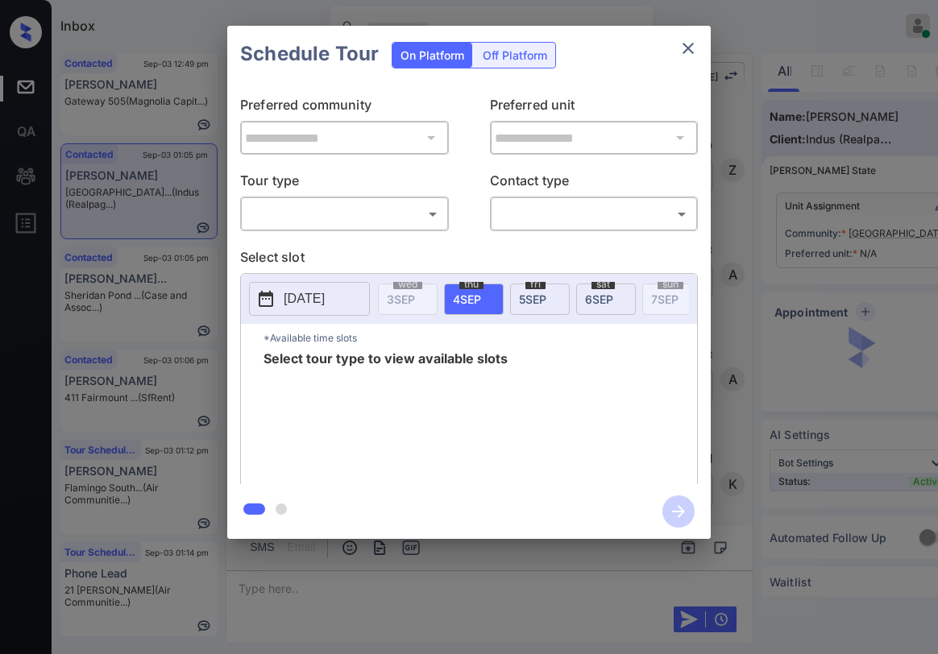
scroll to position [2057, 0]
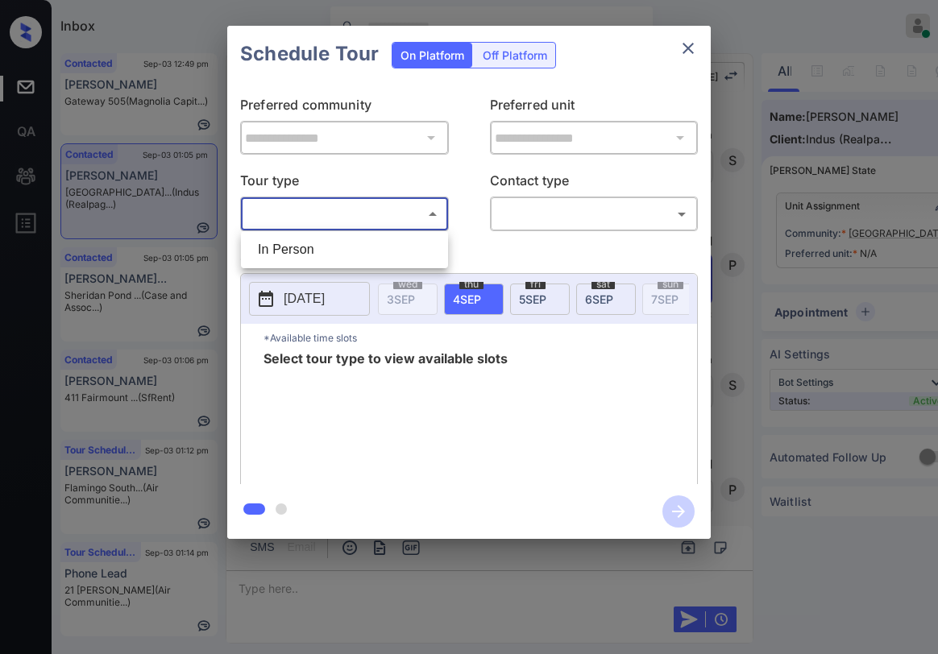
click at [379, 219] on body "Inbox Paolo Gabriel Online Set yourself offline Set yourself on break Profile S…" at bounding box center [469, 327] width 938 height 654
click at [687, 55] on div at bounding box center [469, 327] width 938 height 654
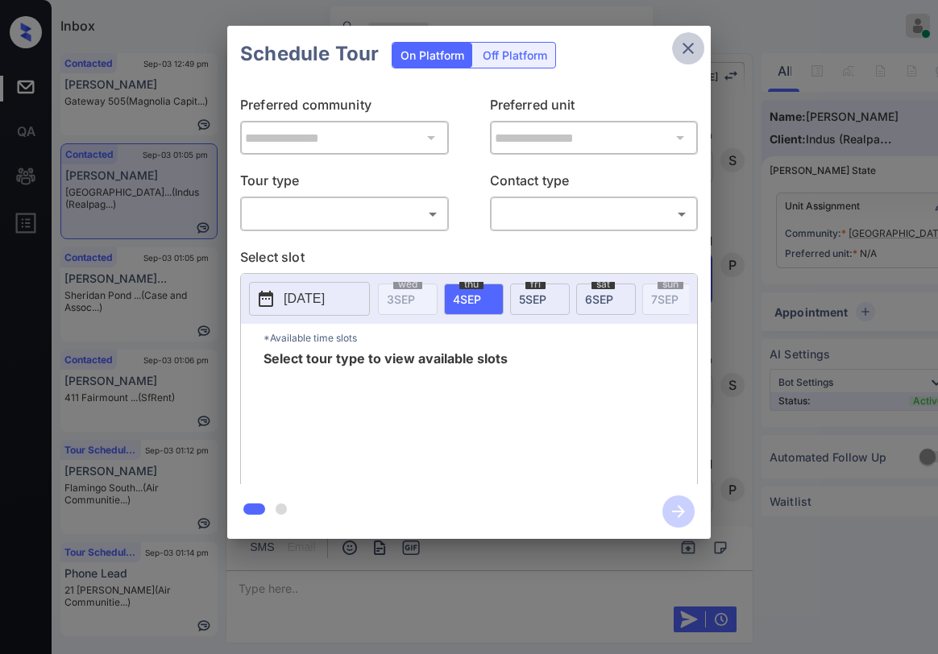
click at [683, 59] on button "close" at bounding box center [688, 48] width 32 height 32
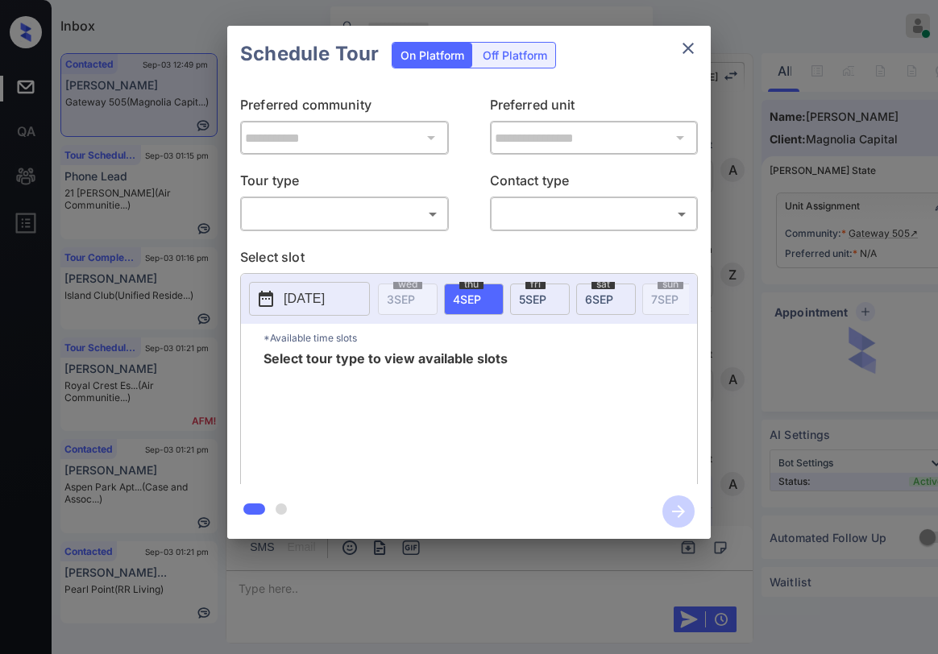
scroll to position [816, 0]
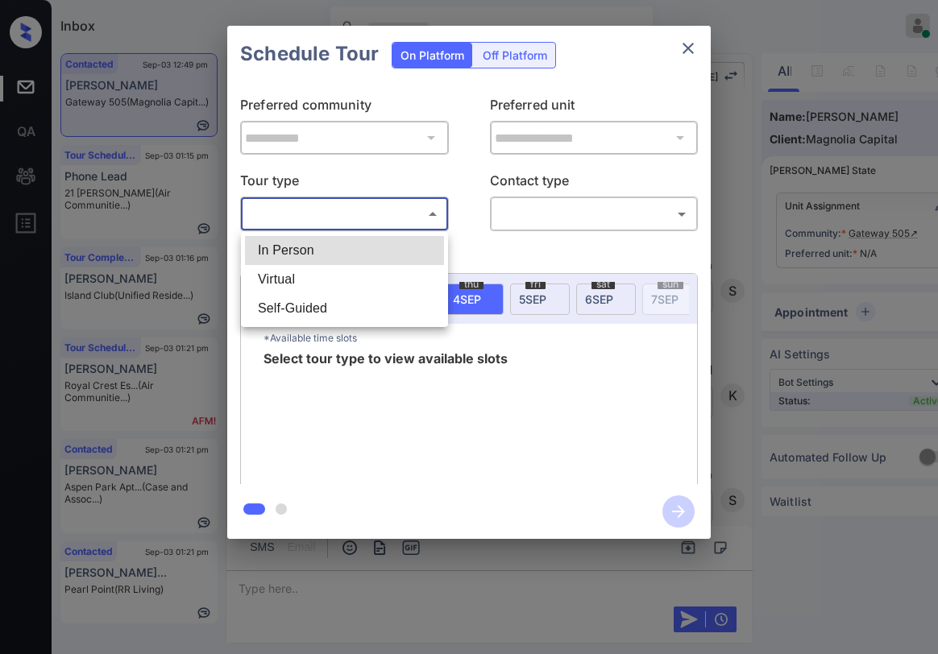
click at [369, 212] on body "Inbox Paolo Gabriel Online Set yourself offline Set yourself on break Profile S…" at bounding box center [469, 327] width 938 height 654
click at [683, 48] on div at bounding box center [469, 327] width 938 height 654
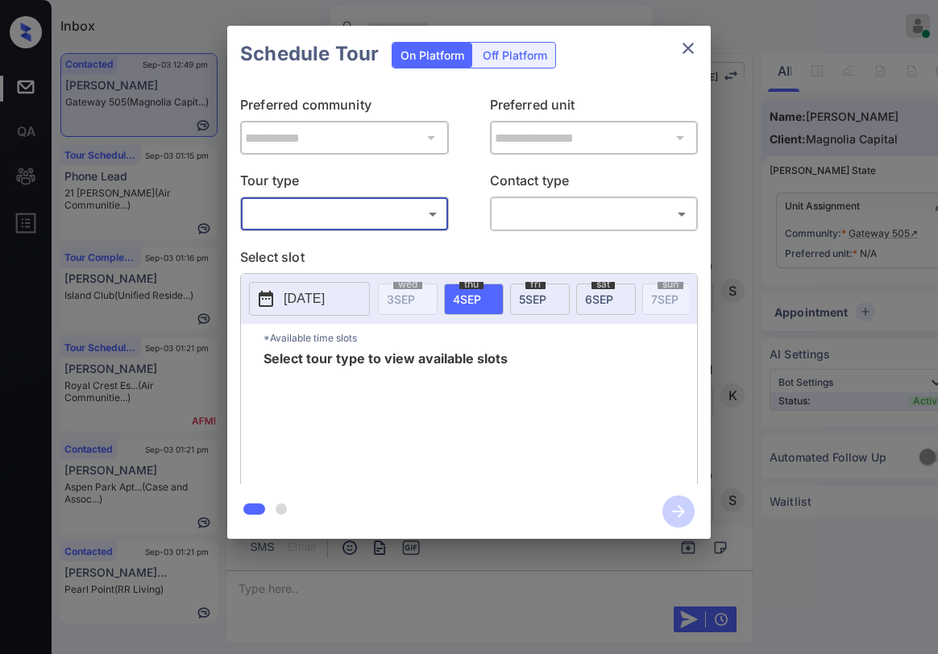
click at [686, 40] on button "close" at bounding box center [688, 48] width 32 height 32
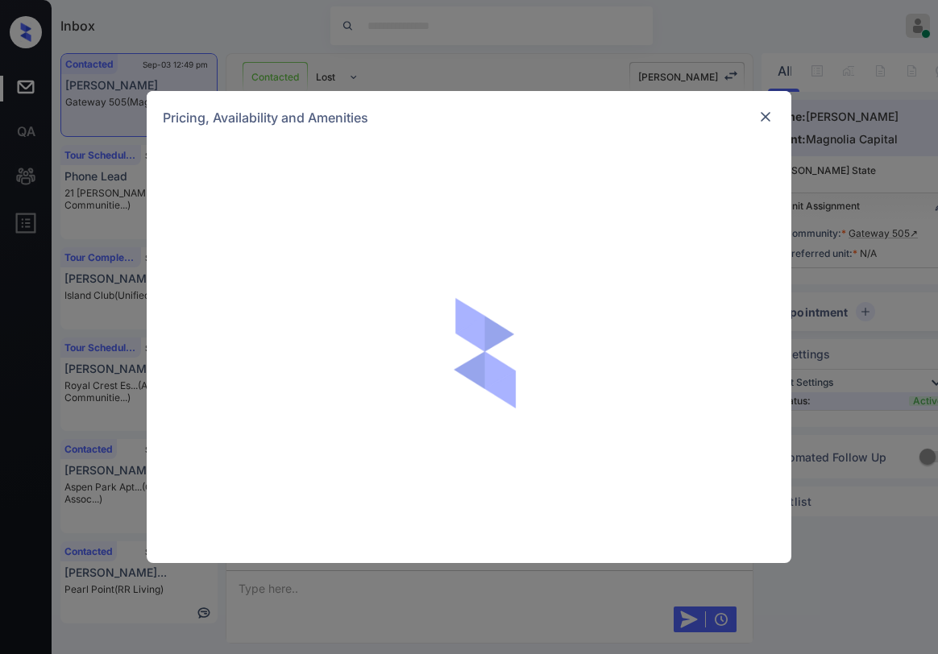
scroll to position [816, 0]
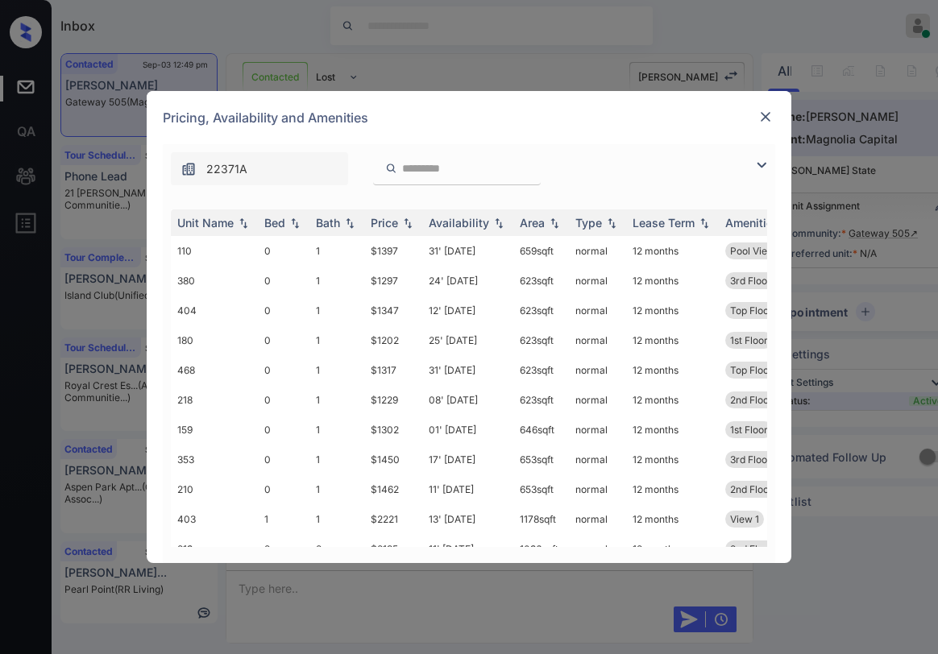
click at [766, 115] on img at bounding box center [766, 117] width 16 height 16
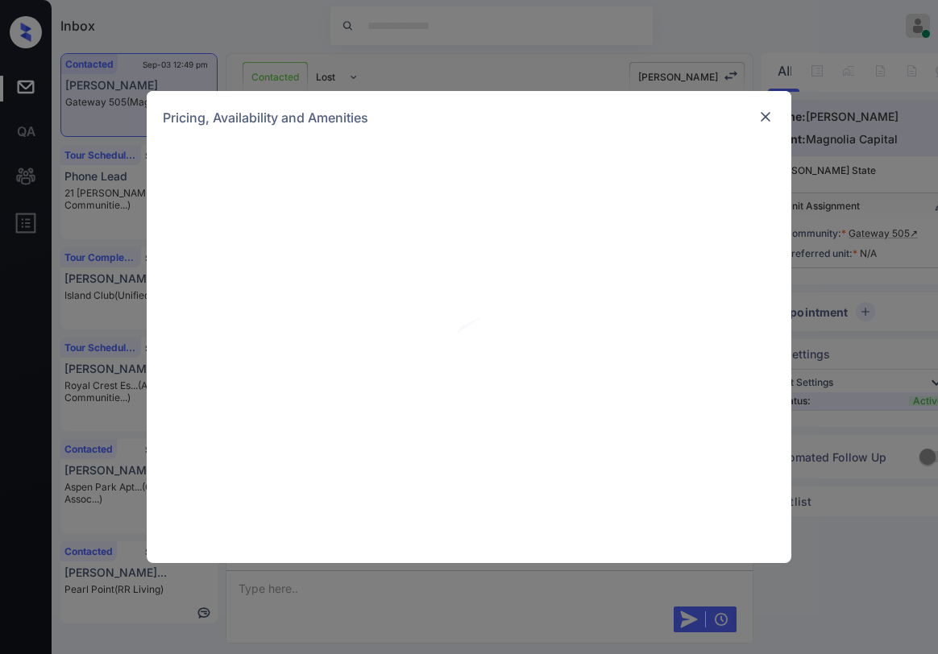
scroll to position [816, 0]
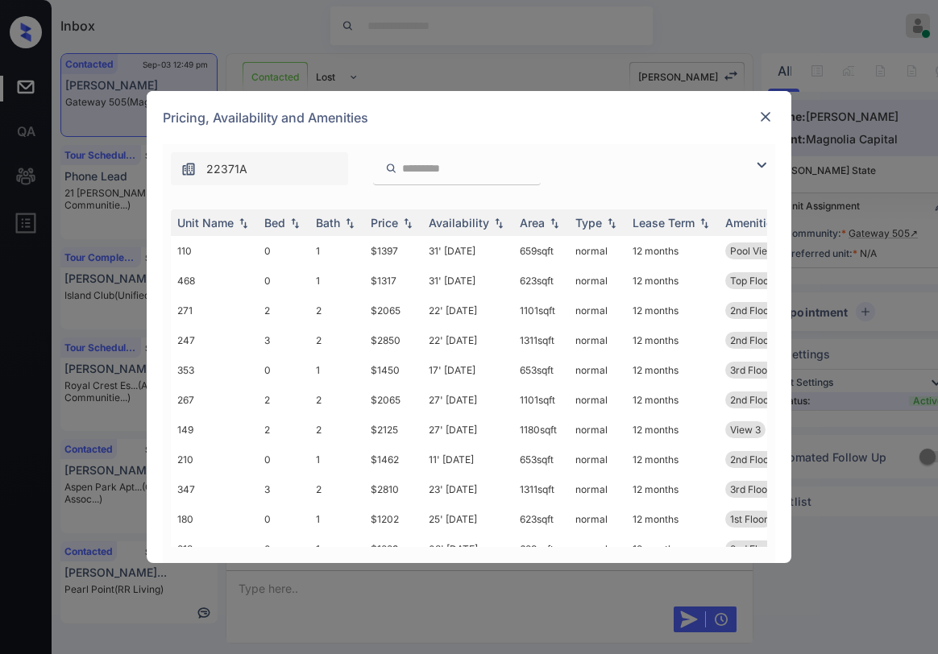
click at [758, 168] on img at bounding box center [761, 165] width 19 height 19
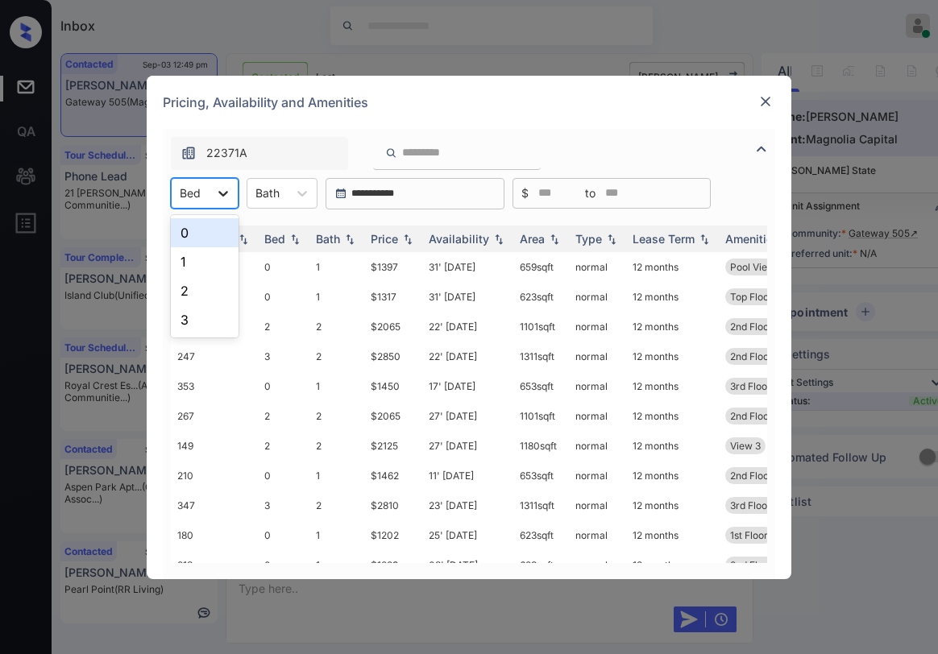
click at [219, 198] on icon at bounding box center [223, 193] width 16 height 16
click at [187, 258] on div "1" at bounding box center [205, 261] width 68 height 29
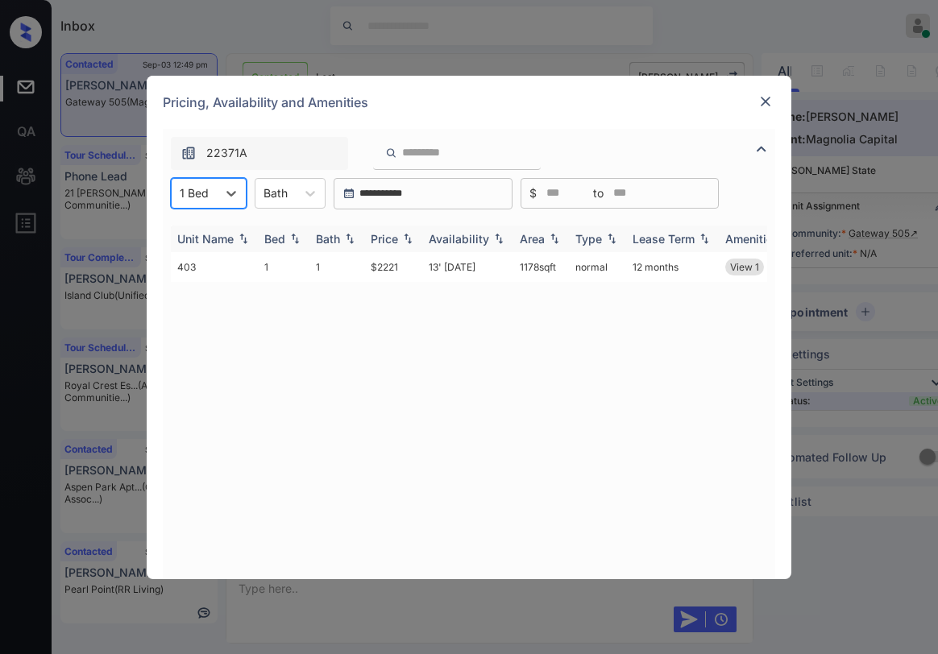
click at [401, 238] on img at bounding box center [408, 238] width 16 height 11
click at [401, 239] on img at bounding box center [408, 239] width 16 height 12
click at [401, 239] on img at bounding box center [408, 238] width 16 height 11
click at [384, 267] on td "$2221" at bounding box center [393, 267] width 58 height 30
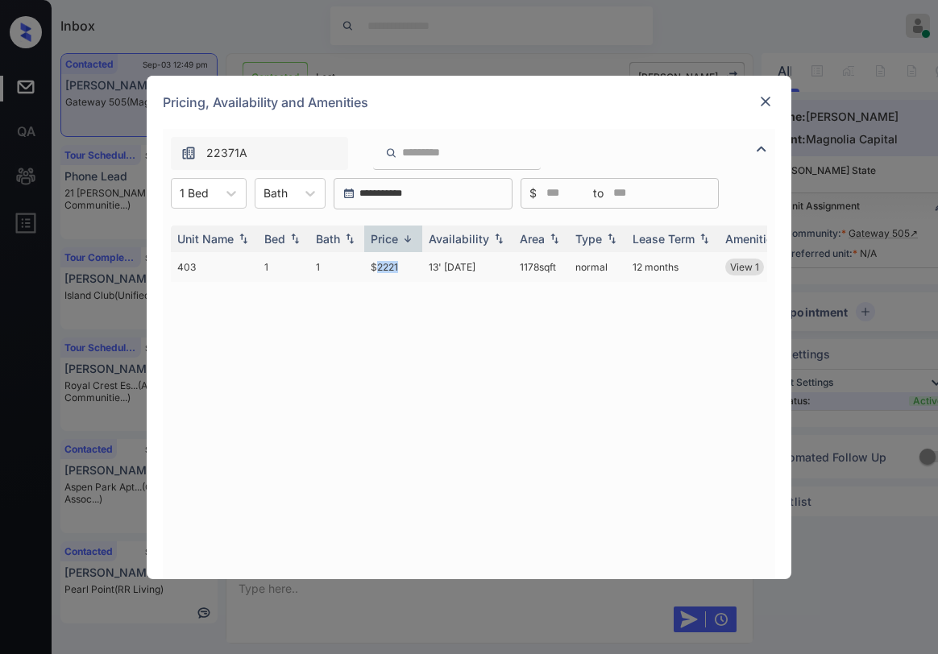
click at [384, 267] on td "$2221" at bounding box center [393, 267] width 58 height 30
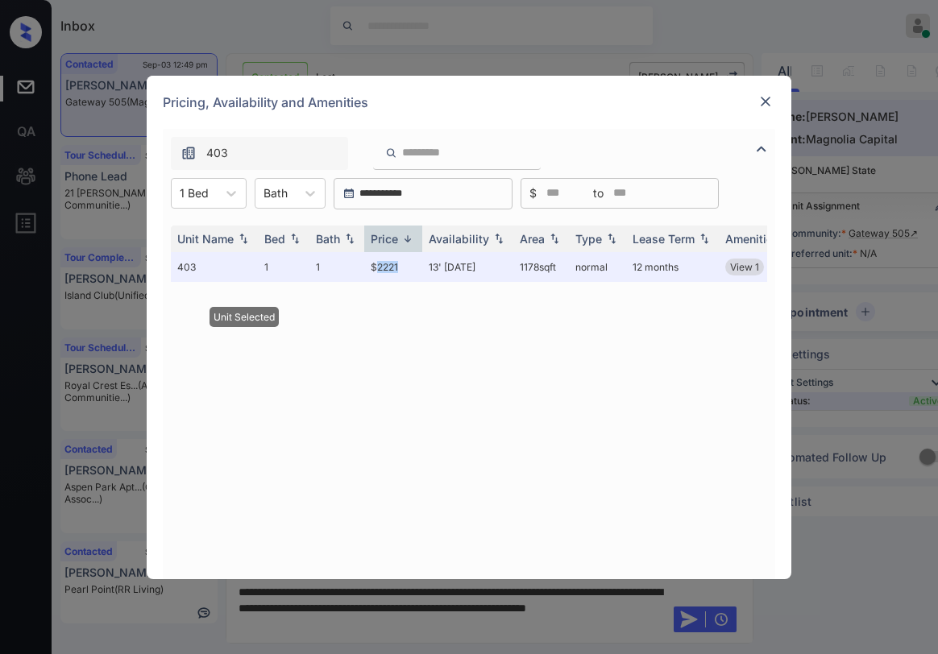
click at [766, 102] on img at bounding box center [766, 101] width 16 height 16
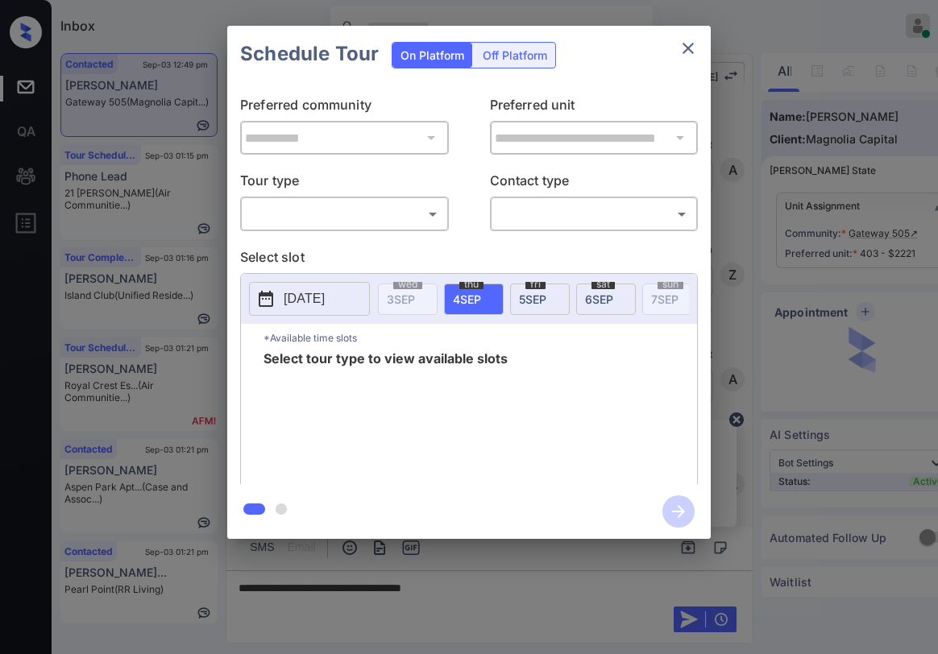
scroll to position [816, 0]
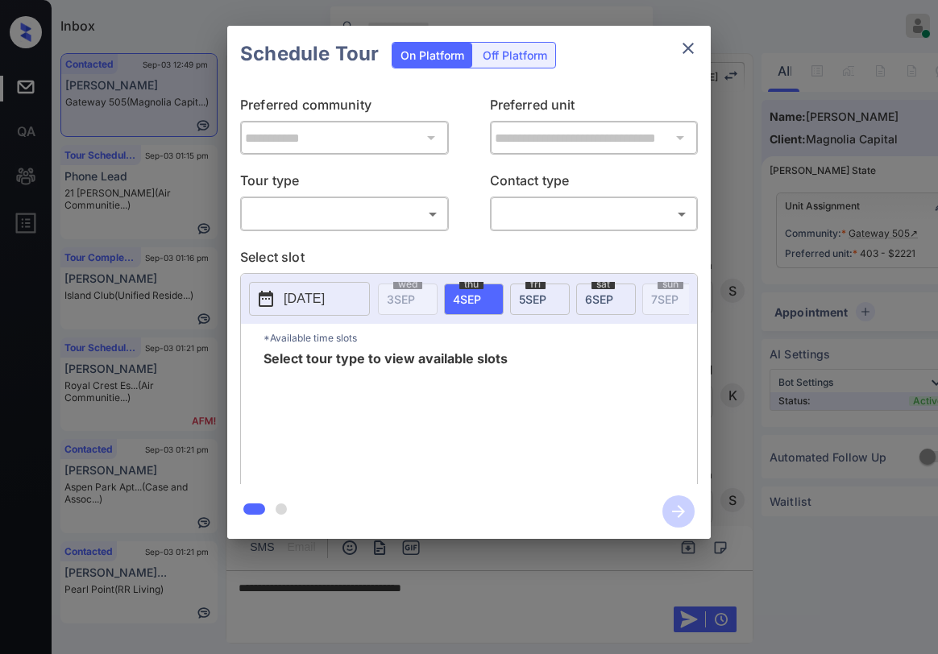
click at [327, 220] on body "Inbox [PERSON_NAME] Online Set yourself offline Set yourself on break Profile S…" at bounding box center [469, 327] width 938 height 654
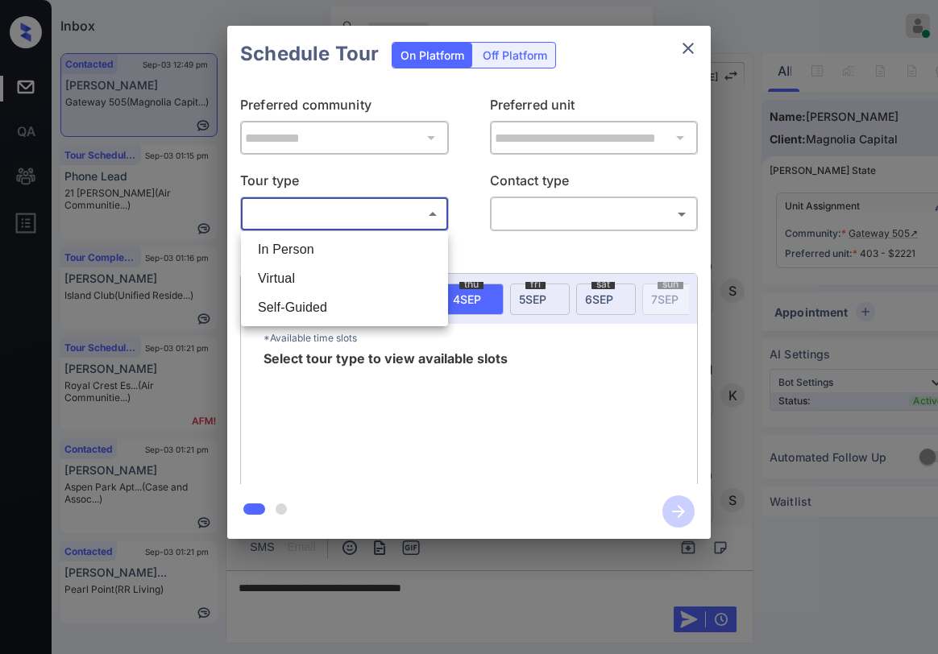
click at [303, 276] on li "Virtual" at bounding box center [344, 278] width 199 height 29
type input "*******"
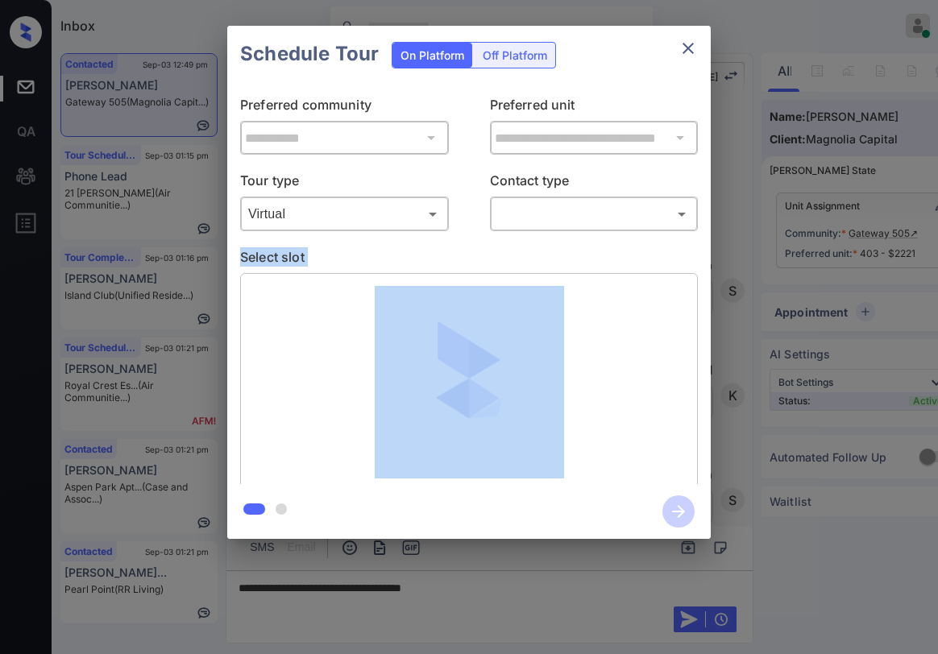
click at [543, 222] on body "Inbox Paolo Gabriel Online Set yourself offline Set yourself on break Profile S…" at bounding box center [469, 327] width 938 height 654
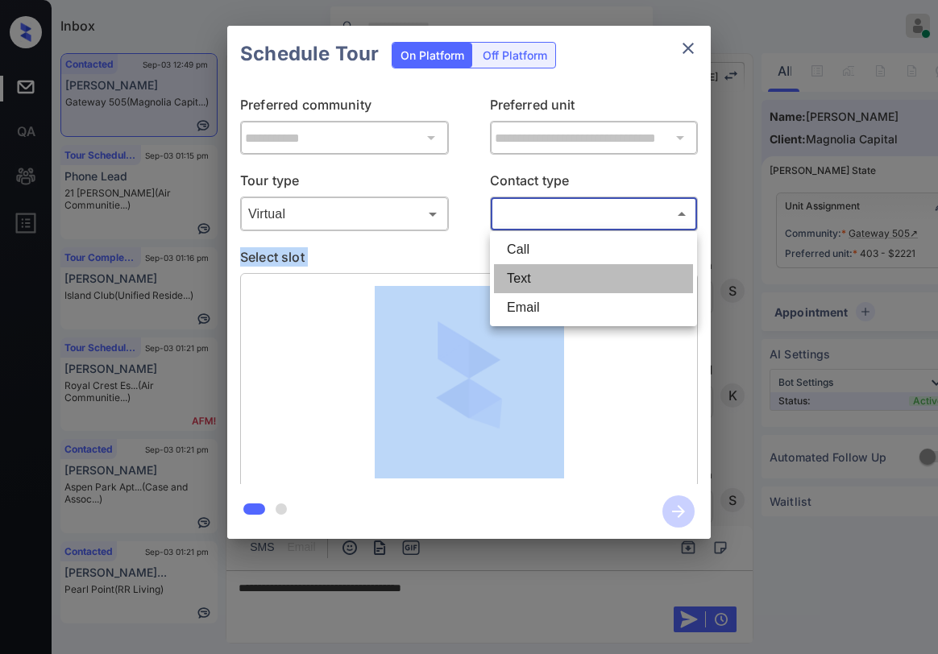
click at [524, 275] on li "Text" at bounding box center [593, 278] width 199 height 29
type input "****"
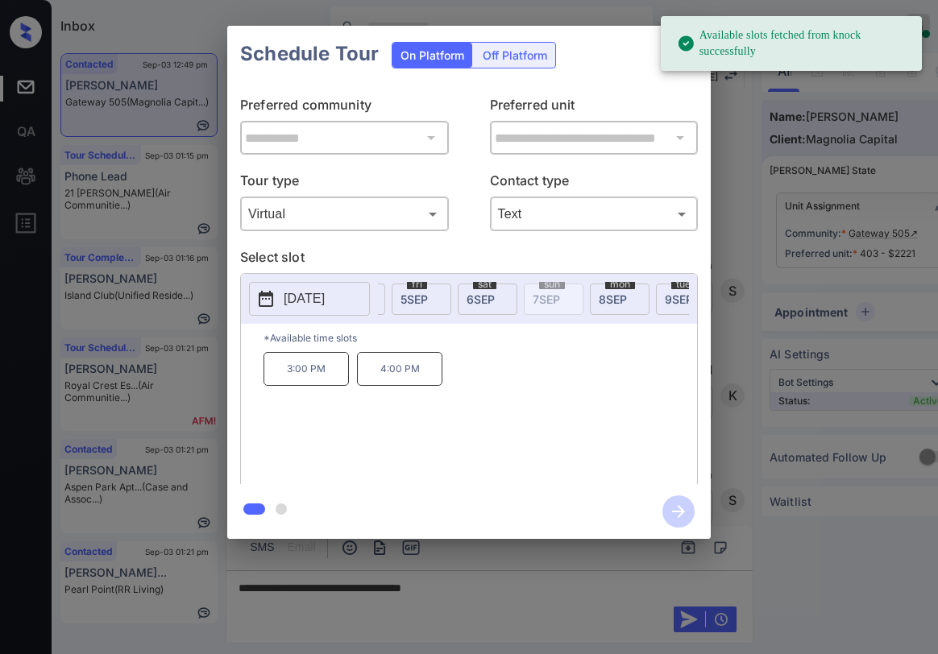
scroll to position [0, 0]
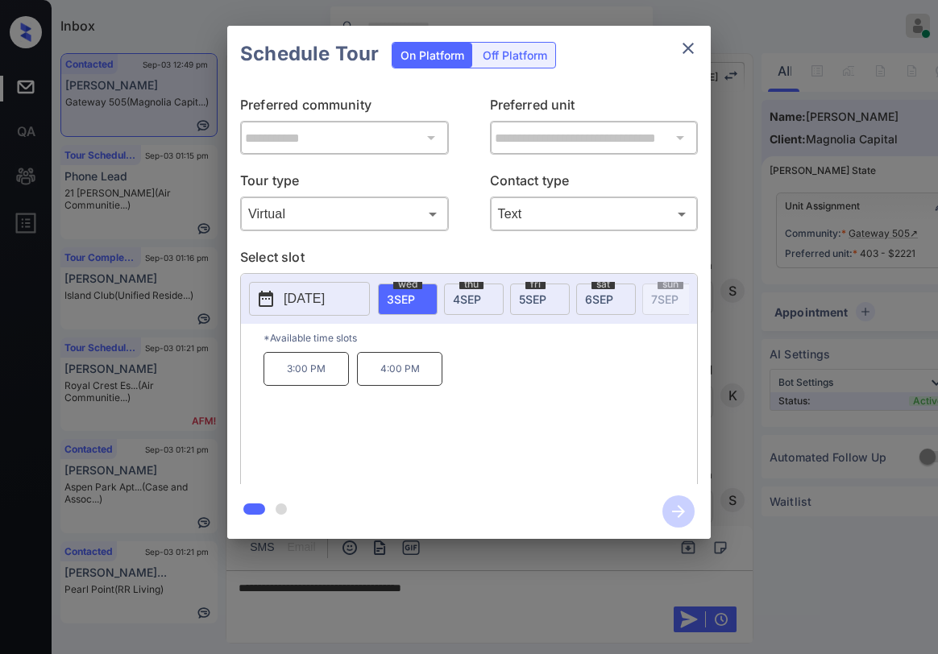
click at [469, 289] on div "thu 4 SEP" at bounding box center [474, 299] width 60 height 31
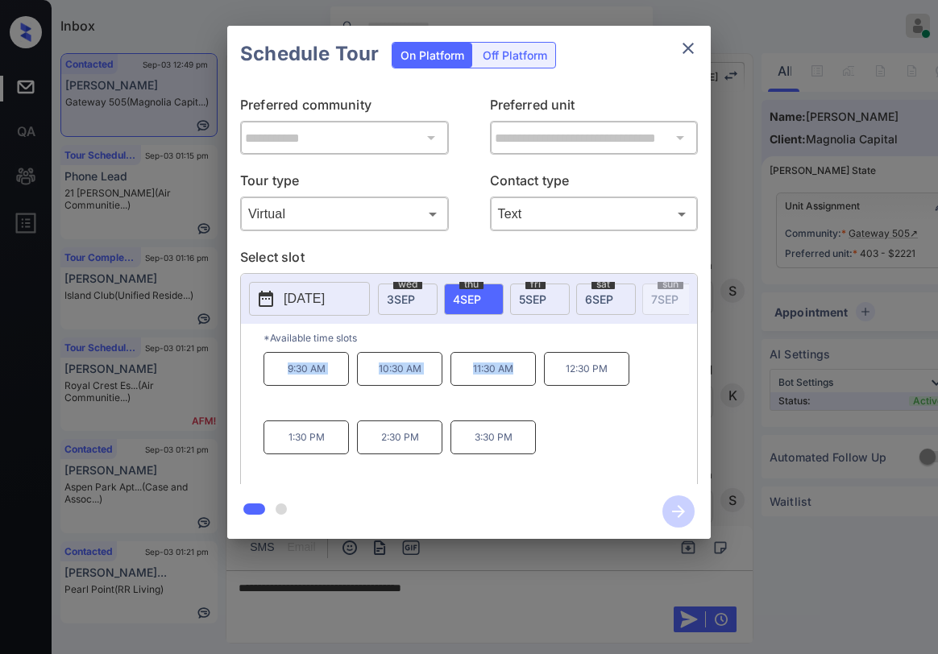
drag, startPoint x: 283, startPoint y: 378, endPoint x: 515, endPoint y: 378, distance: 232.1
click at [515, 378] on div "9:30 AM 10:30 AM 11:30 AM 12:30 PM 1:30 PM 2:30 PM 3:30 PM" at bounding box center [481, 416] width 434 height 129
copy div "9:30 AM 10:30 AM 11:30 AM"
drag, startPoint x: 406, startPoint y: 297, endPoint x: 407, endPoint y: 305, distance: 8.1
click at [405, 299] on span "3 SEP" at bounding box center [401, 300] width 28 height 14
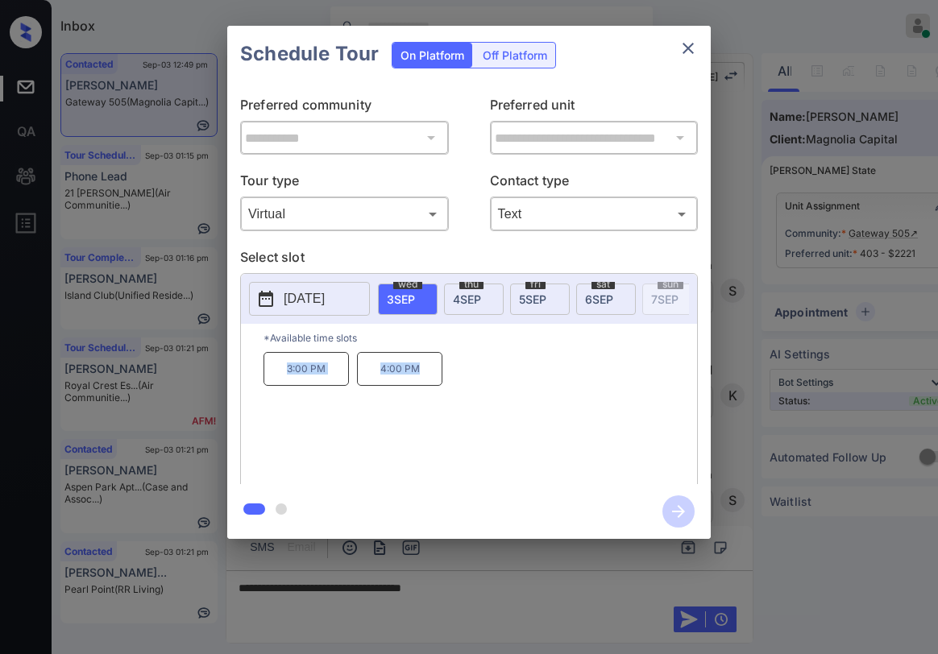
drag, startPoint x: 315, startPoint y: 379, endPoint x: 519, endPoint y: 273, distance: 229.6
click at [459, 374] on div "3:00 PM 4:00 PM" at bounding box center [481, 416] width 434 height 129
copy div "3:00 PM 4:00 PM"
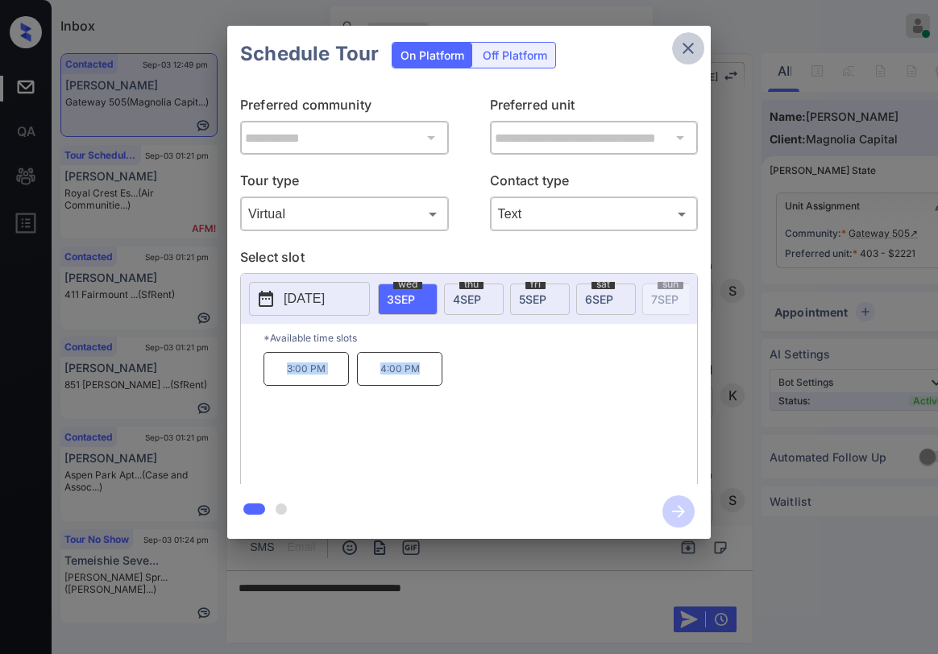
click at [684, 59] on button "close" at bounding box center [688, 48] width 32 height 32
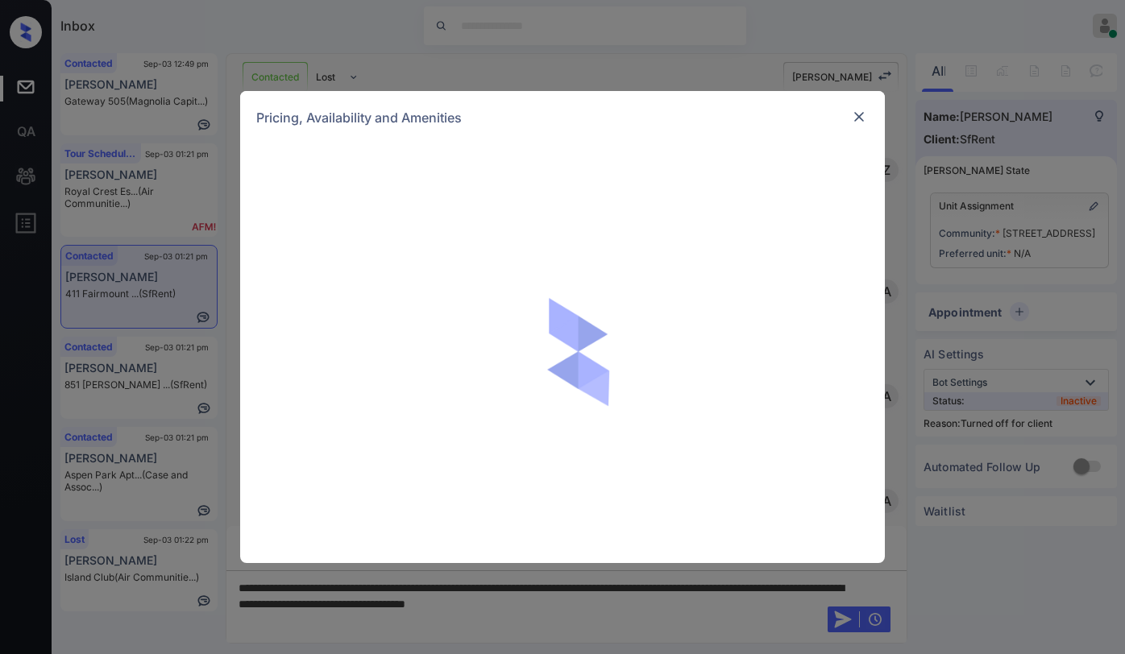
scroll to position [1441, 0]
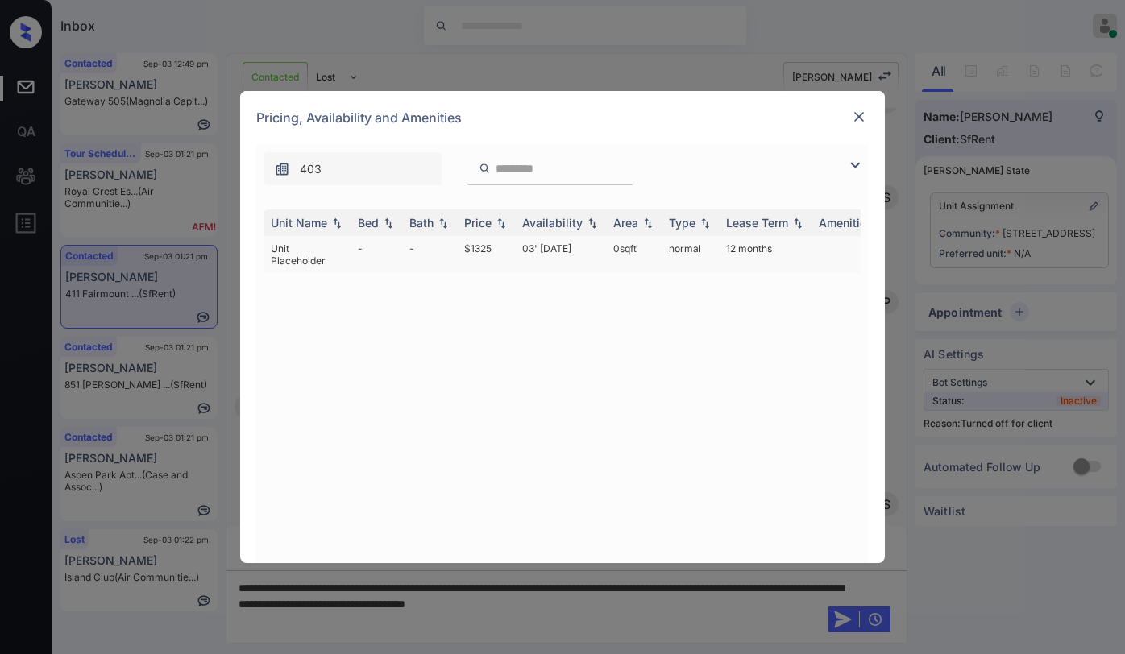
click at [482, 249] on td "$1325" at bounding box center [487, 254] width 58 height 37
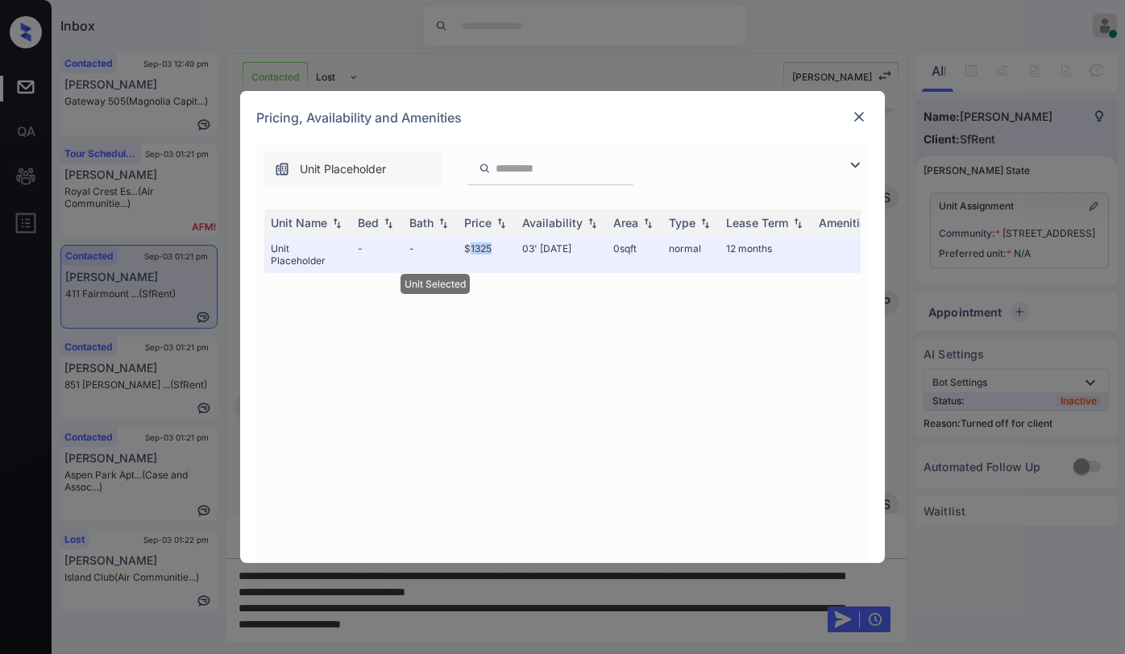
click at [860, 119] on img at bounding box center [859, 117] width 16 height 16
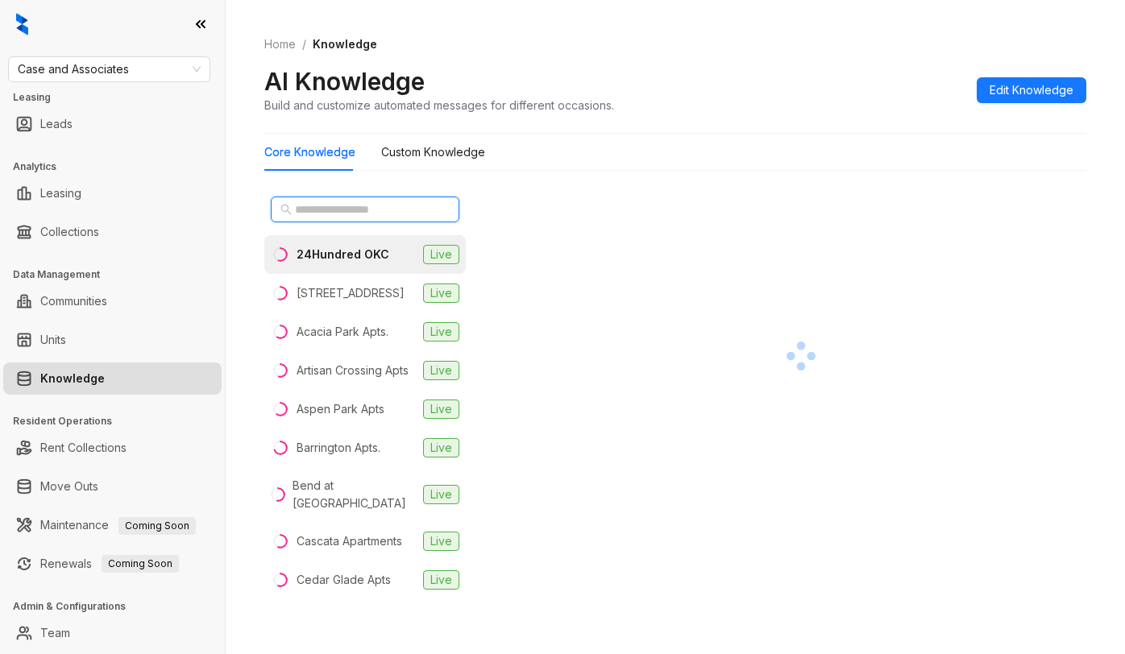
drag, startPoint x: 361, startPoint y: 209, endPoint x: 335, endPoint y: 197, distance: 28.5
click at [360, 209] on input "text" at bounding box center [366, 210] width 142 height 18
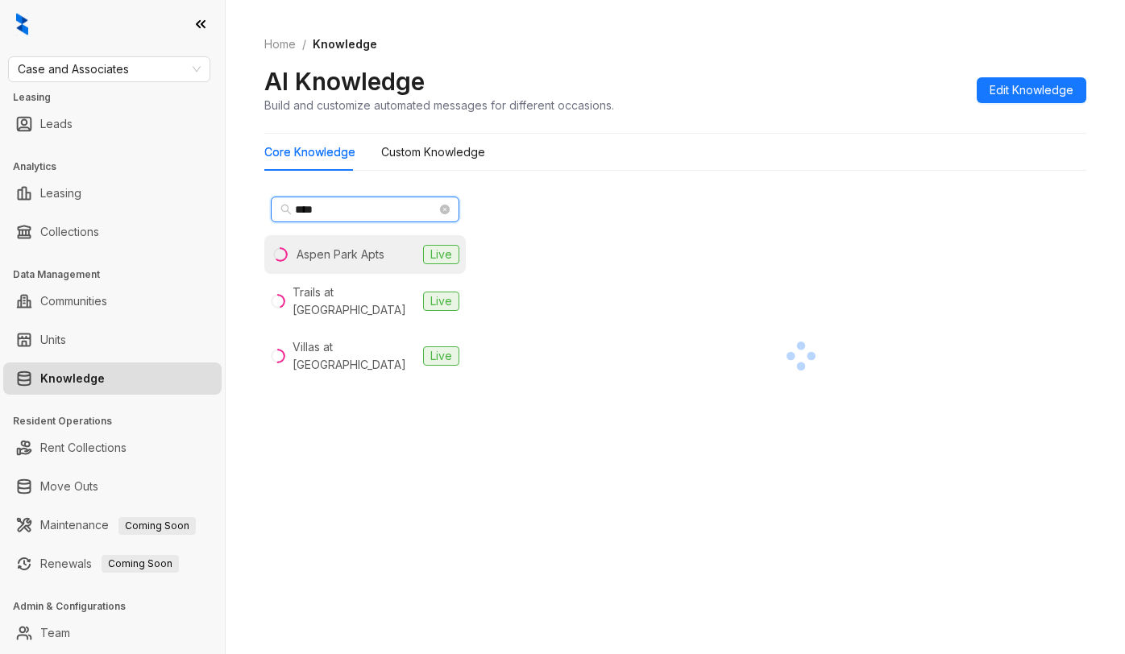
type input "****"
click at [355, 251] on div "Aspen Park Apts" at bounding box center [341, 255] width 88 height 18
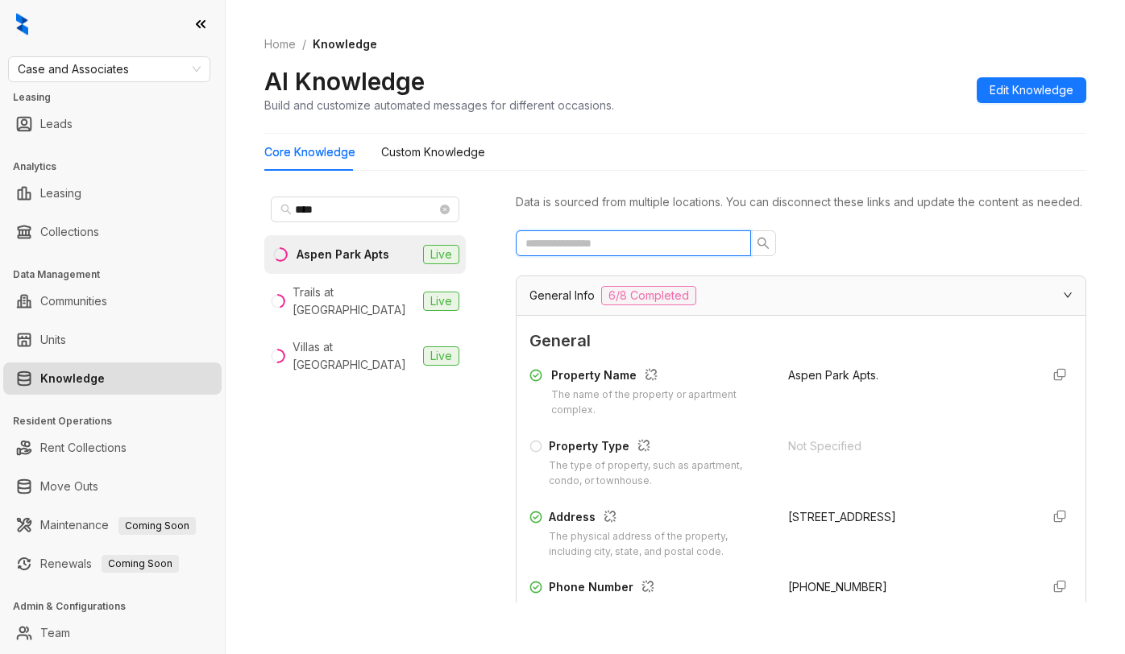
click at [612, 252] on input "text" at bounding box center [626, 244] width 203 height 18
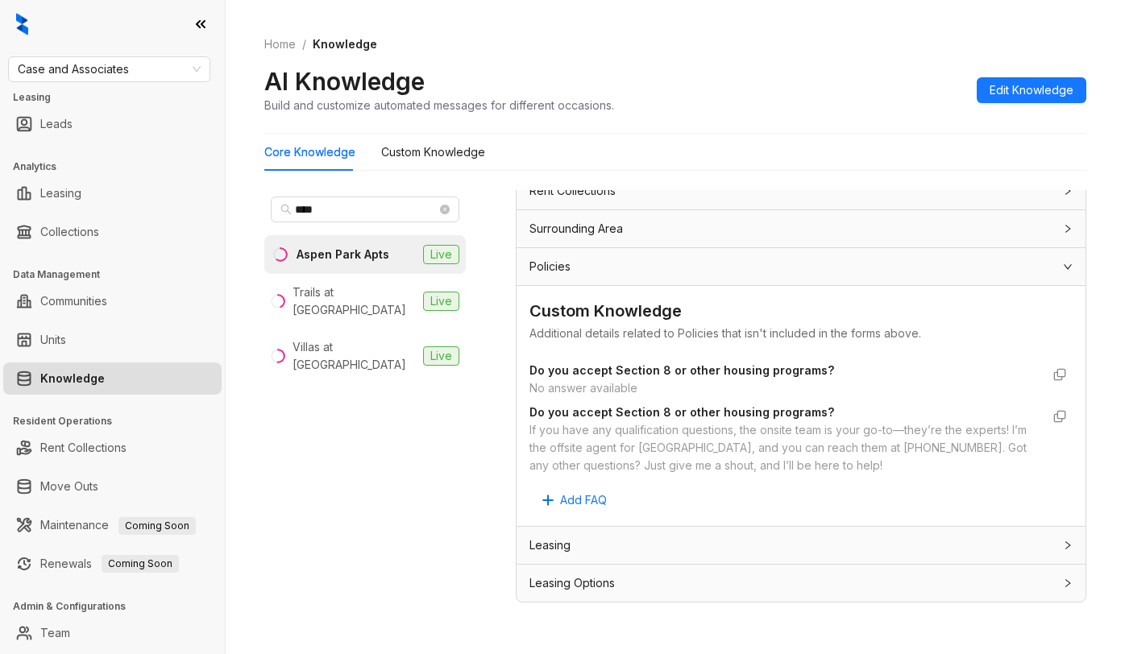
scroll to position [600, 0]
type input "*********"
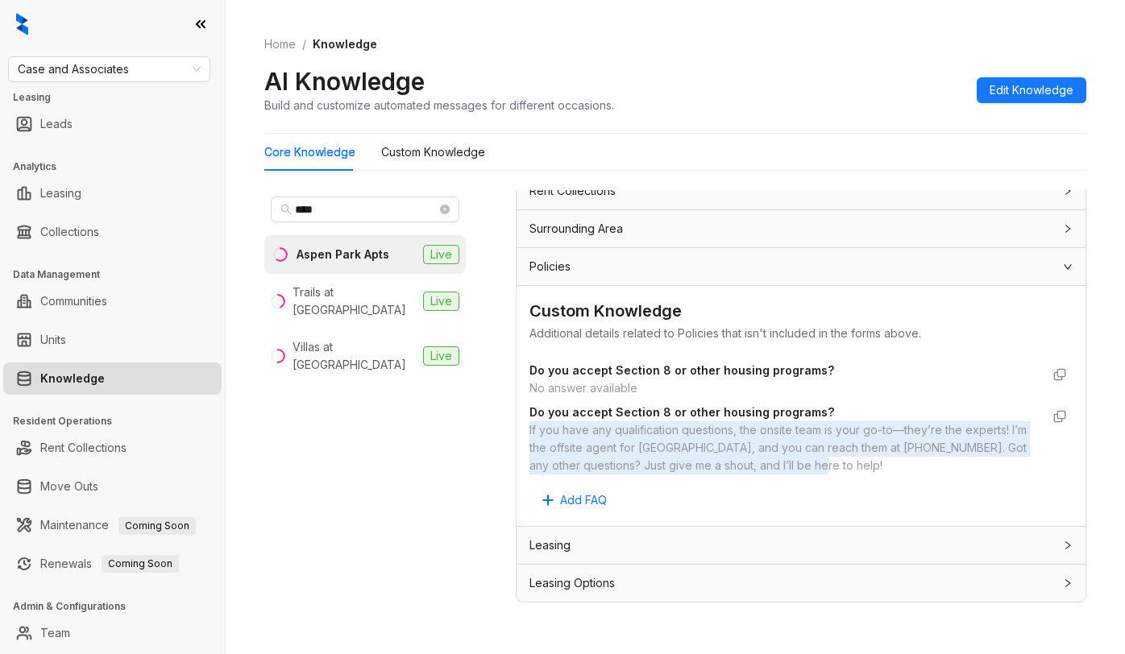
drag, startPoint x: 525, startPoint y: 429, endPoint x: 889, endPoint y: 470, distance: 365.8
click at [889, 470] on div "Custom Knowledge Additional details related to Policies that isn't included in …" at bounding box center [801, 405] width 569 height 239
copy div "If you have any qualification questions, the onsite team is your go-to—they’re …"
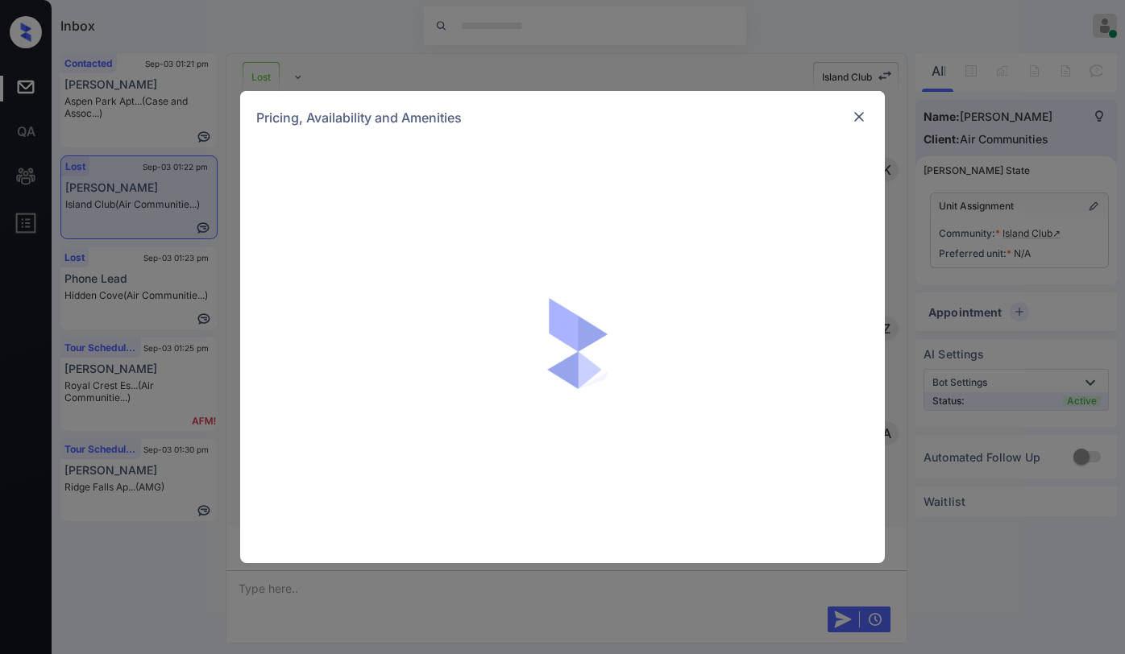
scroll to position [1973, 0]
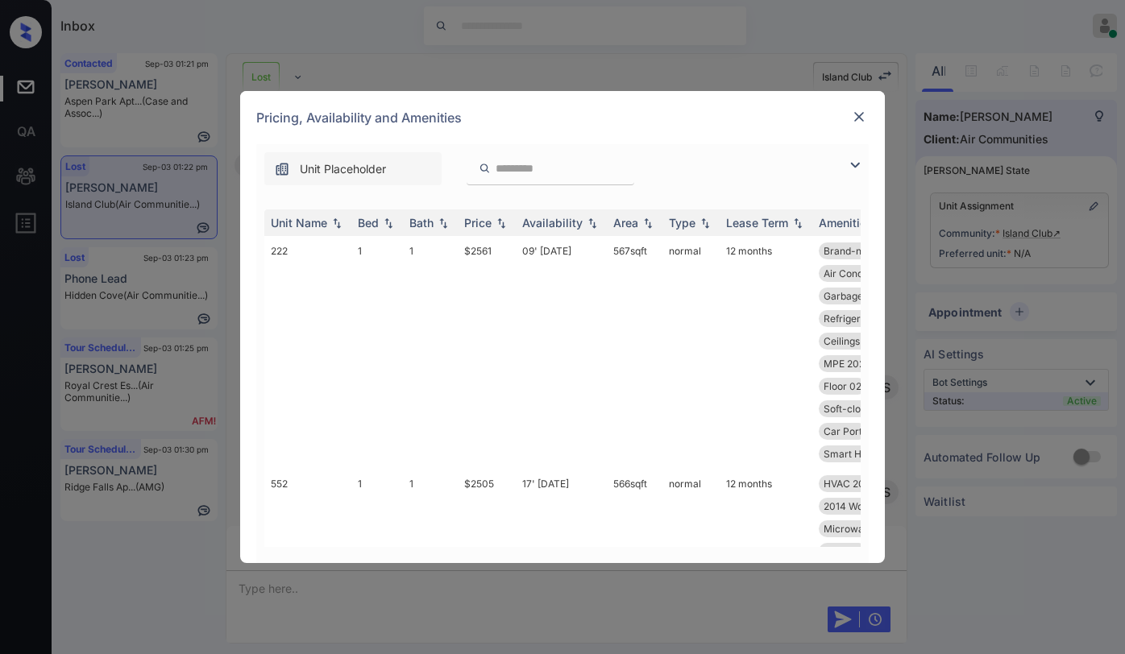
click at [858, 122] on img at bounding box center [859, 117] width 16 height 16
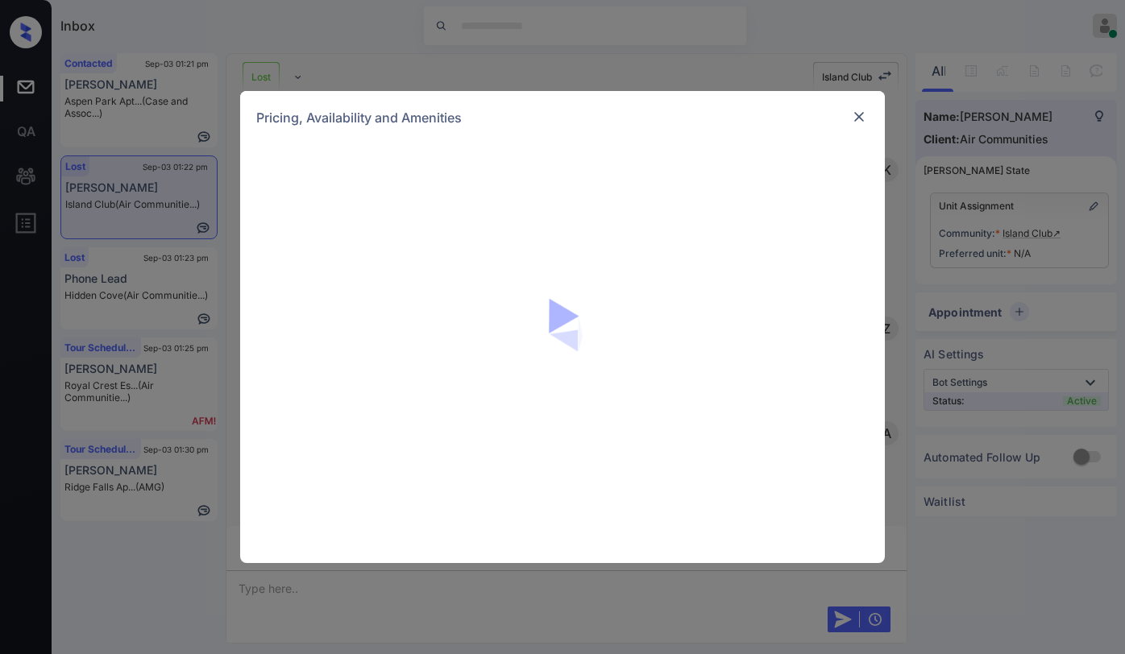
scroll to position [1973, 0]
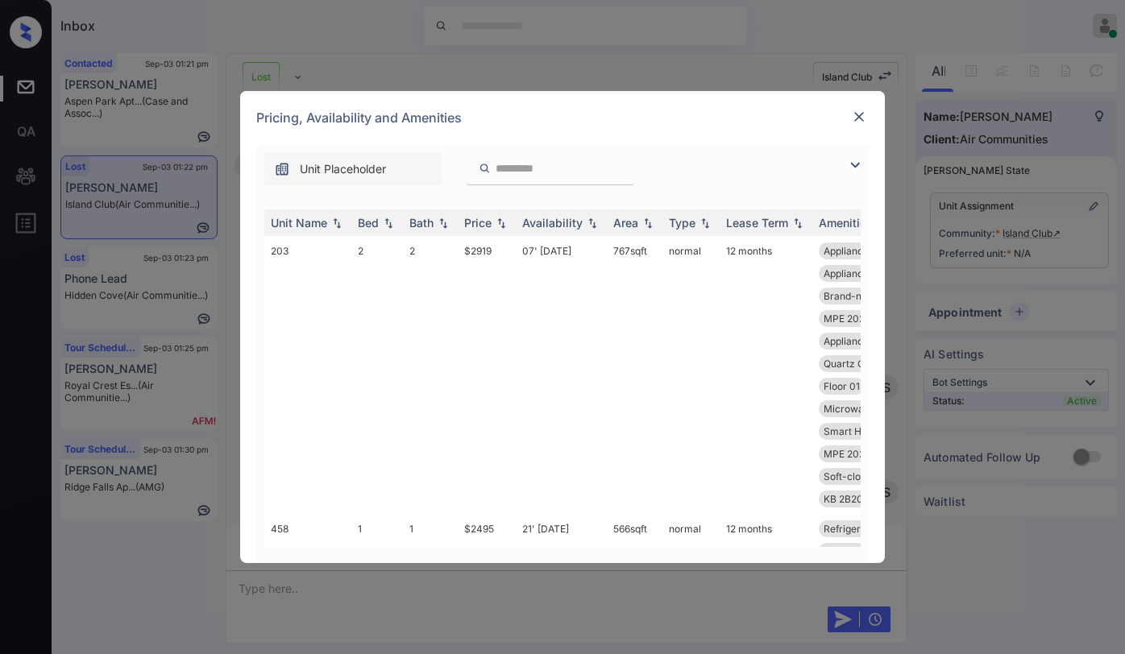
click at [854, 168] on img at bounding box center [854, 165] width 19 height 19
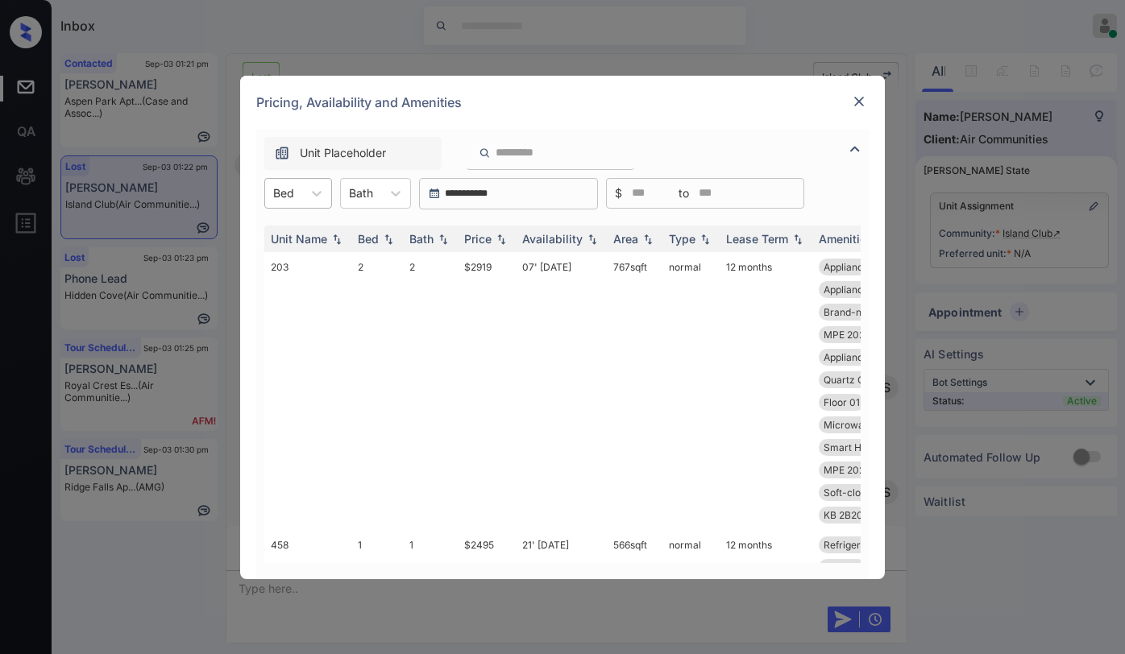
click at [293, 197] on div at bounding box center [283, 193] width 21 height 17
click at [276, 263] on div "2" at bounding box center [298, 261] width 68 height 29
click at [483, 236] on div "Price" at bounding box center [477, 239] width 27 height 14
click at [495, 236] on img at bounding box center [501, 239] width 16 height 12
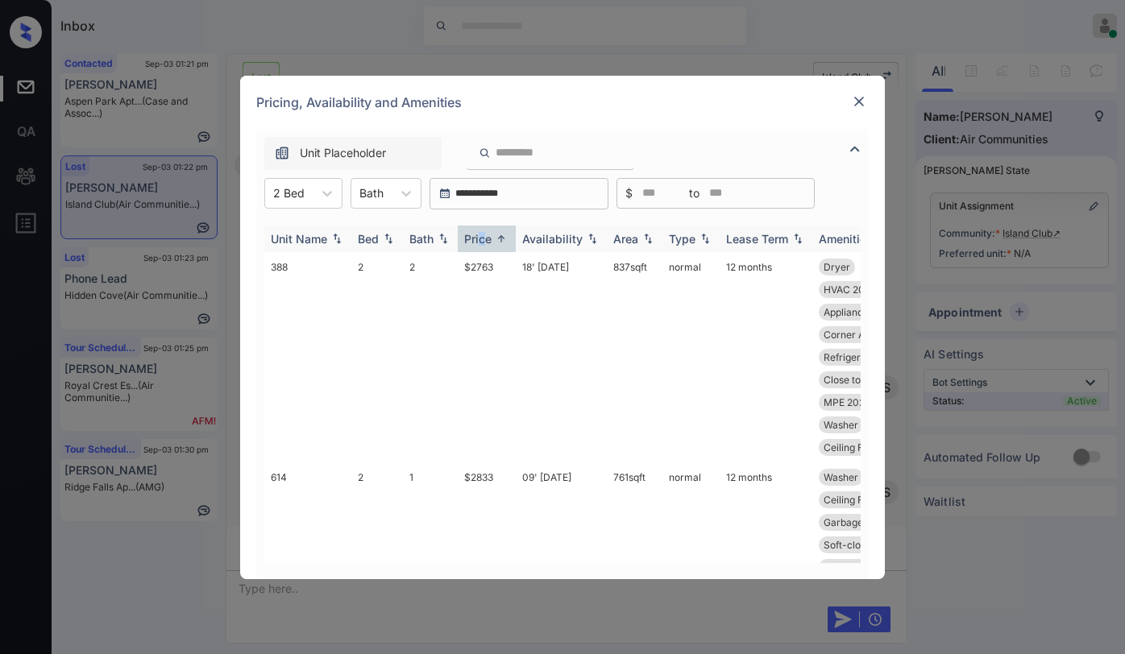
click at [493, 237] on img at bounding box center [501, 239] width 16 height 12
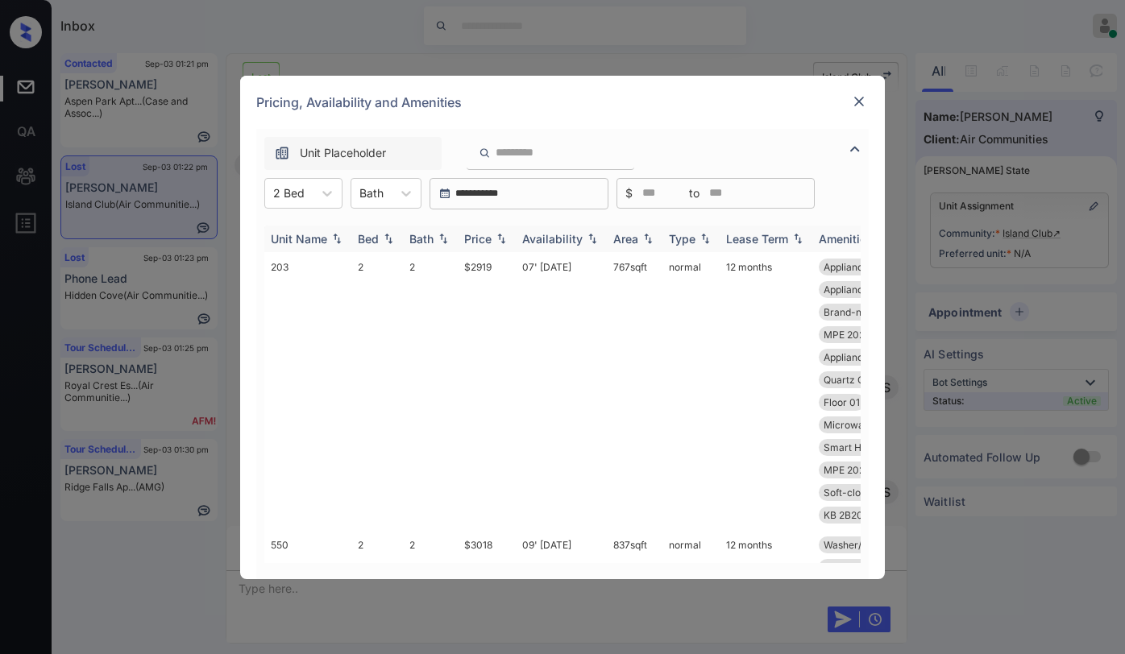
click at [491, 239] on div "Price" at bounding box center [477, 239] width 27 height 14
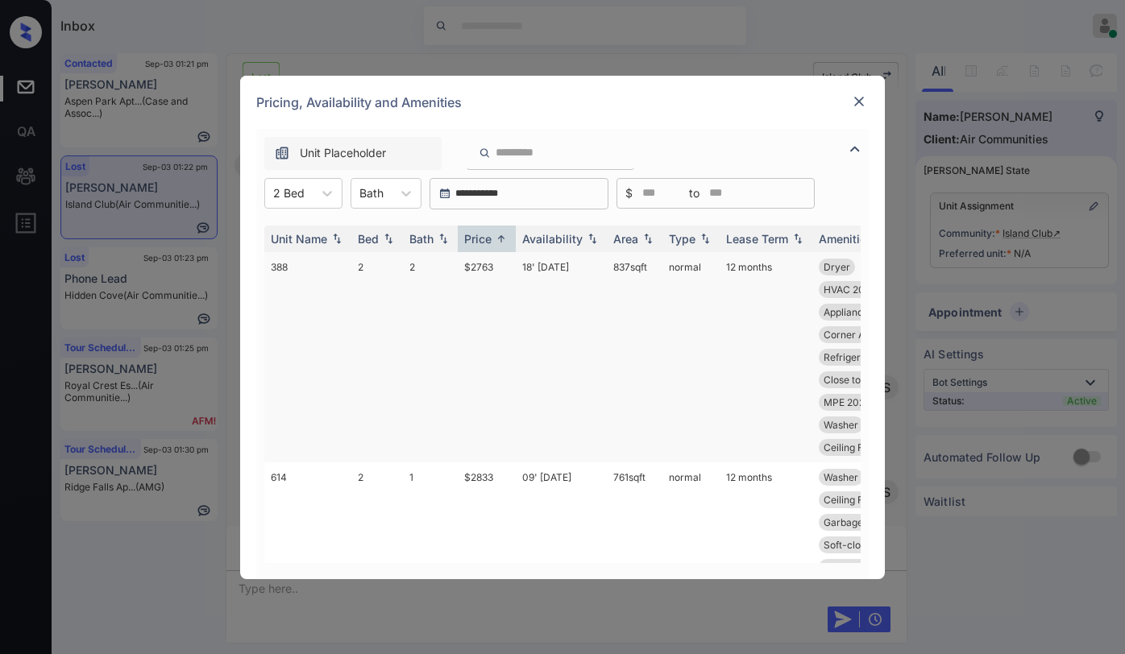
click at [483, 267] on td "$2763" at bounding box center [487, 357] width 58 height 210
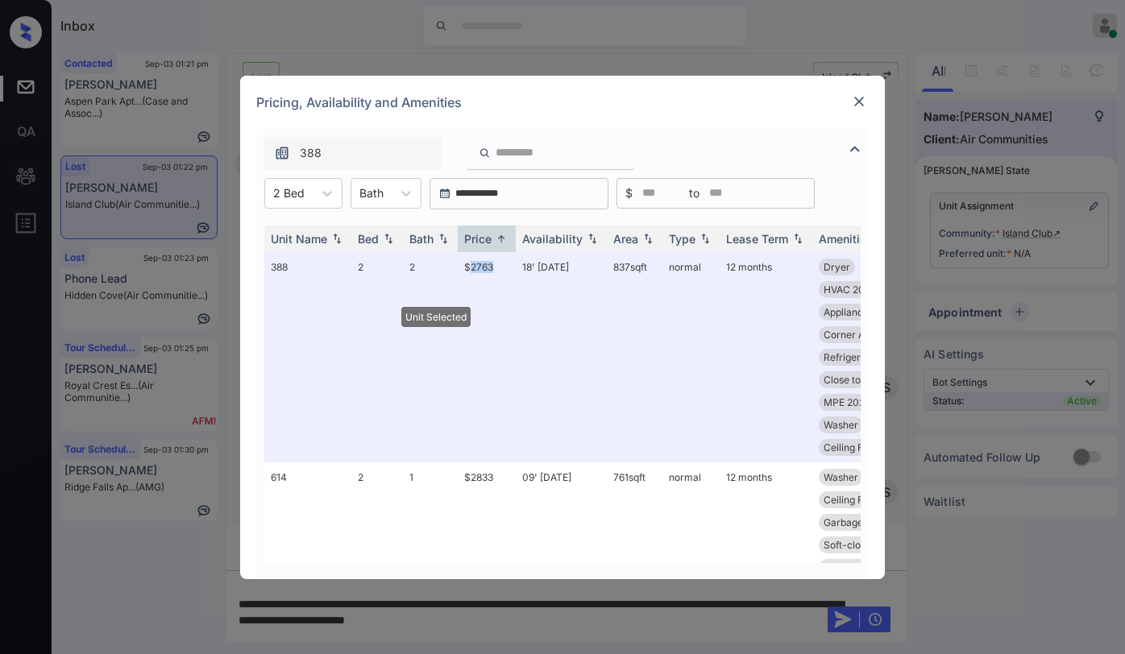
click at [857, 104] on img at bounding box center [859, 101] width 16 height 16
